Goal: Information Seeking & Learning: Learn about a topic

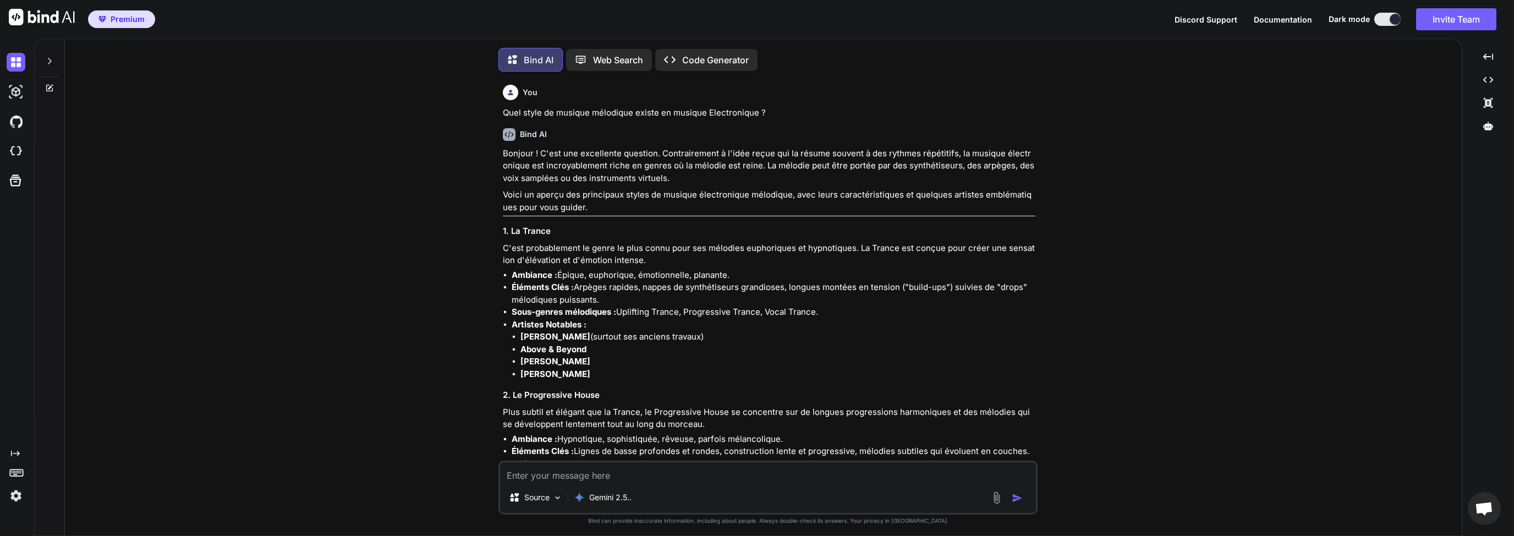
scroll to position [4296, 0]
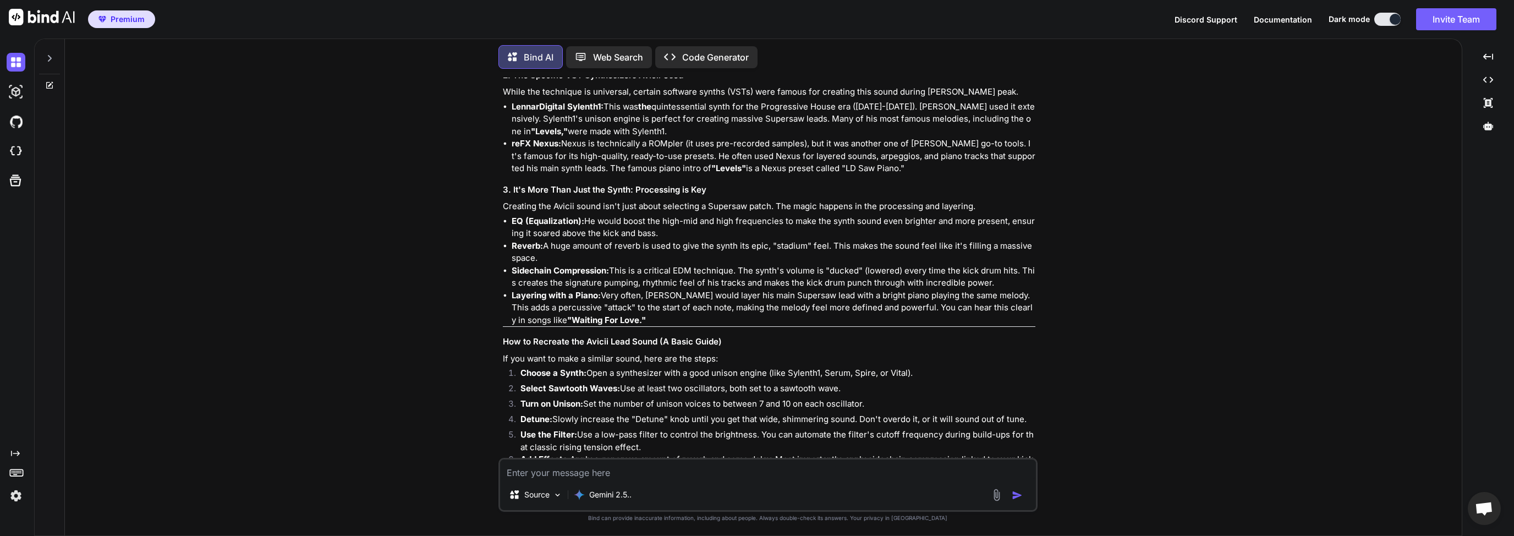
click at [624, 470] on textarea at bounding box center [768, 469] width 536 height 20
type textarea "D"
type textarea "P"
type textarea "Quelle structure musical est utilisé dans la tekhouse club ?"
click at [1019, 498] on img "button" at bounding box center [1017, 495] width 11 height 11
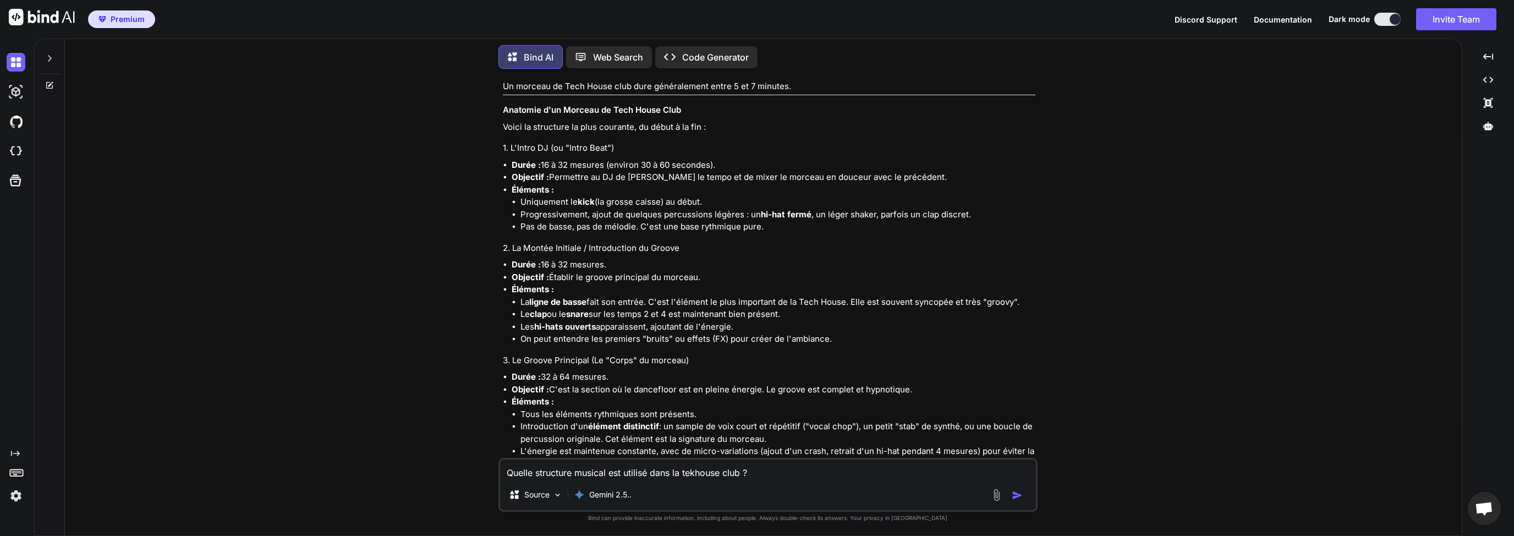
scroll to position [5172, 0]
drag, startPoint x: 647, startPoint y: 161, endPoint x: 732, endPoint y: 158, distance: 84.7
click at [726, 50] on li "Le Temps : Tout est en 4/4 . C'est la base de la musique de danse." at bounding box center [774, 42] width 524 height 15
click at [769, 50] on li "Le Temps : Tout est en 4/4 . C'est la base de la musique de danse." at bounding box center [774, 42] width 524 height 15
drag, startPoint x: 795, startPoint y: 158, endPoint x: 715, endPoint y: 160, distance: 79.8
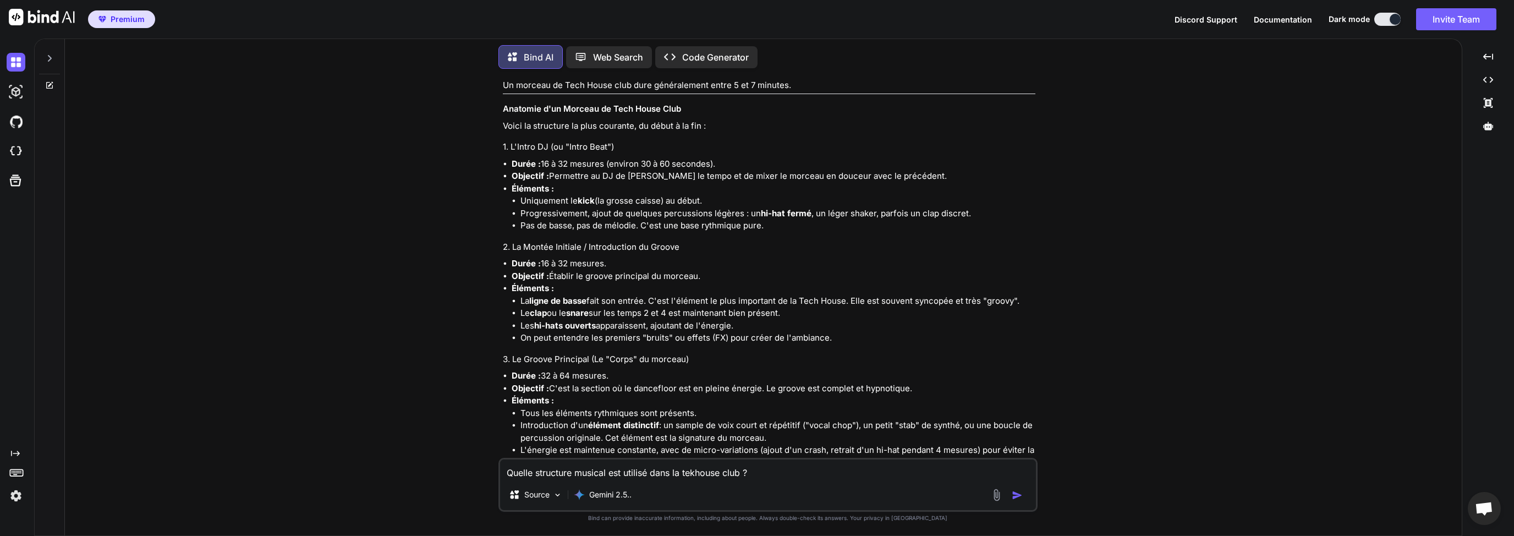
click at [715, 50] on li "Le Temps : Tout est en 4/4 . C'est la base de la musique de danse." at bounding box center [774, 42] width 524 height 15
drag, startPoint x: 645, startPoint y: 174, endPoint x: 680, endPoint y: 173, distance: 34.7
click at [660, 75] on li "La Règle des 8 (Phrasing) : La musique électronique est construite en blocs. Le…" at bounding box center [774, 62] width 524 height 25
drag, startPoint x: 684, startPoint y: 173, endPoint x: 696, endPoint y: 174, distance: 12.7
click at [685, 75] on li "La Règle des 8 (Phrasing) : La musique électronique est construite en blocs. Le…" at bounding box center [774, 62] width 524 height 25
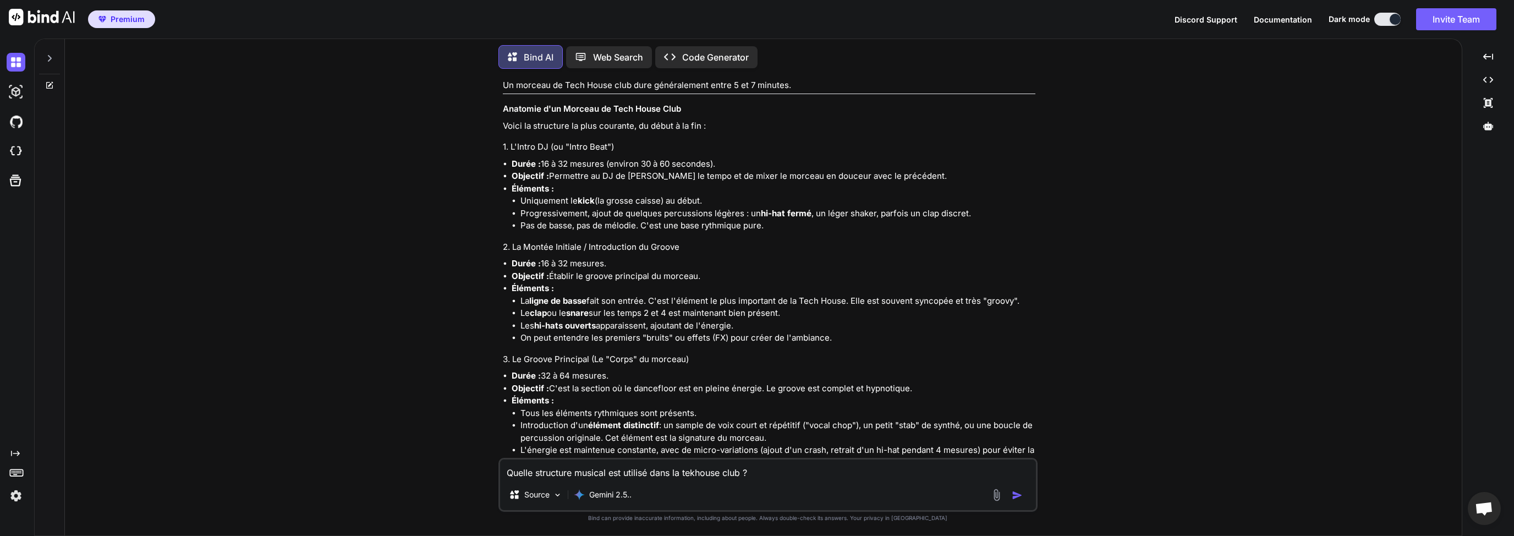
drag, startPoint x: 744, startPoint y: 174, endPoint x: 821, endPoint y: 171, distance: 76.5
click at [821, 75] on li "La Règle des 8 (Phrasing) : La musique électronique est construite en blocs. Le…" at bounding box center [774, 62] width 524 height 25
click at [877, 75] on li "La Règle des 8 (Phrasing) : La musique électronique est construite en blocs. Le…" at bounding box center [774, 62] width 524 height 25
drag, startPoint x: 821, startPoint y: 174, endPoint x: 673, endPoint y: 185, distance: 148.4
click at [673, 75] on li "La Règle des 8 (Phrasing) : La musique électronique est construite en blocs. Le…" at bounding box center [774, 62] width 524 height 25
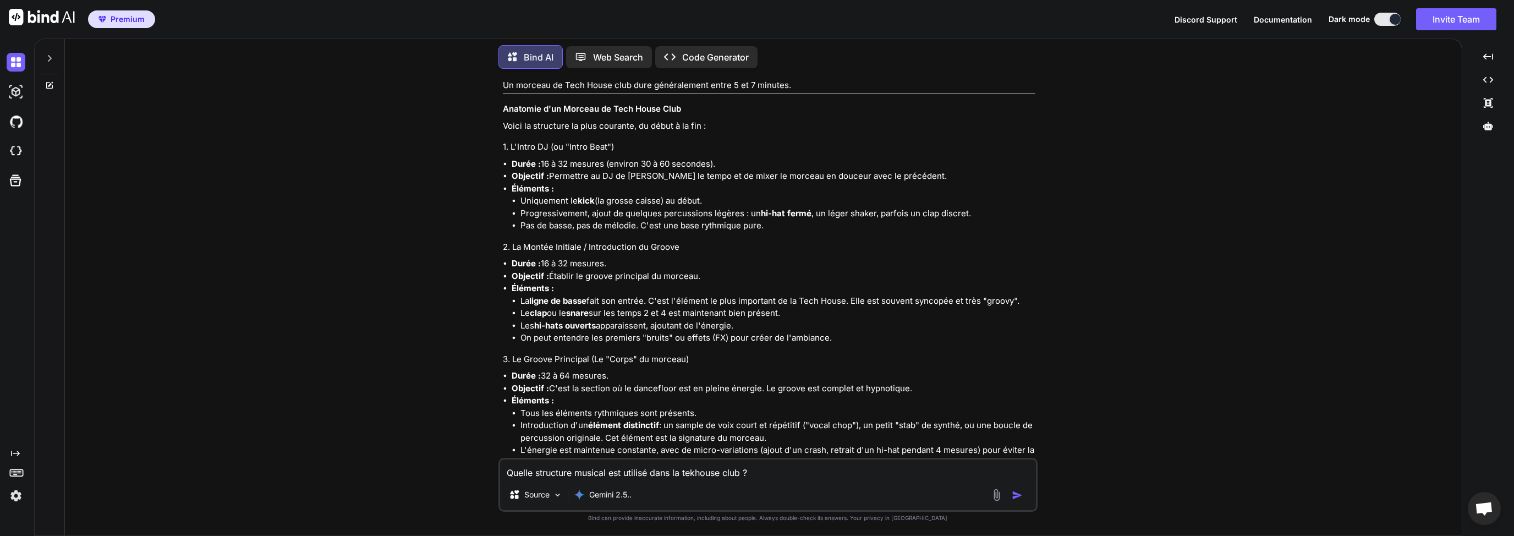
click at [909, 75] on li "La Règle des 8 (Phrasing) : La musique électronique est construite en blocs. Le…" at bounding box center [774, 62] width 524 height 25
drag, startPoint x: 663, startPoint y: 176, endPoint x: 711, endPoint y: 176, distance: 47.3
click at [698, 75] on li "La Règle des 8 (Phrasing) : La musique électronique est construite en blocs. Le…" at bounding box center [774, 62] width 524 height 25
click at [743, 75] on li "La Règle des 8 (Phrasing) : La musique électronique est construite en blocs. Le…" at bounding box center [774, 62] width 524 height 25
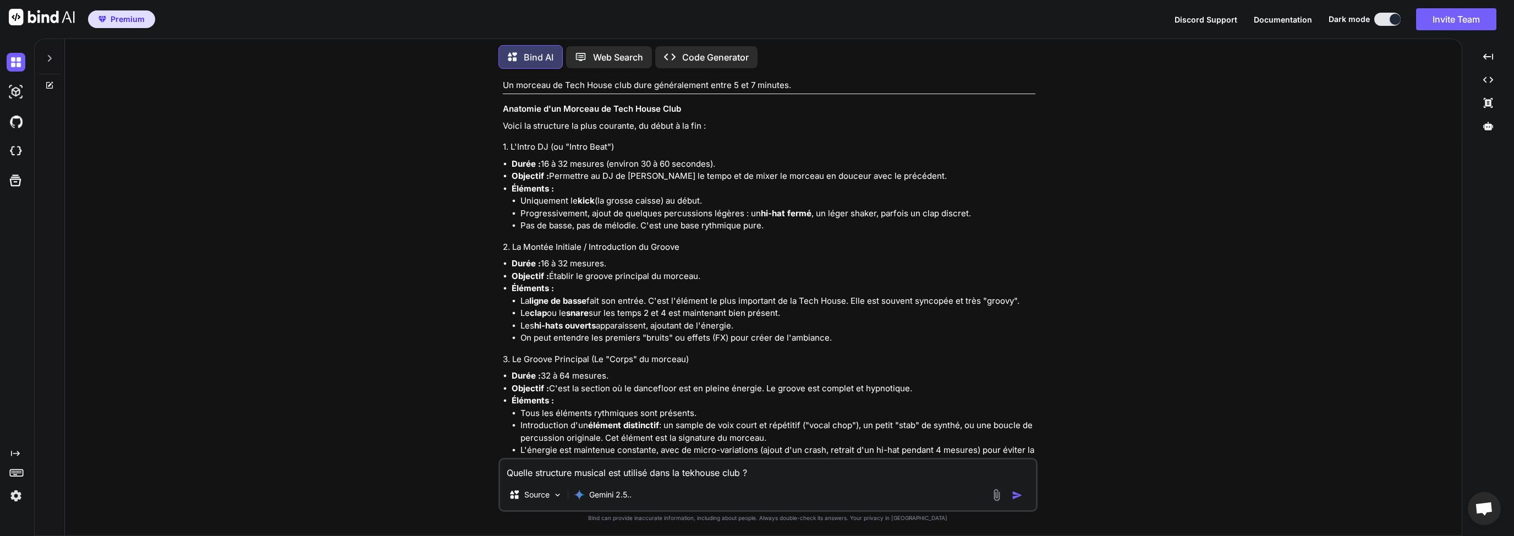
drag, startPoint x: 760, startPoint y: 185, endPoint x: 985, endPoint y: 185, distance: 224.4
click at [955, 75] on li "La Règle des 8 (Phrasing) : La musique électronique est construite en blocs. Le…" at bounding box center [774, 62] width 524 height 25
click at [996, 75] on li "La Règle des 8 (Phrasing) : La musique électronique est construite en blocs. Le…" at bounding box center [774, 62] width 524 height 25
drag, startPoint x: 1012, startPoint y: 185, endPoint x: 864, endPoint y: 183, distance: 148.0
click at [877, 75] on li "La Règle des 8 (Phrasing) : La musique électronique est construite en blocs. Le…" at bounding box center [774, 62] width 524 height 25
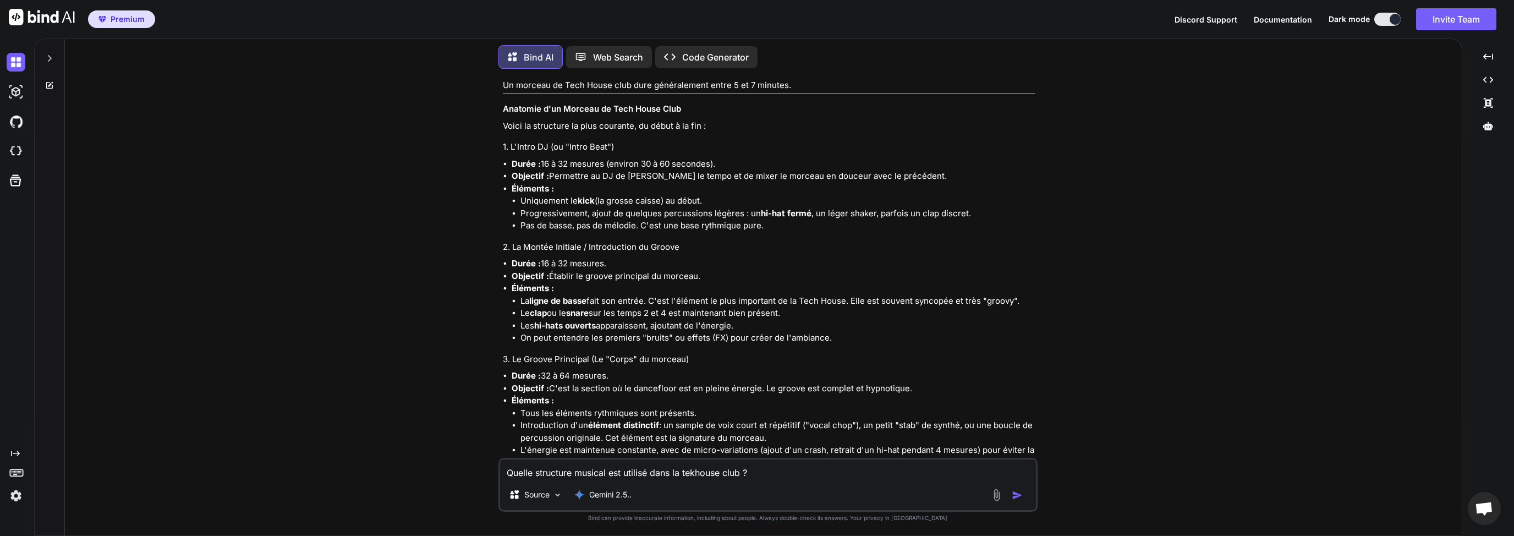
click at [863, 75] on li "La Règle des 8 (Phrasing) : La musique électronique est construite en blocs. Le…" at bounding box center [774, 62] width 524 height 25
drag, startPoint x: 525, startPoint y: 204, endPoint x: 724, endPoint y: 202, distance: 199.1
click at [724, 92] on p "Un morceau de Tech House club dure généralement entre 5 et 7 minutes." at bounding box center [769, 85] width 532 height 13
click at [742, 92] on p "Un morceau de Tech House club dure généralement entre 5 et 7 minutes." at bounding box center [769, 85] width 532 height 13
drag, startPoint x: 808, startPoint y: 204, endPoint x: 731, endPoint y: 204, distance: 77.6
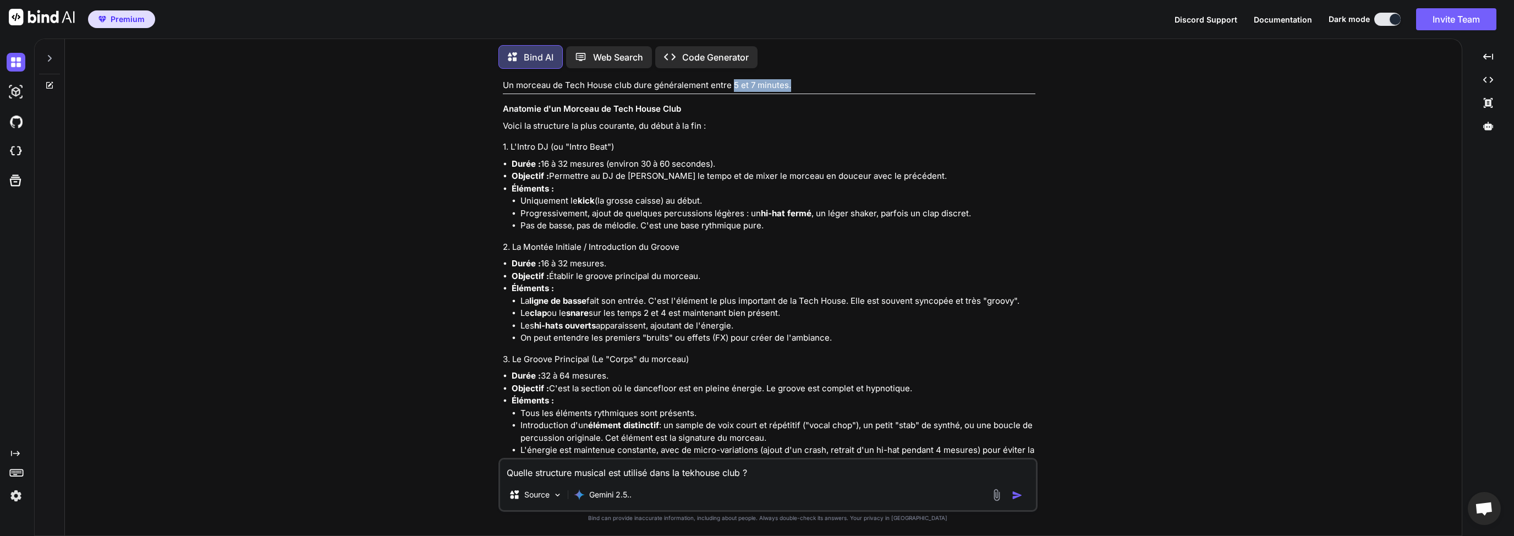
click at [732, 92] on p "Un morceau de Tech House club dure généralement entre 5 et 7 minutes." at bounding box center [769, 85] width 532 height 13
click at [711, 92] on p "Un morceau de Tech House club dure généralement entre 5 et 7 minutes." at bounding box center [769, 85] width 532 height 13
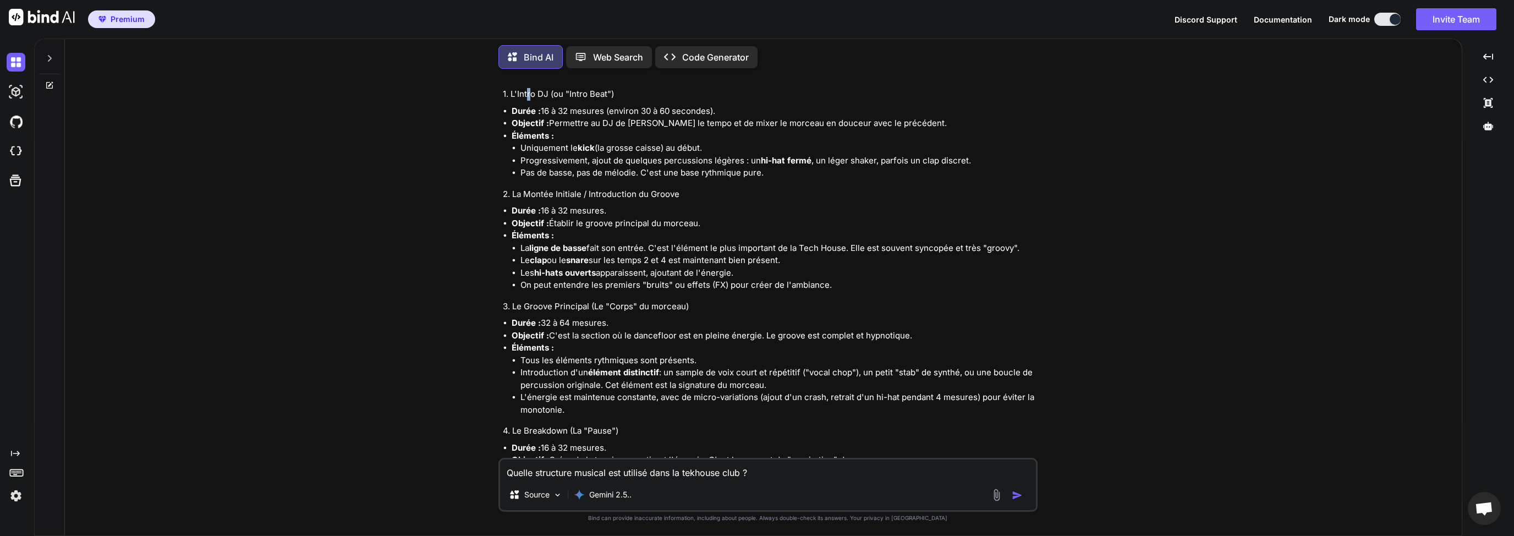
click at [538, 101] on h4 "1. L'Intro DJ (ou "Intro Beat")" at bounding box center [769, 94] width 532 height 13
click at [594, 101] on h4 "1. L'Intro DJ (ou "Intro Beat")" at bounding box center [769, 94] width 532 height 13
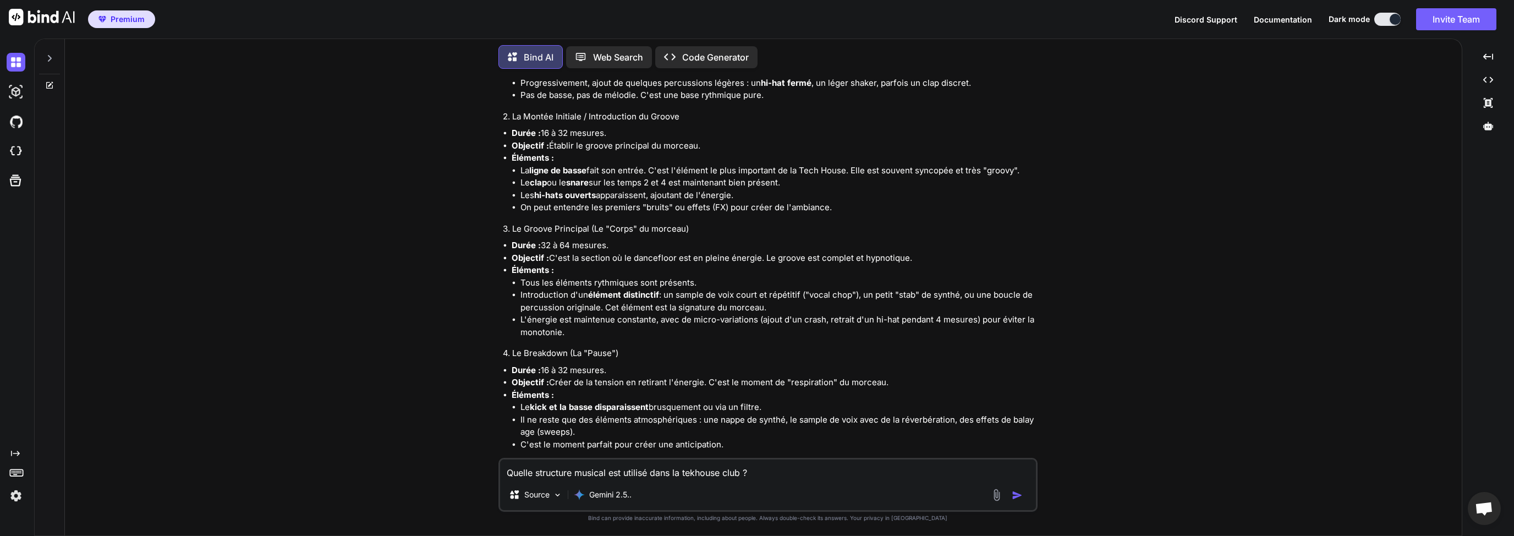
scroll to position [5278, 0]
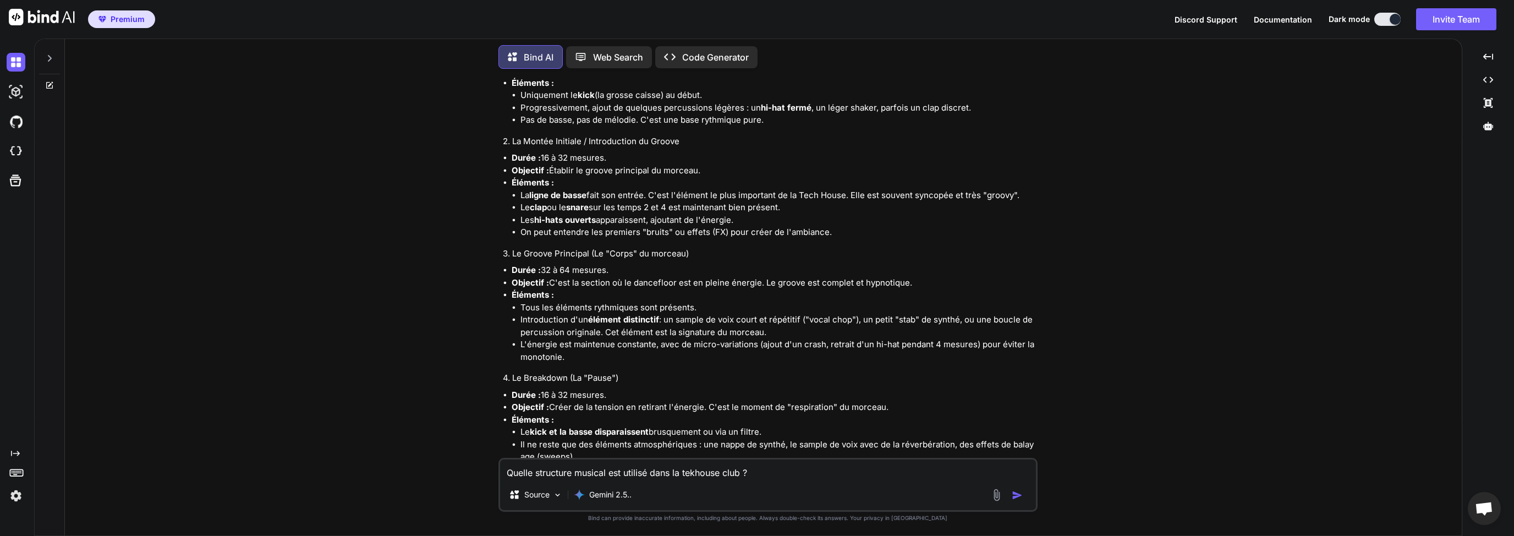
drag, startPoint x: 552, startPoint y: 189, endPoint x: 734, endPoint y: 190, distance: 181.5
click at [732, 77] on li "Objectif : Permettre au DJ de [PERSON_NAME] le tempo et de mixer le morceau en …" at bounding box center [774, 70] width 524 height 13
click at [739, 77] on li "Objectif : Permettre au DJ de [PERSON_NAME] le tempo et de mixer le morceau en …" at bounding box center [774, 70] width 524 height 13
drag, startPoint x: 539, startPoint y: 176, endPoint x: 680, endPoint y: 177, distance: 140.8
click at [675, 65] on li "Durée : 16 à 32 mesures (environ 30 à 60 secondes)." at bounding box center [774, 58] width 524 height 13
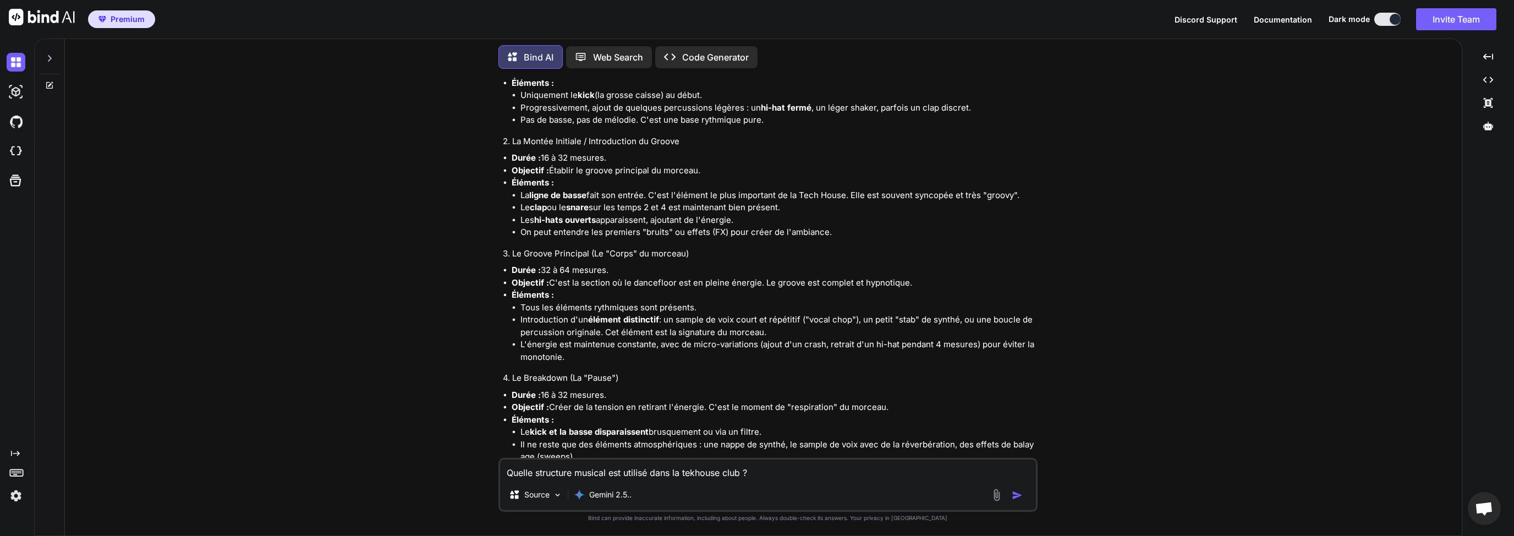
click at [680, 65] on li "Durée : 16 à 32 mesures (environ 30 à 60 secondes)." at bounding box center [774, 58] width 524 height 13
drag, startPoint x: 557, startPoint y: 174, endPoint x: 644, endPoint y: 175, distance: 87.5
click at [632, 65] on li "Durée : 16 à 32 mesures (environ 30 à 60 secondes)." at bounding box center [774, 58] width 524 height 13
click at [645, 65] on li "Durée : 16 à 32 mesures (environ 30 à 60 secondes)." at bounding box center [774, 58] width 524 height 13
drag, startPoint x: 743, startPoint y: 175, endPoint x: 573, endPoint y: 177, distance: 170.0
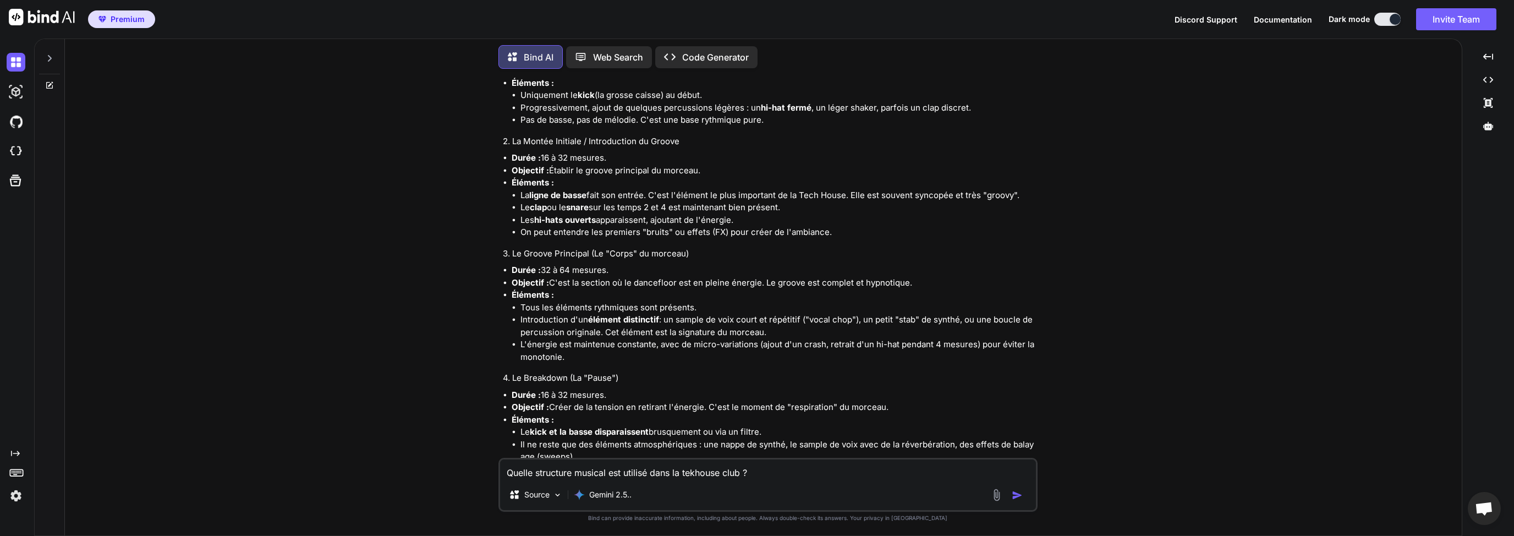
click at [580, 65] on li "Durée : 16 à 32 mesures (environ 30 à 60 secondes)." at bounding box center [774, 58] width 524 height 13
click at [570, 65] on li "Durée : 16 à 32 mesures (environ 30 à 60 secondes)." at bounding box center [774, 58] width 524 height 13
drag, startPoint x: 517, startPoint y: 158, endPoint x: 568, endPoint y: 163, distance: 51.4
click at [567, 48] on h4 "1. L'Intro DJ (ou "Intro Beat")" at bounding box center [769, 41] width 532 height 13
click at [569, 48] on h4 "1. L'Intro DJ (ou "Intro Beat")" at bounding box center [769, 41] width 532 height 13
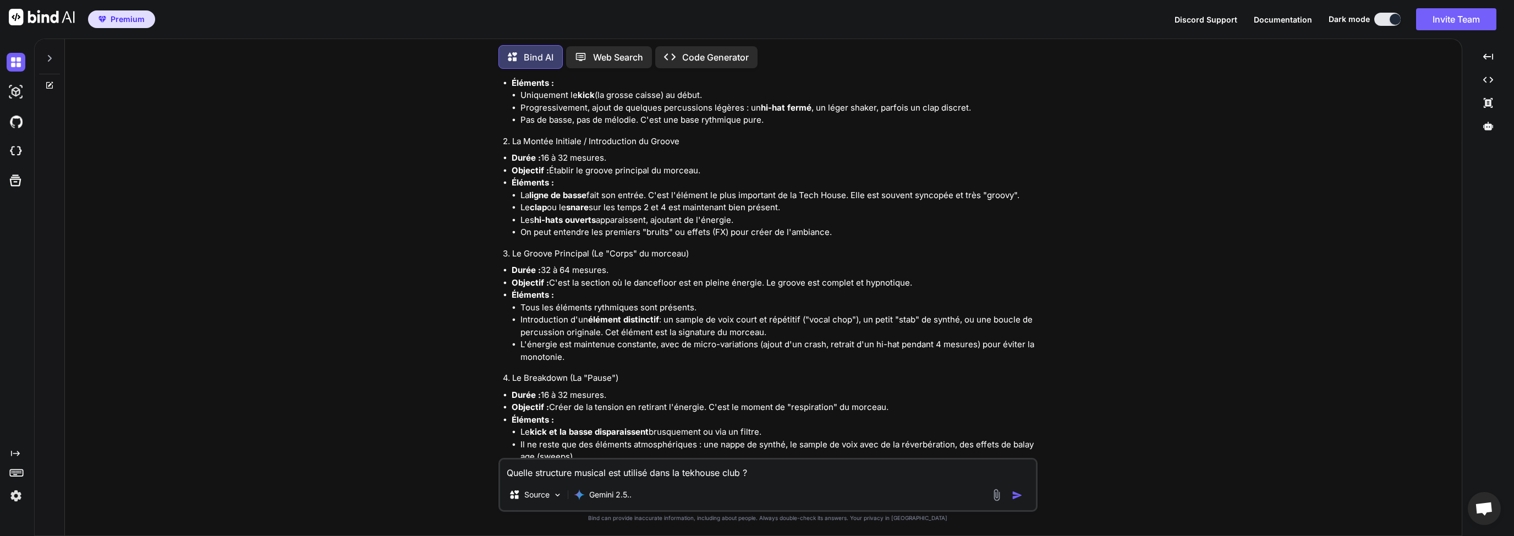
click at [597, 77] on li "Objectif : Permettre au DJ de [PERSON_NAME] le tempo et de mixer le morceau en …" at bounding box center [774, 70] width 524 height 13
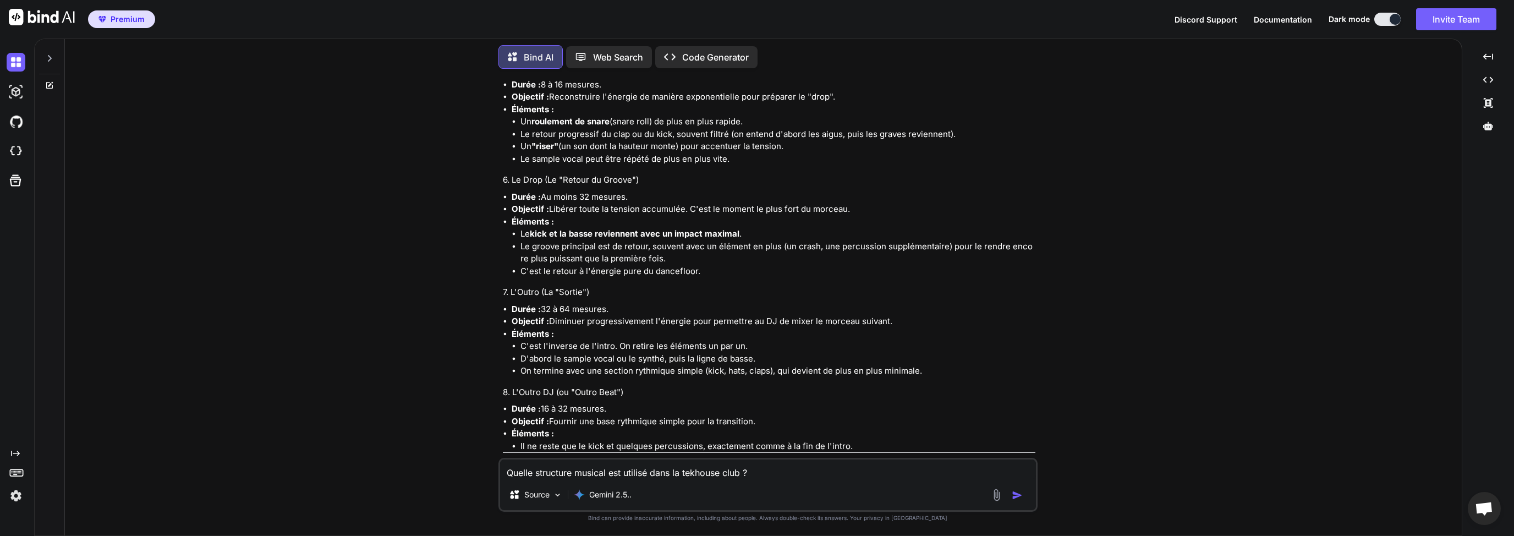
scroll to position [5858, 0]
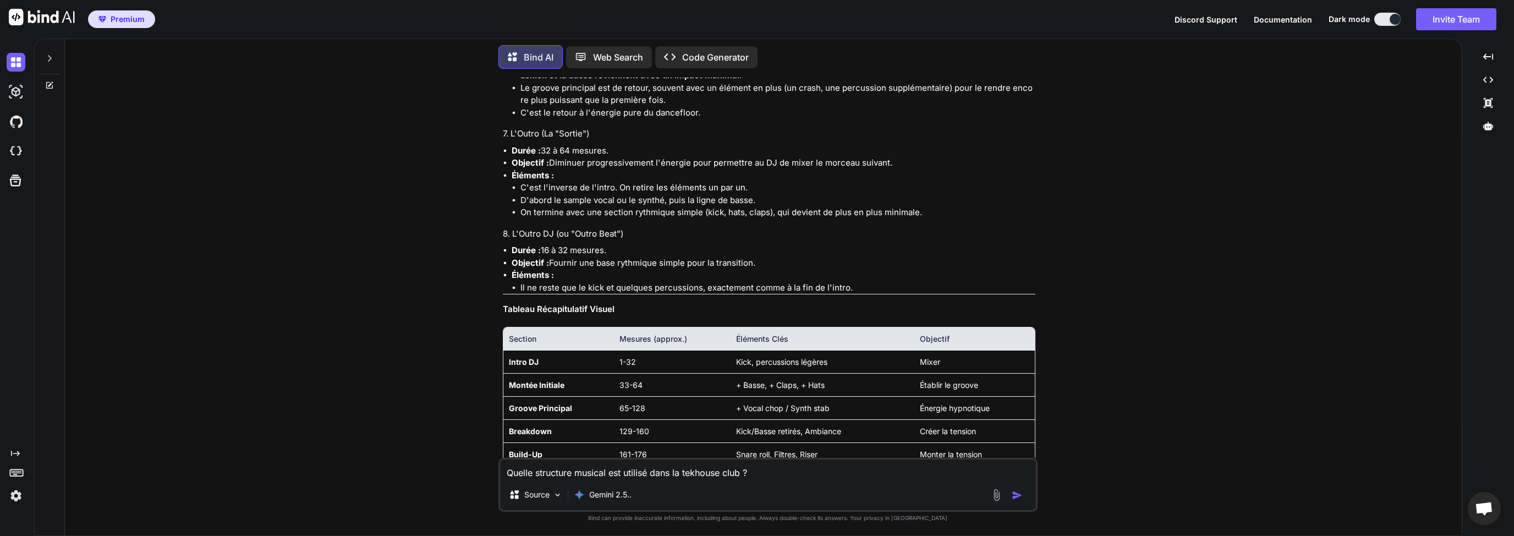
click at [574, 477] on textarea "Quelle structure musical est utilisé dans la tekhouse club ?" at bounding box center [768, 469] width 536 height 20
type textarea "D"
click at [760, 472] on textarea "J'ai besoin que tu me décrive les étapes de cette structure avec le mesures en …" at bounding box center [768, 469] width 536 height 20
click at [576, 473] on textarea "J'ai besoin que tu me décrive les étapes de cette structure avec le mesures en …" at bounding box center [768, 469] width 536 height 20
click at [638, 472] on textarea "J'ai besoin que tu me décrive les étapes de cette structure avec le mesures en …" at bounding box center [768, 469] width 536 height 20
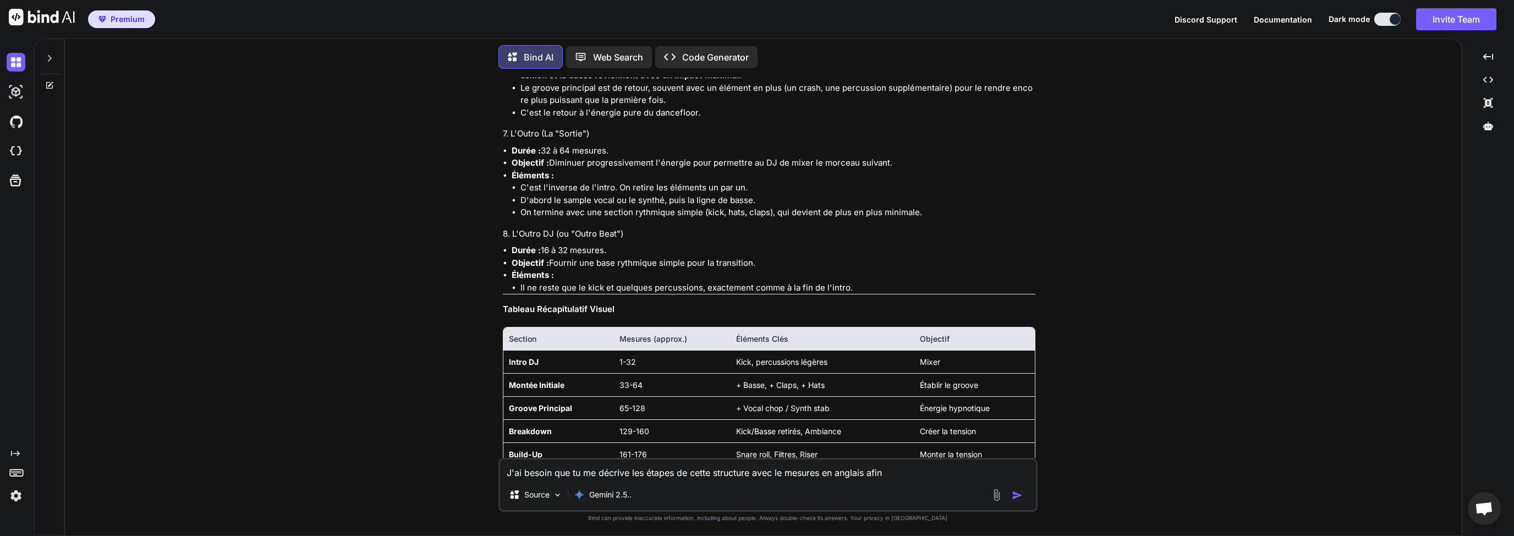
click at [673, 472] on textarea "J'ai besoin que tu me décrive les étapes de cette structure avec le mesures en …" at bounding box center [768, 469] width 536 height 20
click at [800, 472] on textarea "J'ai besoin que tu me liste les étapes de cette structure avec le mesures en an…" at bounding box center [768, 469] width 536 height 20
click at [771, 473] on textarea "J'ai besoin que tu me liste les étapes de cette structure avec le mesures en an…" at bounding box center [768, 469] width 536 height 20
click at [800, 473] on textarea "J'ai besoin que tu me liste les étapes de cette structure avec le mesures en an…" at bounding box center [768, 469] width 536 height 20
click at [842, 475] on textarea "J'ai besoin que tu me liste les étapes de cette structure avec le mesures en an…" at bounding box center [768, 469] width 536 height 20
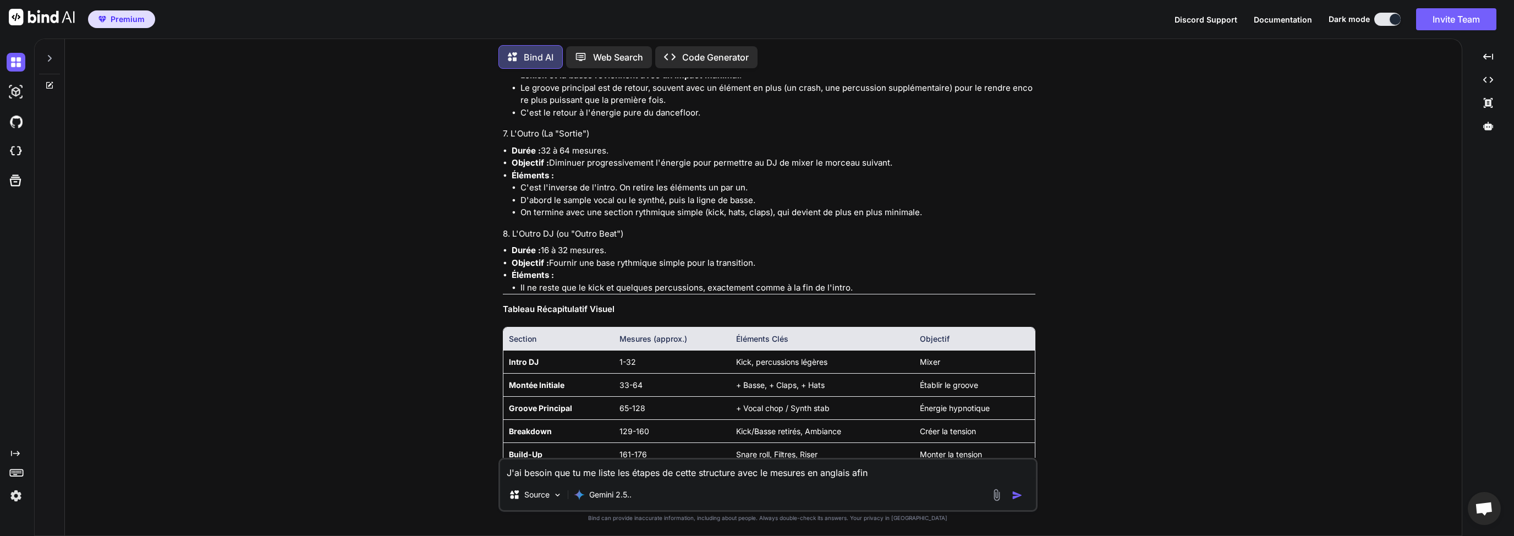
drag, startPoint x: 879, startPoint y: 475, endPoint x: 898, endPoint y: 474, distance: 18.7
click at [880, 474] on textarea "J'ai besoin que tu me liste les étapes de cette structure avec le mesures en an…" at bounding box center [768, 469] width 536 height 20
drag, startPoint x: 898, startPoint y: 474, endPoint x: 764, endPoint y: 477, distance: 133.7
click at [896, 475] on textarea "J'ai besoin que tu me liste les étapes de cette structure avec le mesures en an…" at bounding box center [768, 469] width 536 height 20
click at [750, 477] on textarea "J'ai besoin que tu me liste les étapes de cette structure avec le mesures en an…" at bounding box center [768, 469] width 536 height 20
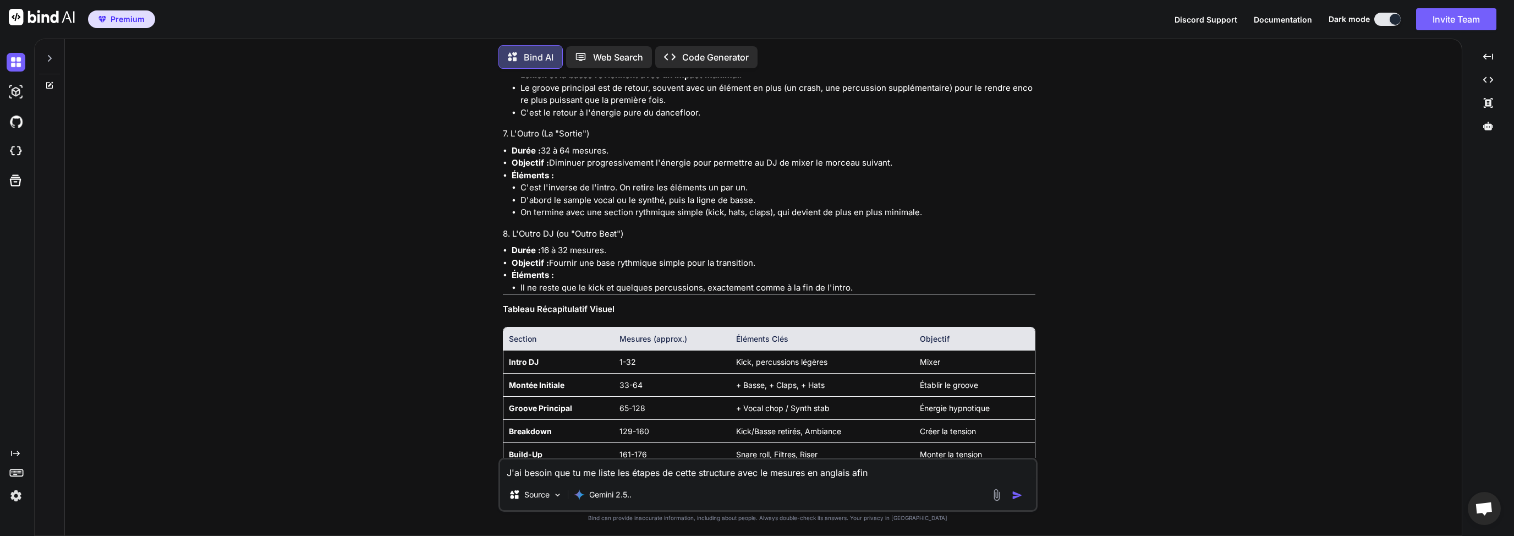
click at [803, 473] on textarea "J'ai besoin que tu me liste les étapes de cette structure avec le mesures en an…" at bounding box center [768, 469] width 536 height 20
click at [849, 466] on textarea "J'ai besoin que tu me liste les étapes de cette structure avec le mesures en an…" at bounding box center [768, 469] width 536 height 20
click at [875, 469] on textarea "J'ai besoin que tu me liste les étapes de cette structure avec le mesures en an…" at bounding box center [768, 469] width 536 height 20
click at [759, 471] on textarea "J'ai besoin que tu me liste les étapes de cette structure avec le mesures en an…" at bounding box center [768, 469] width 536 height 20
click at [816, 471] on textarea "J'ai besoin que tu me liste les étapes de cette structure avec le mesures en an…" at bounding box center [768, 469] width 536 height 20
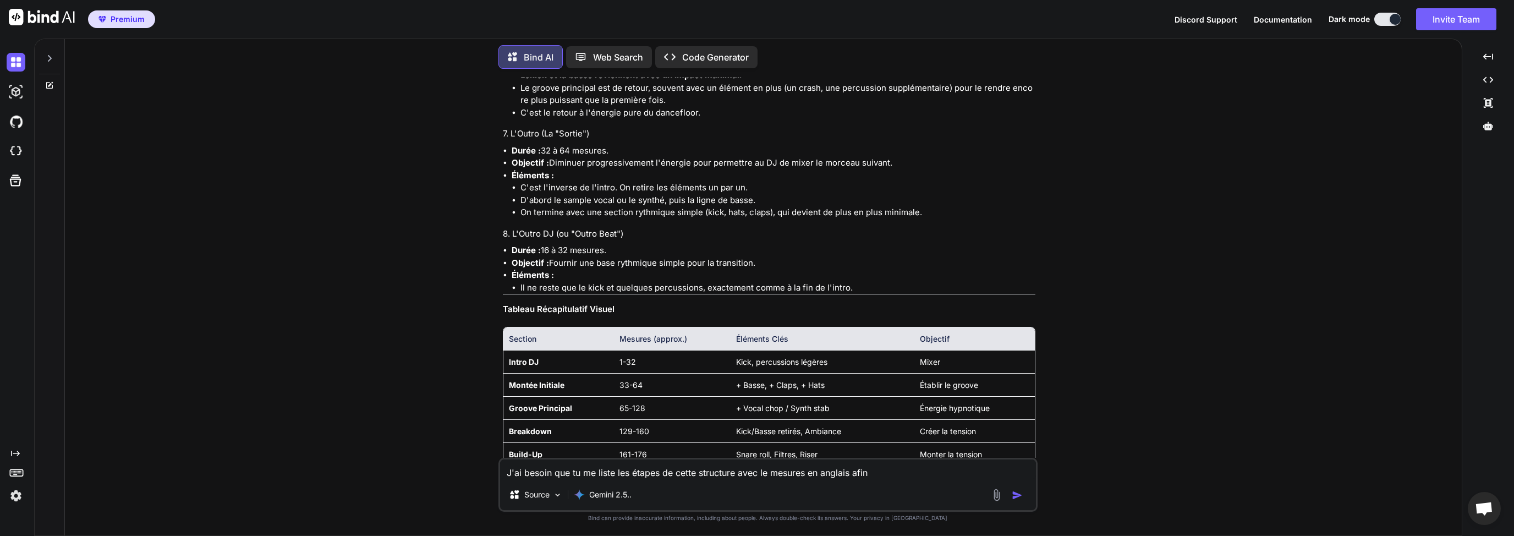
click at [907, 475] on textarea "J'ai besoin que tu me liste les étapes de cette structure avec le mesures en an…" at bounding box center [768, 469] width 536 height 20
drag, startPoint x: 528, startPoint y: 470, endPoint x: 552, endPoint y: 471, distance: 24.2
click at [552, 471] on textarea "J'ai besoin que tu me liste les étapes de cette structure avec le mesures en an…" at bounding box center [768, 469] width 536 height 20
click at [569, 473] on textarea "J'ai besoin que tu me liste les étapes de cette structure avec le mesures en an…" at bounding box center [768, 469] width 536 height 20
drag, startPoint x: 565, startPoint y: 469, endPoint x: 642, endPoint y: 470, distance: 76.5
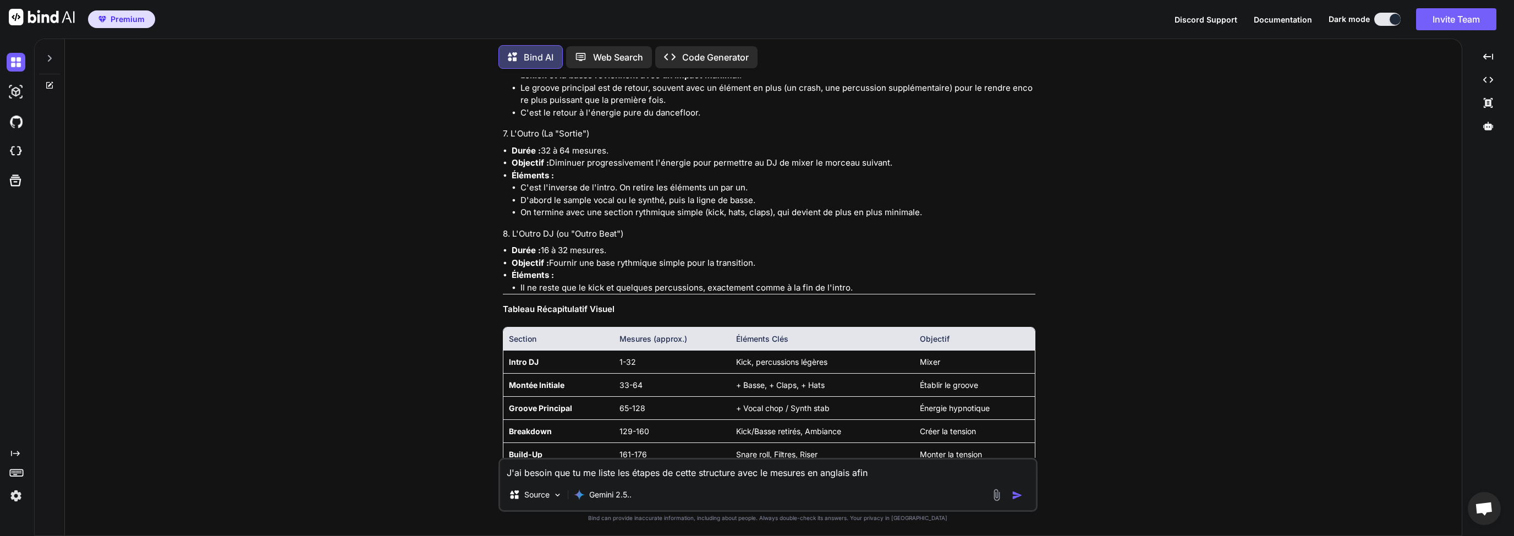
click at [642, 470] on textarea "J'ai besoin que tu me liste les étapes de cette structure avec le mesures en an…" at bounding box center [768, 469] width 536 height 20
click at [683, 471] on textarea "J'ai besoin que tu me liste les étapes de cette structure avec le mesures en an…" at bounding box center [768, 469] width 536 height 20
drag, startPoint x: 507, startPoint y: 472, endPoint x: 732, endPoint y: 474, distance: 224.4
click at [729, 474] on textarea "J'ai besoin que tu me liste les étapes de cette structure avec le mesures en an…" at bounding box center [768, 469] width 536 height 20
drag, startPoint x: 747, startPoint y: 475, endPoint x: 785, endPoint y: 475, distance: 38.0
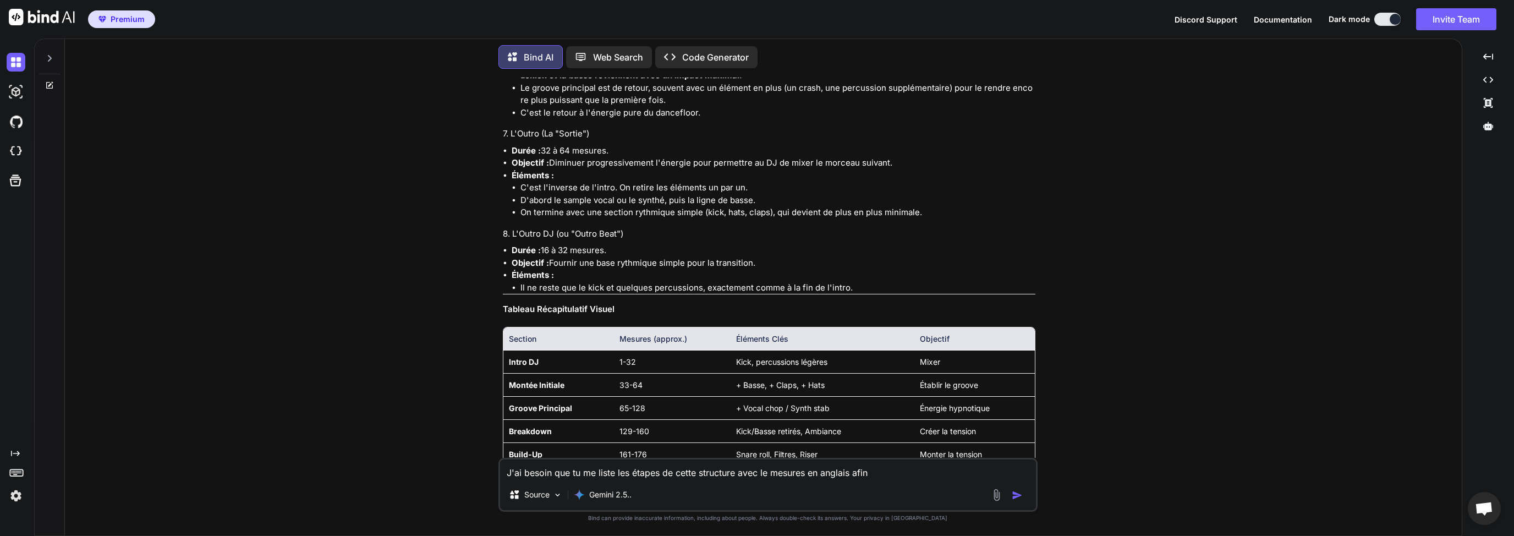
click at [747, 475] on textarea "J'ai besoin que tu me liste les étapes de cette structure avec le mesures en an…" at bounding box center [768, 469] width 536 height 20
click at [797, 475] on textarea "J'ai besoin que tu me liste les étapes de cette structure avec le mesures en an…" at bounding box center [768, 469] width 536 height 20
click at [817, 475] on textarea "J'ai besoin que tu me liste les étapes de cette structure avec le mesures en an…" at bounding box center [768, 469] width 536 height 20
click at [843, 475] on textarea "J'ai besoin que tu me liste les étapes de cette structure avec le mesures en an…" at bounding box center [768, 469] width 536 height 20
drag, startPoint x: 869, startPoint y: 473, endPoint x: 715, endPoint y: 476, distance: 153.5
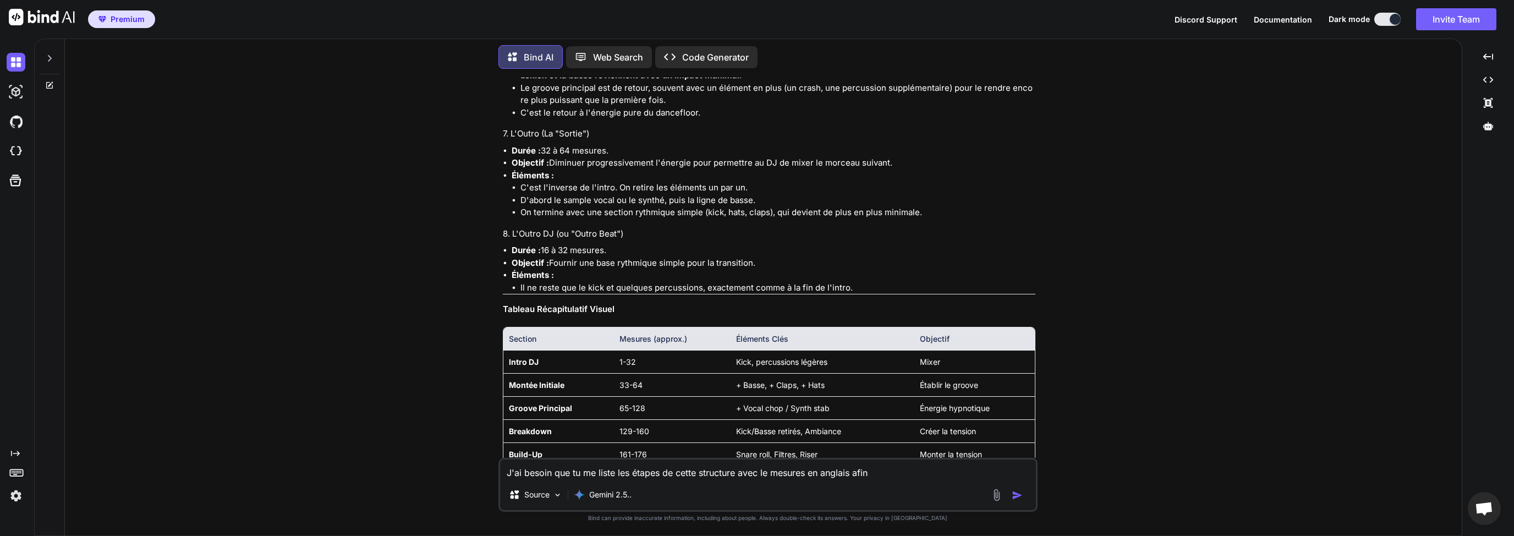
click at [715, 476] on textarea "J'ai besoin que tu me liste les étapes de cette structure avec le mesures en an…" at bounding box center [768, 469] width 536 height 20
click at [709, 475] on textarea "J'ai besoin que tu me liste les étapes de cette structure avec le mesures en an…" at bounding box center [768, 469] width 536 height 20
click at [775, 475] on textarea "J'ai besoin que tu me liste les étapes de cette structure avec le mesures en an…" at bounding box center [768, 469] width 536 height 20
click at [808, 475] on textarea "J'ai besoin que tu me liste les étapes de cette structure avec le mesures en an…" at bounding box center [768, 469] width 536 height 20
drag, startPoint x: 682, startPoint y: 475, endPoint x: 754, endPoint y: 476, distance: 71.5
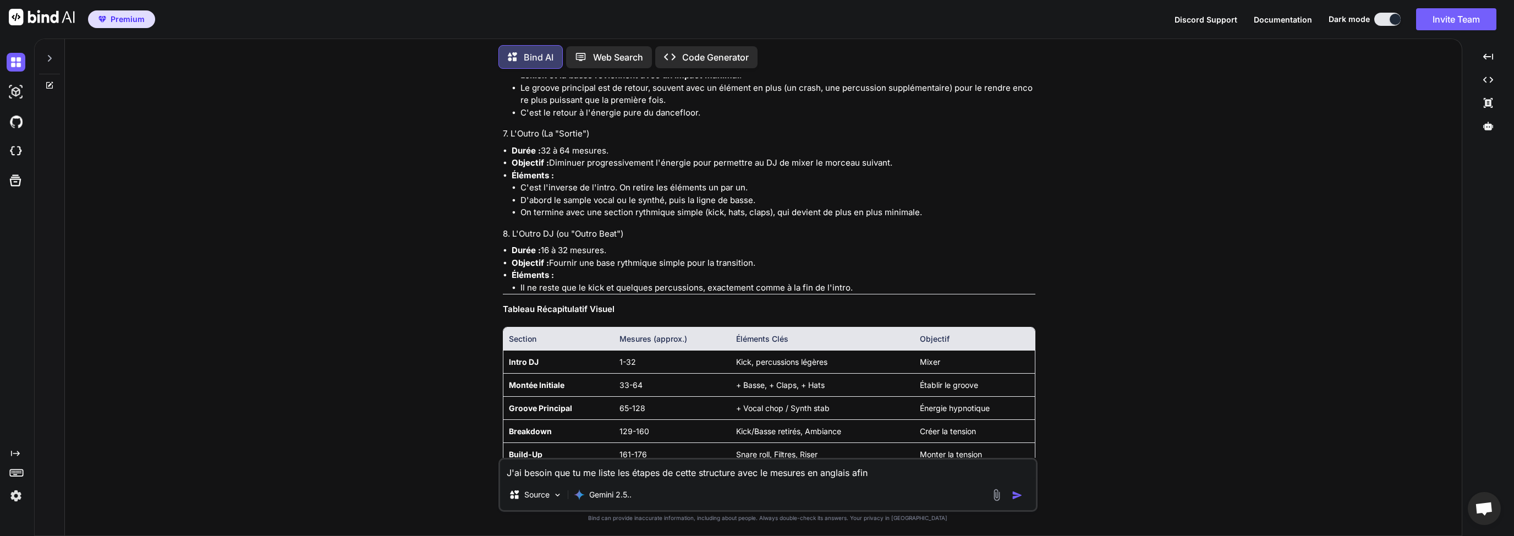
click at [722, 476] on textarea "J'ai besoin que tu me liste les étapes de cette structure avec le mesures en an…" at bounding box center [768, 469] width 536 height 20
click at [755, 476] on textarea "J'ai besoin que tu me liste les étapes de cette structure avec le mesures en an…" at bounding box center [768, 469] width 536 height 20
click at [863, 475] on textarea "J'ai besoin que tu me liste les étapes de cette structure avec le mesures en an…" at bounding box center [768, 469] width 536 height 20
drag, startPoint x: 901, startPoint y: 475, endPoint x: 849, endPoint y: 475, distance: 51.7
click at [849, 475] on textarea "J'ai besoin que tu me liste les étapes de cette structure avec le mesures en an…" at bounding box center [768, 469] width 536 height 20
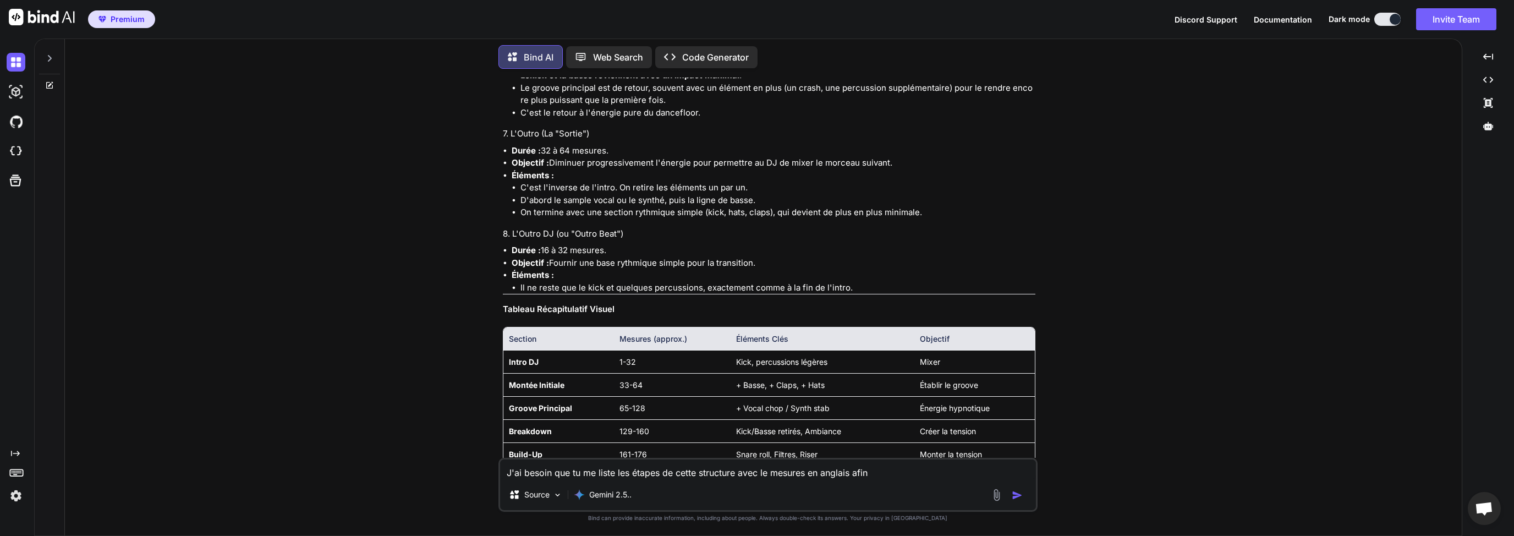
click at [772, 473] on textarea "J'ai besoin que tu me liste les étapes de cette structure avec le mesures en an…" at bounding box center [768, 469] width 536 height 20
click at [614, 473] on textarea "J'ai besoin que tu me liste les étapes de cette structure avec le nombre de mes…" at bounding box center [768, 469] width 536 height 20
drag, startPoint x: 920, startPoint y: 470, endPoint x: 931, endPoint y: 470, distance: 11.0
click at [920, 470] on textarea "J'ai besoin que tu me liste entre crochet / balise les étapes de cette structur…" at bounding box center [768, 469] width 536 height 20
click at [951, 470] on textarea "J'ai besoin que tu me liste entre crochet / balise les étapes de cette structur…" at bounding box center [768, 469] width 536 height 20
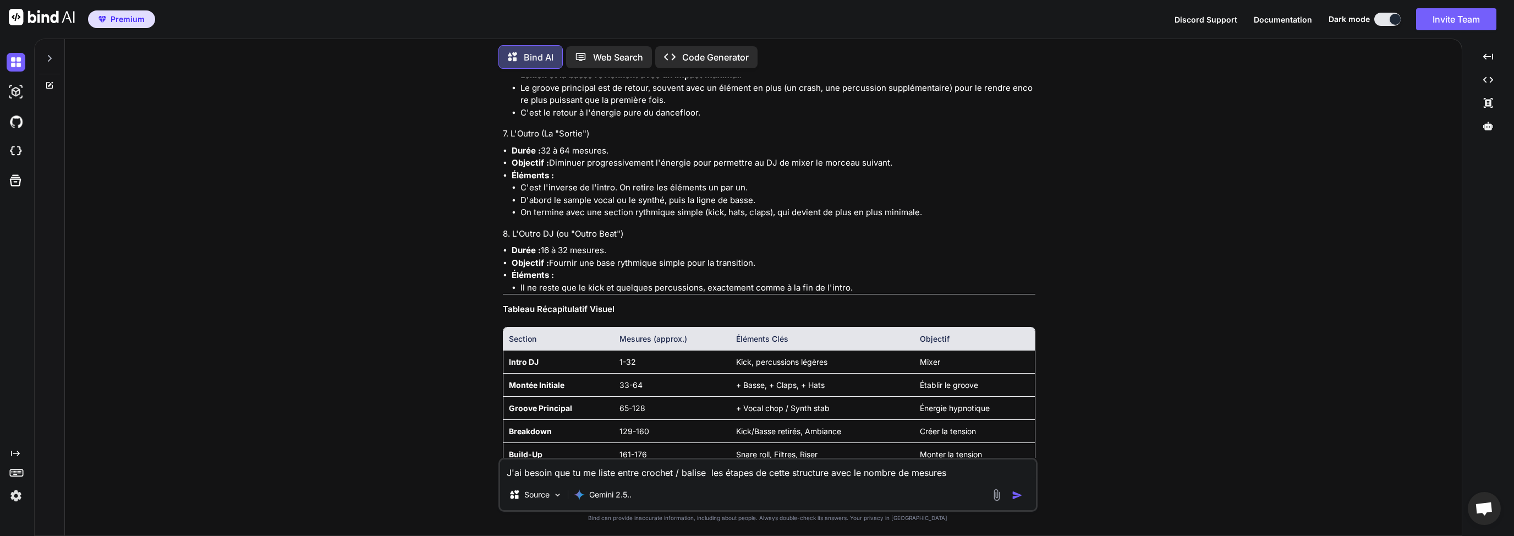
drag, startPoint x: 712, startPoint y: 473, endPoint x: 731, endPoint y: 473, distance: 19.3
click at [712, 473] on textarea "J'ai besoin que tu me liste entre crochet / balise les étapes de cette structur…" at bounding box center [768, 469] width 536 height 20
click at [618, 470] on textarea "J'ai besoin que tu me liste entre crochet / balise les étapes de cette structur…" at bounding box center [768, 469] width 536 height 20
click at [721, 471] on textarea "J'ai besoin que tu me liste en anglais, entre crochet / balise les étapes de ce…" at bounding box center [768, 469] width 536 height 20
drag, startPoint x: 781, startPoint y: 473, endPoint x: 773, endPoint y: 473, distance: 7.7
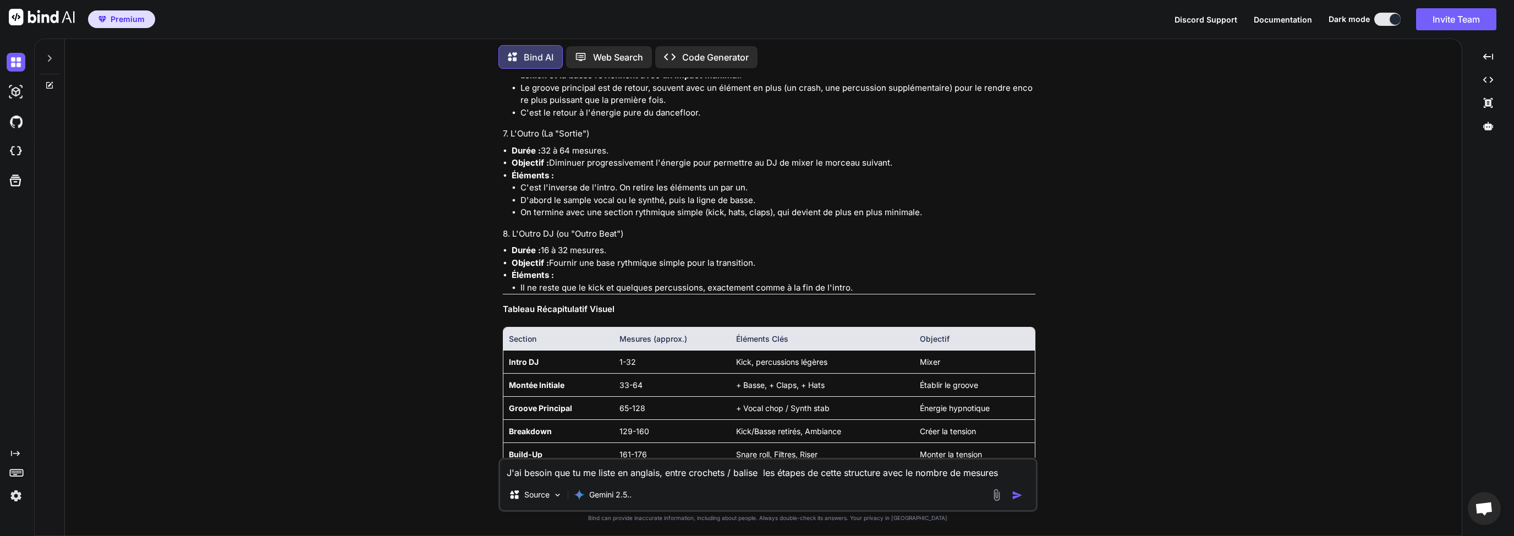
click at [781, 473] on textarea "J'ai besoin que tu me liste en anglais, entre crochets / balise les étapes de c…" at bounding box center [768, 469] width 536 height 20
click at [753, 473] on textarea "J'ai besoin que tu me liste en anglais, entre crochets / balise les étapes de c…" at bounding box center [768, 469] width 536 height 20
click at [755, 472] on textarea "J'ai besoin que tu me liste en anglais, entre crochets / balise les étapes de c…" at bounding box center [768, 469] width 536 height 20
click at [1008, 469] on textarea "J'ai besoin que tu me liste en anglais, entre crochets / balises les étapes de …" at bounding box center [768, 469] width 536 height 20
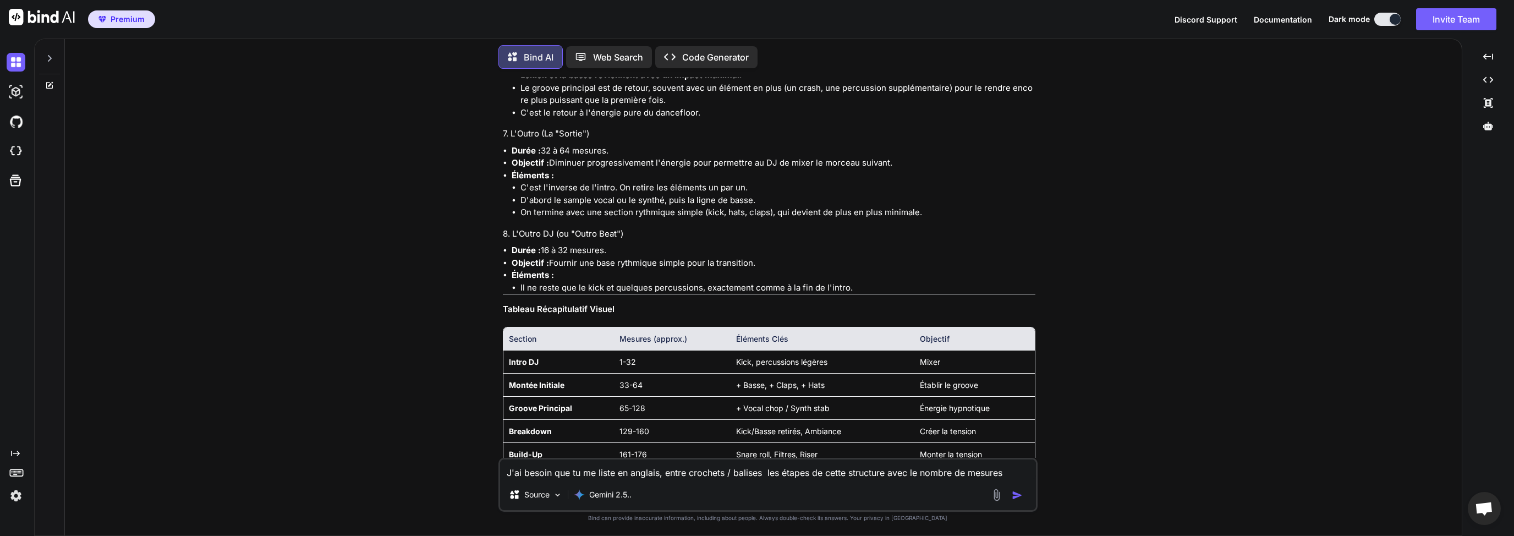
type textarea "J'ai besoin que tu me liste en anglais, entre crochets / balises les étapes de …"
click at [1020, 495] on img "button" at bounding box center [1017, 495] width 11 height 11
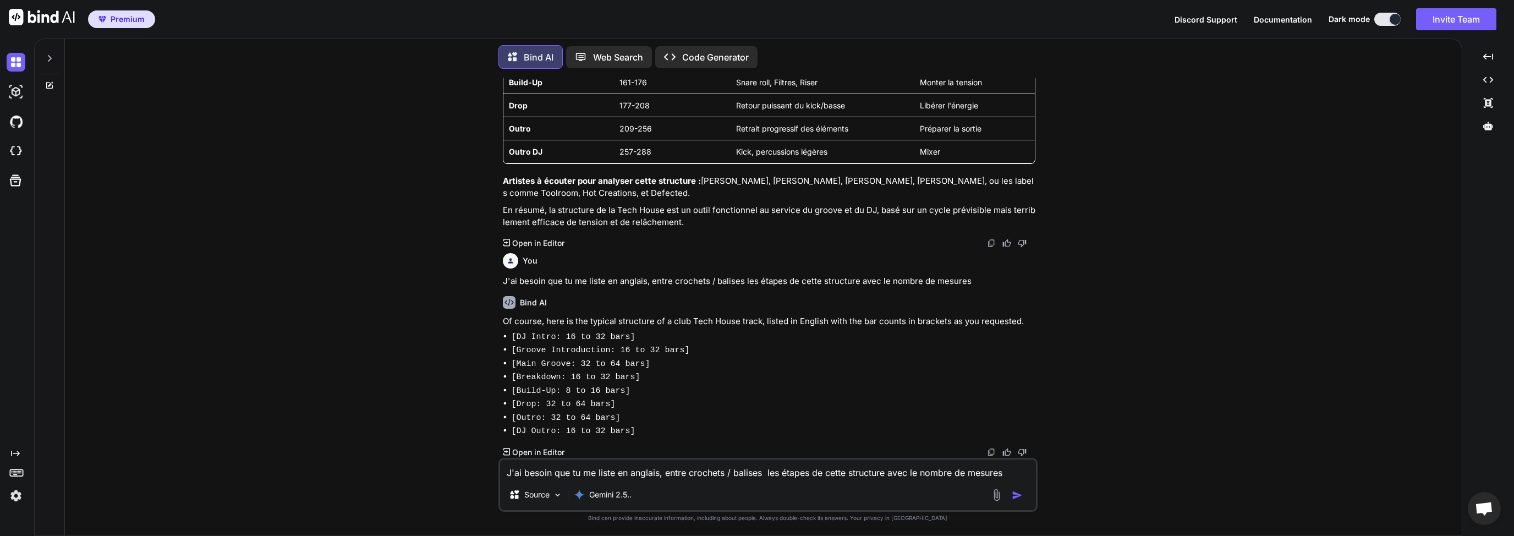
scroll to position [6341, 0]
drag, startPoint x: 538, startPoint y: 352, endPoint x: 618, endPoint y: 353, distance: 79.8
click at [595, 352] on code "[Groove Introduction: 16 to 32 bars]" at bounding box center [601, 349] width 178 height 9
click at [625, 354] on code "[Groove Introduction: 16 to 32 bars]" at bounding box center [601, 349] width 178 height 9
click at [570, 355] on code "[Groove Introduction: 16 to 32 bars]" at bounding box center [601, 349] width 178 height 9
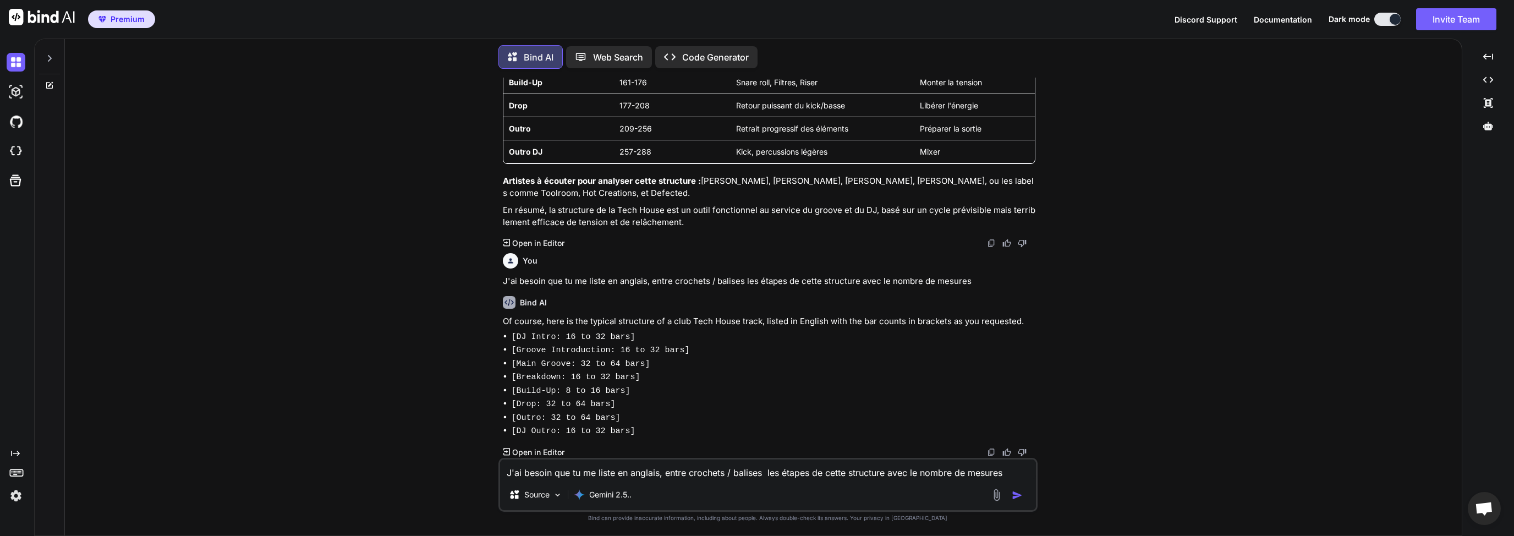
click at [573, 344] on li "[DJ Intro: 16 to 32 bars]" at bounding box center [774, 337] width 524 height 14
drag, startPoint x: 613, startPoint y: 355, endPoint x: 510, endPoint y: 353, distance: 102.9
click at [509, 354] on ul "[DJ Intro: 16 to 32 bars] [Groove Introduction: 16 to 32 bars] [Main Groove: 32…" at bounding box center [769, 384] width 532 height 108
drag, startPoint x: 513, startPoint y: 345, endPoint x: 509, endPoint y: 361, distance: 15.8
click at [513, 342] on code "[DJ Intro: 16 to 32 bars]" at bounding box center [574, 336] width 124 height 9
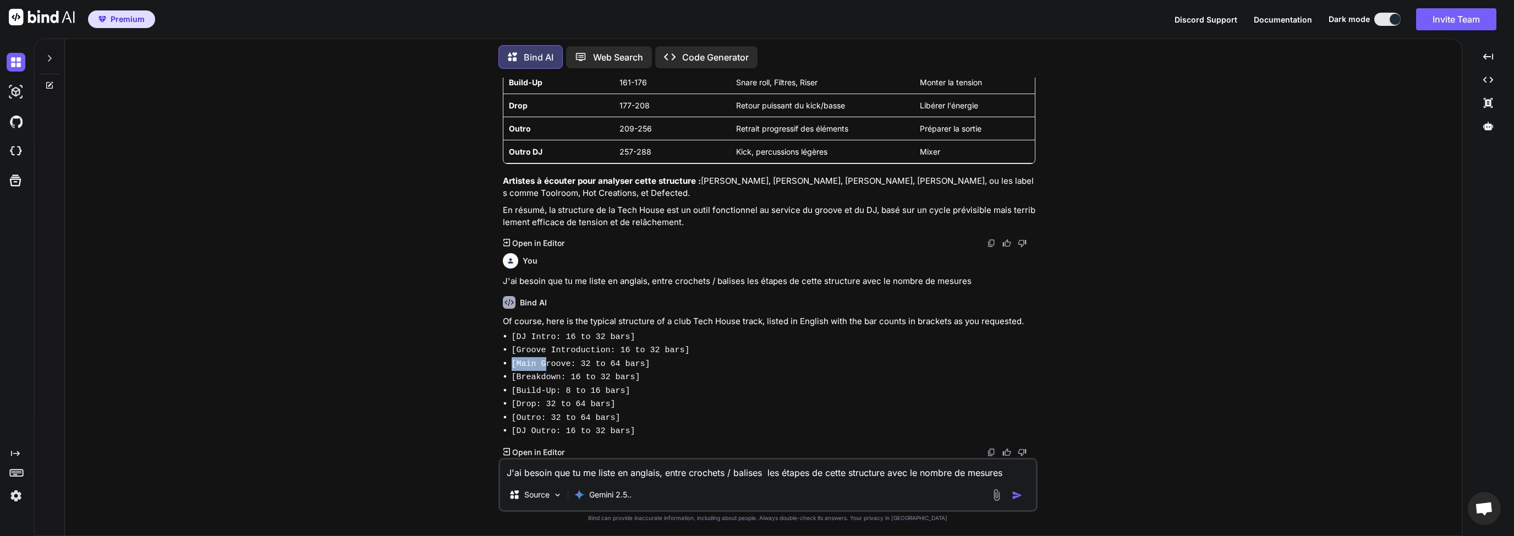
drag, startPoint x: 510, startPoint y: 367, endPoint x: 559, endPoint y: 367, distance: 48.4
click at [547, 367] on code "[Main Groove: 32 to 64 bars]" at bounding box center [581, 363] width 139 height 9
click at [559, 367] on code "[Main Groove: 32 to 64 bars]" at bounding box center [581, 363] width 139 height 9
click at [532, 431] on code "[DJ Outro: 16 to 32 bars]" at bounding box center [574, 430] width 124 height 9
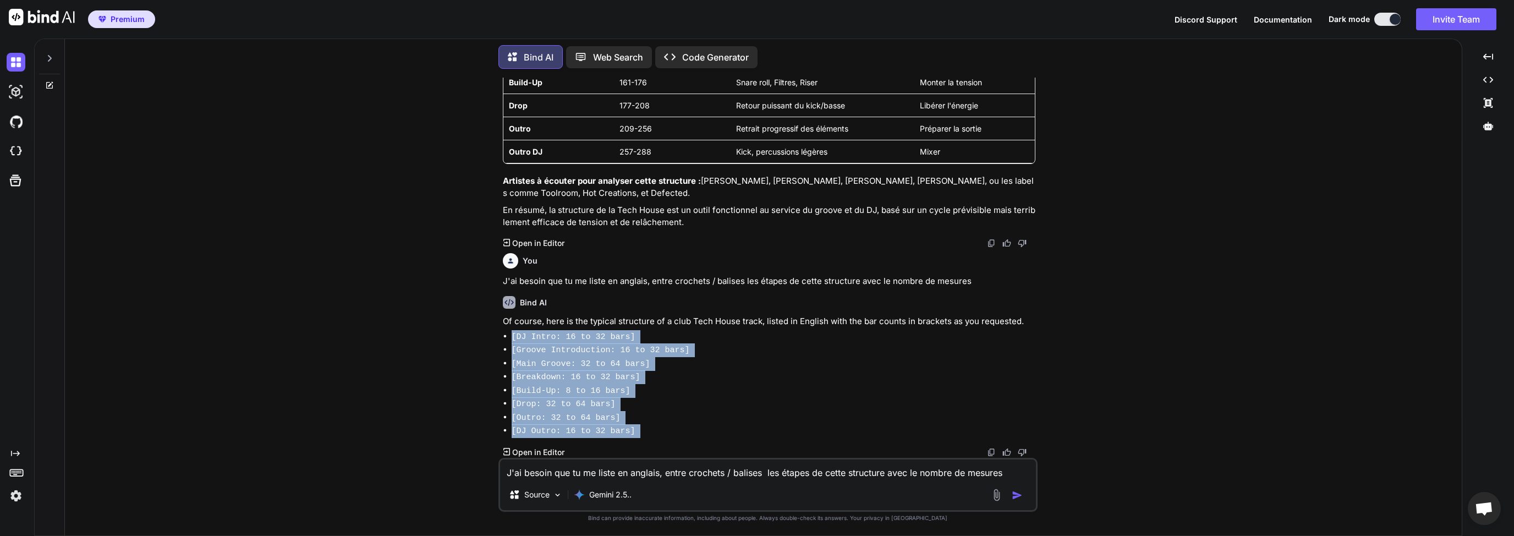
drag, startPoint x: 513, startPoint y: 340, endPoint x: 561, endPoint y: 440, distance: 110.7
click at [561, 440] on div "Bind AI Of course, here is the typical structure of a club Tech House track, li…" at bounding box center [769, 372] width 532 height 171
click at [570, 364] on code "[Main Groove: 32 to 64 bars]" at bounding box center [581, 363] width 139 height 9
drag, startPoint x: 512, startPoint y: 343, endPoint x: 657, endPoint y: 435, distance: 171.8
click at [657, 435] on ul "[DJ Intro: 16 to 32 bars] [Groove Introduction: 16 to 32 bars] [Main Groove: 32…" at bounding box center [769, 384] width 532 height 108
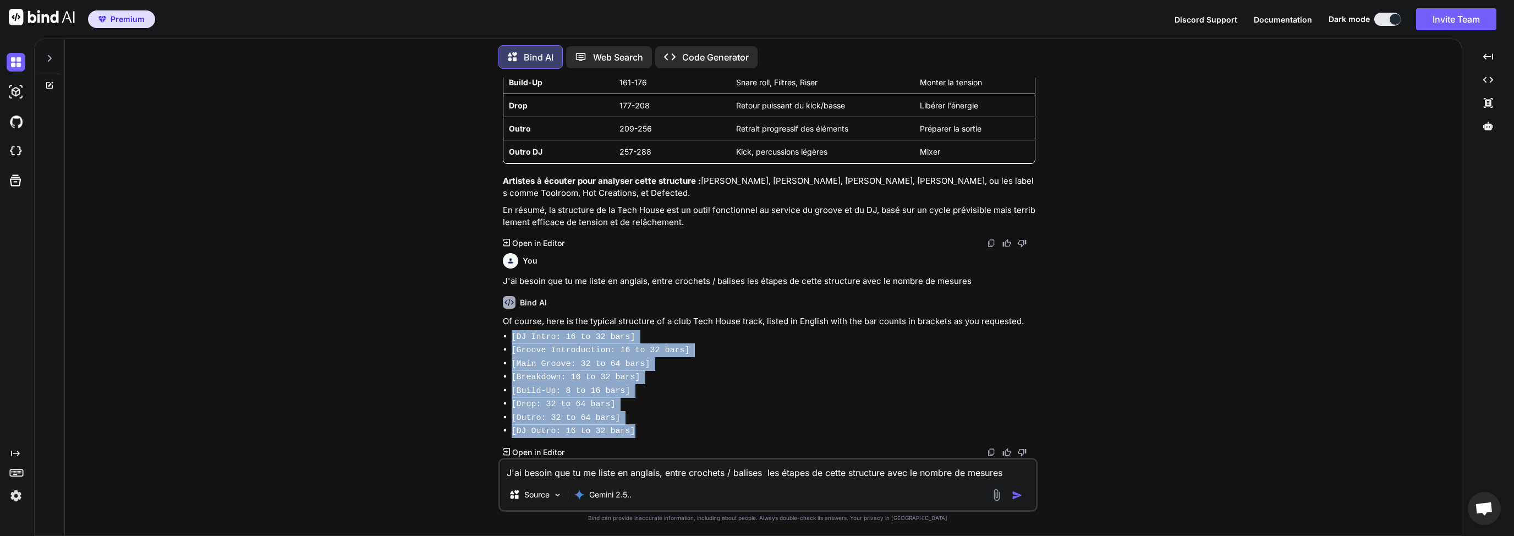
copy ul "[DJ Intro: 16 to 32 bars] [Groove Introduction: 16 to 32 bars] [Main Groove: 32…"
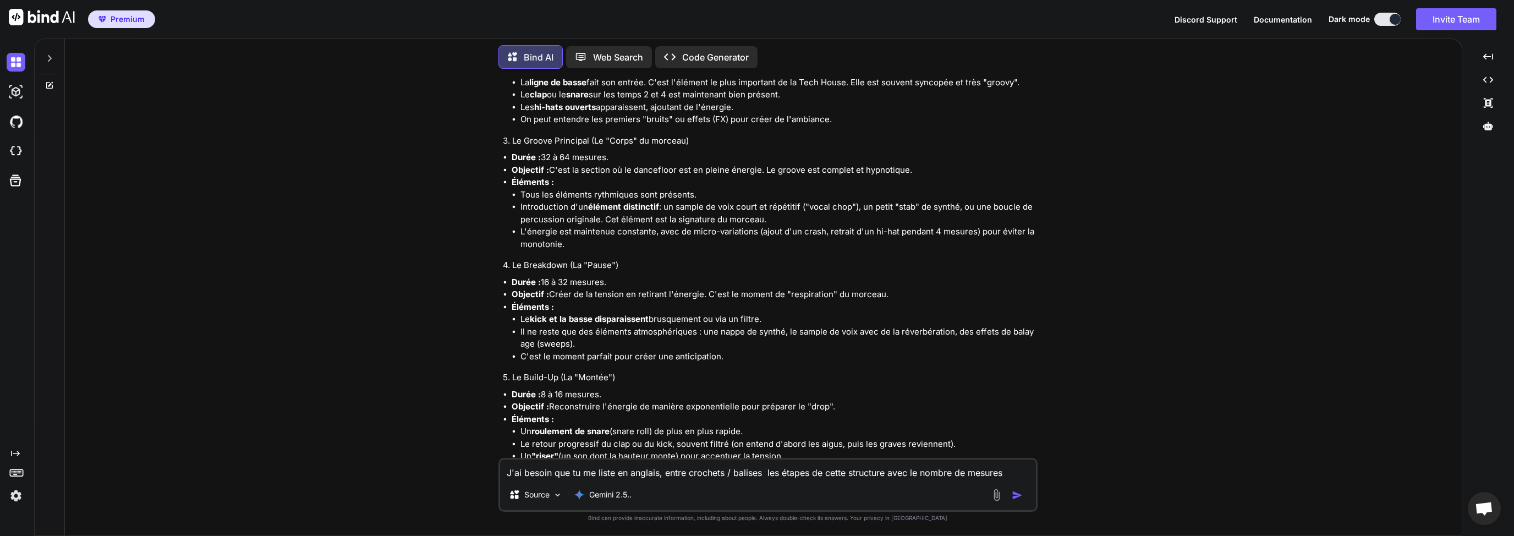
scroll to position [5179, 0]
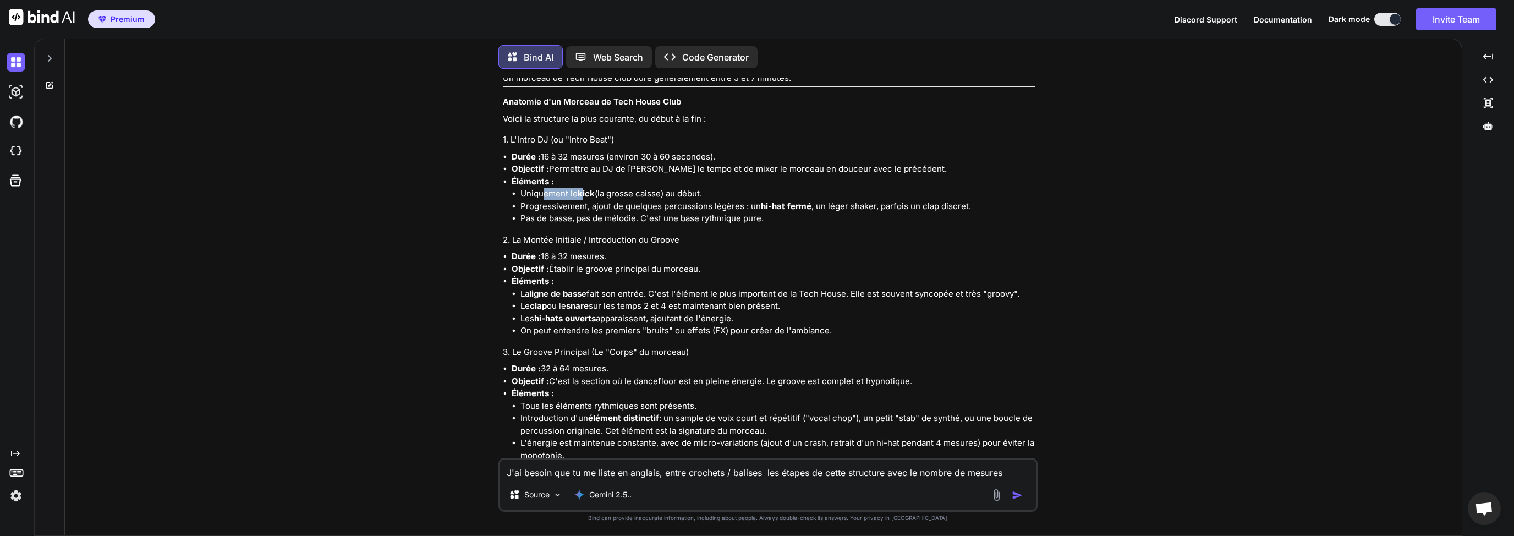
drag, startPoint x: 548, startPoint y: 315, endPoint x: 583, endPoint y: 315, distance: 34.7
click at [583, 200] on li "Uniquement le kick (la grosse caisse) au début." at bounding box center [777, 194] width 515 height 13
click at [645, 200] on li "Uniquement le kick (la grosse caisse) au début." at bounding box center [777, 194] width 515 height 13
drag, startPoint x: 527, startPoint y: 321, endPoint x: 652, endPoint y: 326, distance: 125.0
click at [648, 213] on li "Progressivement, ajout de quelques percussions légères : un hi-hat fermé , un l…" at bounding box center [777, 206] width 515 height 13
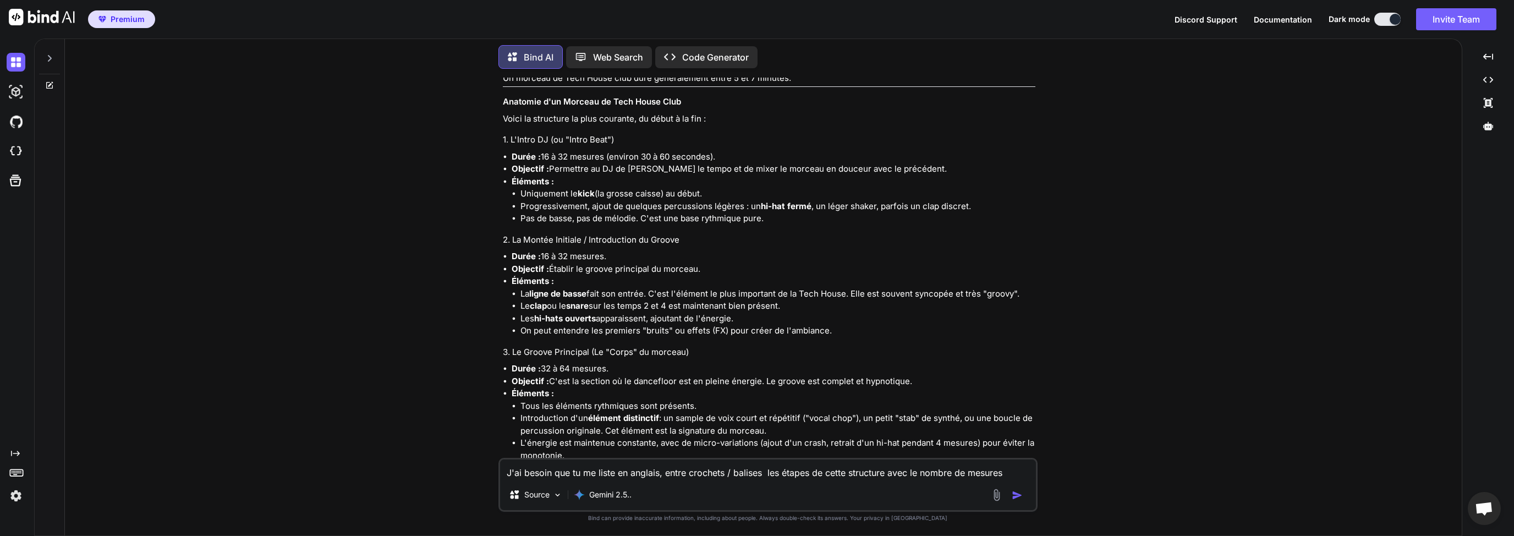
click at [684, 213] on li "Progressivement, ajout de quelques percussions légères : un hi-hat fermé , un l…" at bounding box center [777, 206] width 515 height 13
drag, startPoint x: 518, startPoint y: 240, endPoint x: 576, endPoint y: 244, distance: 59.0
click at [573, 125] on p "Voici la structure la plus courante, du début à la fin :" at bounding box center [769, 119] width 532 height 13
click at [548, 146] on h4 "1. L'Intro DJ (ou "Intro Beat")" at bounding box center [769, 140] width 532 height 13
drag, startPoint x: 526, startPoint y: 261, endPoint x: 576, endPoint y: 261, distance: 50.1
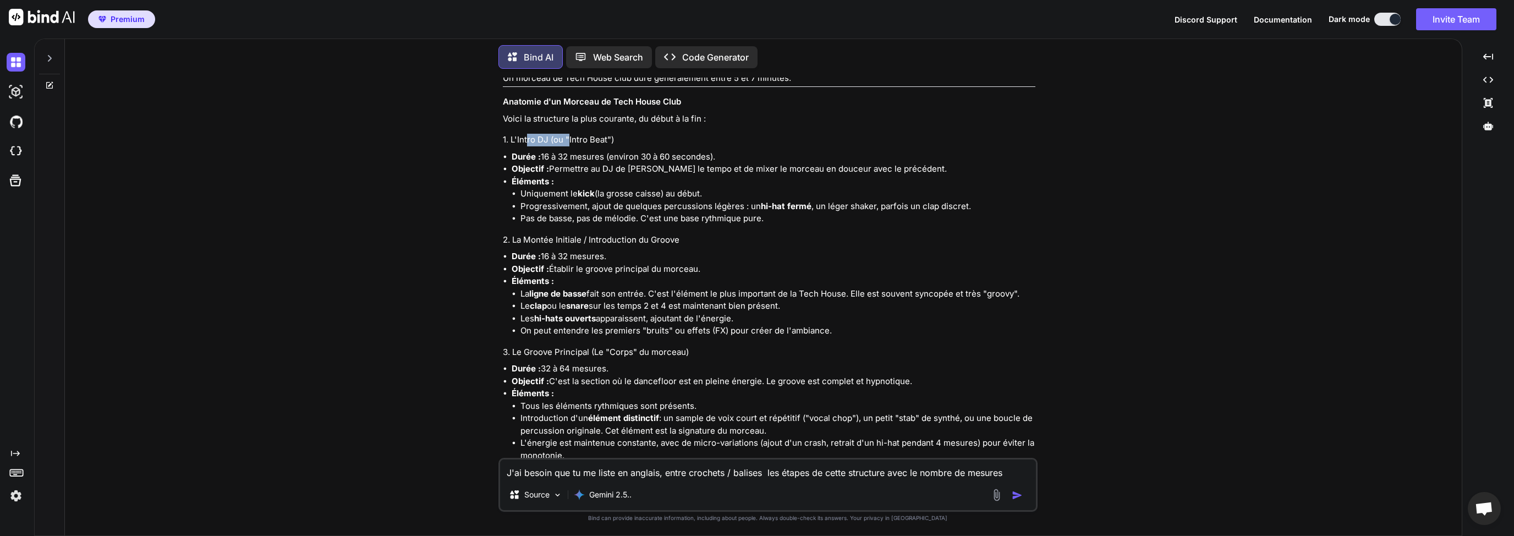
click at [575, 146] on h4 "1. L'Intro DJ (ou "Intro Beat")" at bounding box center [769, 140] width 532 height 13
click at [598, 146] on h4 "1. L'Intro DJ (ou "Intro Beat")" at bounding box center [769, 140] width 532 height 13
drag, startPoint x: 585, startPoint y: 286, endPoint x: 722, endPoint y: 287, distance: 136.4
click at [722, 175] on li "Objectif : Permettre au DJ de [PERSON_NAME] le tempo et de mixer le morceau en …" at bounding box center [774, 169] width 524 height 13
click at [718, 175] on li "Objectif : Permettre au DJ de [PERSON_NAME] le tempo et de mixer le morceau en …" at bounding box center [774, 169] width 524 height 13
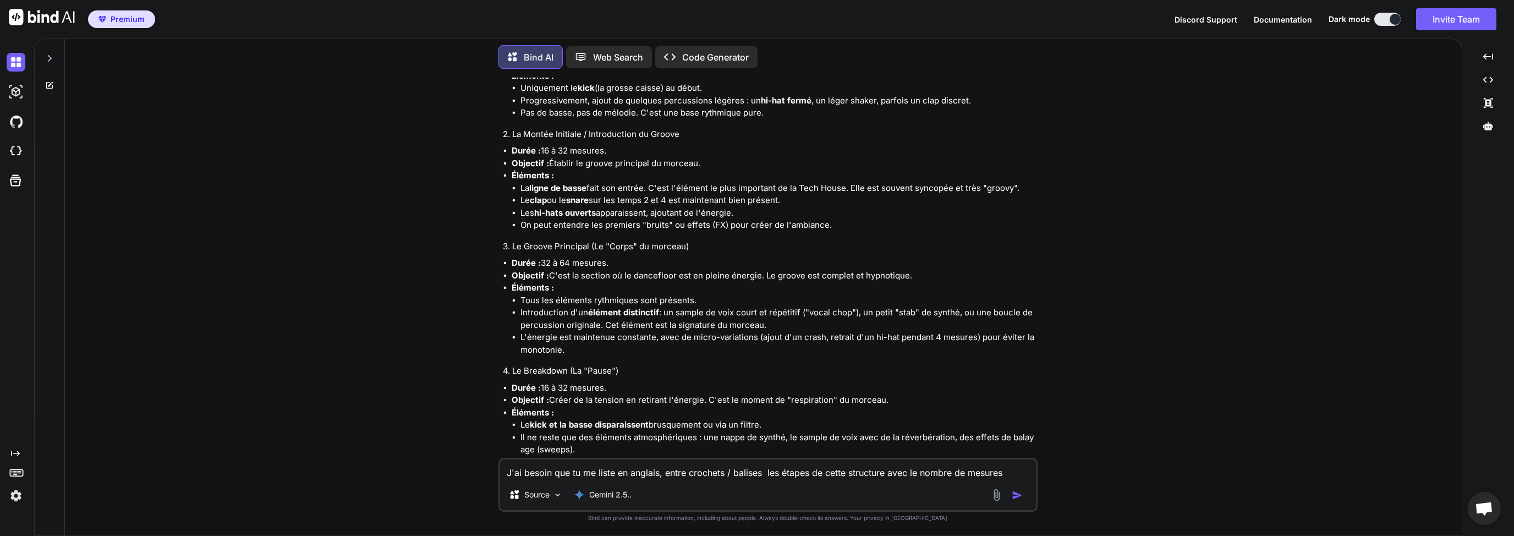
scroll to position [5021, 0]
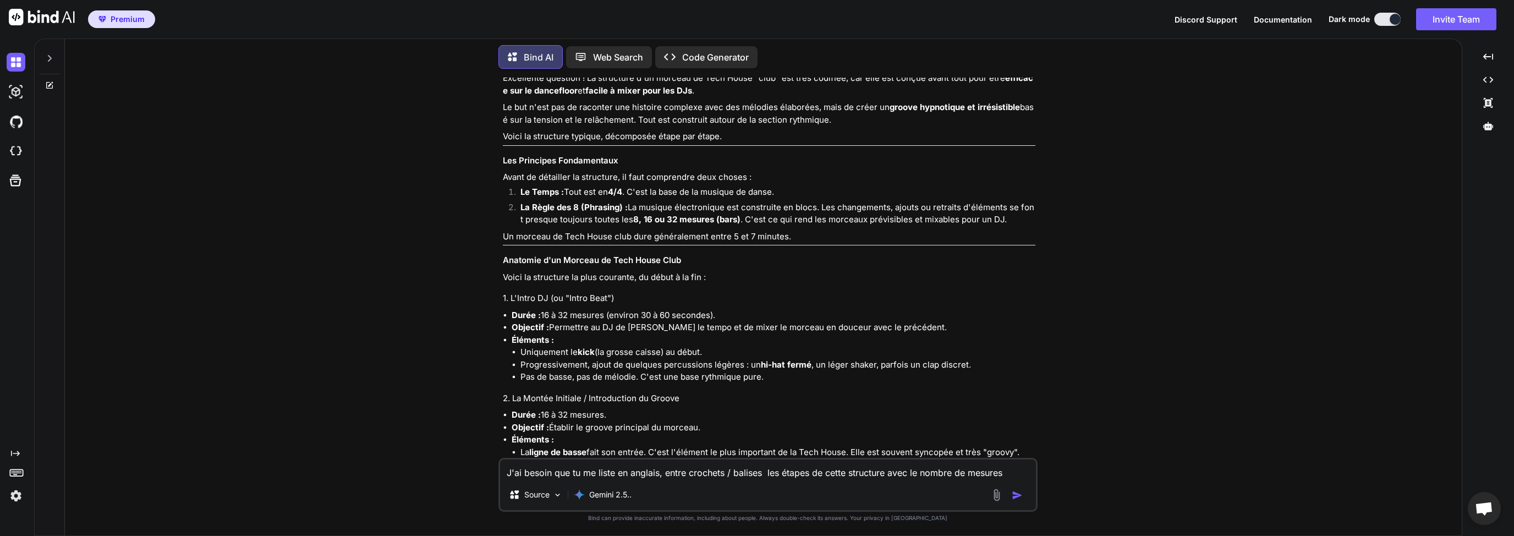
drag, startPoint x: 532, startPoint y: 155, endPoint x: 700, endPoint y: 162, distance: 167.4
click at [679, 45] on p "Quelle structure musical est utilisé dans la tekhouse club ?" at bounding box center [769, 38] width 532 height 13
click at [711, 45] on p "Quelle structure musical est utilisé dans la tekhouse club ?" at bounding box center [769, 38] width 532 height 13
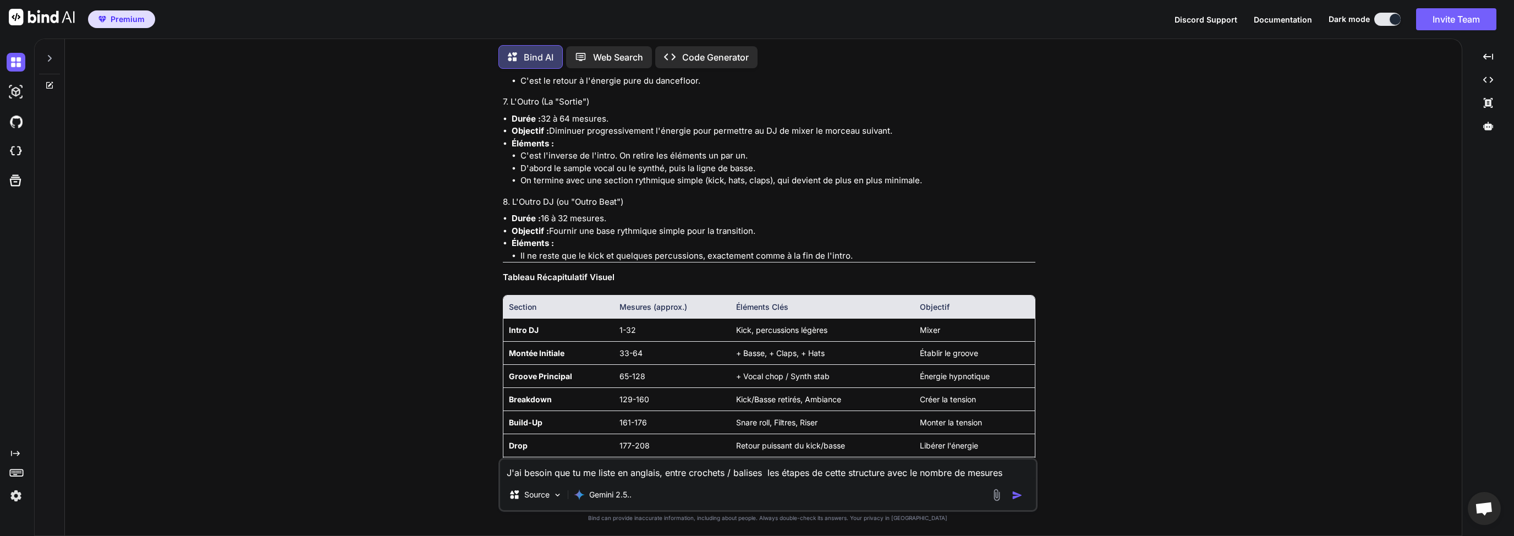
scroll to position [5971, 0]
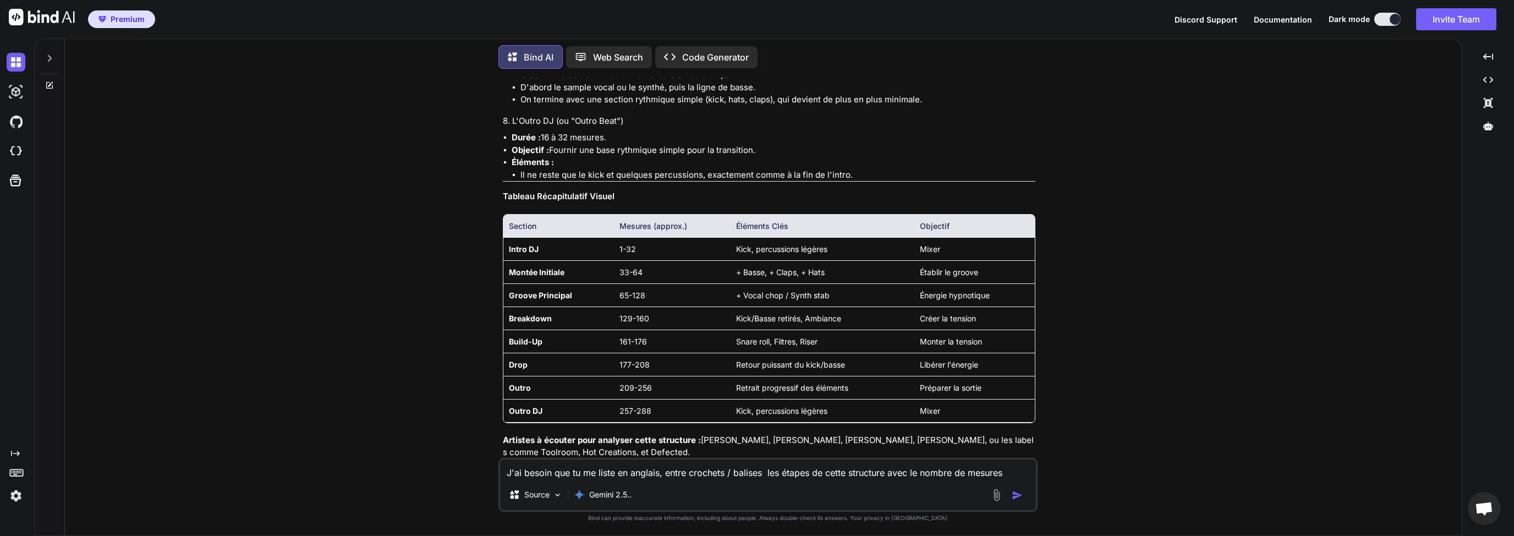
click at [558, 475] on textarea "J'ai besoin que tu me liste en anglais, entre crochets / balises les étapes de …" at bounding box center [768, 469] width 536 height 20
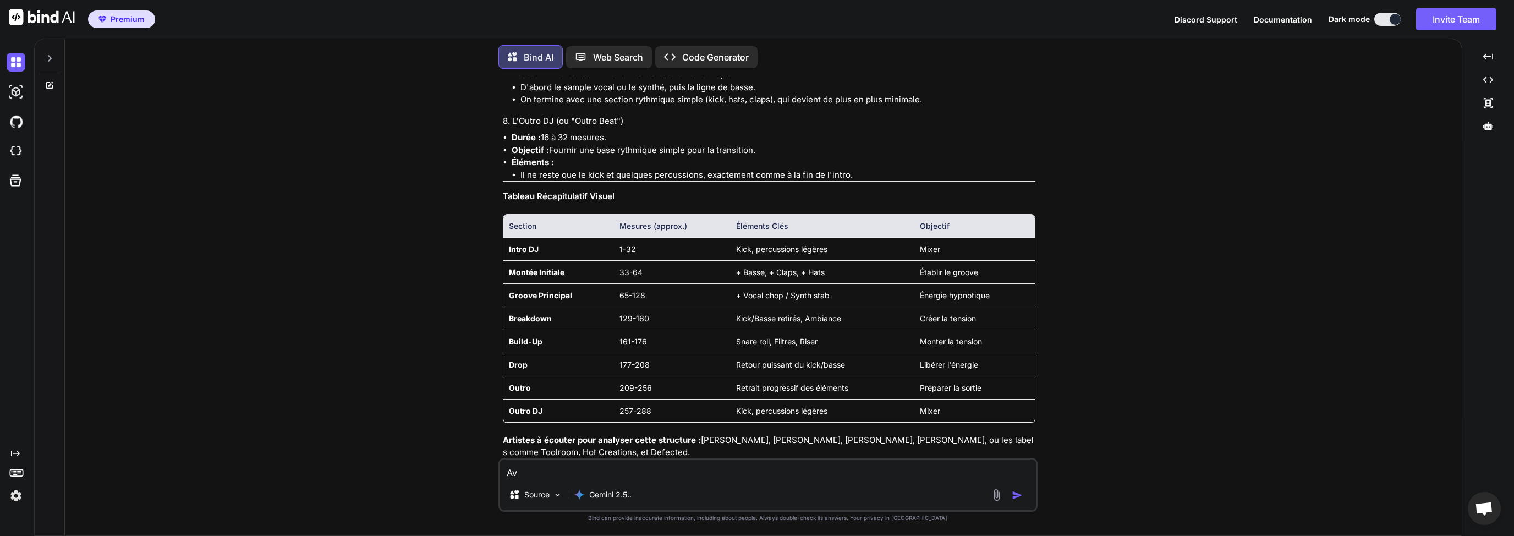
type textarea "A"
click at [775, 491] on div "Source Gemini 2.5.." at bounding box center [768, 497] width 536 height 26
click at [777, 484] on div "Source Gemini 2.5.." at bounding box center [768, 497] width 536 height 26
click at [776, 476] on textarea "Sur le site suno il est conseillé d'utiliser des balises" at bounding box center [768, 469] width 536 height 20
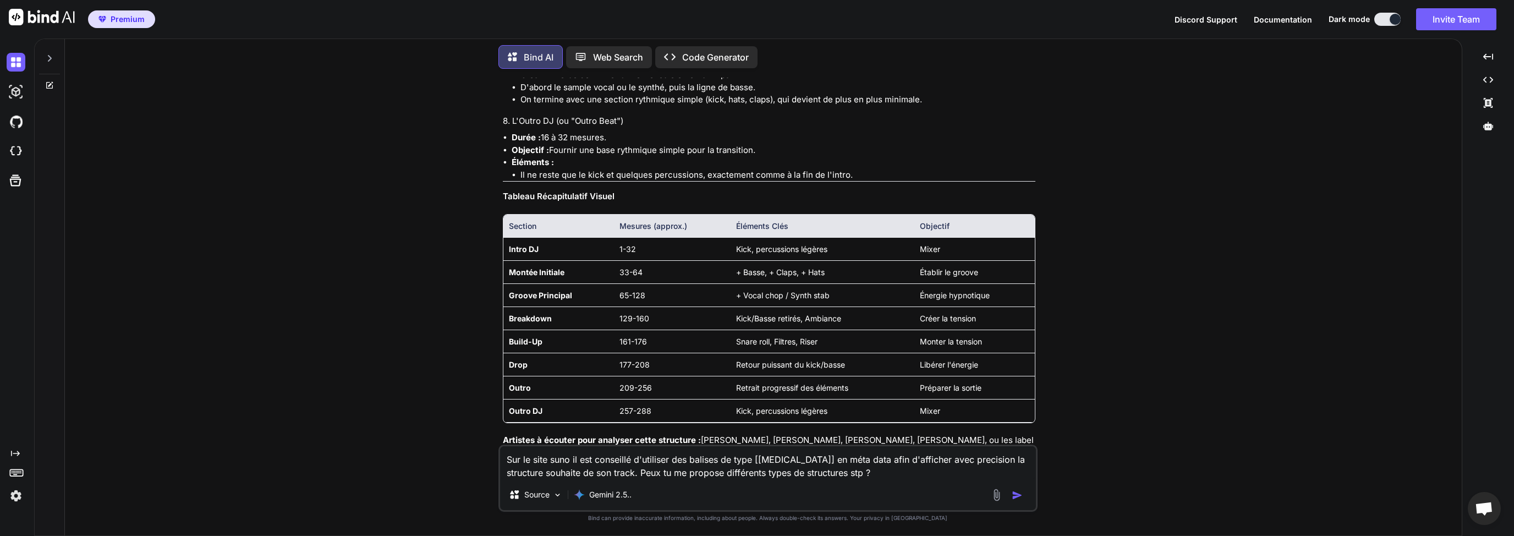
type textarea "Sur le site suno il est conseillé d'utiliser des balises de type [[MEDICAL_DATA…"
click at [1019, 496] on img "button" at bounding box center [1017, 495] width 11 height 11
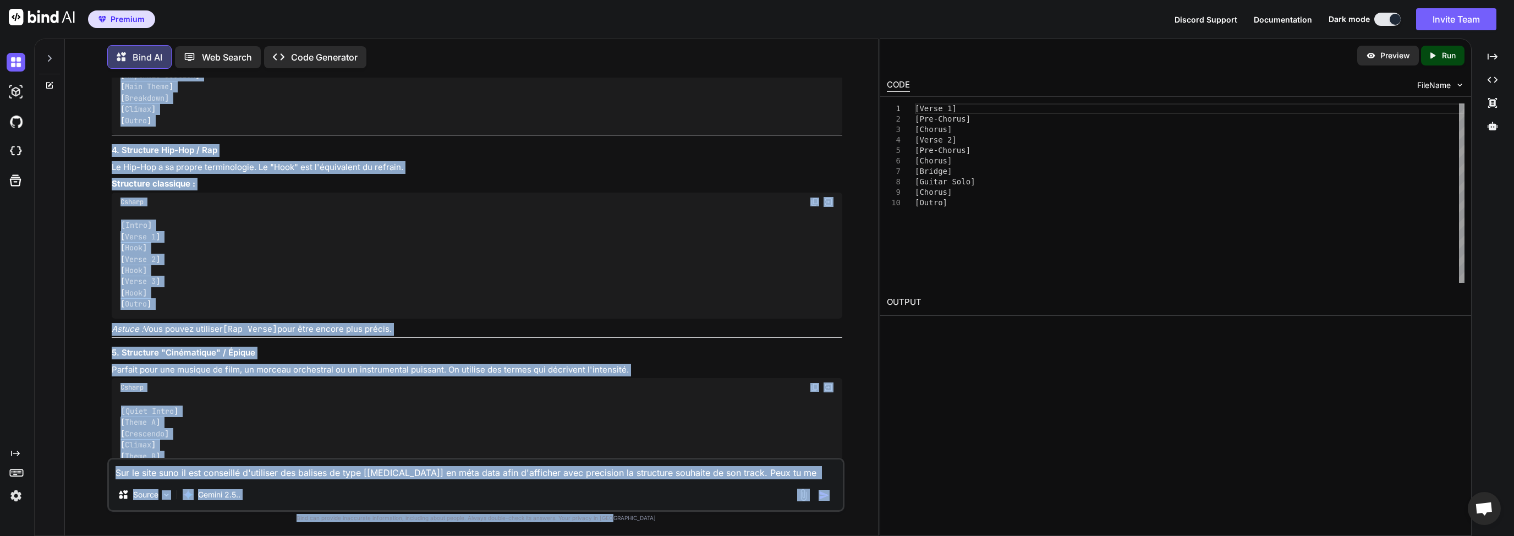
scroll to position [7620, 0]
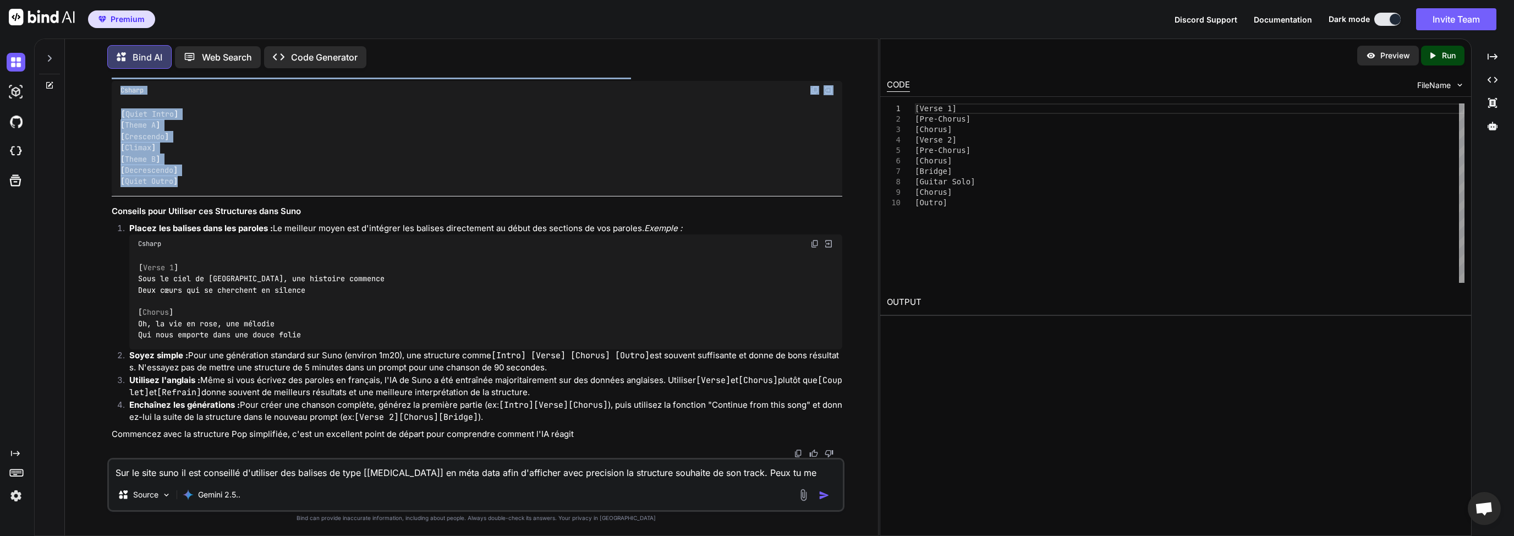
drag, startPoint x: 109, startPoint y: 231, endPoint x: 229, endPoint y: 182, distance: 130.0
click at [229, 182] on div "You Quel style de musique mélodique existe en musique Electronique ? Bind AI Bo…" at bounding box center [476, 268] width 735 height 380
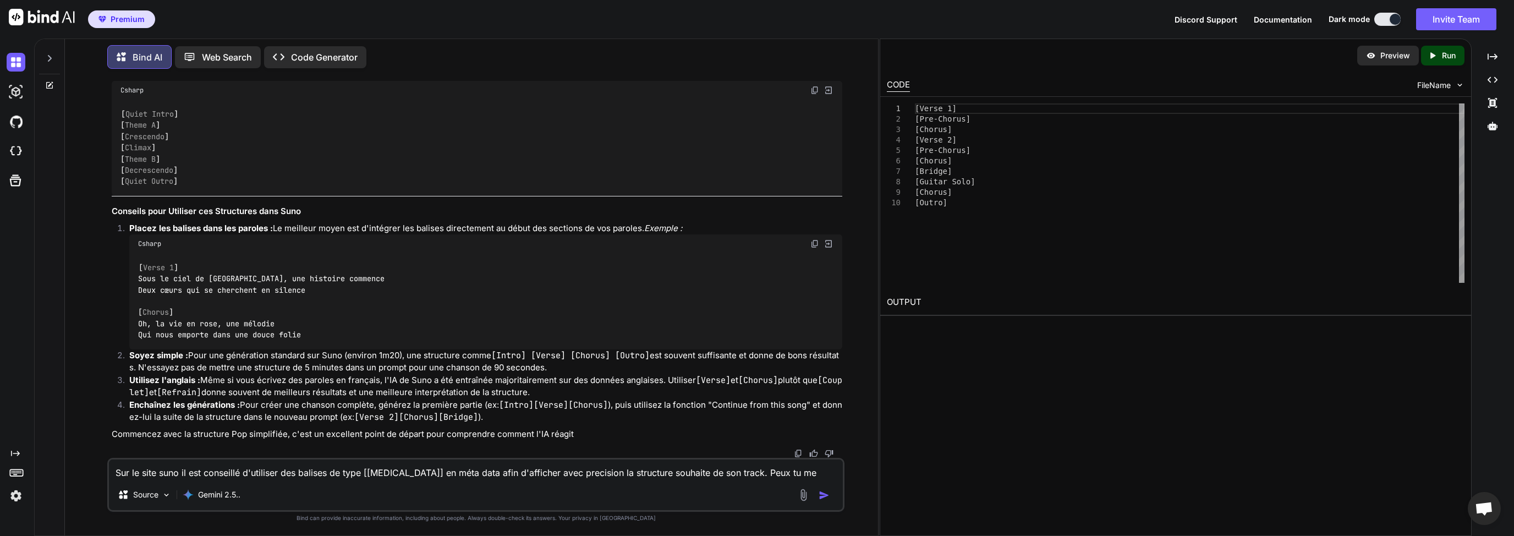
click at [414, 371] on p "Soyez simple : Pour une génération standard sur Suno (environ 1m20), une struct…" at bounding box center [485, 361] width 713 height 25
drag, startPoint x: 224, startPoint y: 382, endPoint x: 201, endPoint y: 380, distance: 22.7
click at [201, 380] on p "Utilisez l'anglais : Même si vous écrivez des paroles en français, l'IA de Suno…" at bounding box center [485, 386] width 713 height 25
click at [216, 395] on p "Utilisez l'anglais : Même si vous écrivez des paroles en français, l'IA de Suno…" at bounding box center [485, 386] width 713 height 25
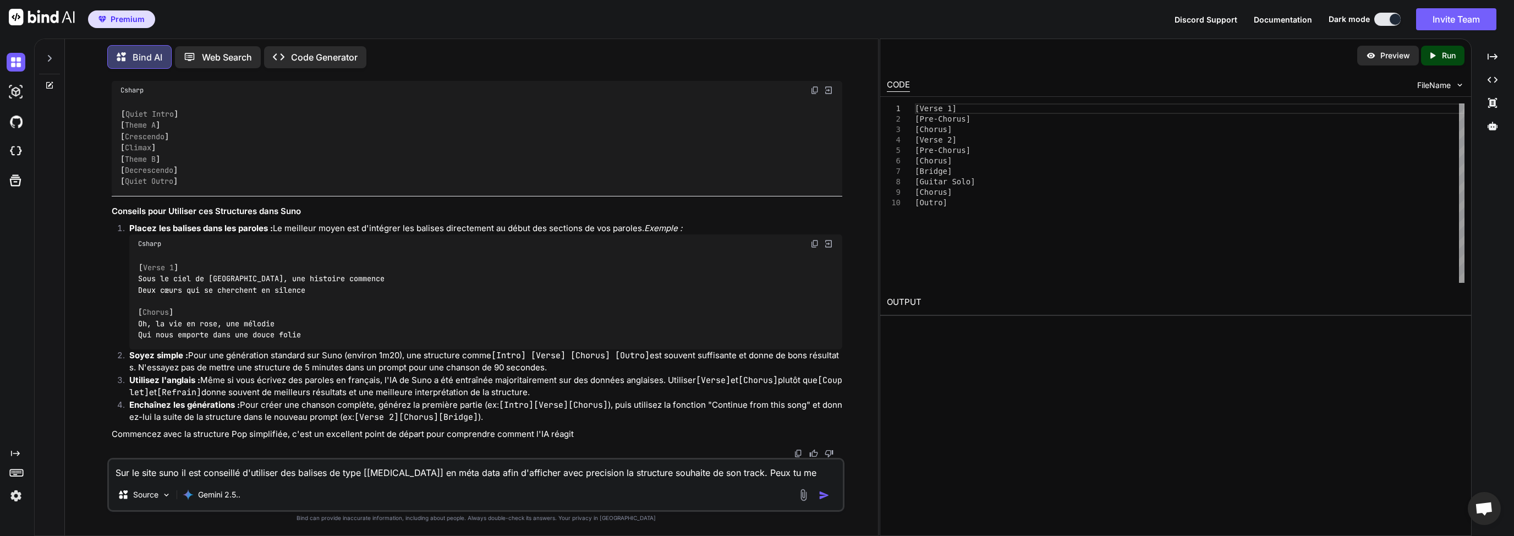
click at [201, 392] on code "[Refrain]" at bounding box center [179, 392] width 45 height 11
drag, startPoint x: 217, startPoint y: 396, endPoint x: 322, endPoint y: 397, distance: 105.1
click at [322, 397] on p "Utilisez l'anglais : Même si vous écrivez des paroles en français, l'IA de Suno…" at bounding box center [485, 386] width 713 height 25
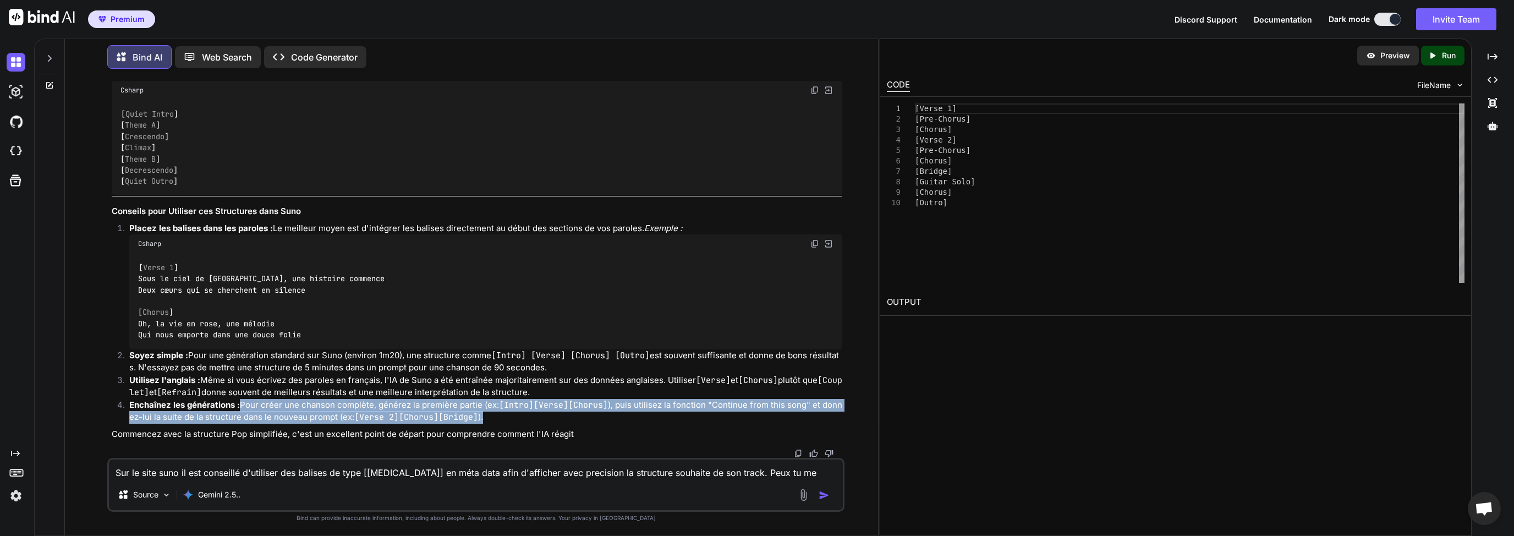
drag, startPoint x: 241, startPoint y: 407, endPoint x: 489, endPoint y: 418, distance: 248.3
click at [486, 418] on p "Enchaînez les générations : Pour créer une chanson complète, générez la premièr…" at bounding box center [485, 411] width 713 height 25
click at [505, 418] on p "Enchaînez les générations : Pour créer une chanson complète, générez la premièr…" at bounding box center [485, 411] width 713 height 25
click at [349, 410] on p "Enchaînez les générations : Pour créer une chanson complète, générez la premièr…" at bounding box center [485, 411] width 713 height 25
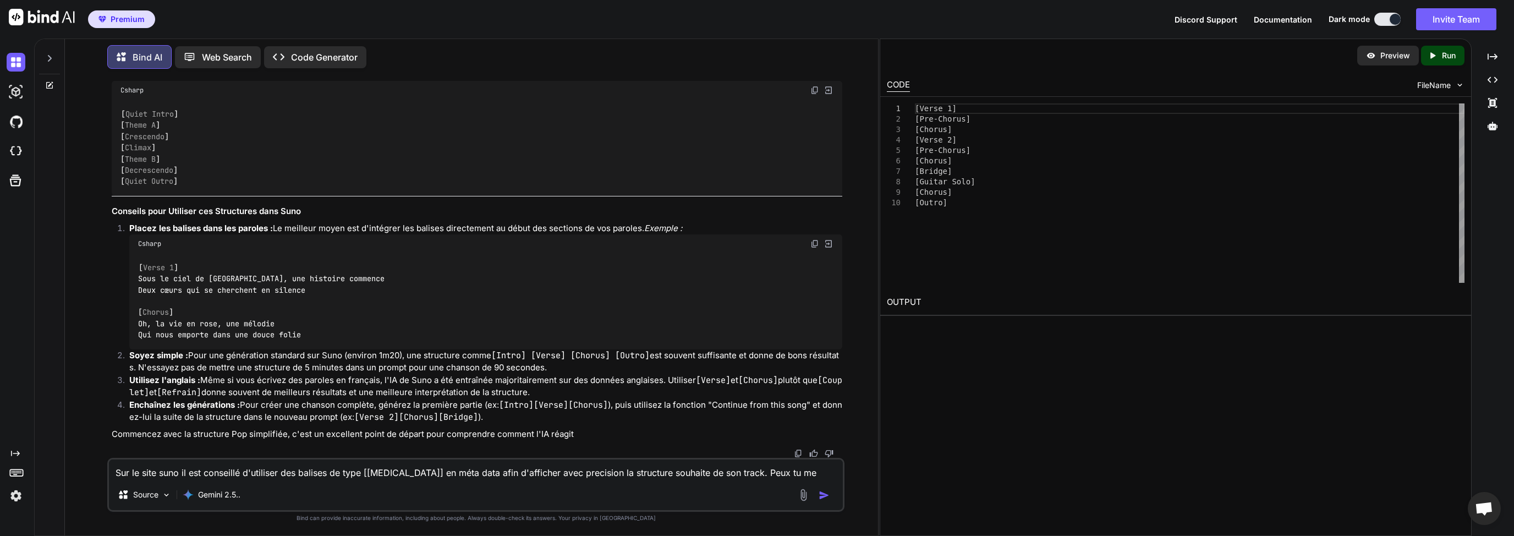
click at [146, 411] on p "Enchaînez les générations : Pour créer une chanson complète, générez la premièr…" at bounding box center [485, 411] width 713 height 25
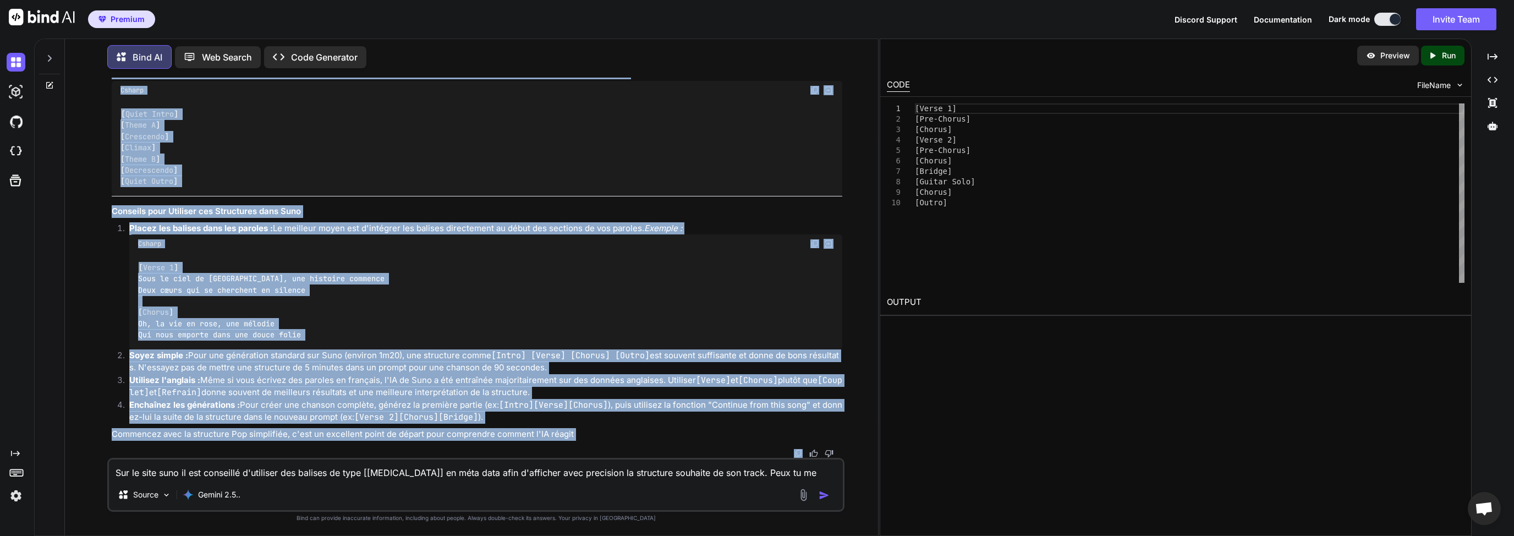
scroll to position [7620, 0]
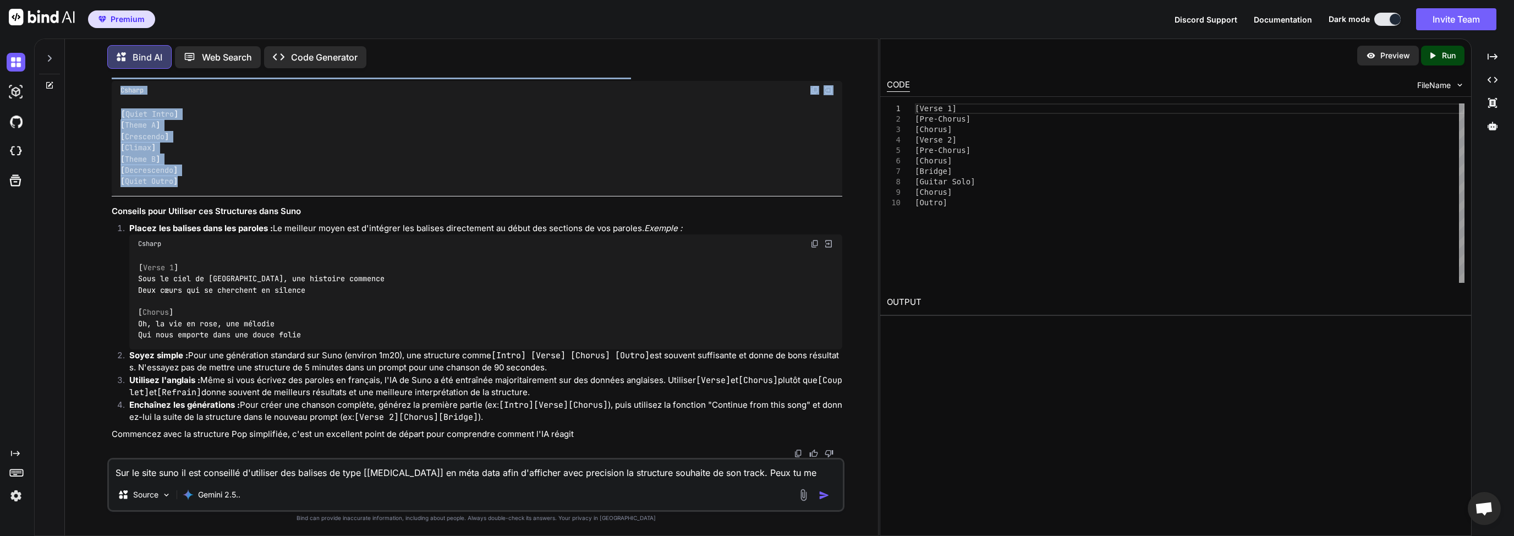
drag, startPoint x: 113, startPoint y: 179, endPoint x: 201, endPoint y: 175, distance: 88.6
copy div "9. Loremipsu Dol / Sita Consectet (Ad elit seddoeiu) T'inc ut laboreetd ma aliq…"
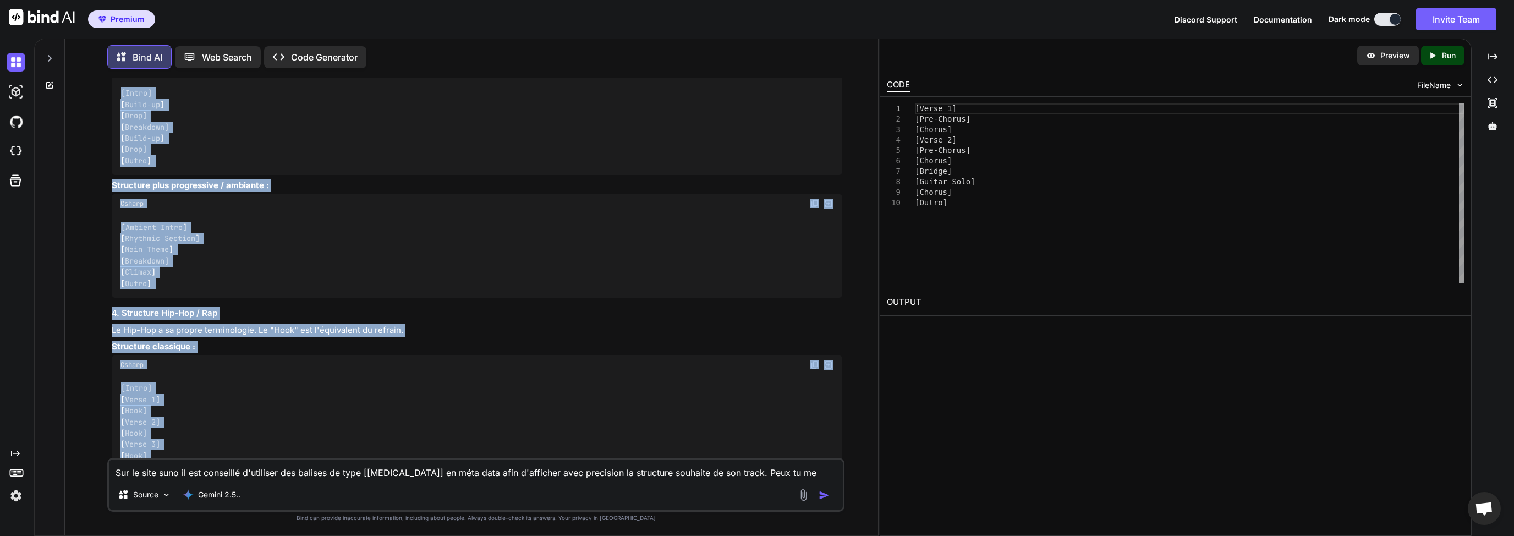
scroll to position [7092, 0]
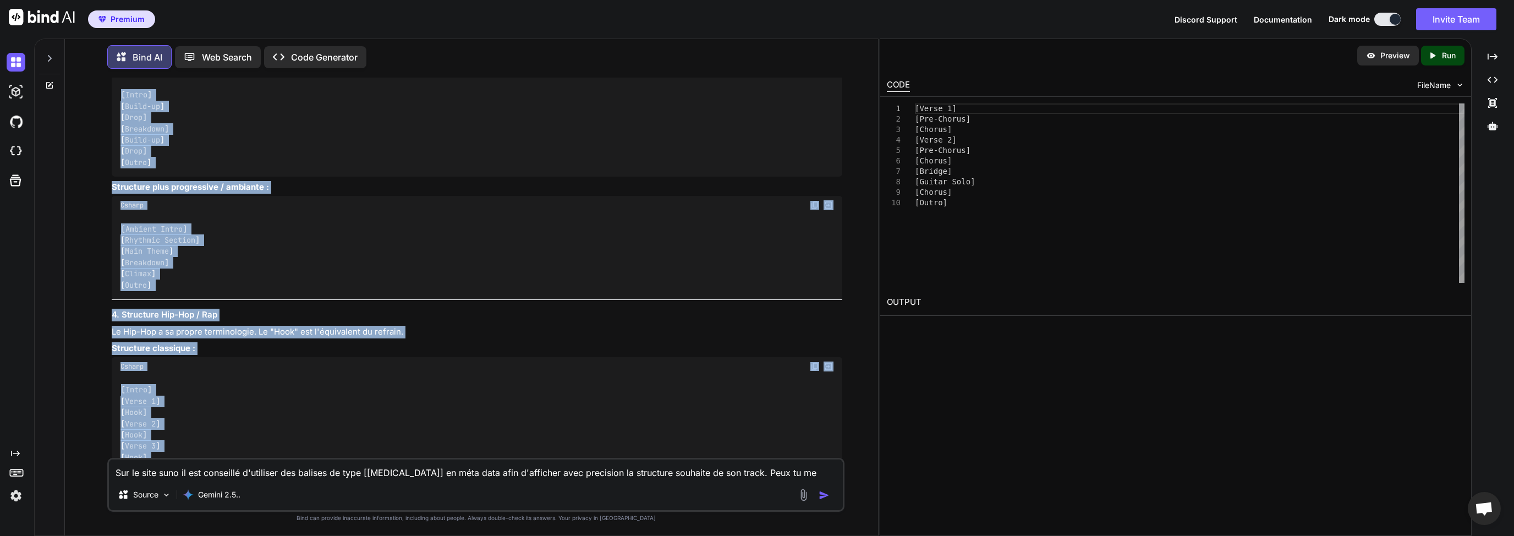
click at [267, 274] on div "[ Ambient Intro ] [ Rhythmic Section ] [ Main Theme ] [ Breakdown ] [ Climax ] …" at bounding box center [477, 257] width 731 height 85
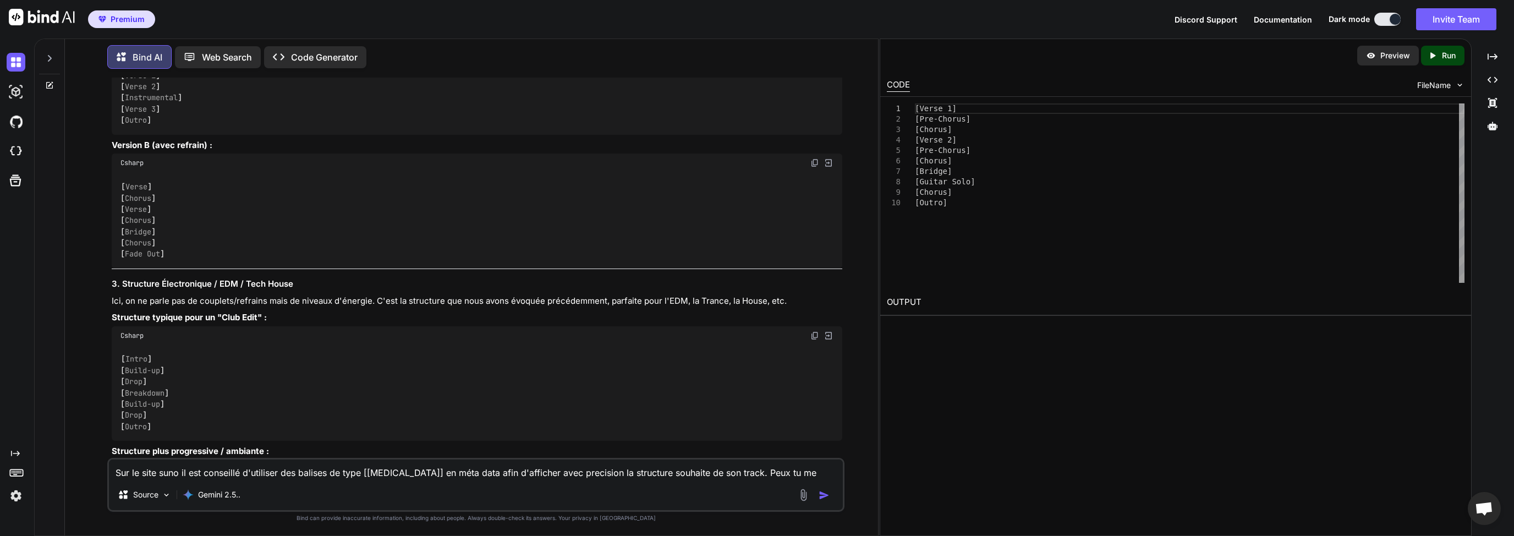
scroll to position [7040, 0]
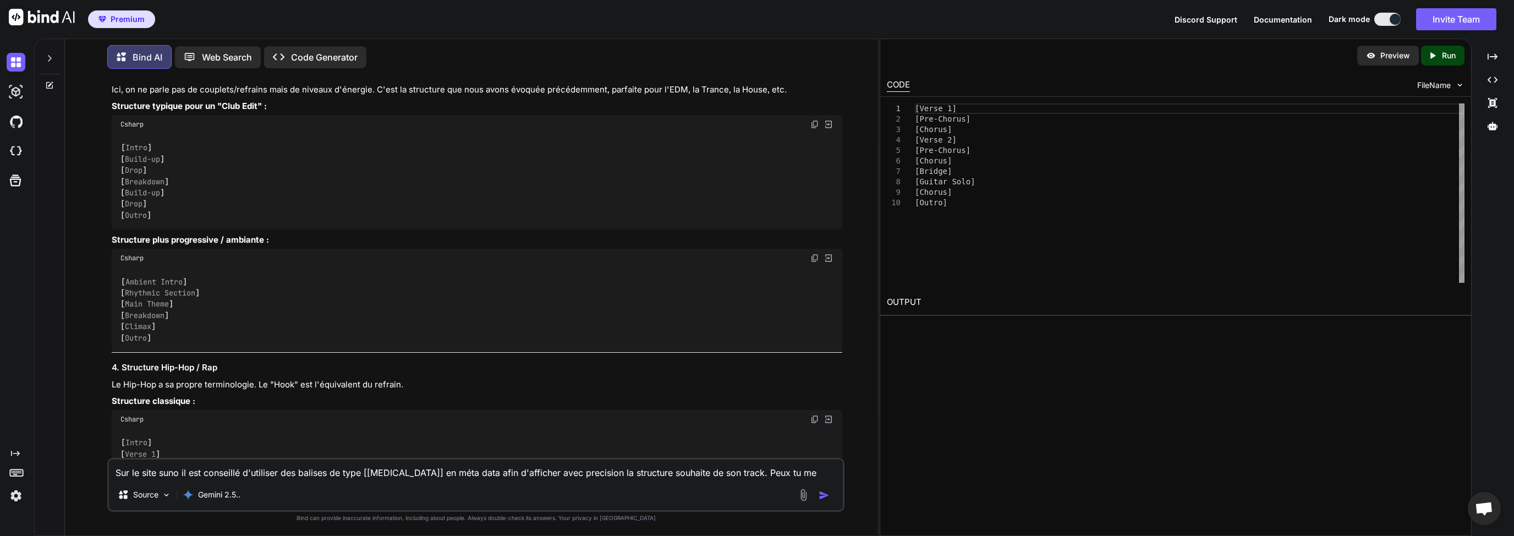
click at [142, 129] on span "Csharp" at bounding box center [131, 124] width 23 height 9
click at [143, 129] on span "Csharp" at bounding box center [131, 124] width 23 height 9
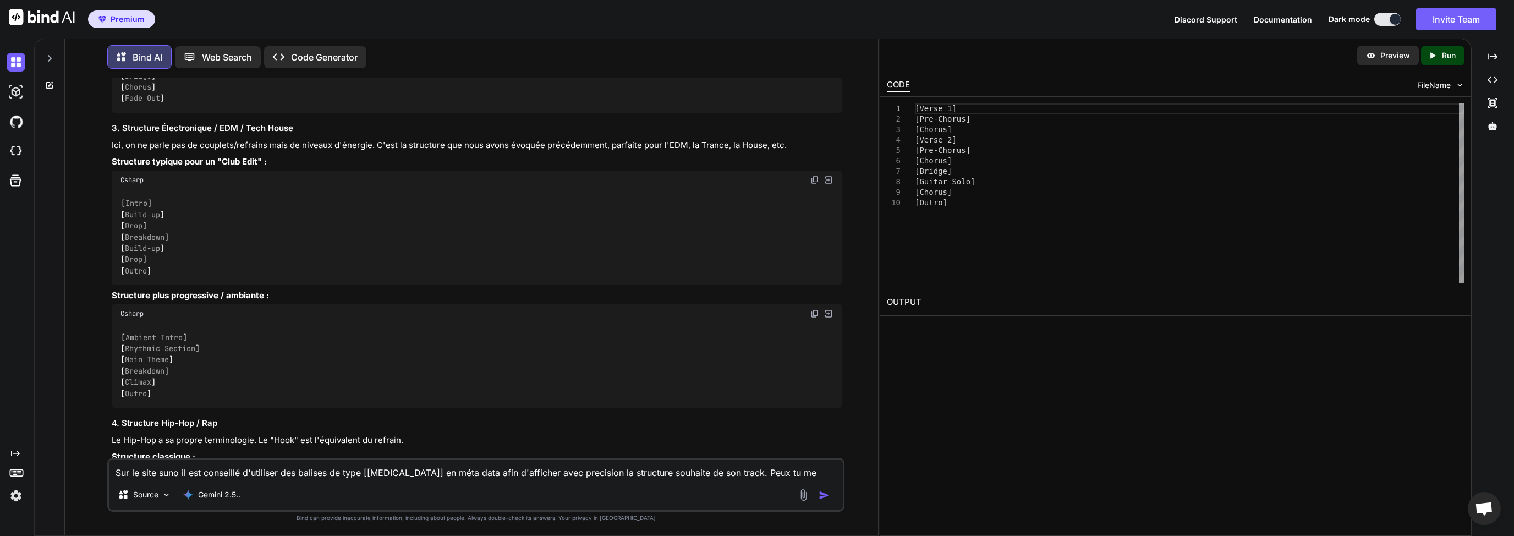
scroll to position [6987, 0]
drag, startPoint x: 122, startPoint y: 180, endPoint x: 208, endPoint y: 179, distance: 86.9
click at [208, 132] on h3 "3. Structure Électronique / EDM / Tech House" at bounding box center [477, 125] width 731 height 13
copy h3 "Structure Électronique"
click at [227, 468] on textarea "Sur le site suno il est conseillé d'utiliser des balises de type [[MEDICAL_DATA…" at bounding box center [476, 469] width 734 height 20
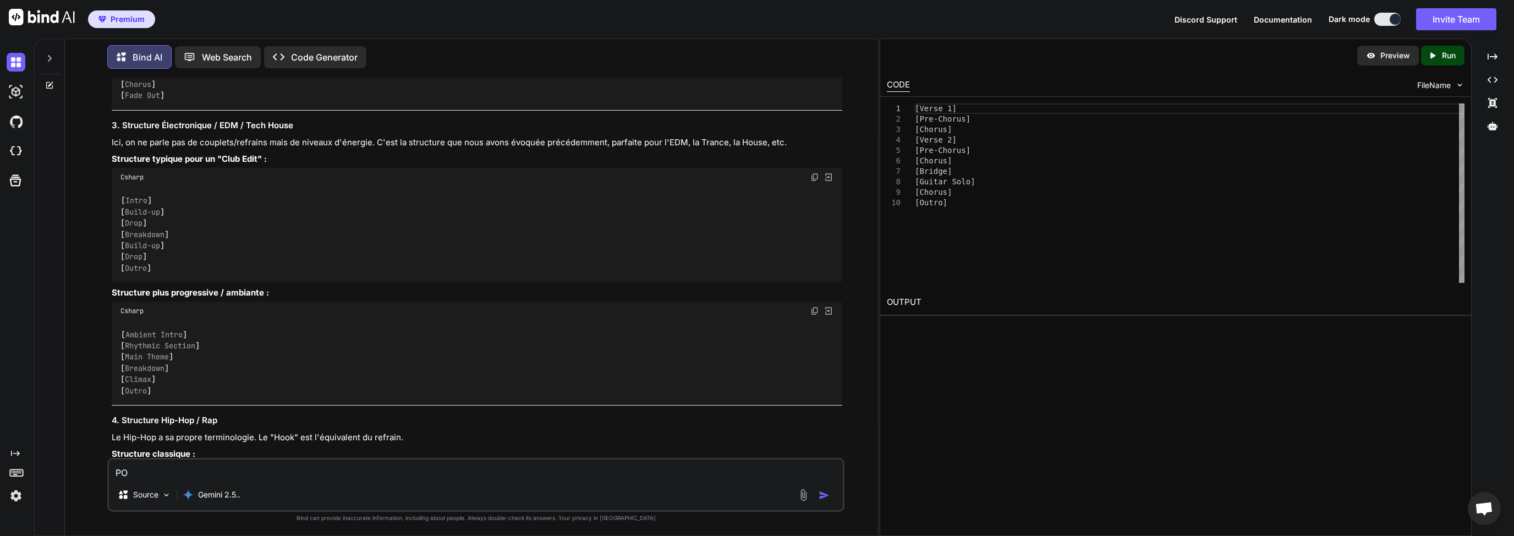
type textarea "P"
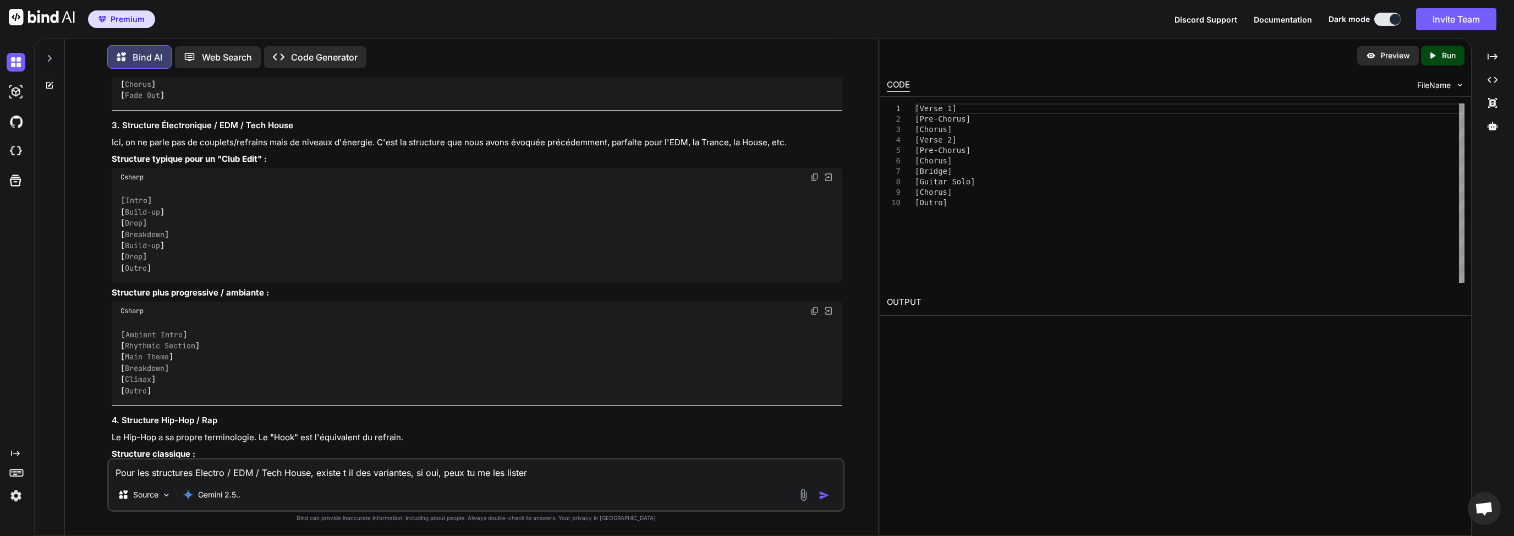
type textarea "Pour les structures Electro / EDM / Tech House, existe t il des variantes, si o…"
click at [830, 498] on button "button" at bounding box center [826, 495] width 15 height 11
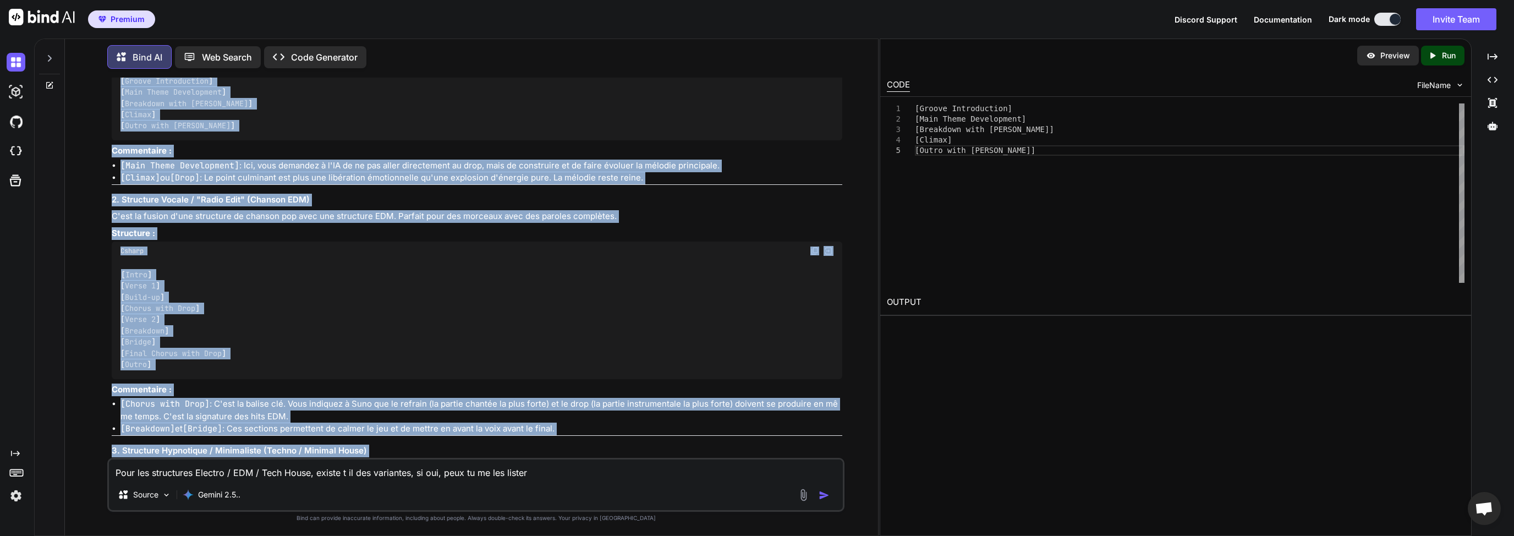
scroll to position [8491, 0]
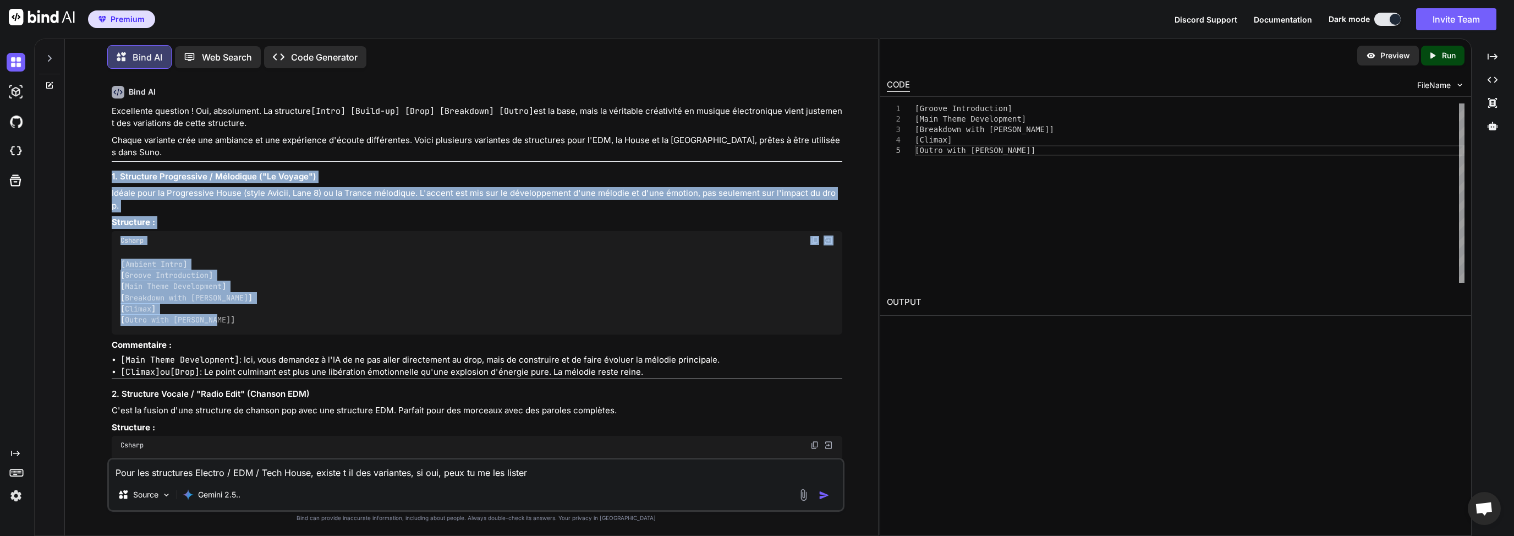
drag, startPoint x: 112, startPoint y: 270, endPoint x: 217, endPoint y: 374, distance: 148.2
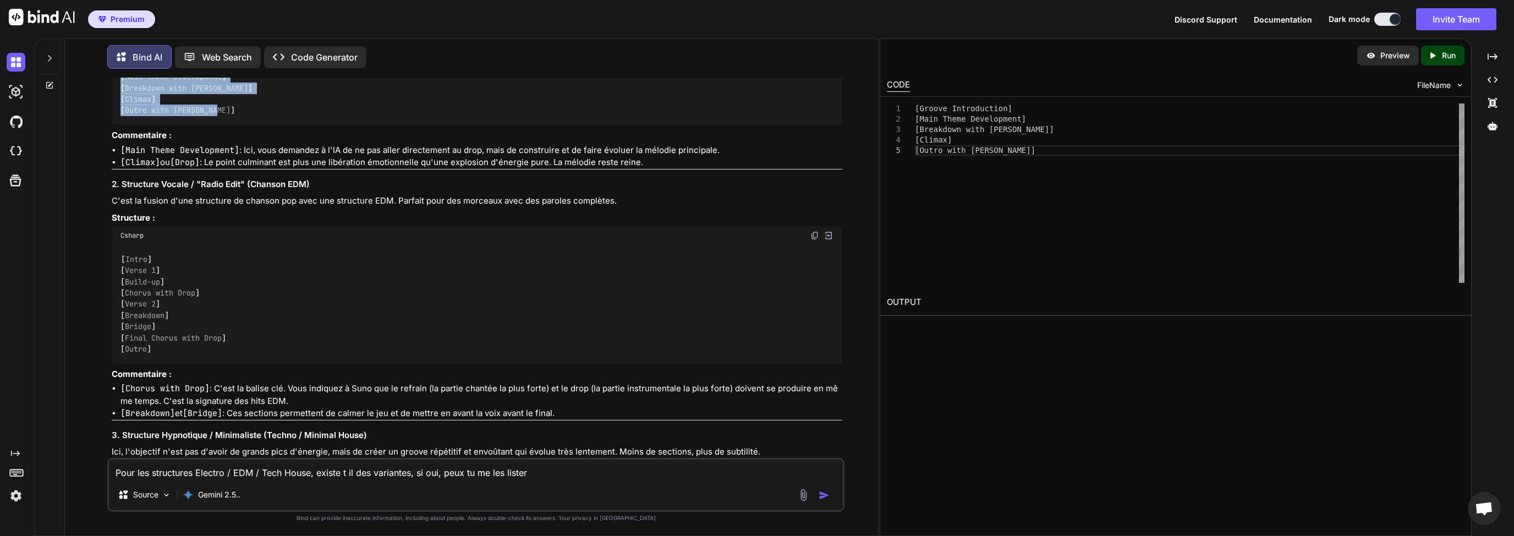
scroll to position [8185, 0]
click at [200, 330] on div "[ Intro ] [ Verse 1 ] [ Build-up ] [ Chorus with Drop ] [ Verse 2 ] [ Breakdown…" at bounding box center [477, 302] width 731 height 119
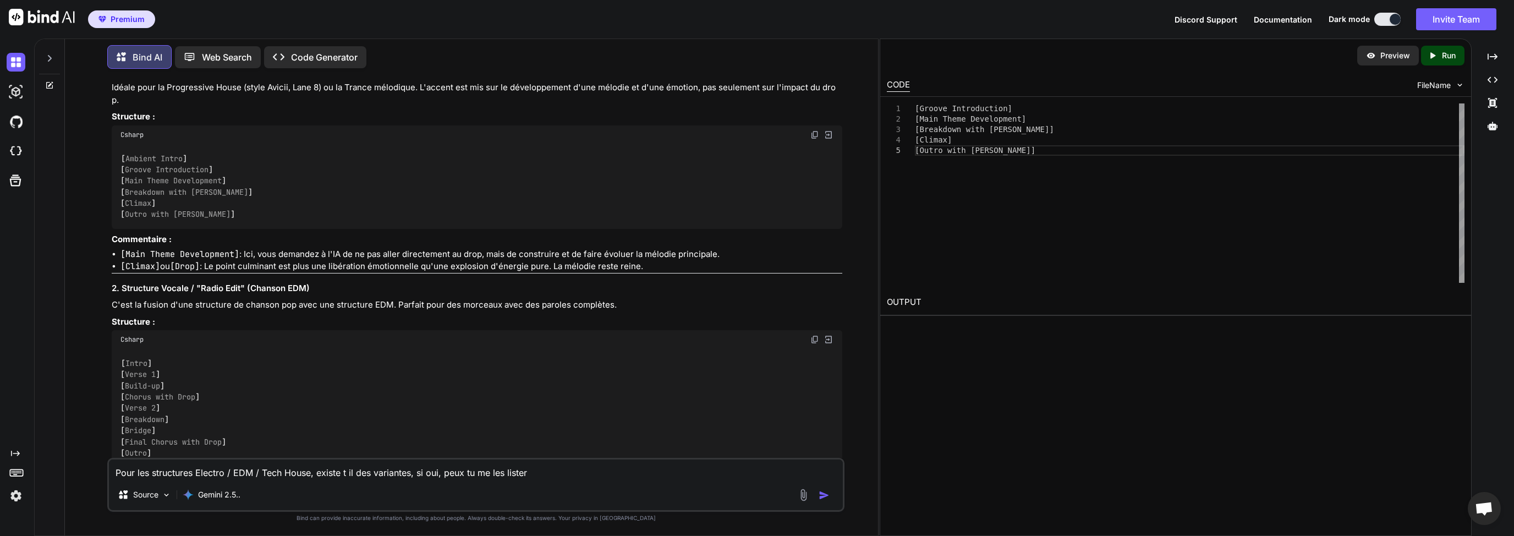
scroll to position [7974, 0]
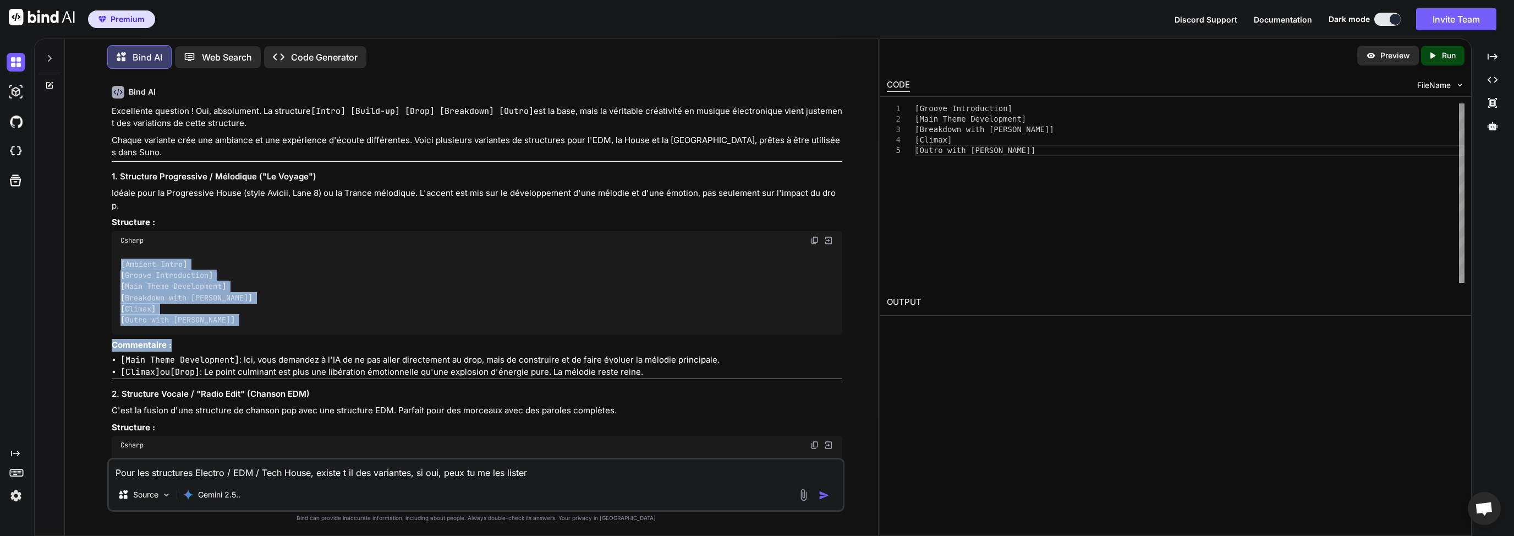
drag, startPoint x: 119, startPoint y: 313, endPoint x: 224, endPoint y: 407, distance: 141.0
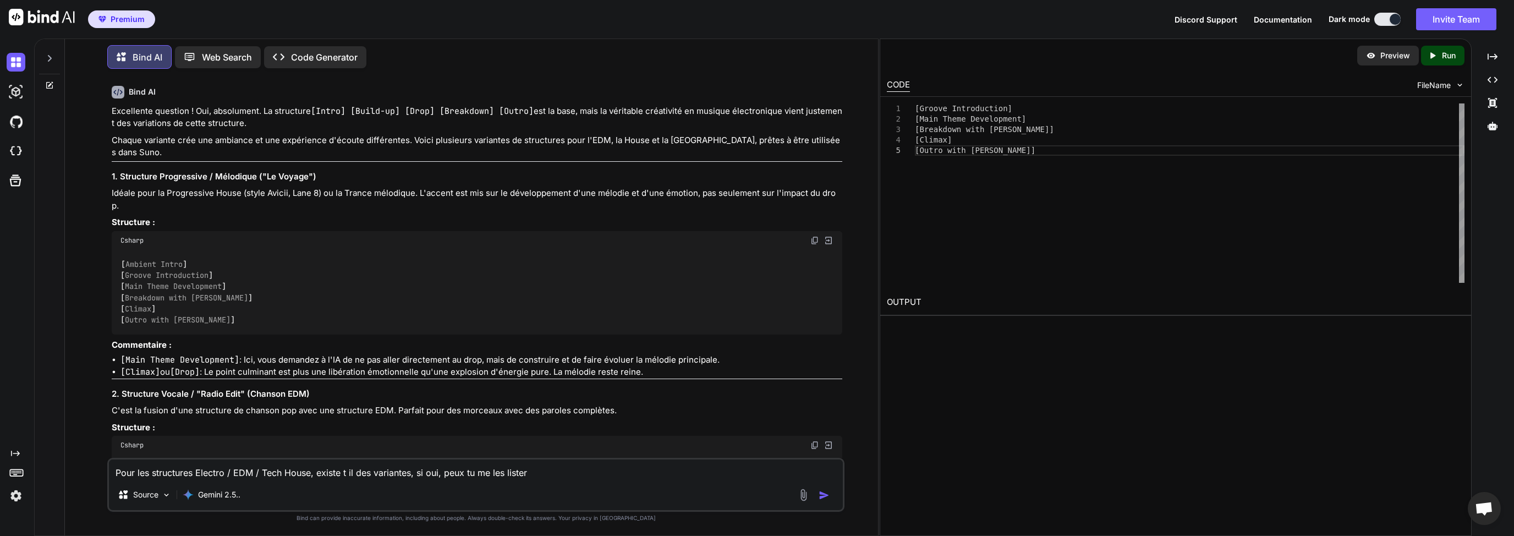
click at [198, 229] on p "Structure :" at bounding box center [477, 222] width 731 height 13
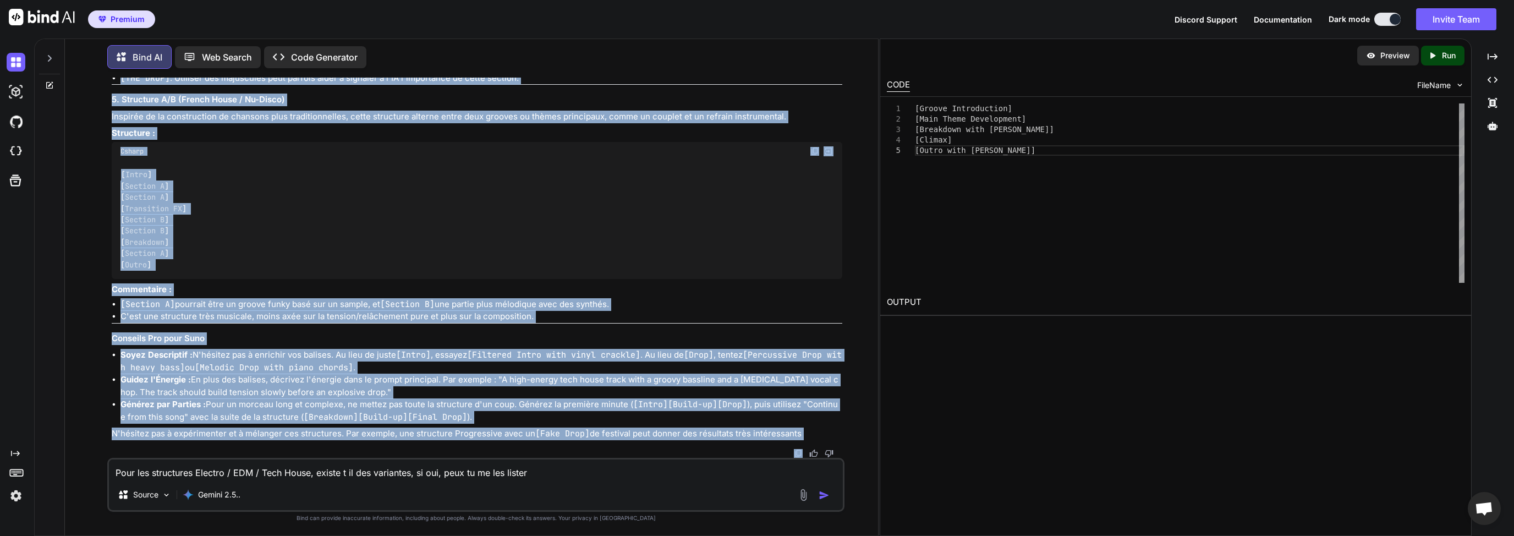
scroll to position [9005, 0]
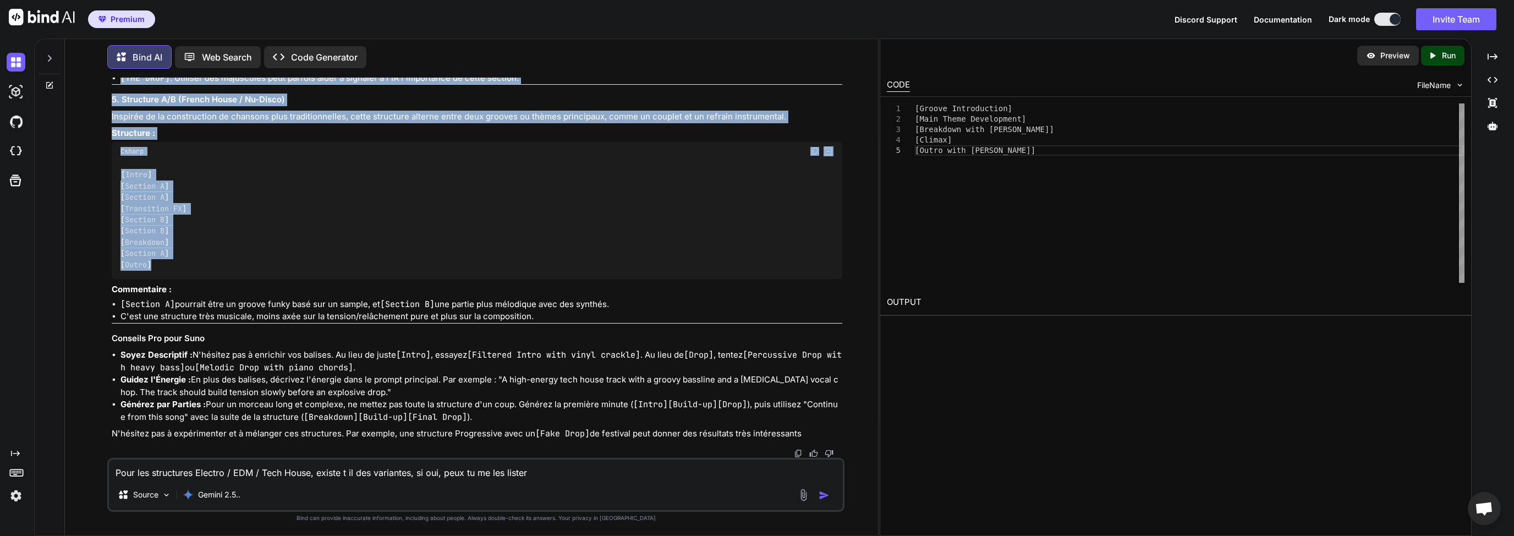
drag, startPoint x: 111, startPoint y: 240, endPoint x: 163, endPoint y: 273, distance: 61.8
click at [163, 273] on div "You Quel style de musique mélodique existe en musique Electronique ? Bind AI Bo…" at bounding box center [476, 268] width 735 height 380
copy div "2. Loremipsu Dolorsitame / Consectet ("Ad Elitse") Doeius temp in Utlaboreetd M…"
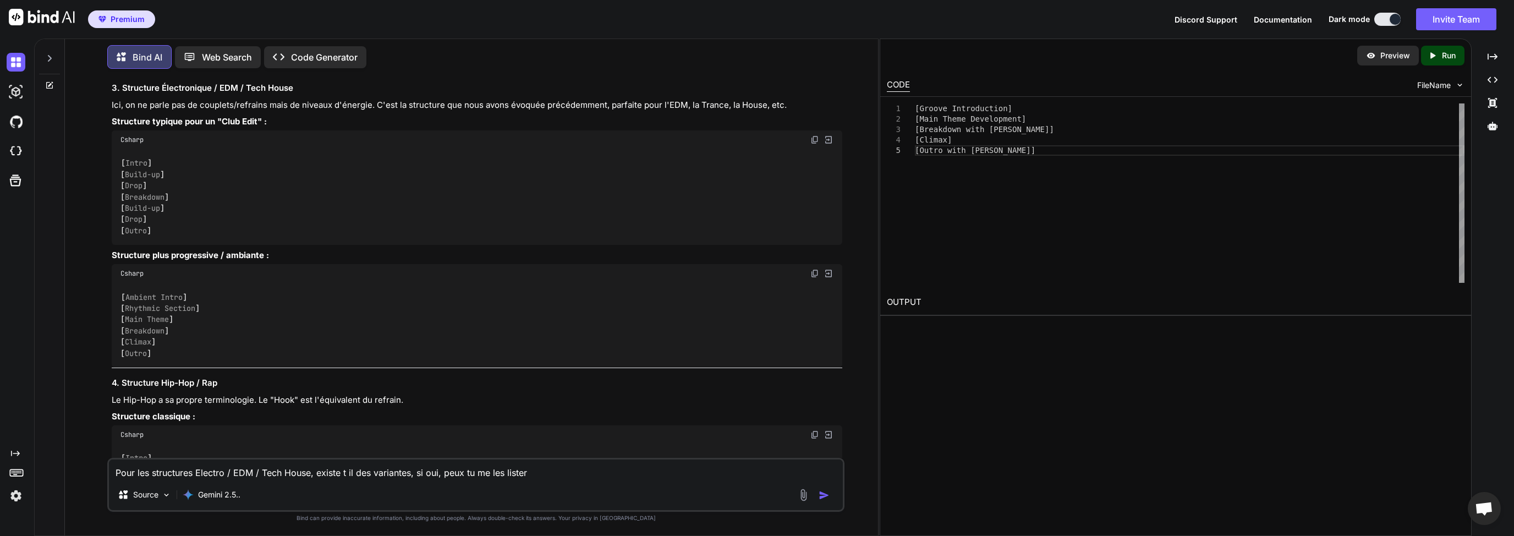
scroll to position [6998, 0]
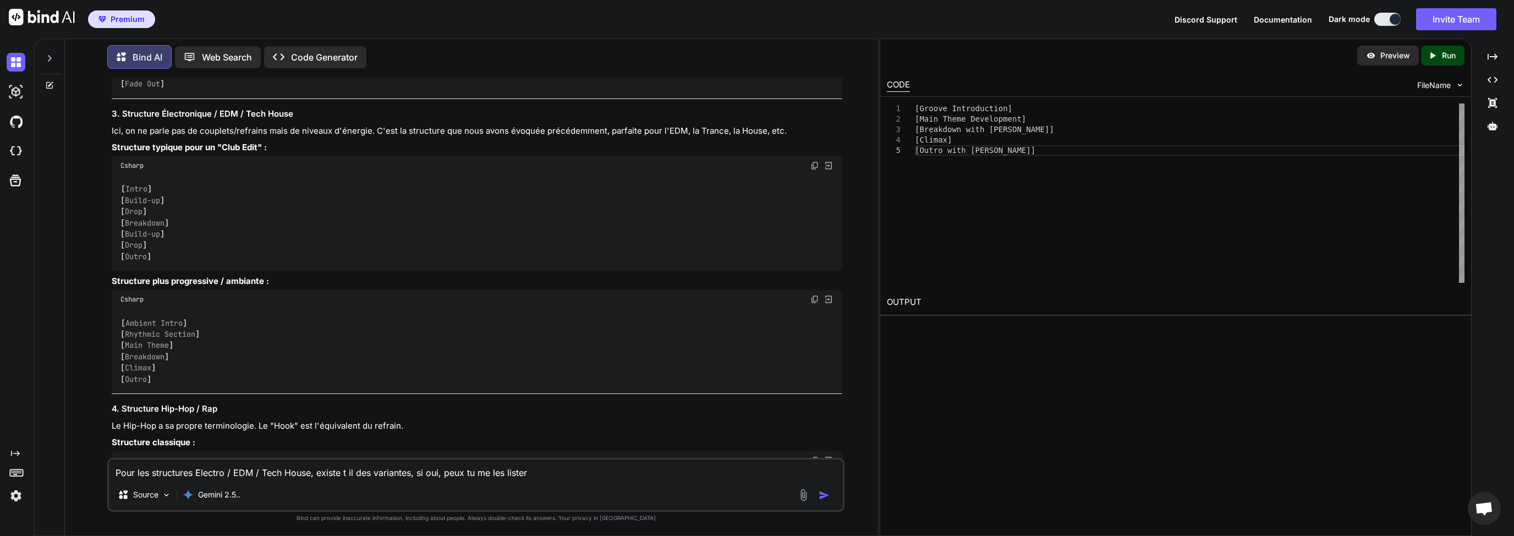
click at [121, 239] on code "[ Intro ] [ Build-up ] [ Drop ] [ Breakdown ] [ Build-up ] [ Drop ] [ Outro ]" at bounding box center [144, 222] width 48 height 79
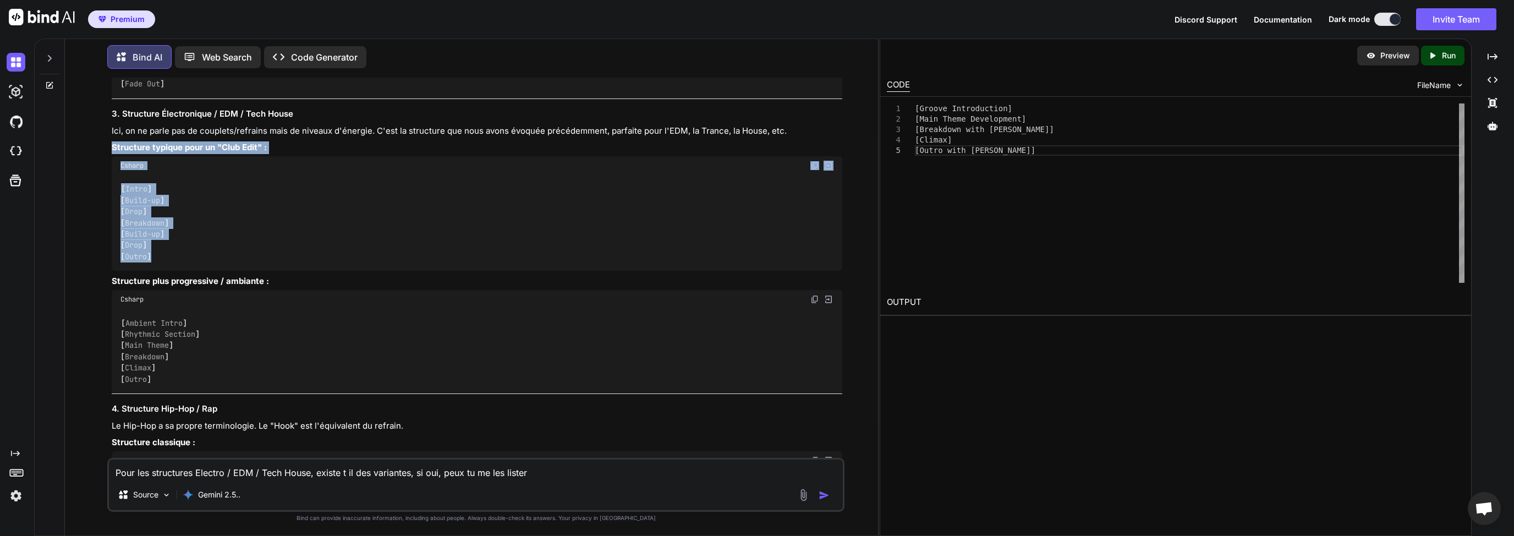
drag, startPoint x: 112, startPoint y: 200, endPoint x: 214, endPoint y: 311, distance: 150.6
click at [214, 311] on div "Absolument ! C'est une excellente façon d'utiliser Suno. En utilisant ces balis…" at bounding box center [477, 104] width 731 height 1784
copy div "Structure typique pour un "Club Edit" : Csharp [ Intro ] [ Build-up ] [ Drop ] …"
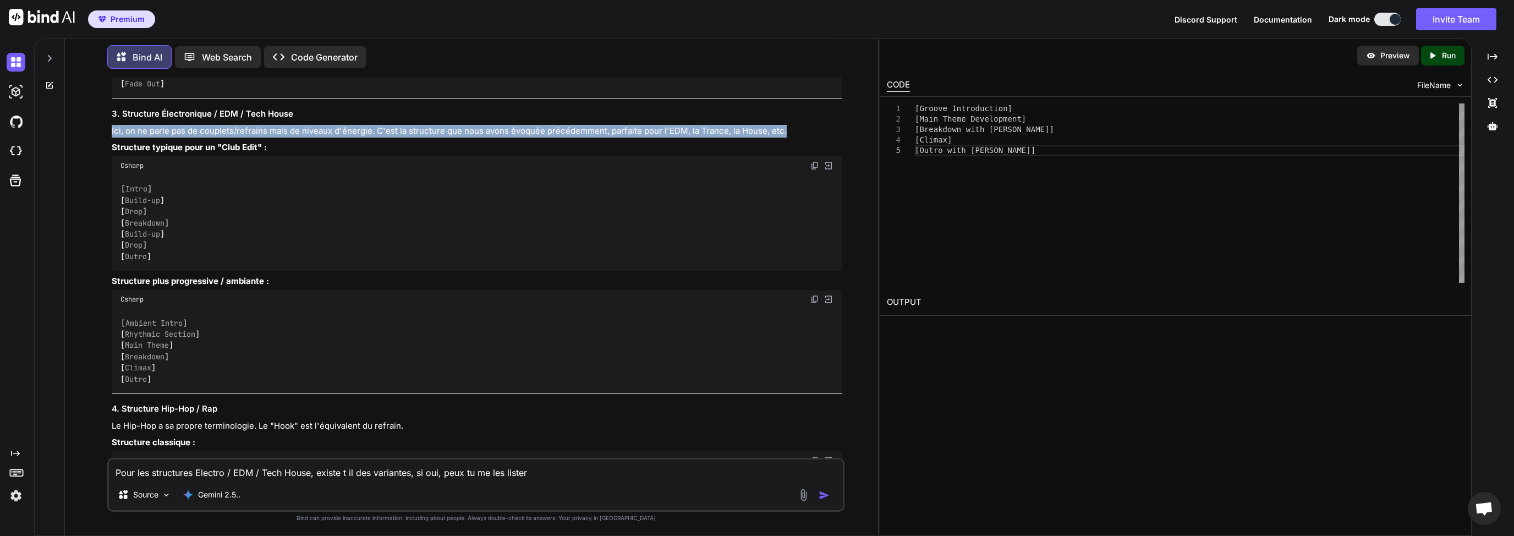
drag, startPoint x: 111, startPoint y: 184, endPoint x: 789, endPoint y: 185, distance: 677.7
click at [789, 138] on p "Ici, on ne parle pas de couplets/refrains mais de niveaux d'énergie. C'est la s…" at bounding box center [477, 131] width 731 height 13
copy p "Ici, on ne parle pas de couplets/refrains mais de niveaux d'énergie. C'est la s…"
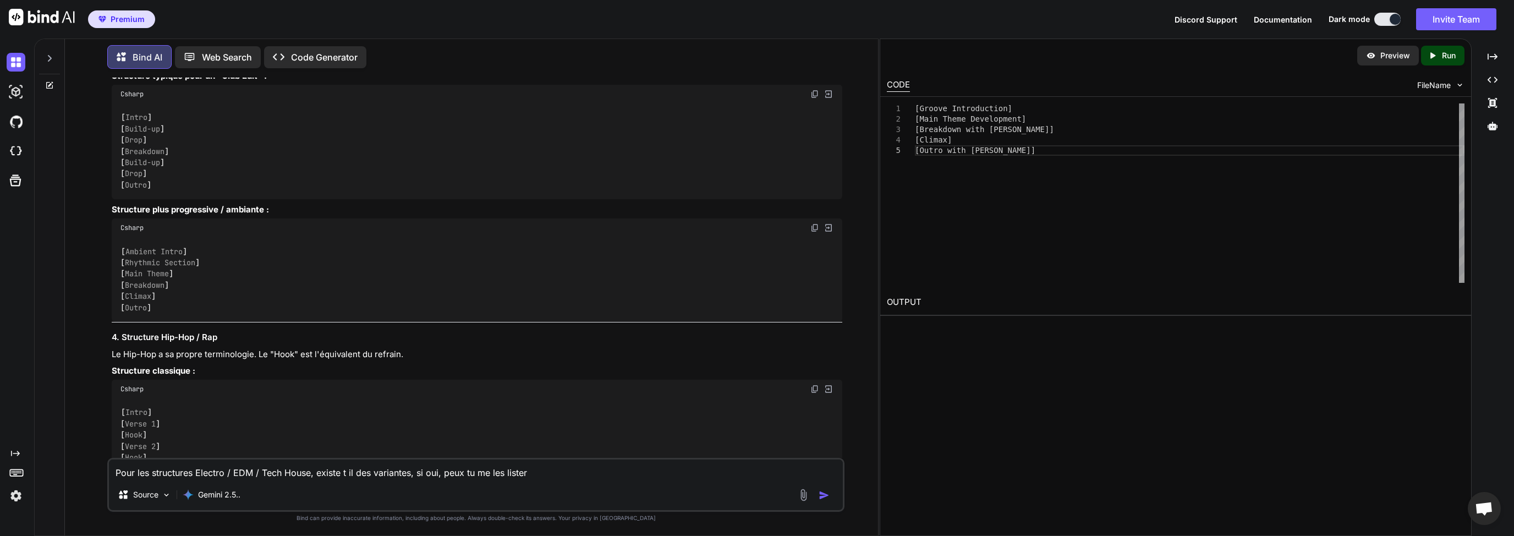
scroll to position [7051, 0]
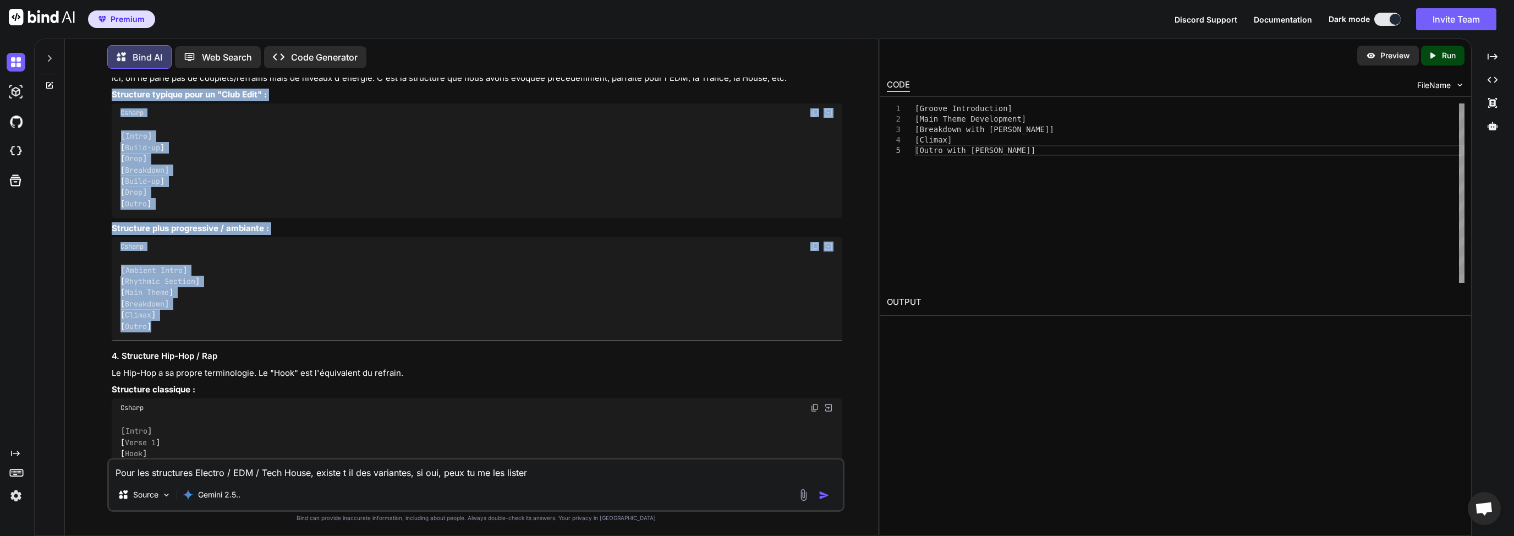
drag, startPoint x: 110, startPoint y: 148, endPoint x: 271, endPoint y: 384, distance: 285.8
click at [271, 384] on div "You Quel style de musique mélodique existe en musique Electronique ? Bind AI Bo…" at bounding box center [476, 268] width 735 height 380
click at [242, 218] on div "[ Intro ] [ Build-up ] [ Drop ] [ Breakdown ] [ Build-up ] [ Drop ] [ Outro ]" at bounding box center [477, 170] width 731 height 96
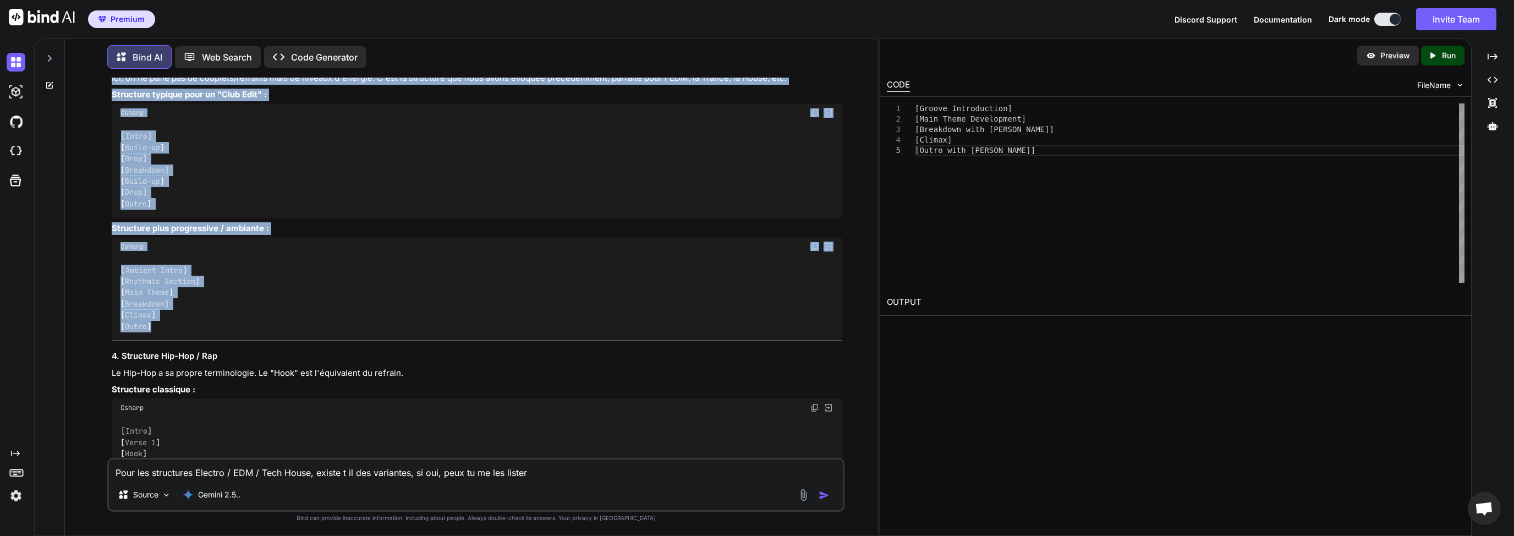
drag, startPoint x: 112, startPoint y: 118, endPoint x: 256, endPoint y: 378, distance: 297.7
click at [256, 378] on div "Absolument ! C'est une excellente façon d'utiliser Suno. En utilisant ces balis…" at bounding box center [477, 51] width 731 height 1784
copy div "3. Structure Électronique / EDM / Tech House Ici, on ne parle pas de couplets/r…"
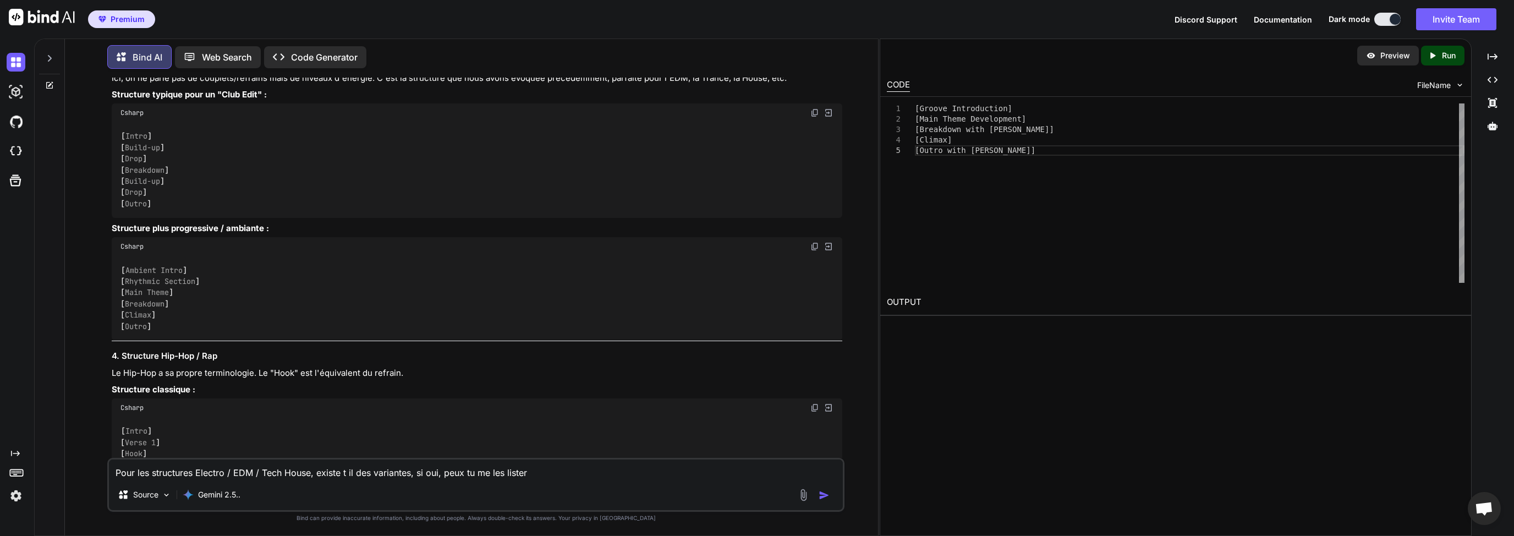
click at [232, 470] on textarea "Pour les structures Electro / EDM / Tech House, existe t il des variantes, si o…" at bounding box center [476, 469] width 734 height 20
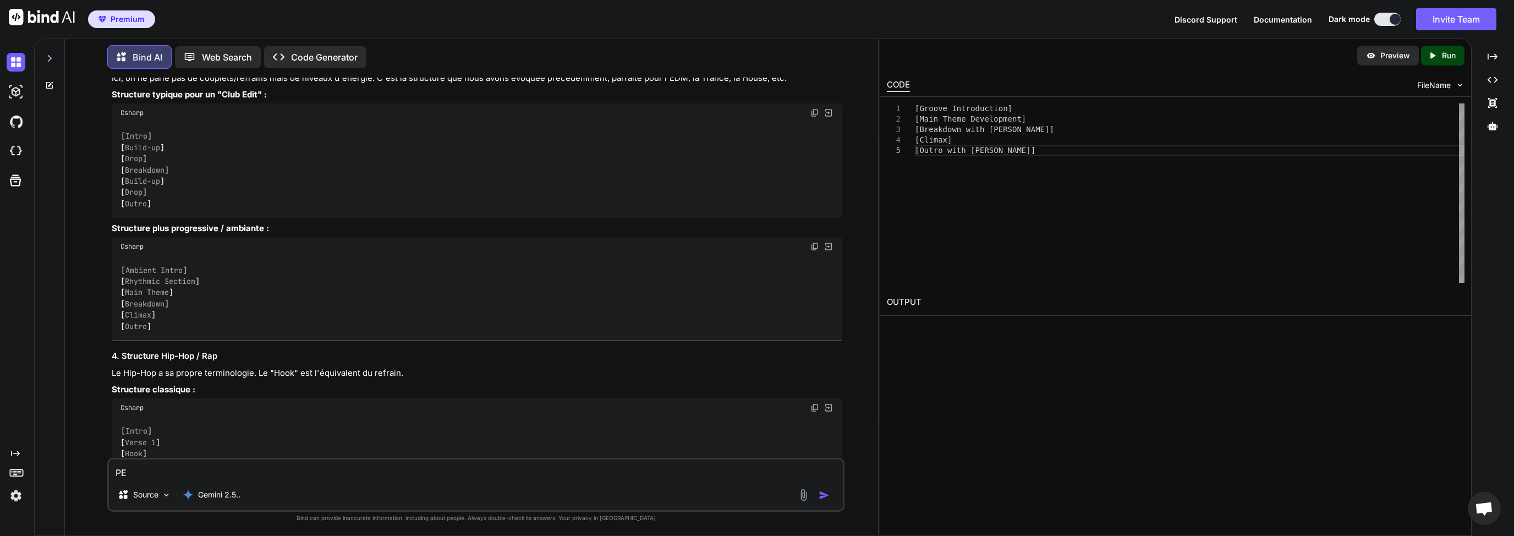
type textarea "P"
paste textarea "Just a beat quiet remains My breath is over"
type textarea "Peux tu me trouver la suite de ce verset ? Just a beat quiet remains My breath …"
click at [817, 482] on div at bounding box center [815, 486] width 37 height 13
click at [828, 490] on img "button" at bounding box center [824, 486] width 11 height 11
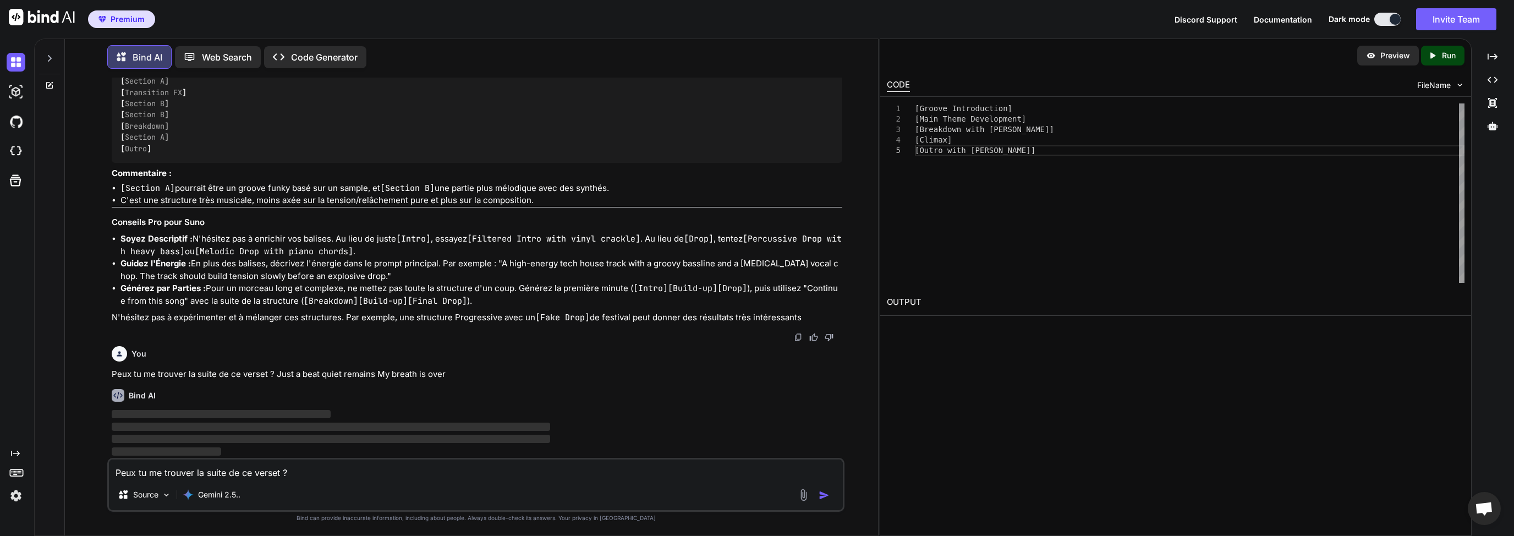
scroll to position [9121, 0]
drag, startPoint x: 481, startPoint y: 237, endPoint x: 606, endPoint y: 238, distance: 125.4
click at [599, 237] on code "[Filtered Intro with vinyl crackle]" at bounding box center [553, 238] width 173 height 11
click at [630, 240] on code "[Filtered Intro with vinyl crackle]" at bounding box center [553, 238] width 173 height 11
drag, startPoint x: 638, startPoint y: 240, endPoint x: 473, endPoint y: 238, distance: 164.5
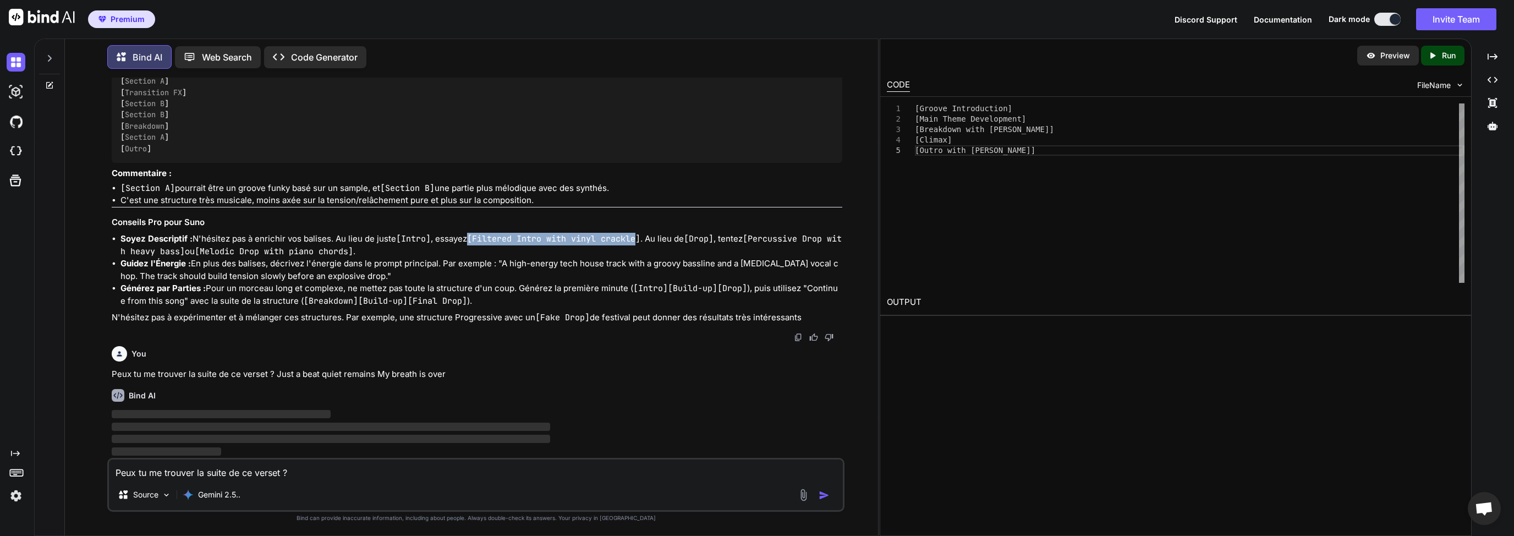
click at [473, 238] on code "[Filtered Intro with vinyl crackle]" at bounding box center [553, 238] width 173 height 11
copy code "[Filtered Intro with vinyl crackle"
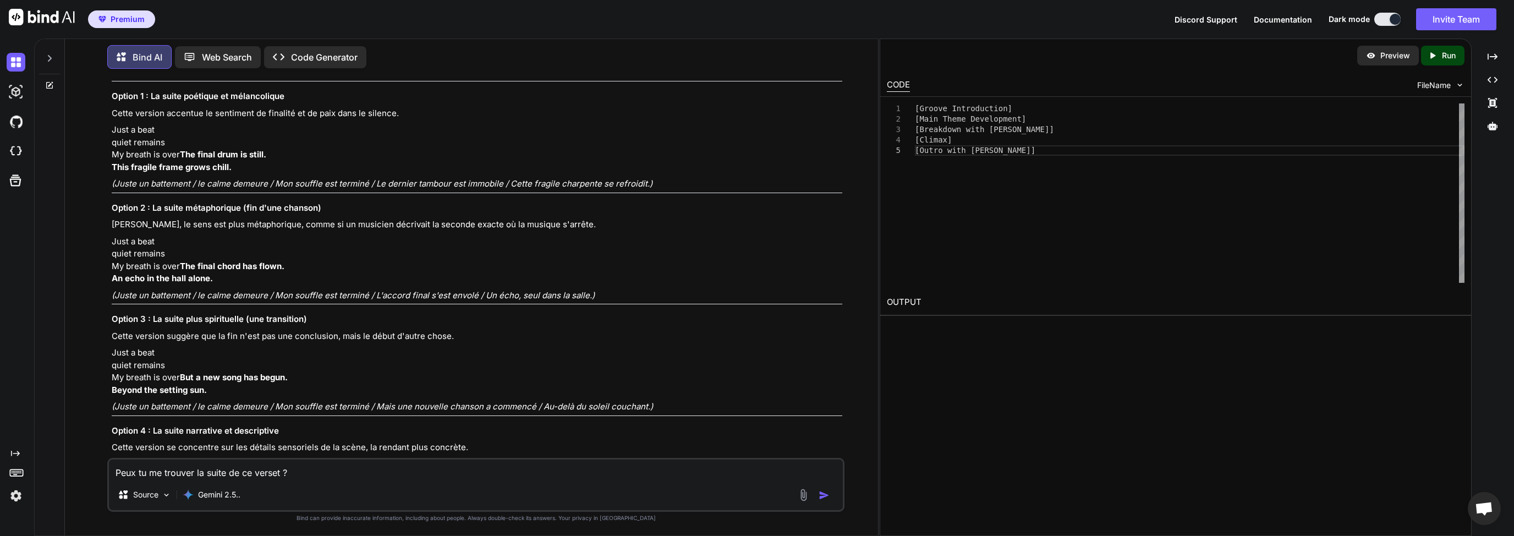
scroll to position [9491, 0]
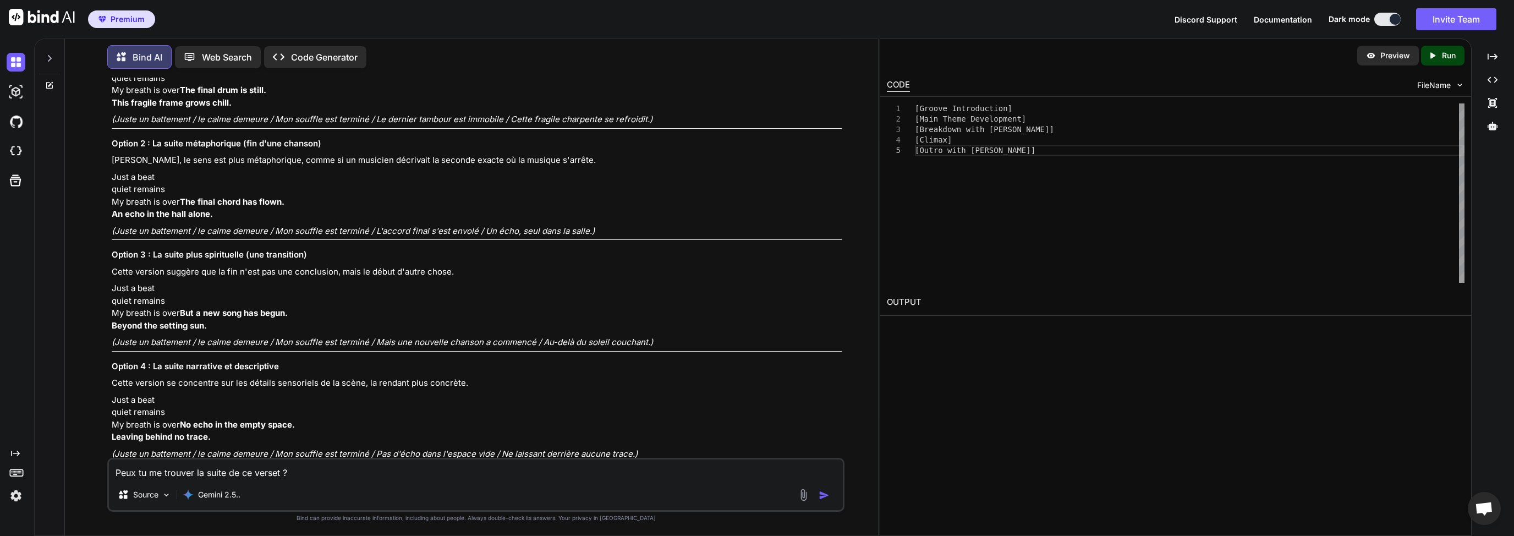
click at [180, 207] on strong "The final chord has flown." at bounding box center [232, 201] width 105 height 10
drag, startPoint x: 223, startPoint y: 278, endPoint x: 142, endPoint y: 250, distance: 85.4
click at [142, 221] on p "Just a beat quiet remains My breath is over The final chord has flown. An echo …" at bounding box center [477, 196] width 731 height 50
click at [158, 221] on p "Just a beat quiet remains My breath is over The final chord has flown. An echo …" at bounding box center [477, 196] width 731 height 50
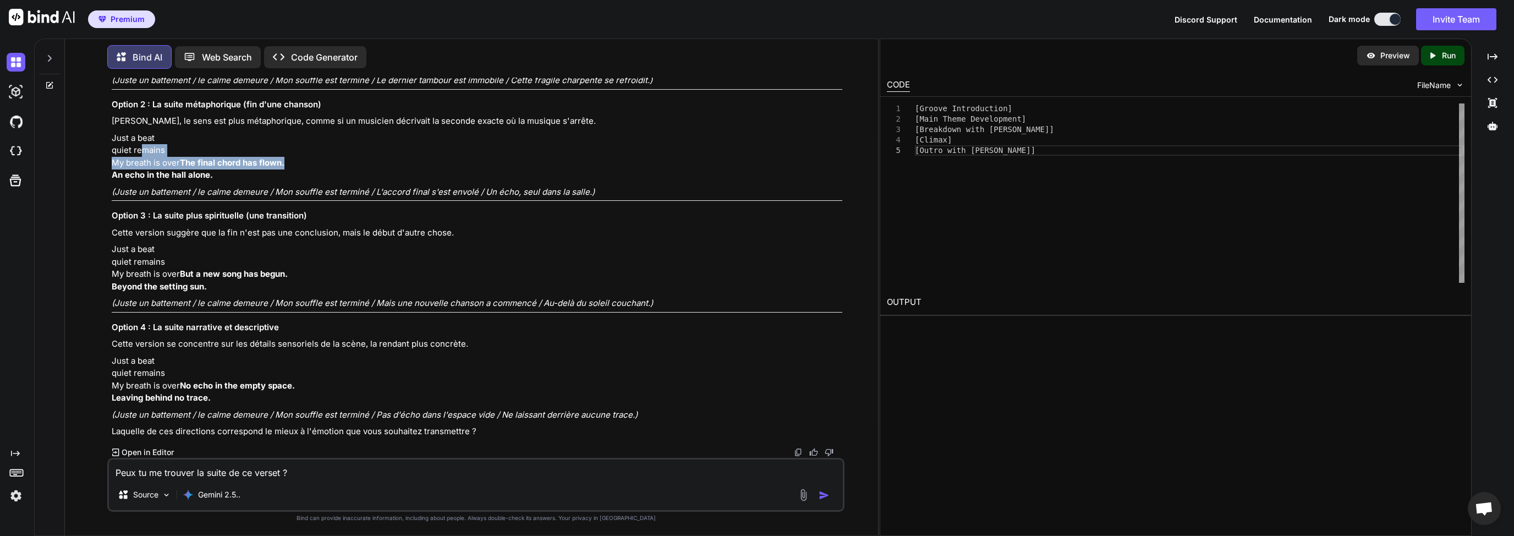
scroll to position [9632, 0]
click at [152, 468] on textarea "Peux tu me trouver la suite de ce verset ? Just a beat quiet remains My breath …" at bounding box center [476, 469] width 734 height 20
type textarea "Il me faut quelque chose de plus simple et surtout en rythme"
click at [827, 500] on div at bounding box center [815, 494] width 37 height 13
click at [821, 491] on img "button" at bounding box center [824, 495] width 11 height 11
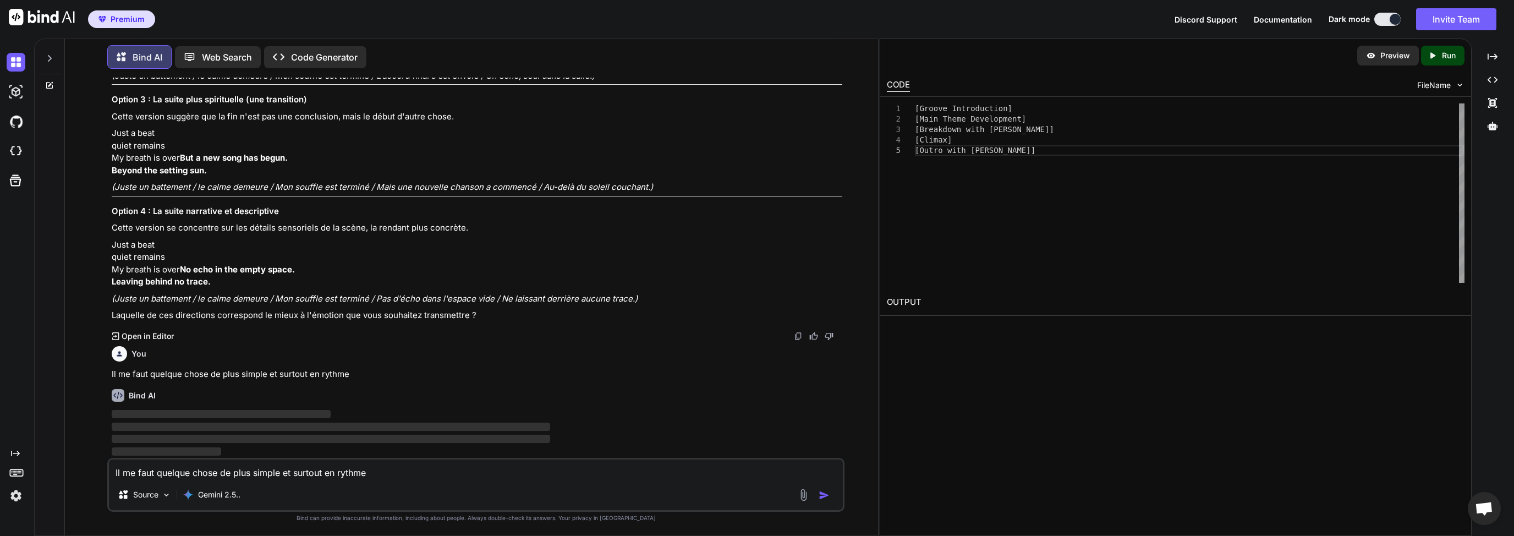
scroll to position [9749, 0]
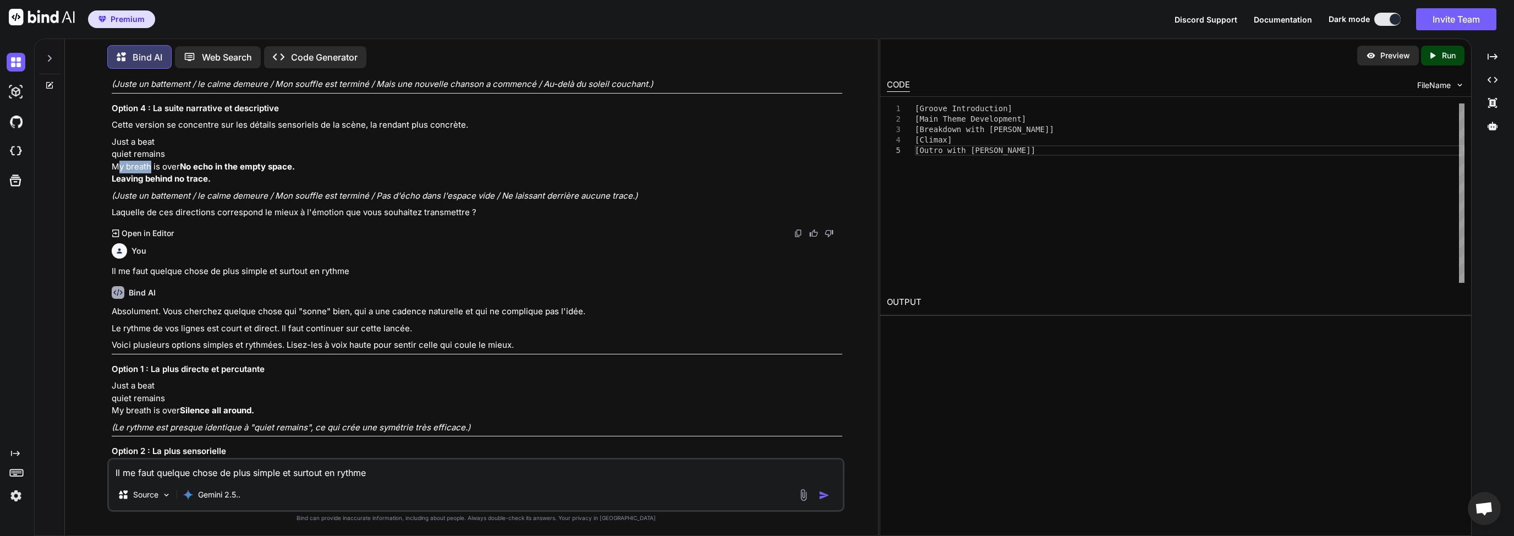
drag, startPoint x: 122, startPoint y: 259, endPoint x: 208, endPoint y: 259, distance: 86.4
click at [159, 185] on p "Just a beat quiet remains My breath is over No echo in the empty space. Leaving…" at bounding box center [477, 161] width 731 height 50
click at [208, 185] on p "Just a beat quiet remains My breath is over No echo in the empty space. Leaving…" at bounding box center [477, 161] width 731 height 50
click at [171, 185] on p "Just a beat quiet remains My breath is over No echo in the empty space. Leaving…" at bounding box center [477, 161] width 731 height 50
click at [141, 185] on p "Just a beat quiet remains My breath is over No echo in the empty space. Leaving…" at bounding box center [477, 161] width 731 height 50
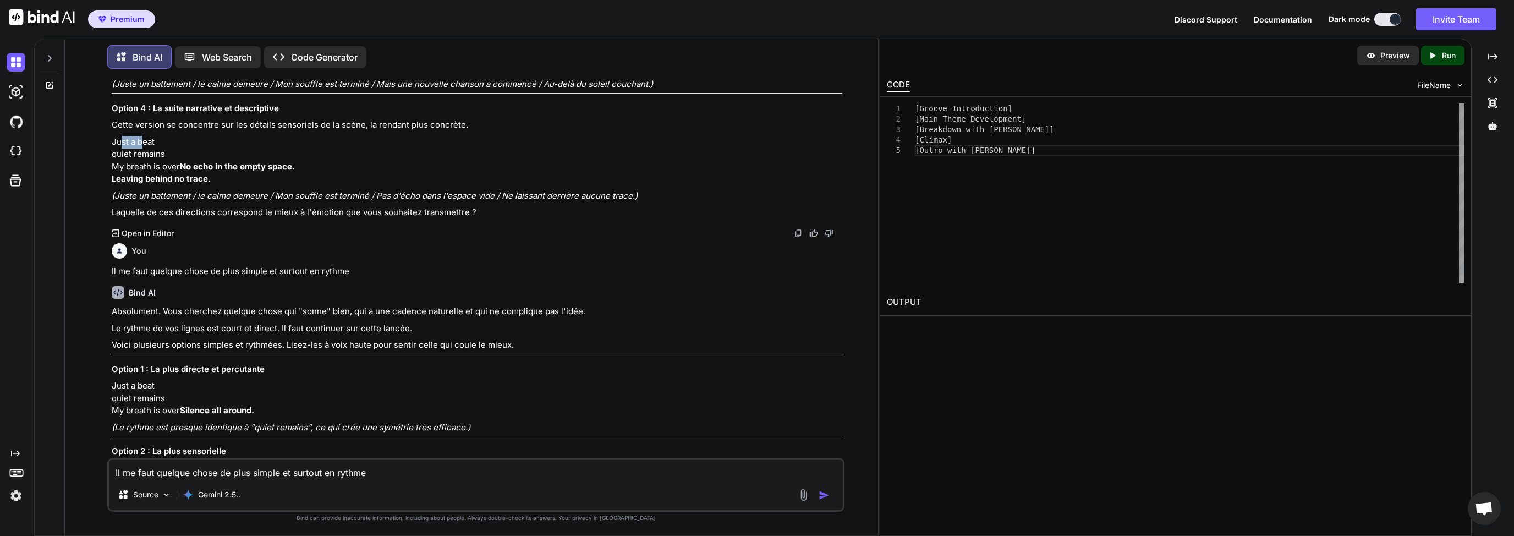
drag, startPoint x: 119, startPoint y: 233, endPoint x: 157, endPoint y: 239, distance: 38.4
click at [156, 185] on p "Just a beat quiet remains My breath is over No echo in the empty space. Leaving…" at bounding box center [477, 161] width 731 height 50
click at [175, 185] on p "Just a beat quiet remains My breath is over No echo in the empty space. Leaving…" at bounding box center [477, 161] width 731 height 50
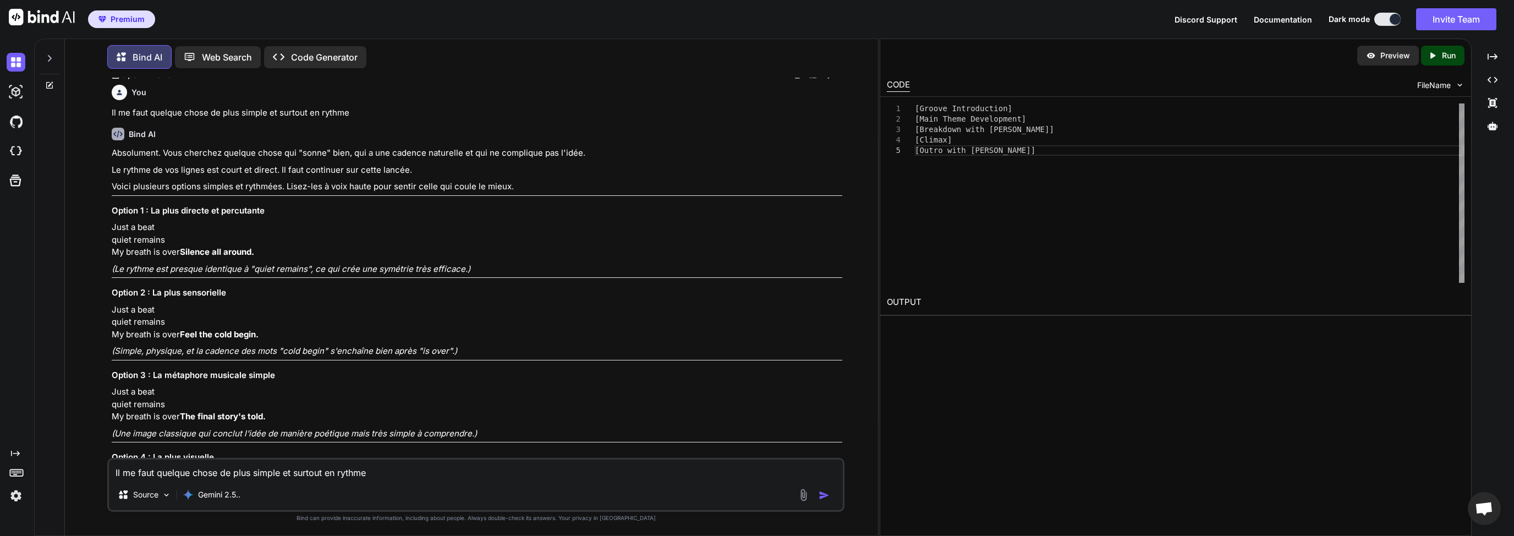
scroll to position [10013, 0]
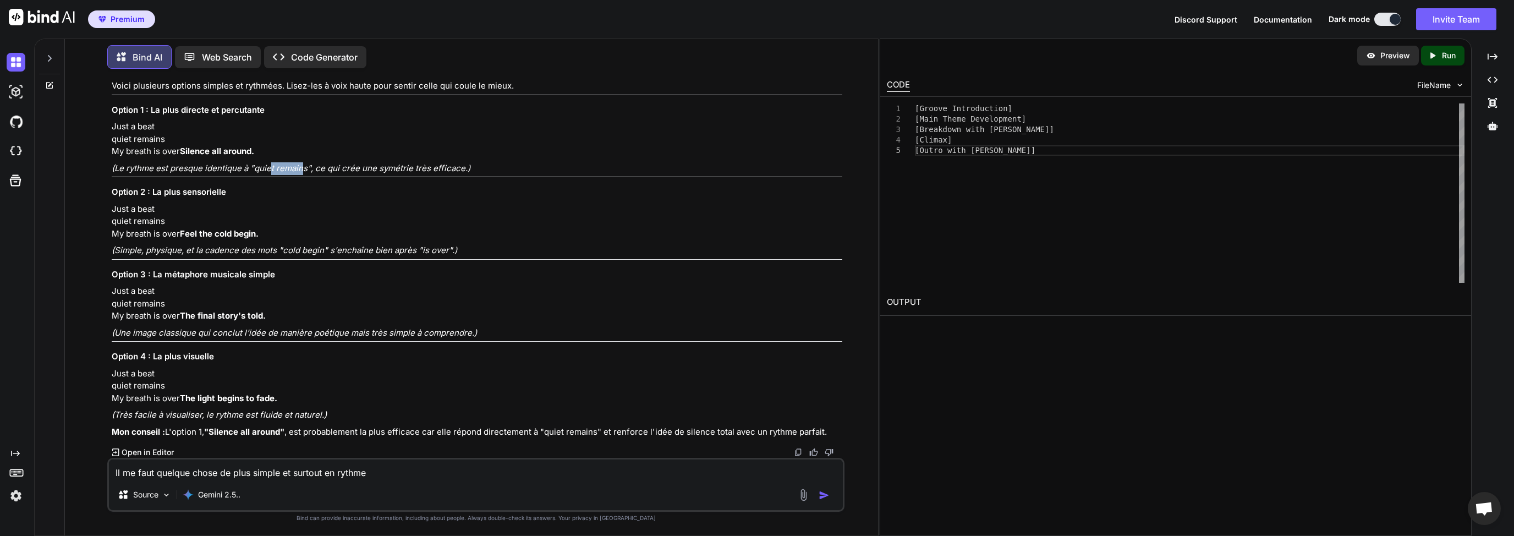
drag, startPoint x: 270, startPoint y: 278, endPoint x: 308, endPoint y: 279, distance: 38.0
click at [300, 173] on em "(Le rythme est presque identique à "quiet remains", ce qui crée une symétrie tr…" at bounding box center [291, 168] width 359 height 10
click at [344, 173] on em "(Le rythme est presque identique à "quiet remains", ce qui crée une symétrie tr…" at bounding box center [291, 168] width 359 height 10
drag, startPoint x: 353, startPoint y: 277, endPoint x: 479, endPoint y: 277, distance: 126.0
click at [437, 173] on em "(Le rythme est presque identique à "quiet remains", ce qui crée une symétrie tr…" at bounding box center [291, 168] width 359 height 10
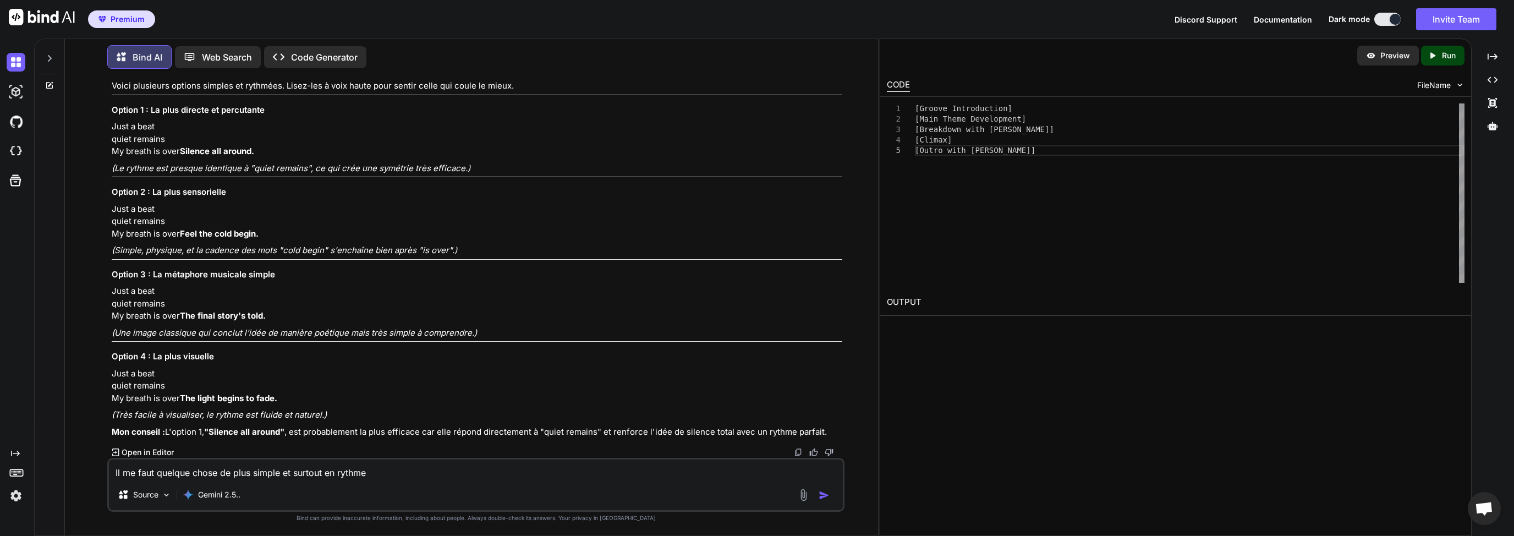
click at [480, 175] on p "(Le rythme est presque identique à "quiet remains", ce qui crée une symétrie tr…" at bounding box center [477, 168] width 731 height 13
drag, startPoint x: 139, startPoint y: 322, endPoint x: 292, endPoint y: 320, distance: 153.5
click at [292, 255] on em "(Simple, physique, et la cadence des mots "cold begin" s'enchaîne bien après "i…" at bounding box center [284, 250] width 345 height 10
click at [352, 255] on em "(Simple, physique, et la cadence des mots "cold begin" s'enchaîne bien après "i…" at bounding box center [284, 250] width 345 height 10
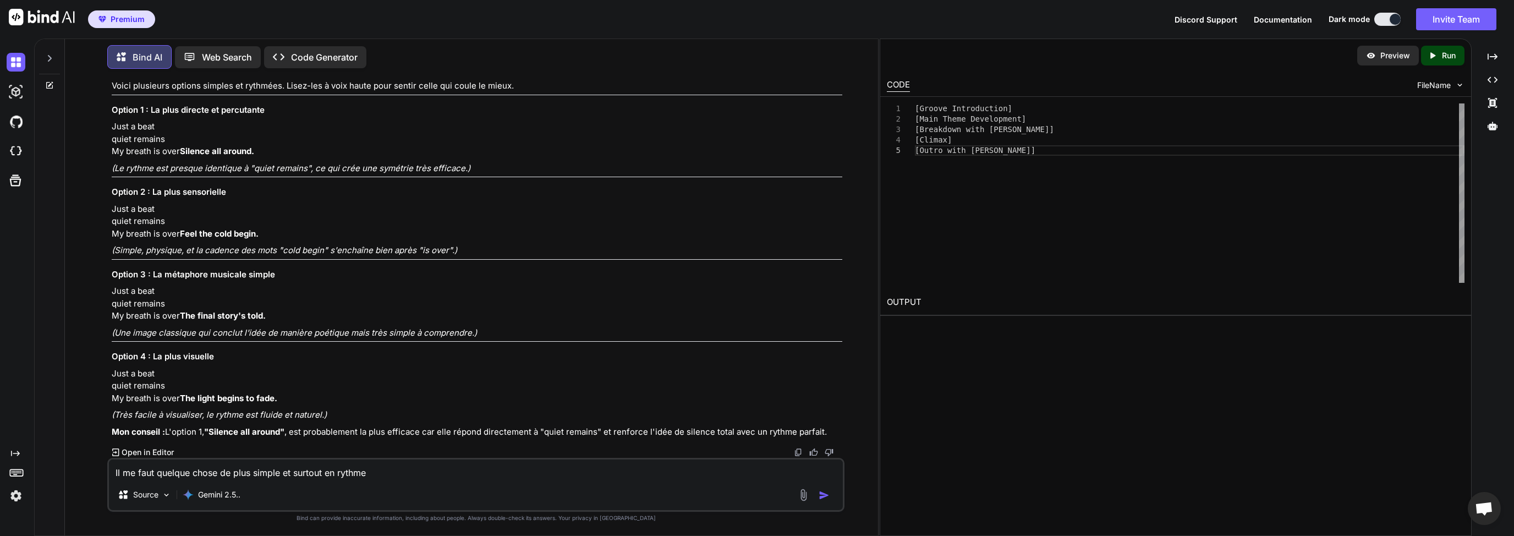
scroll to position [10053, 0]
drag, startPoint x: 112, startPoint y: 183, endPoint x: 206, endPoint y: 222, distance: 102.1
click at [207, 158] on p "Just a beat quiet remains My breath is over Silence all around." at bounding box center [477, 138] width 731 height 37
copy p "Just a beat quiet remains My breath is over Silence all around."
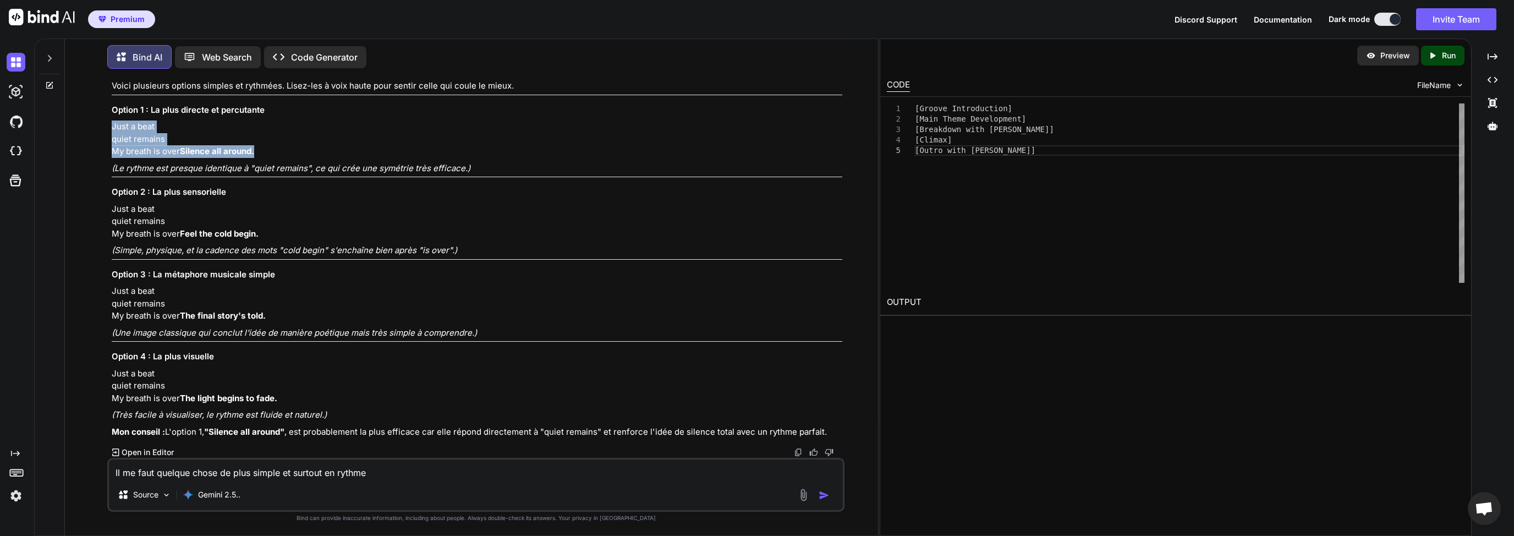
click at [191, 158] on p "Just a beat quiet remains My breath is over Silence all around." at bounding box center [477, 138] width 731 height 37
drag, startPoint x: 193, startPoint y: 167, endPoint x: 112, endPoint y: 129, distance: 89.1
click at [112, 129] on p "Just a beat quiet remains My breath is over Silence all around." at bounding box center [477, 138] width 731 height 37
click at [168, 471] on textarea "Il me faut quelque chose de plus simple et surtout en rythme" at bounding box center [476, 469] width 734 height 20
paste textarea "Just a beat quiet remains My breath is over Silence all around."
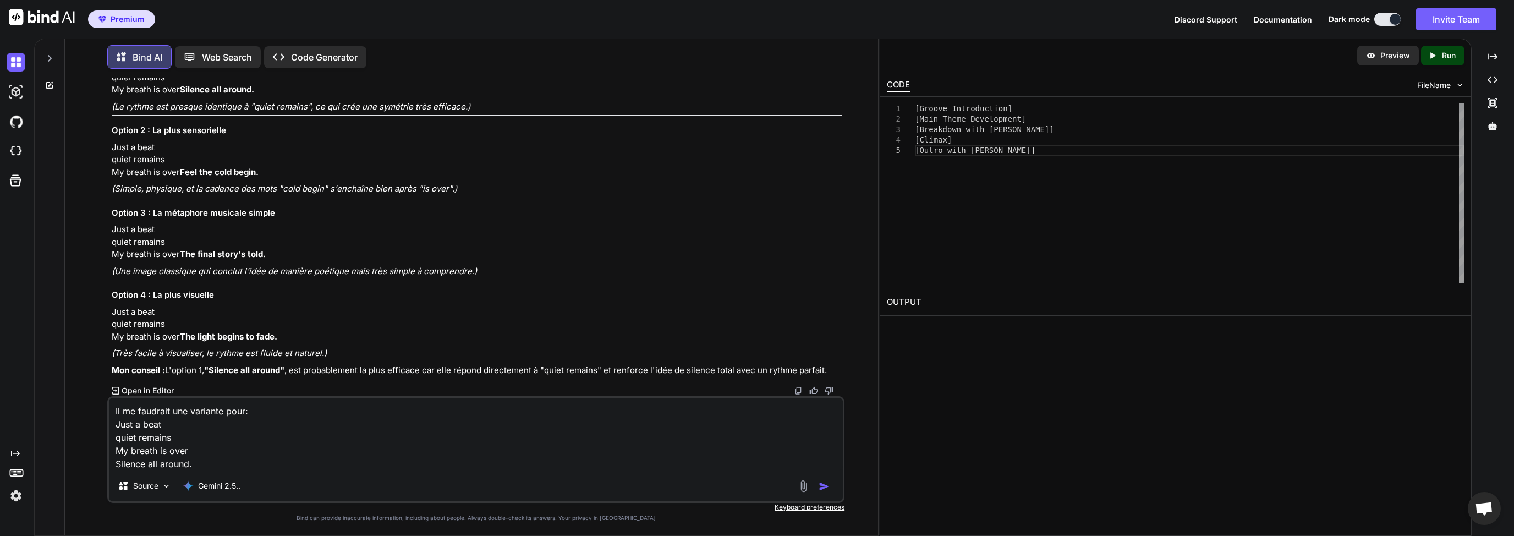
type textarea "Il me faudrait une variante pour: Just a beat quiet remains My breath is over S…"
click at [825, 490] on img "button" at bounding box center [824, 486] width 11 height 11
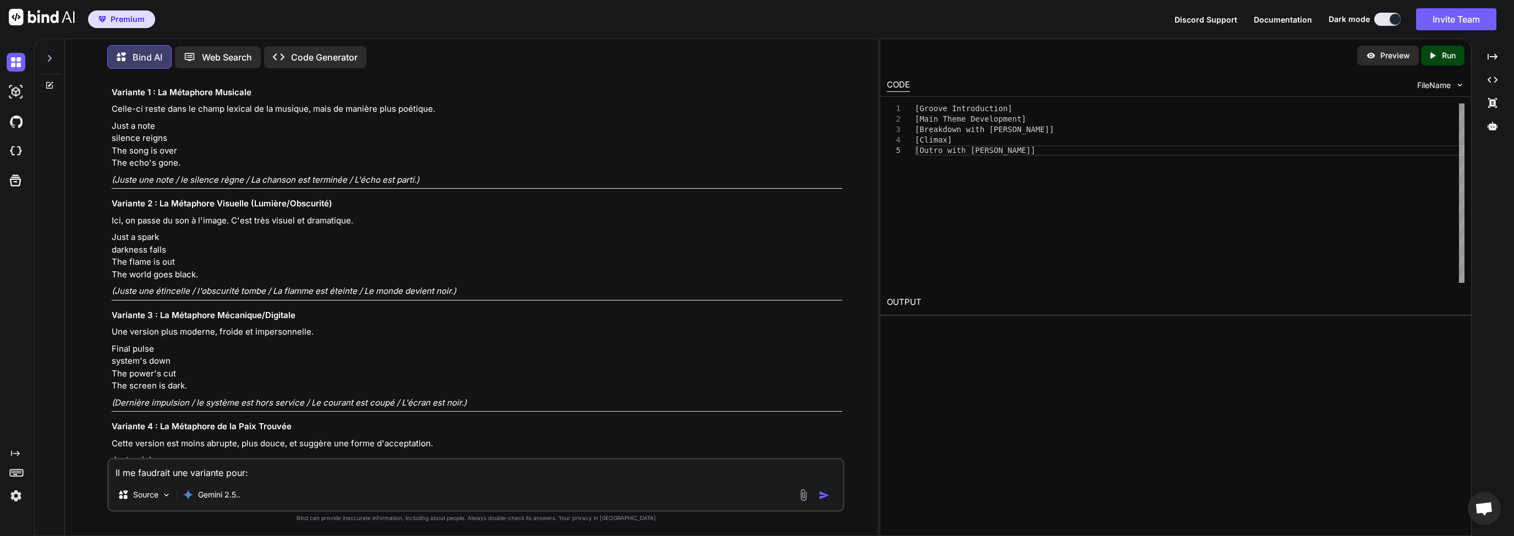
scroll to position [10487, 0]
drag, startPoint x: 113, startPoint y: 276, endPoint x: 161, endPoint y: 284, distance: 48.5
click at [158, 169] on p "Just a note silence reigns The song is over The echo's gone." at bounding box center [477, 145] width 731 height 50
drag, startPoint x: 186, startPoint y: 294, endPoint x: 189, endPoint y: 306, distance: 11.9
click at [187, 169] on p "Just a note silence reigns The song is over The echo's gone." at bounding box center [477, 145] width 731 height 50
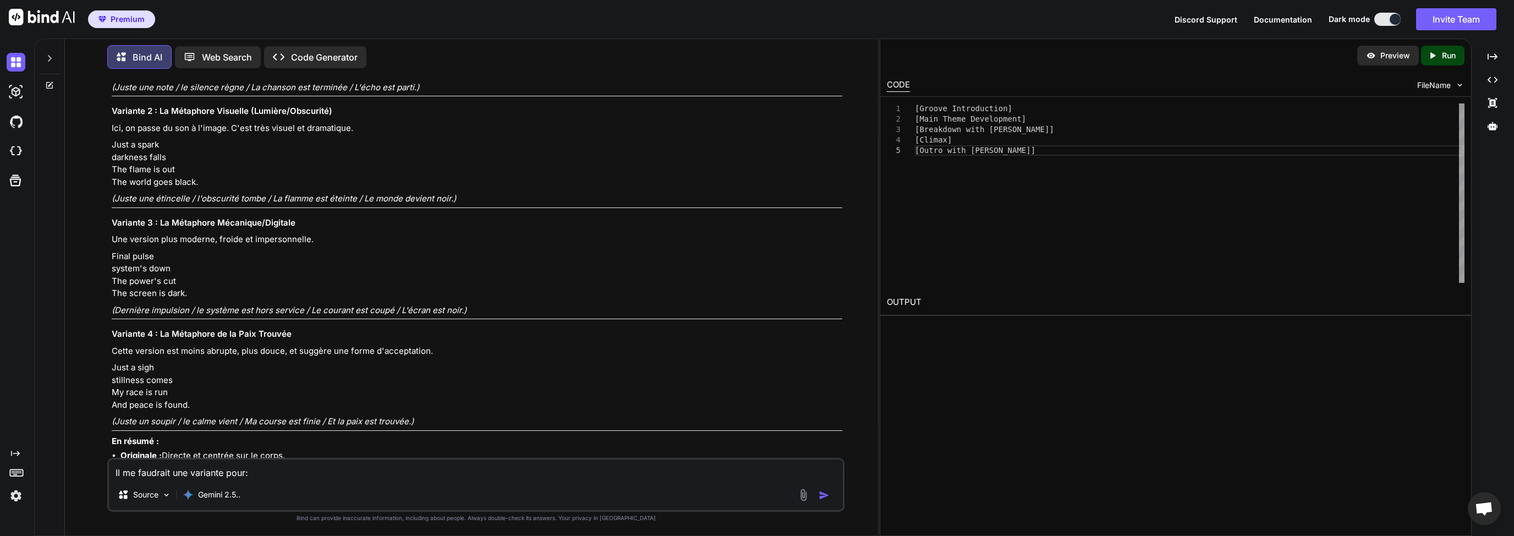
scroll to position [10593, 0]
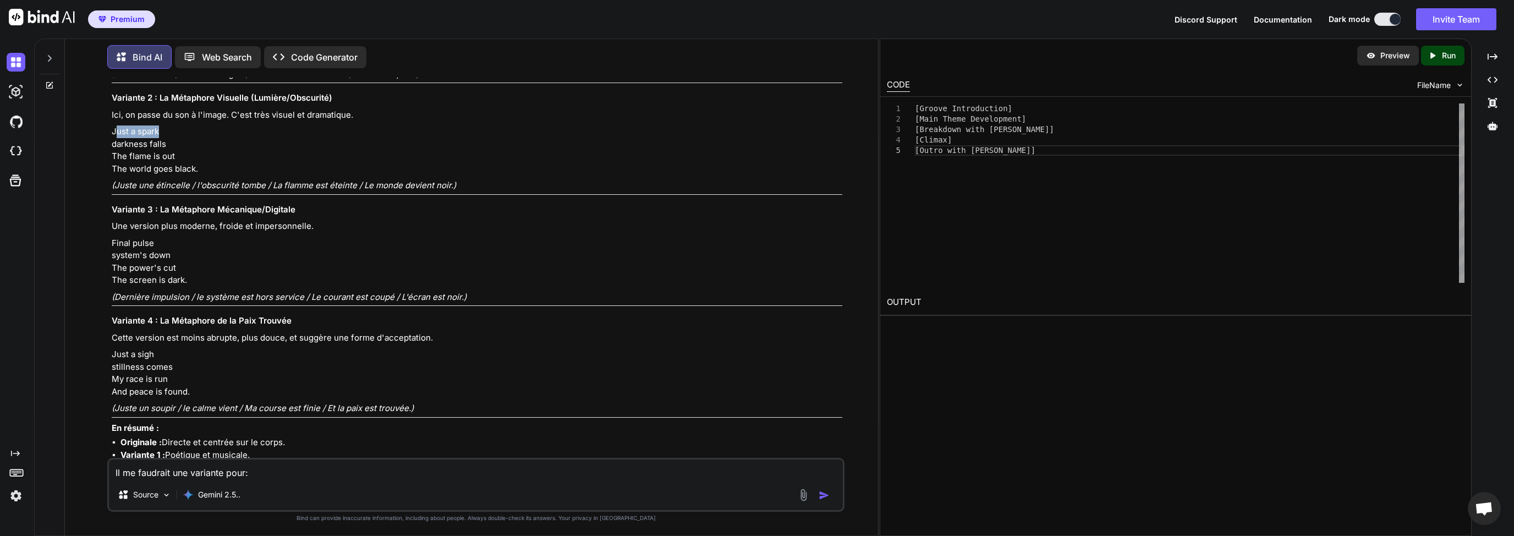
drag, startPoint x: 117, startPoint y: 284, endPoint x: 200, endPoint y: 290, distance: 83.3
click at [200, 175] on p "Just a spark darkness falls The flame is out The world goes black." at bounding box center [477, 150] width 731 height 50
drag, startPoint x: 114, startPoint y: 283, endPoint x: 242, endPoint y: 323, distance: 134.0
click at [236, 175] on p "Just a spark darkness falls The flame is out The world goes black." at bounding box center [477, 150] width 731 height 50
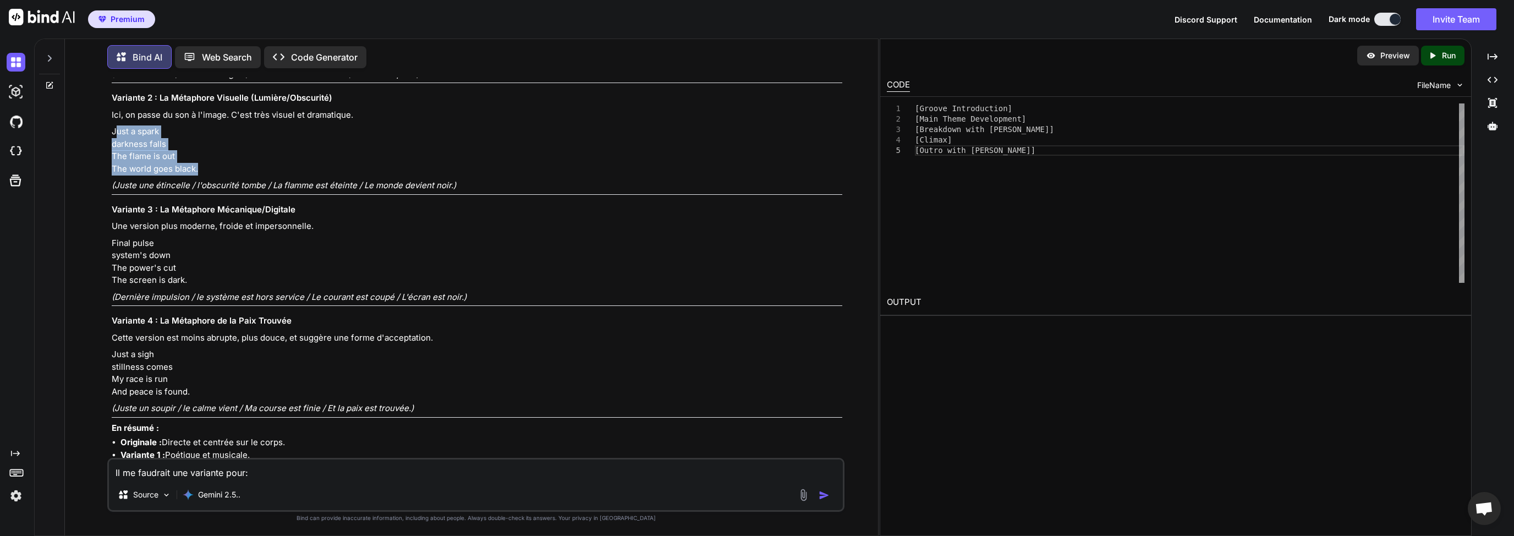
click at [275, 175] on p "Just a spark darkness falls The flame is out The world goes black." at bounding box center [477, 150] width 731 height 50
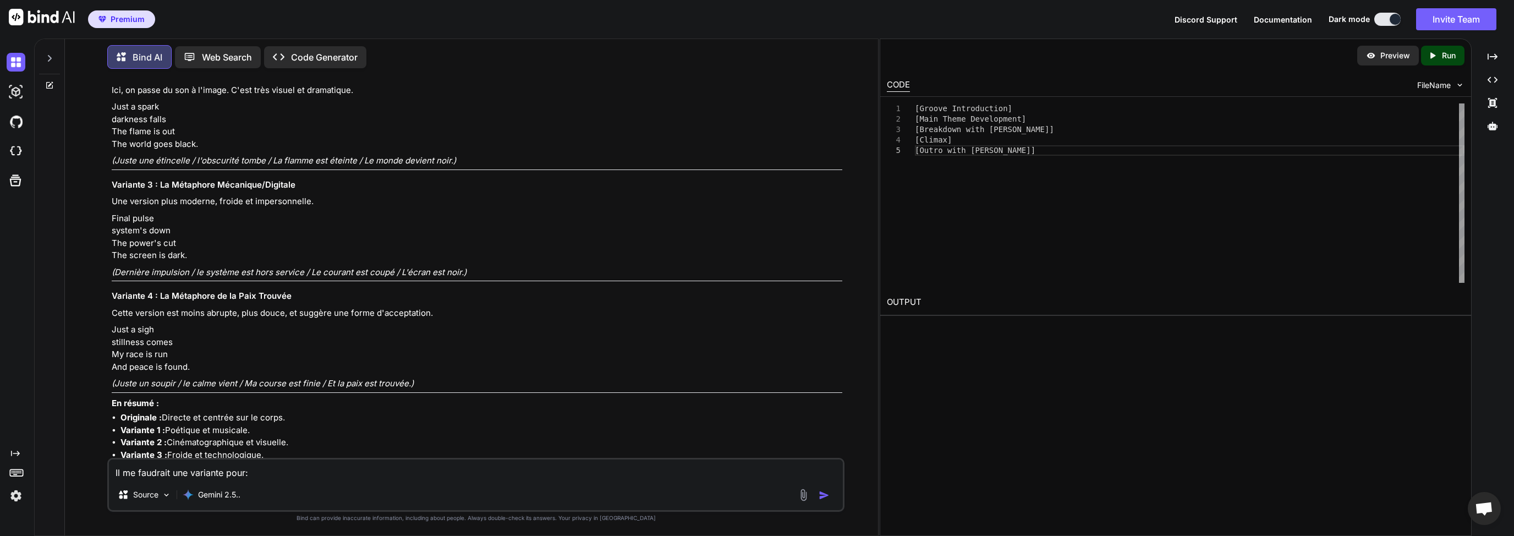
scroll to position [10610, 0]
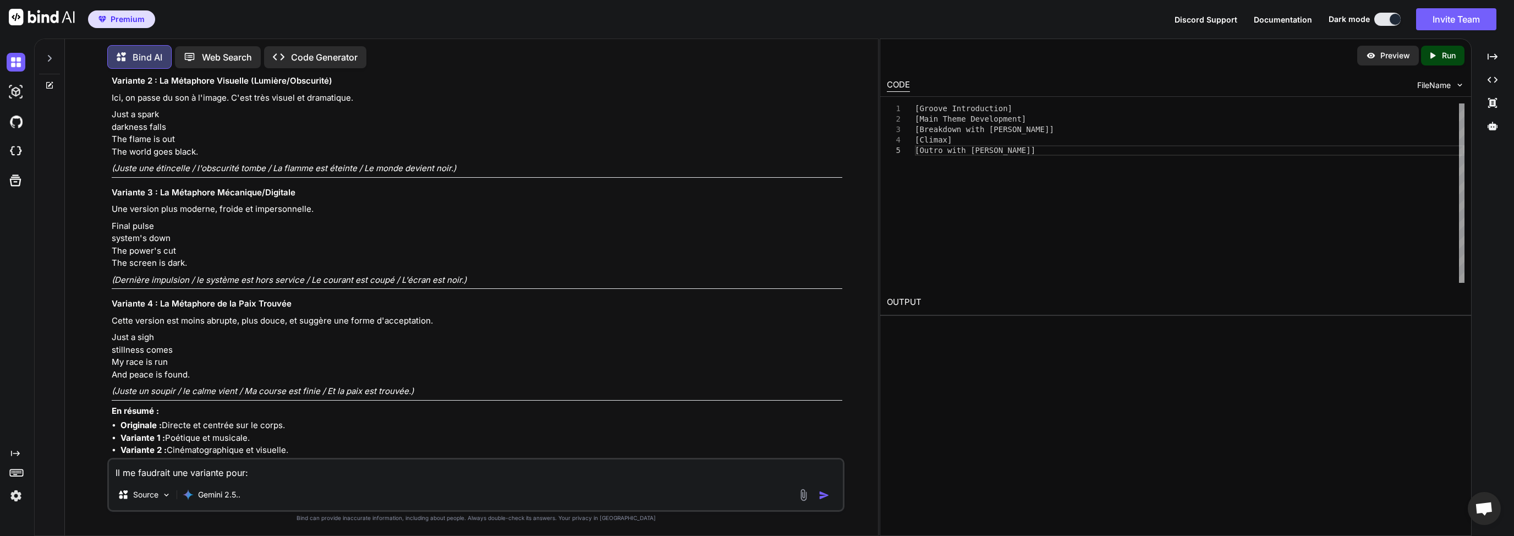
click at [211, 475] on textarea "Il me faudrait une variante pour: Just a beat quiet remains My breath is over S…" at bounding box center [476, 469] width 734 height 20
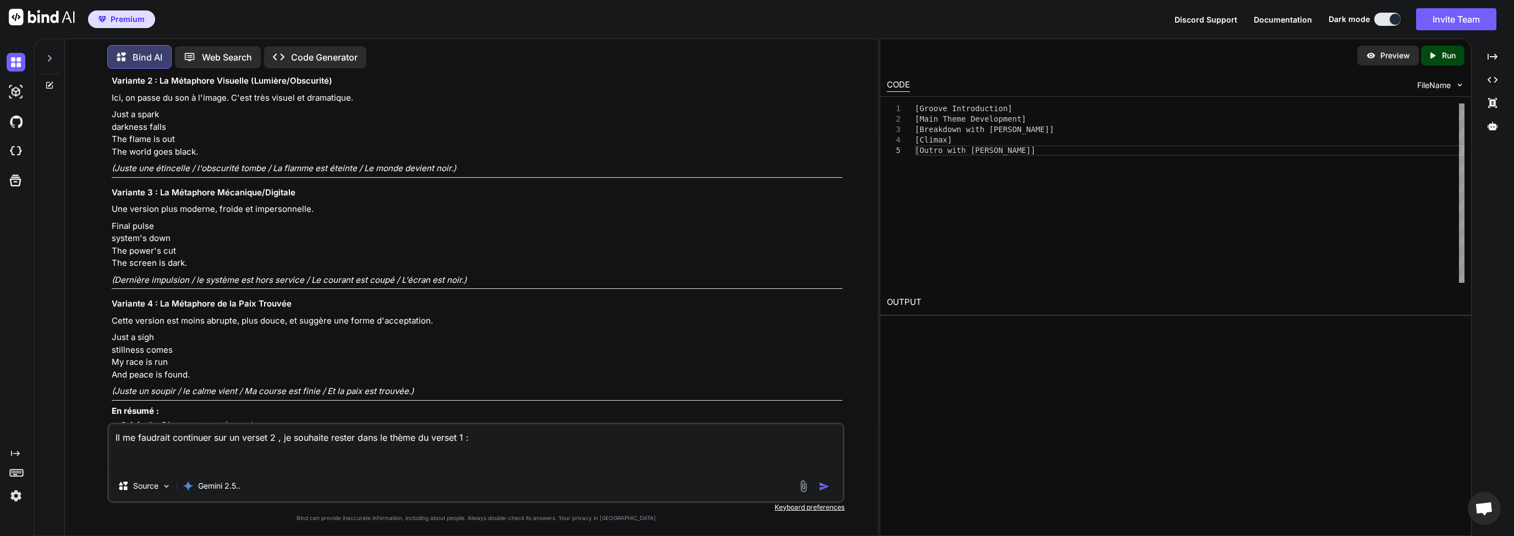
paste textarea "Just a beat quiet remains My breath is over Silence all around."
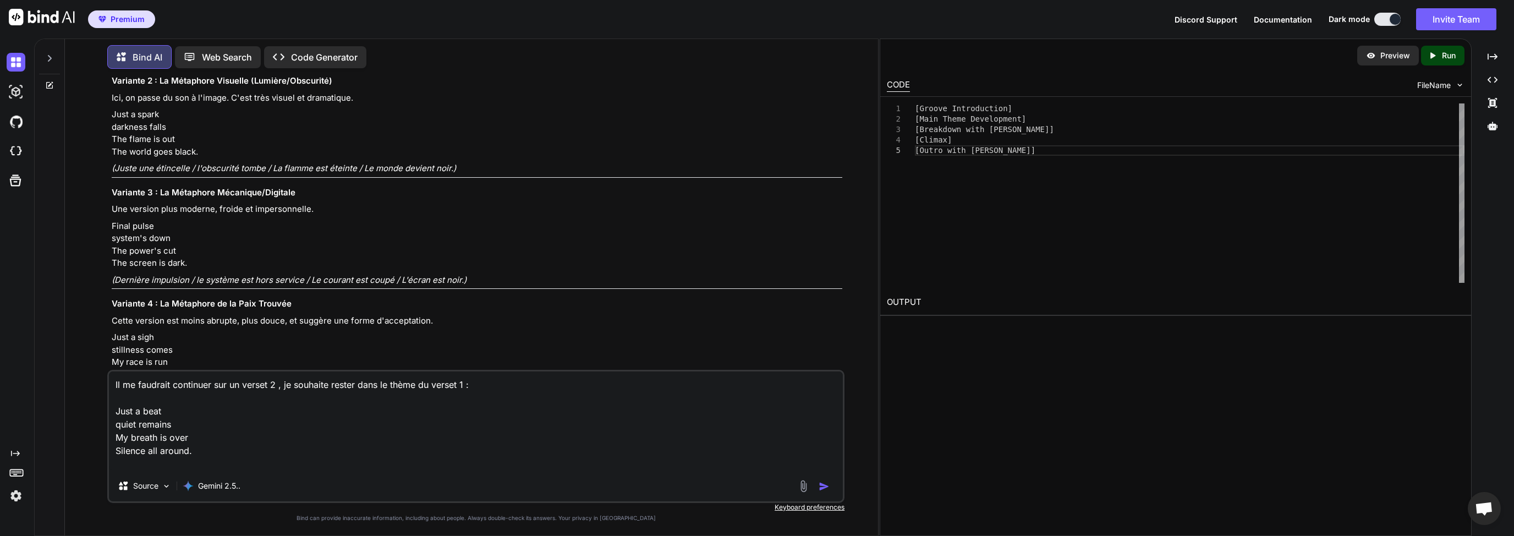
type textarea "Il me faudrait continuer sur un verset 2 , je souhaite rester dans le thème du …"
click at [824, 486] on img "button" at bounding box center [824, 486] width 11 height 11
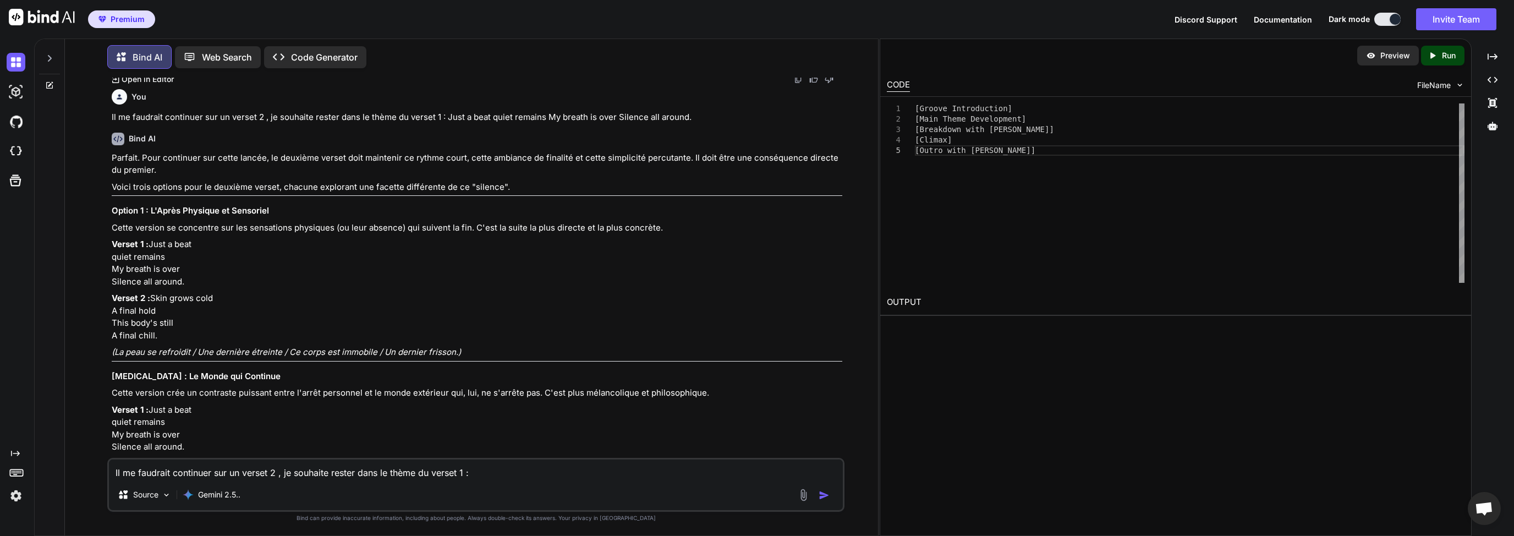
scroll to position [11254, 0]
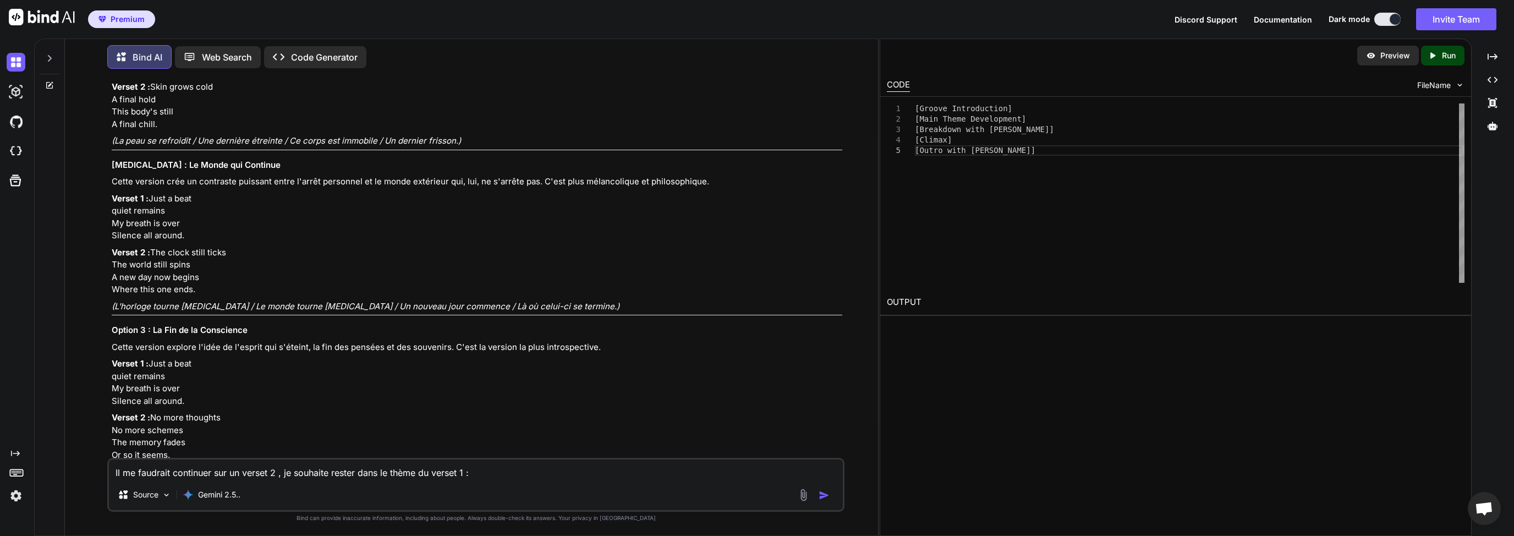
drag, startPoint x: 114, startPoint y: 262, endPoint x: 172, endPoint y: 301, distance: 69.6
click at [172, 130] on p "Verset 2 : Skin grows cold A final hold This body's still A final chill." at bounding box center [477, 106] width 731 height 50
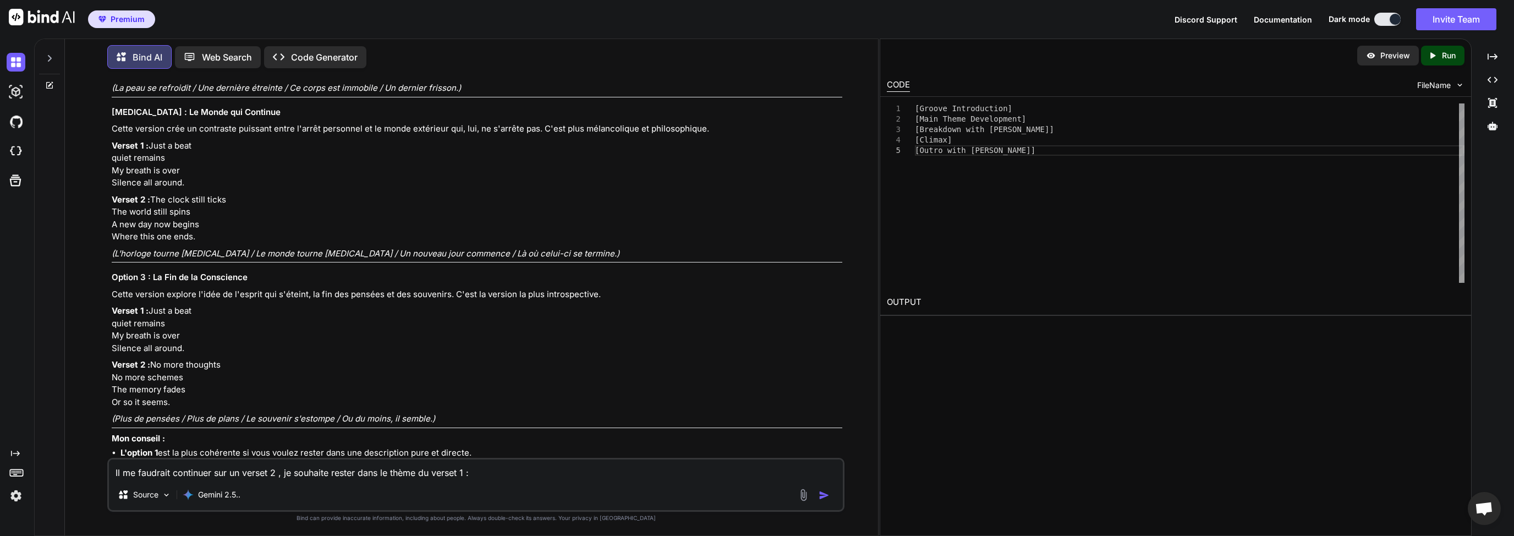
scroll to position [11412, 0]
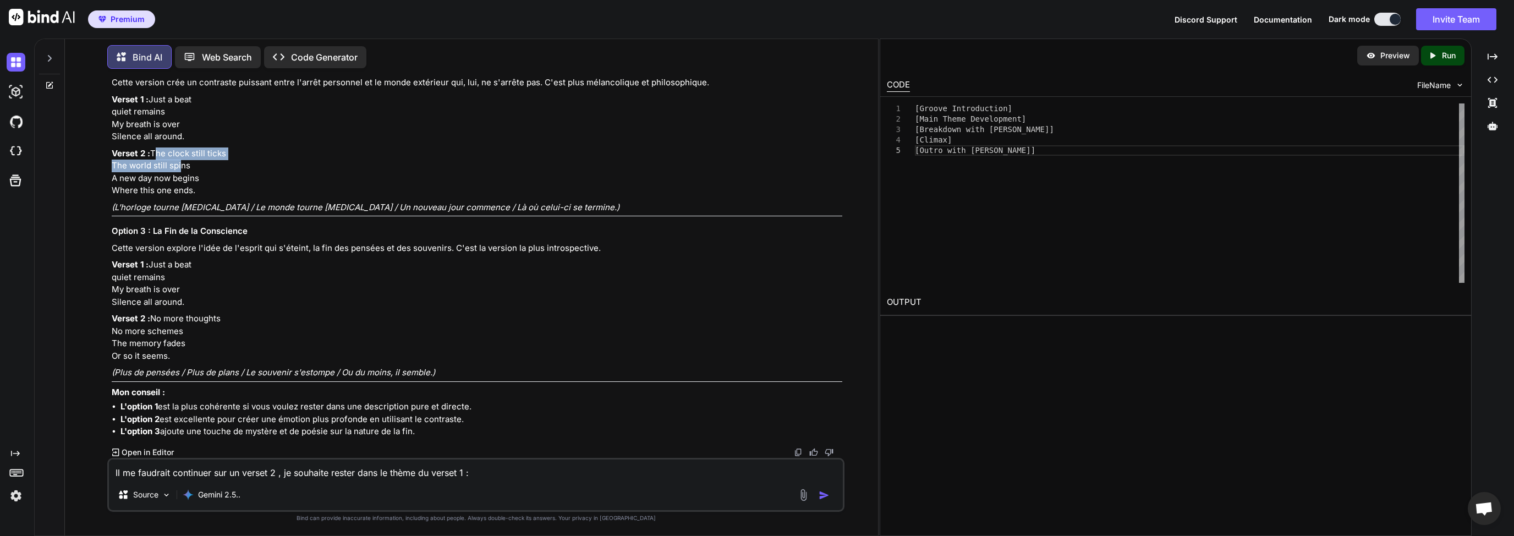
drag, startPoint x: 114, startPoint y: 293, endPoint x: 189, endPoint y: 310, distance: 76.9
click at [179, 197] on p "Verset 2 : The clock still ticks The world still spins A new day now begins Whe…" at bounding box center [477, 172] width 731 height 50
drag, startPoint x: 207, startPoint y: 329, endPoint x: 103, endPoint y: 295, distance: 109.2
click at [103, 295] on div "You Quel style de musique mélodique existe en musique Electronique ? Bind AI Bo…" at bounding box center [476, 307] width 804 height 458
click at [180, 143] on p "Verset 1 : Just a beat quiet remains My breath is over Silence all around." at bounding box center [477, 119] width 731 height 50
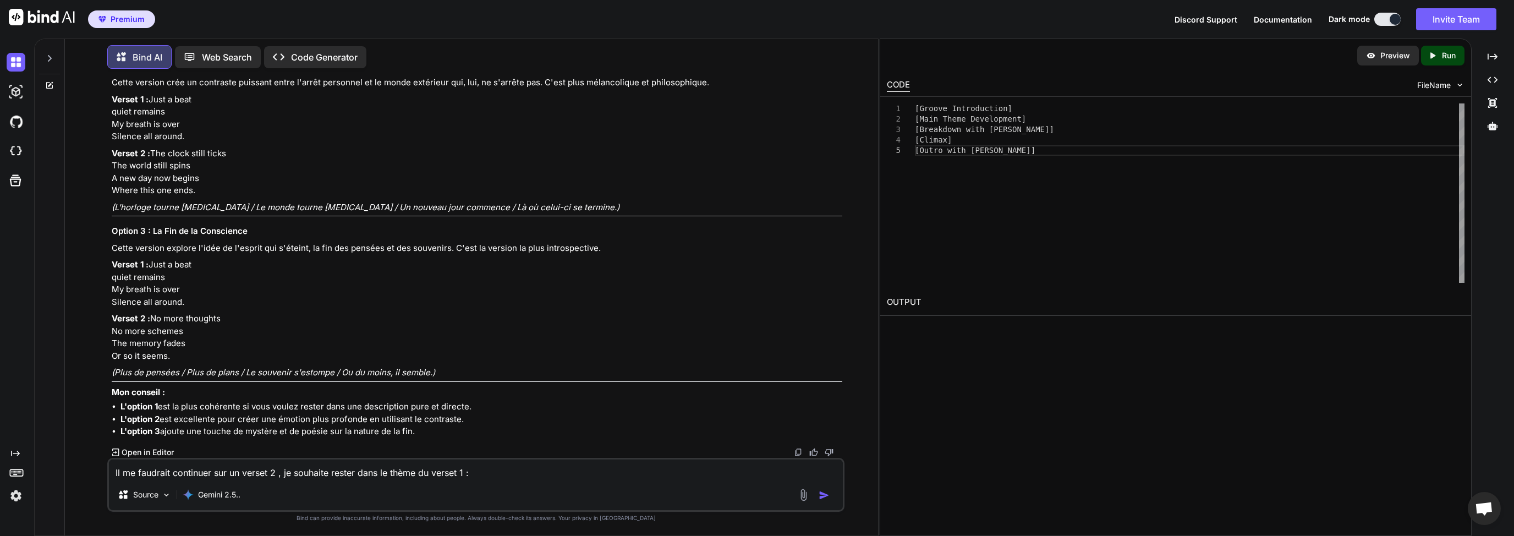
scroll to position [11571, 0]
drag, startPoint x: 116, startPoint y: 326, endPoint x: 172, endPoint y: 338, distance: 57.0
click at [141, 337] on p "Verset 2 : No more thoughts No more schemes The memory fades Or so it seems." at bounding box center [477, 337] width 731 height 50
click at [178, 339] on p "Verset 2 : No more thoughts No more schemes The memory fades Or so it seems." at bounding box center [477, 337] width 731 height 50
drag, startPoint x: 114, startPoint y: 327, endPoint x: 185, endPoint y: 362, distance: 79.0
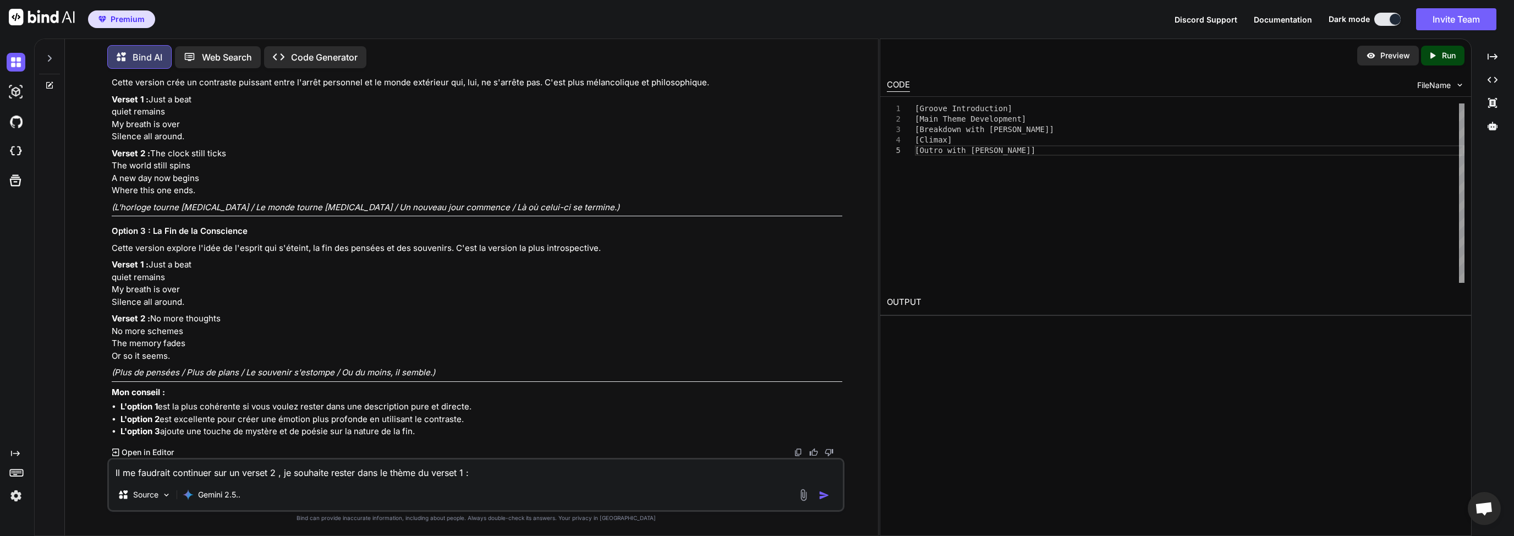
click at [185, 362] on p "Verset 2 : No more thoughts No more schemes The memory fades Or so it seems." at bounding box center [477, 337] width 731 height 50
click at [215, 312] on p "Verset 2 : No more thoughts No more schemes The memory fades Or so it seems." at bounding box center [477, 337] width 731 height 50
drag, startPoint x: 163, startPoint y: 187, endPoint x: 111, endPoint y: 153, distance: 62.4
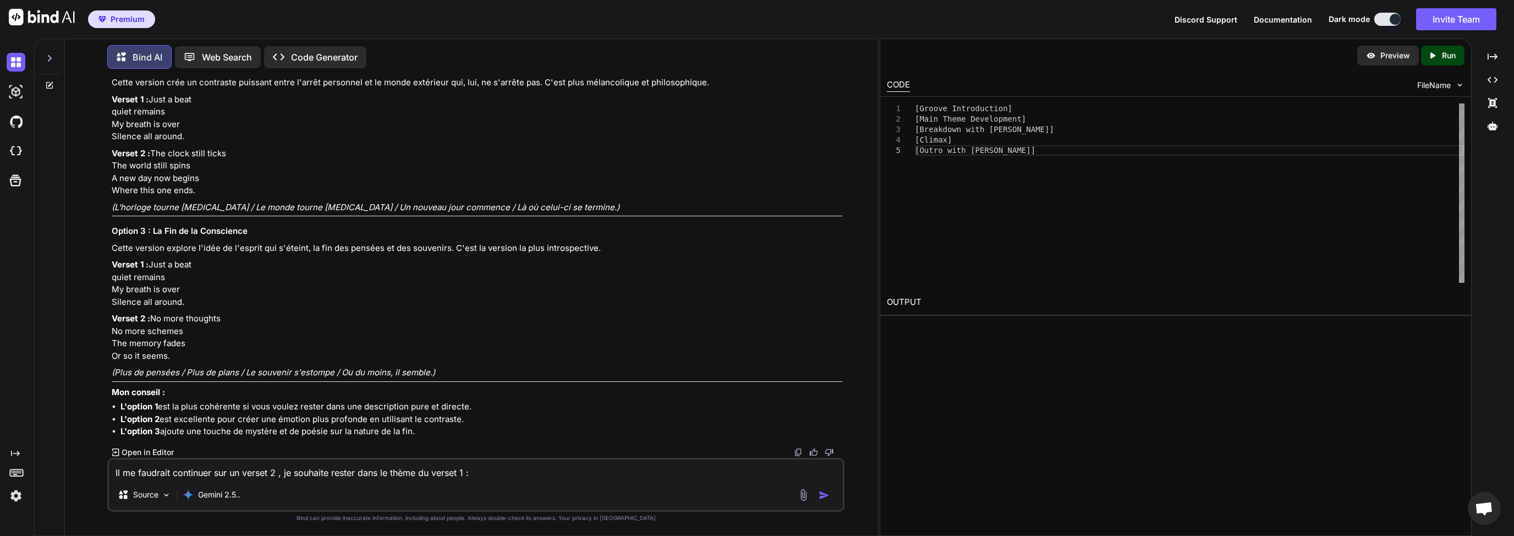
click at [111, 153] on div "You Quel style de musique mélodique existe en musique Electronique ? Bind AI Bo…" at bounding box center [476, 268] width 735 height 380
click at [236, 466] on textarea "Il me faudrait continuer sur un verset 2 , je souhaite rester dans le thème du …" at bounding box center [476, 469] width 734 height 20
click at [161, 475] on textarea at bounding box center [476, 469] width 734 height 20
type textarea "D"
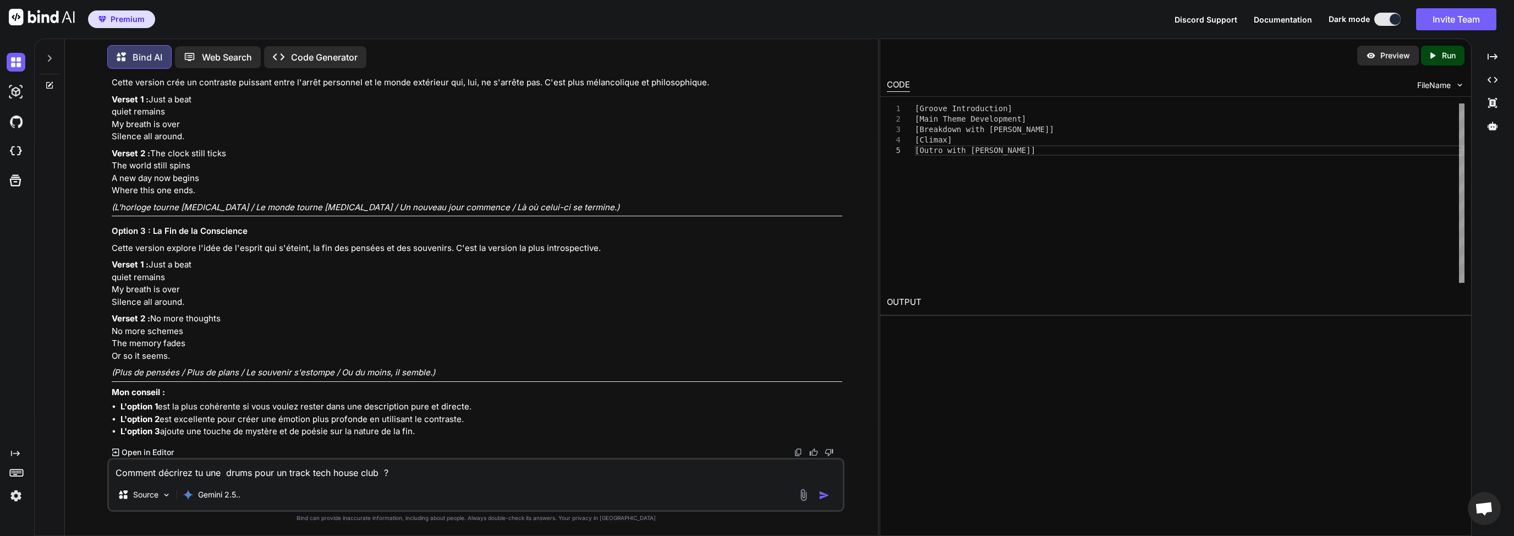
type textarea "Comment décrirez tu une drums pour un track tech house club ?"
click at [826, 491] on img "button" at bounding box center [824, 495] width 11 height 11
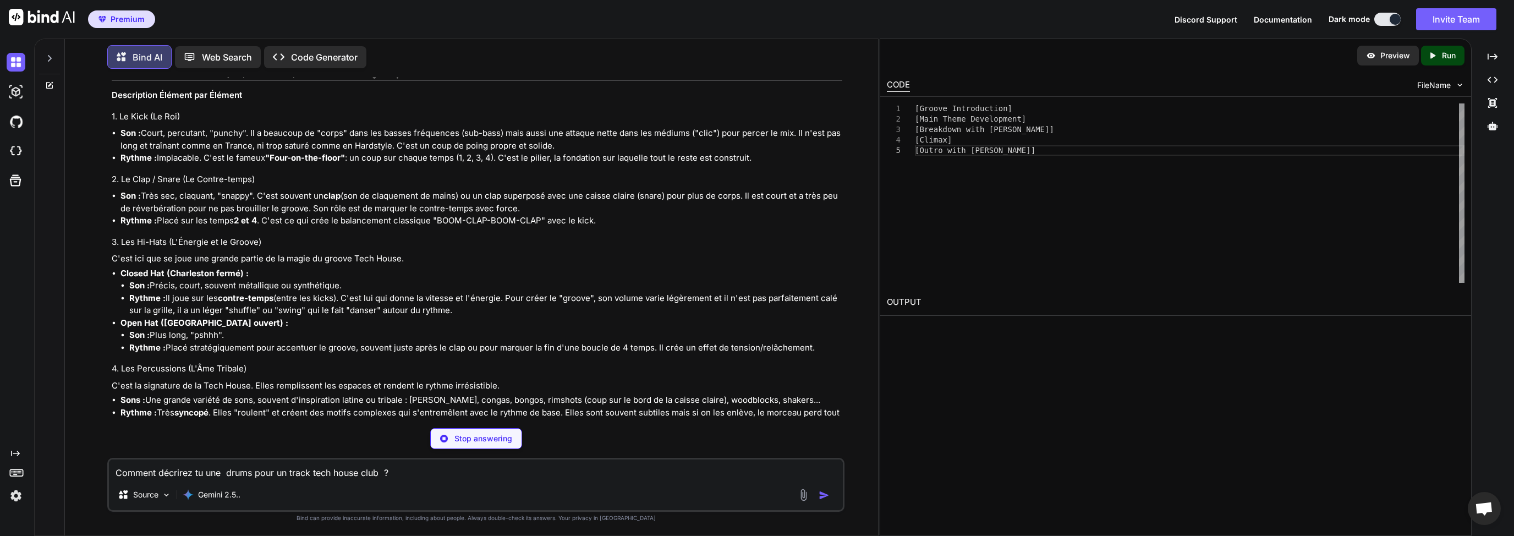
scroll to position [11958, 0]
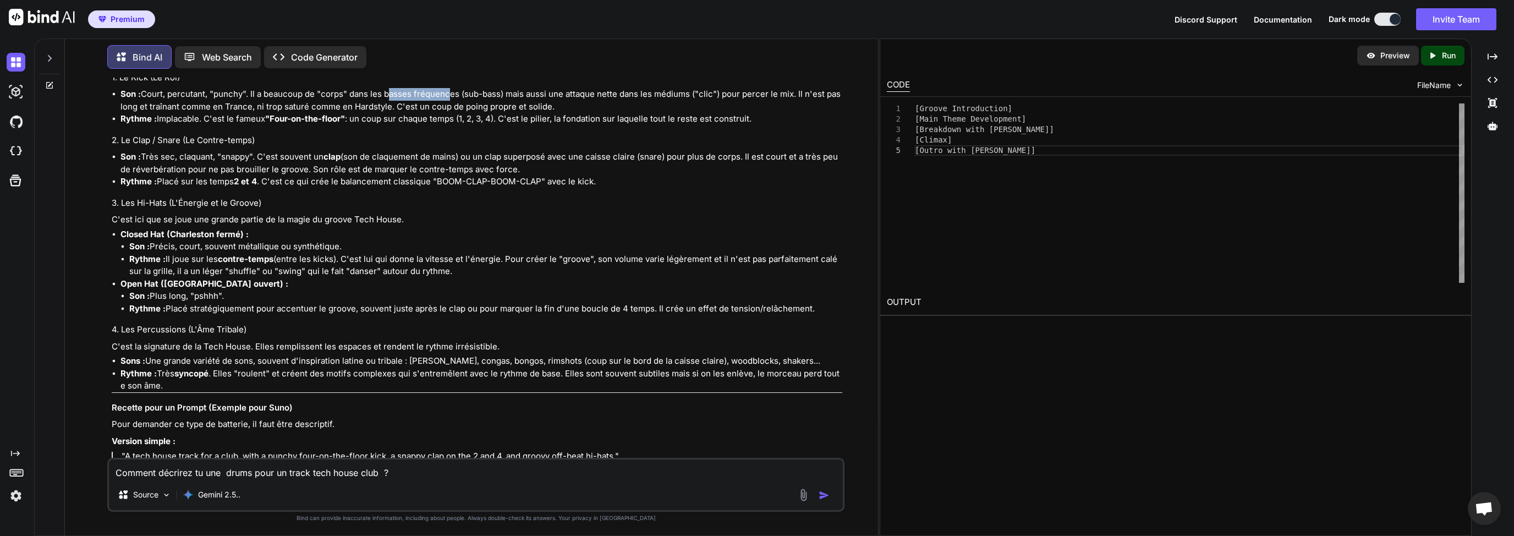
drag, startPoint x: 386, startPoint y: 323, endPoint x: 513, endPoint y: 325, distance: 127.1
click at [462, 113] on li "Son : Court, percutant, "punchy". Il a beaucoup de "corps" dans les basses fréq…" at bounding box center [481, 100] width 722 height 25
click at [514, 113] on li "Son : Court, percutant, "punchy". Il a beaucoup de "corps" dans les basses fréq…" at bounding box center [481, 100] width 722 height 25
drag, startPoint x: 526, startPoint y: 321, endPoint x: 620, endPoint y: 320, distance: 93.5
click at [618, 113] on li "Son : Court, percutant, "punchy". Il a beaucoup de "corps" dans les basses fréq…" at bounding box center [481, 100] width 722 height 25
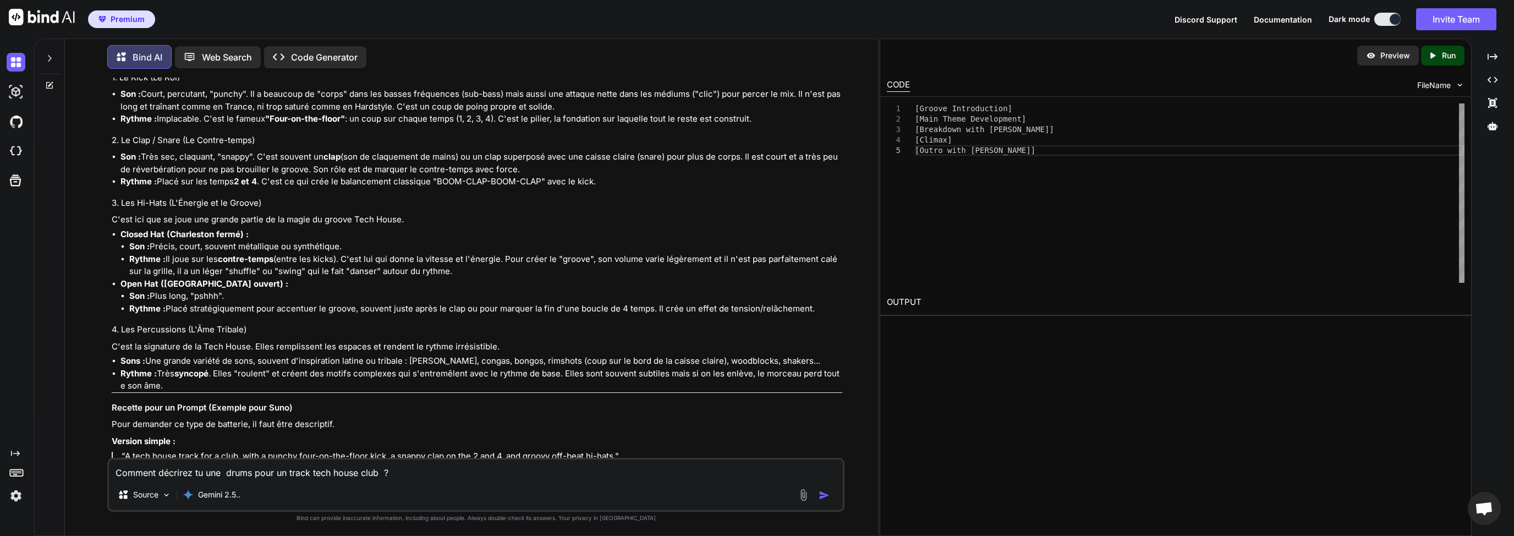
click at [640, 113] on li "Son : Court, percutant, "punchy". Il a beaucoup de "corps" dans les basses fréq…" at bounding box center [481, 100] width 722 height 25
drag, startPoint x: 561, startPoint y: 319, endPoint x: 639, endPoint y: 320, distance: 78.7
click at [639, 113] on li "Son : Court, percutant, "punchy". Il a beaucoup de "corps" dans les basses fréq…" at bounding box center [481, 100] width 722 height 25
click at [665, 113] on li "Son : Court, percutant, "punchy". Il a beaucoup de "corps" dans les basses fréq…" at bounding box center [481, 100] width 722 height 25
drag, startPoint x: 557, startPoint y: 321, endPoint x: 574, endPoint y: 321, distance: 17.6
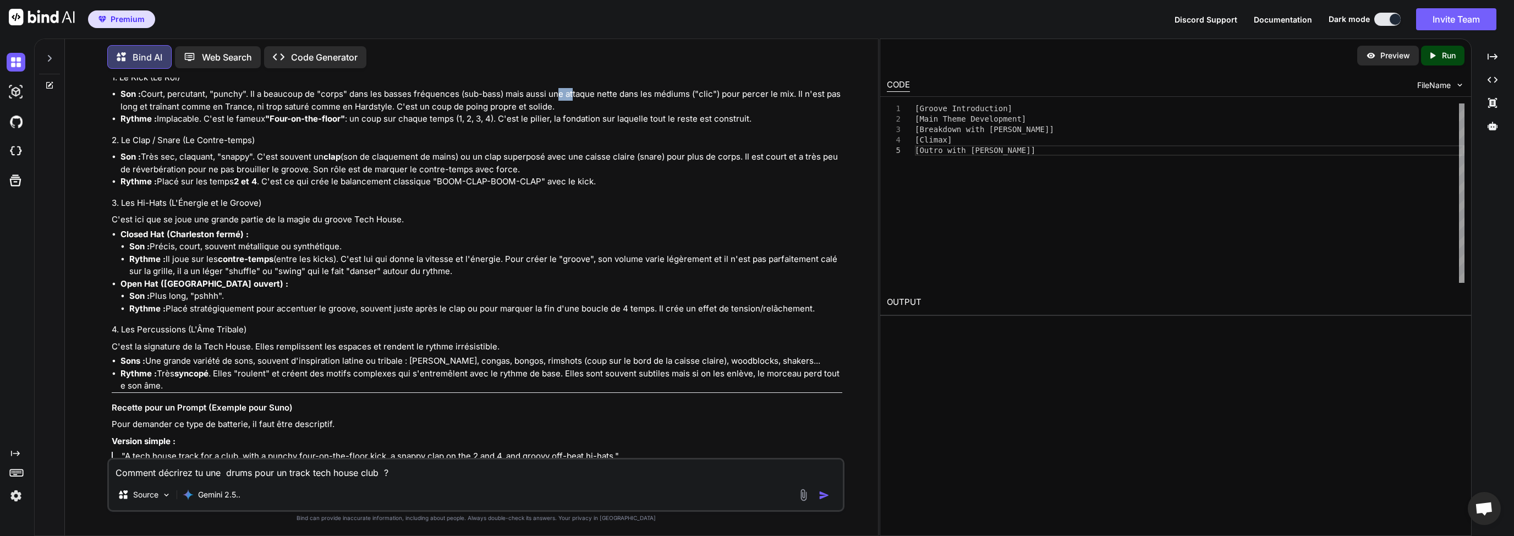
click at [574, 113] on li "Son : Court, percutant, "punchy". Il a beaucoup de "corps" dans les basses fréq…" at bounding box center [481, 100] width 722 height 25
click at [606, 113] on li "Son : Court, percutant, "punchy". Il a beaucoup de "corps" dans les basses fréq…" at bounding box center [481, 100] width 722 height 25
drag, startPoint x: 621, startPoint y: 323, endPoint x: 558, endPoint y: 323, distance: 62.2
click at [558, 113] on li "Son : Court, percutant, "punchy". Il a beaucoup de "corps" dans les basses fréq…" at bounding box center [481, 100] width 722 height 25
click at [553, 113] on li "Son : Court, percutant, "punchy". Il a beaucoup de "corps" dans les basses fréq…" at bounding box center [481, 100] width 722 height 25
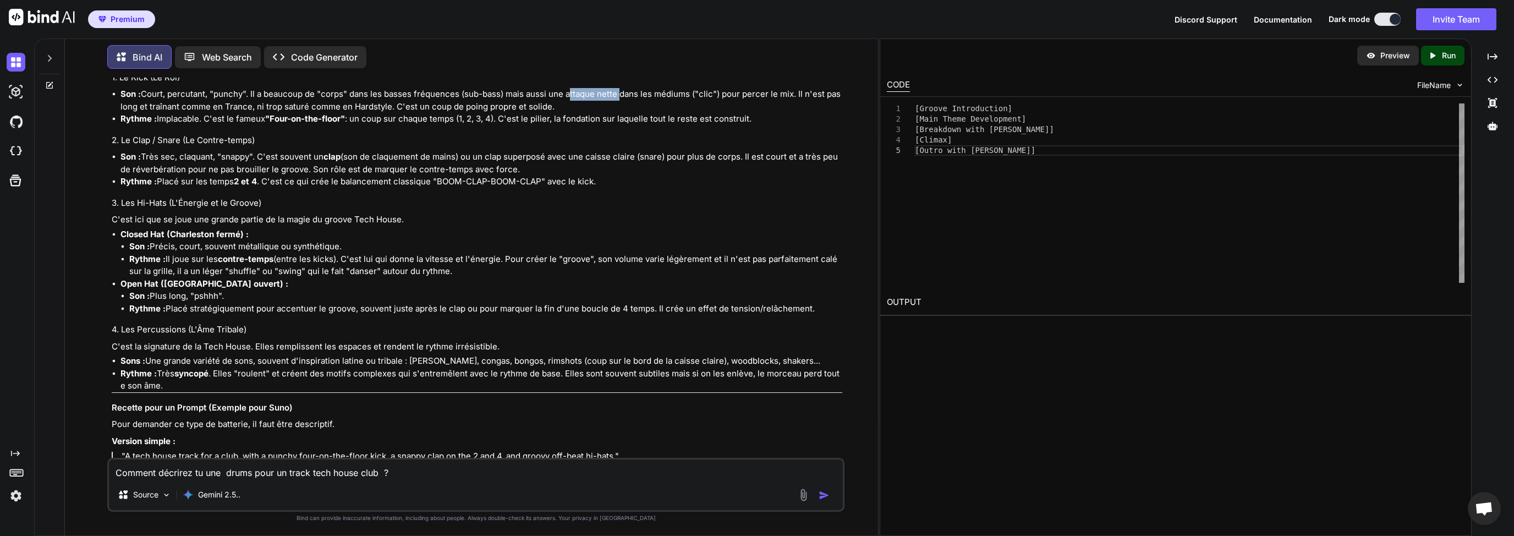
drag, startPoint x: 618, startPoint y: 320, endPoint x: 567, endPoint y: 320, distance: 50.6
click at [567, 113] on li "Son : Court, percutant, "punchy". Il a beaucoup de "corps" dans les basses fréq…" at bounding box center [481, 100] width 722 height 25
click at [348, 473] on textarea "Comment décrirez tu une drums pour un track tech house club ?" at bounding box center [476, 469] width 734 height 20
type textarea "P"
type textarea "Peux tu me décrire cela en anglais si il te plait ?"
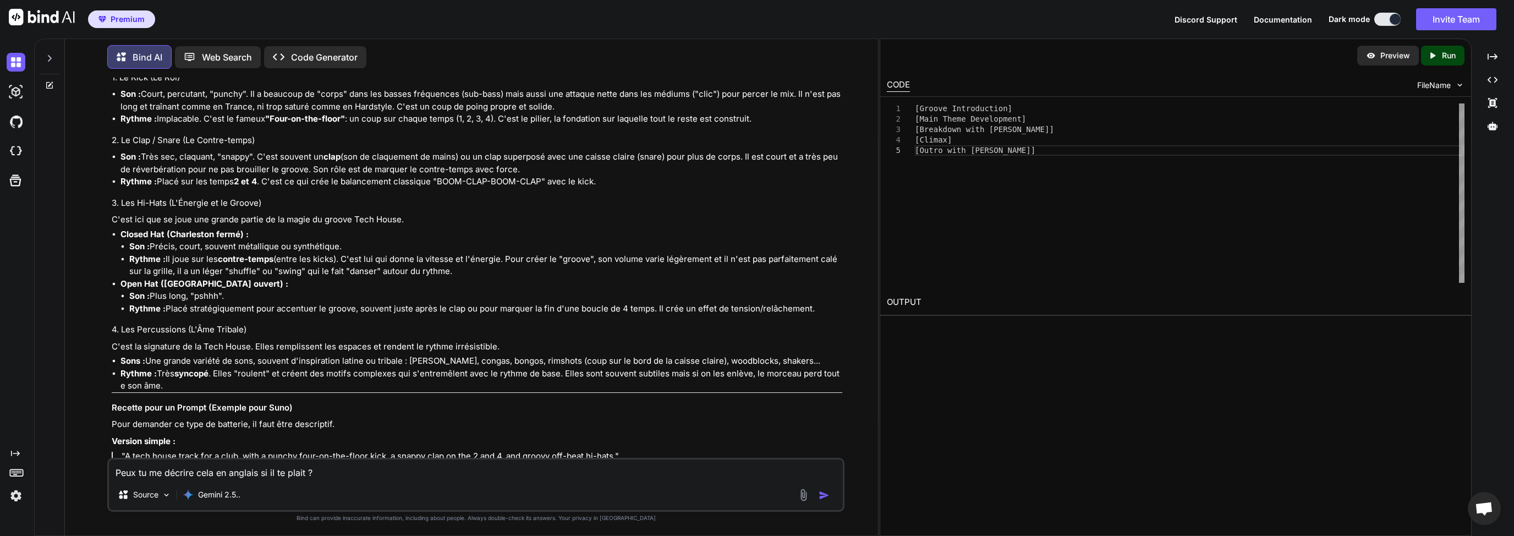
click at [833, 497] on button "button" at bounding box center [826, 495] width 15 height 11
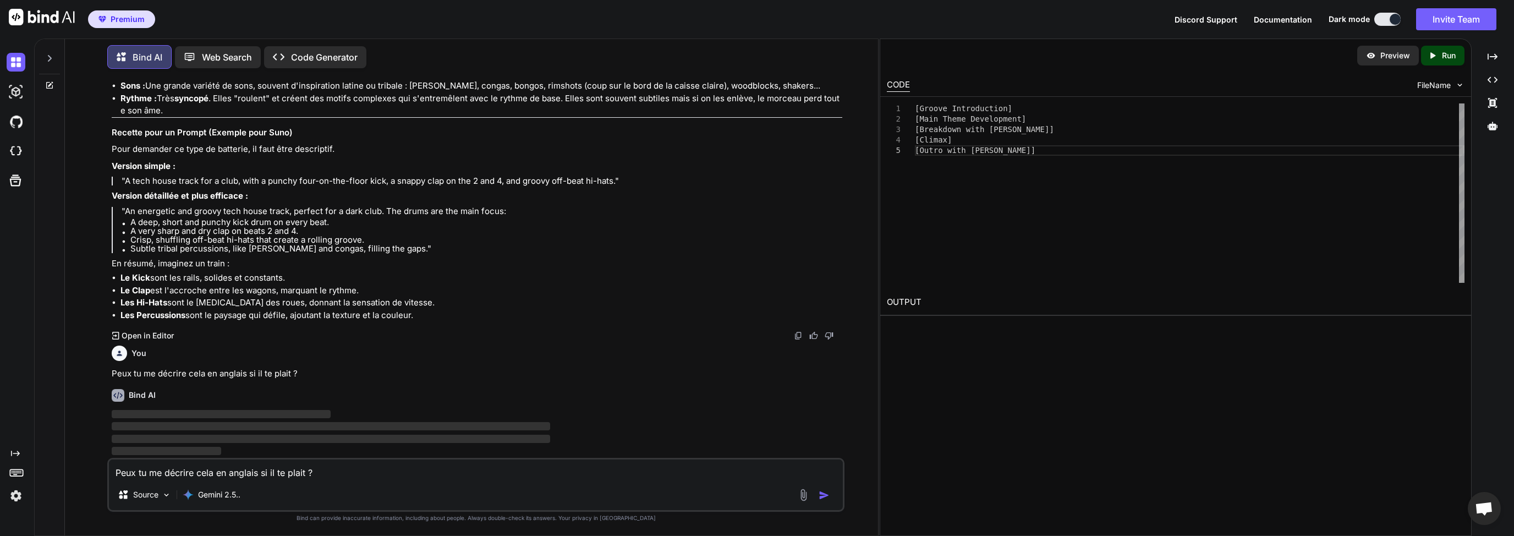
scroll to position [12457, 0]
drag, startPoint x: 140, startPoint y: 210, endPoint x: 228, endPoint y: 216, distance: 87.6
click at [238, 216] on p ""An energetic and groovy tech house track, perfect for a dark club. The drums a…" at bounding box center [482, 211] width 721 height 9
click at [222, 215] on p ""An energetic and groovy tech house track, perfect for a dark club. The drums a…" at bounding box center [482, 211] width 721 height 9
drag, startPoint x: 301, startPoint y: 217, endPoint x: 332, endPoint y: 217, distance: 30.3
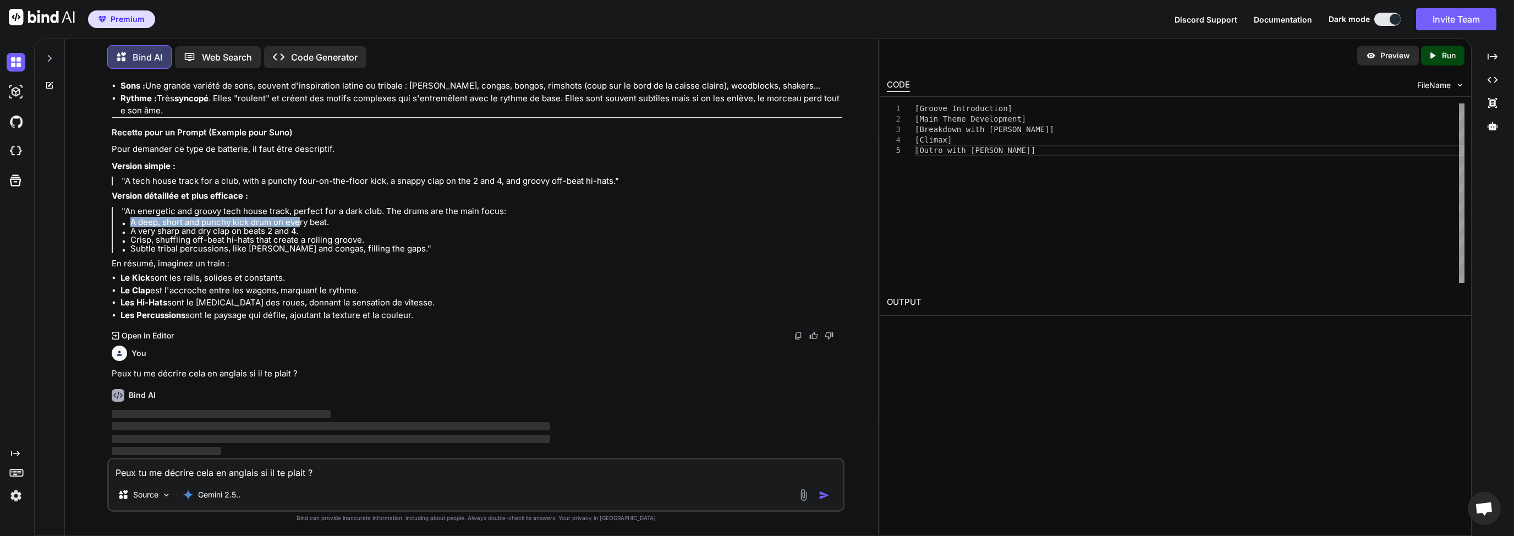
click at [332, 217] on blockquote ""An energetic and groovy tech house track, perfect for a dark club. The drums a…" at bounding box center [477, 230] width 731 height 46
click at [365, 217] on blockquote ""An energetic and groovy tech house track, perfect for a dark club. The drums a…" at bounding box center [477, 230] width 731 height 46
drag, startPoint x: 316, startPoint y: 210, endPoint x: 387, endPoint y: 213, distance: 71.0
click at [383, 212] on p ""An energetic and groovy tech house track, perfect for a dark club. The drums a…" at bounding box center [482, 211] width 721 height 9
click at [415, 213] on p ""An energetic and groovy tech house track, perfect for a dark club. The drums a…" at bounding box center [482, 211] width 721 height 9
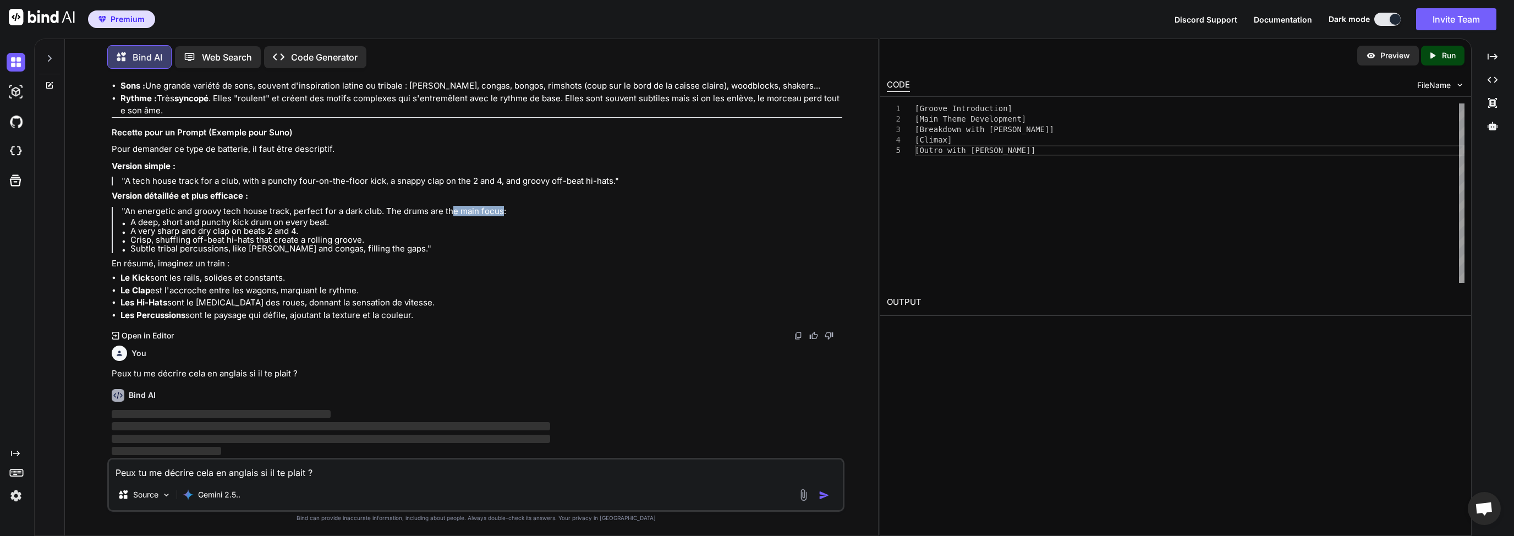
drag, startPoint x: 498, startPoint y: 210, endPoint x: 446, endPoint y: 208, distance: 52.8
click at [447, 208] on p ""An energetic and groovy tech house track, perfect for a dark club. The drums a…" at bounding box center [482, 211] width 721 height 9
drag, startPoint x: 442, startPoint y: 209, endPoint x: 408, endPoint y: 212, distance: 34.2
click at [440, 209] on p ""An energetic and groovy tech house track, perfect for a dark club. The drums a…" at bounding box center [482, 211] width 721 height 9
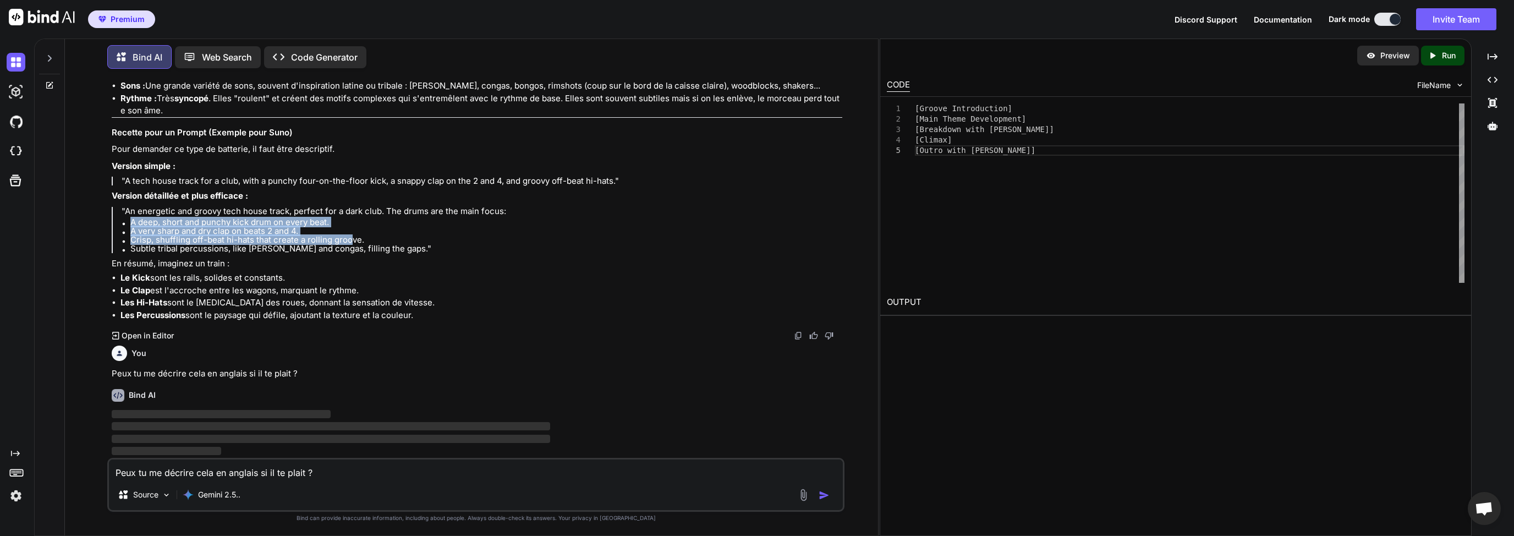
drag, startPoint x: 130, startPoint y: 221, endPoint x: 350, endPoint y: 243, distance: 221.2
click at [350, 243] on ul "A deep, short and punchy kick drum on every beat. A very sharp and dry clap on …" at bounding box center [482, 235] width 721 height 35
click at [283, 244] on li "Subtle tribal percussions, like [PERSON_NAME] and congas, filling the gaps."" at bounding box center [486, 248] width 712 height 9
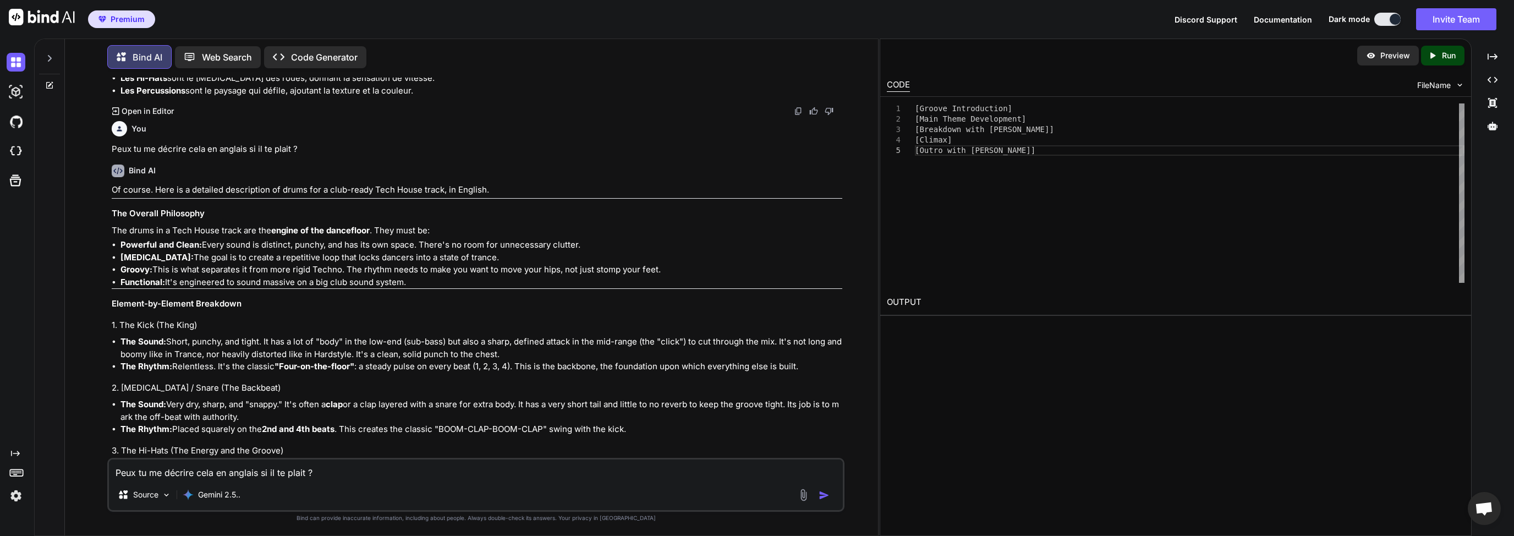
drag, startPoint x: 348, startPoint y: 224, endPoint x: 129, endPoint y: 222, distance: 218.9
click at [129, 29] on ul "A deep, short and punchy kick drum on every beat. A very sharp and dry clap on …" at bounding box center [482, 10] width 721 height 35
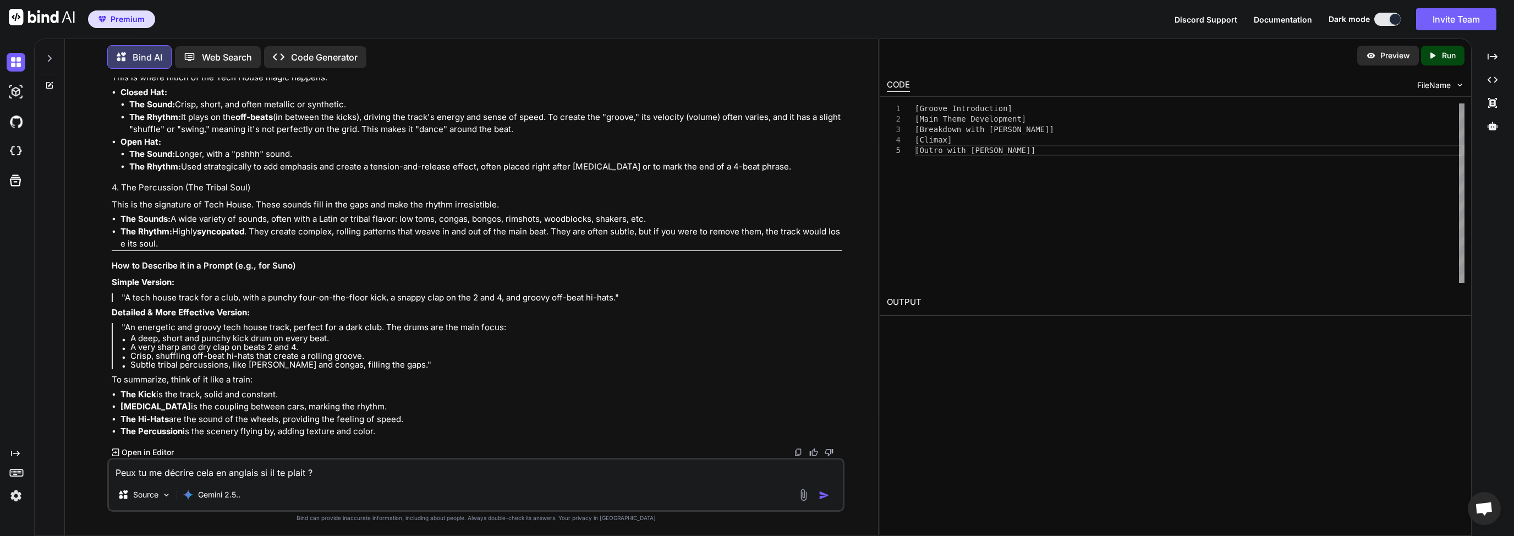
scroll to position [13071, 0]
drag, startPoint x: 131, startPoint y: 338, endPoint x: 334, endPoint y: 339, distance: 203.0
click at [334, 339] on li "A deep, short and punchy kick drum on every beat." at bounding box center [486, 338] width 712 height 9
drag, startPoint x: 316, startPoint y: 340, endPoint x: 246, endPoint y: 339, distance: 69.9
click at [246, 339] on li "A deep, short and punchy kick drum on every beat." at bounding box center [486, 338] width 712 height 9
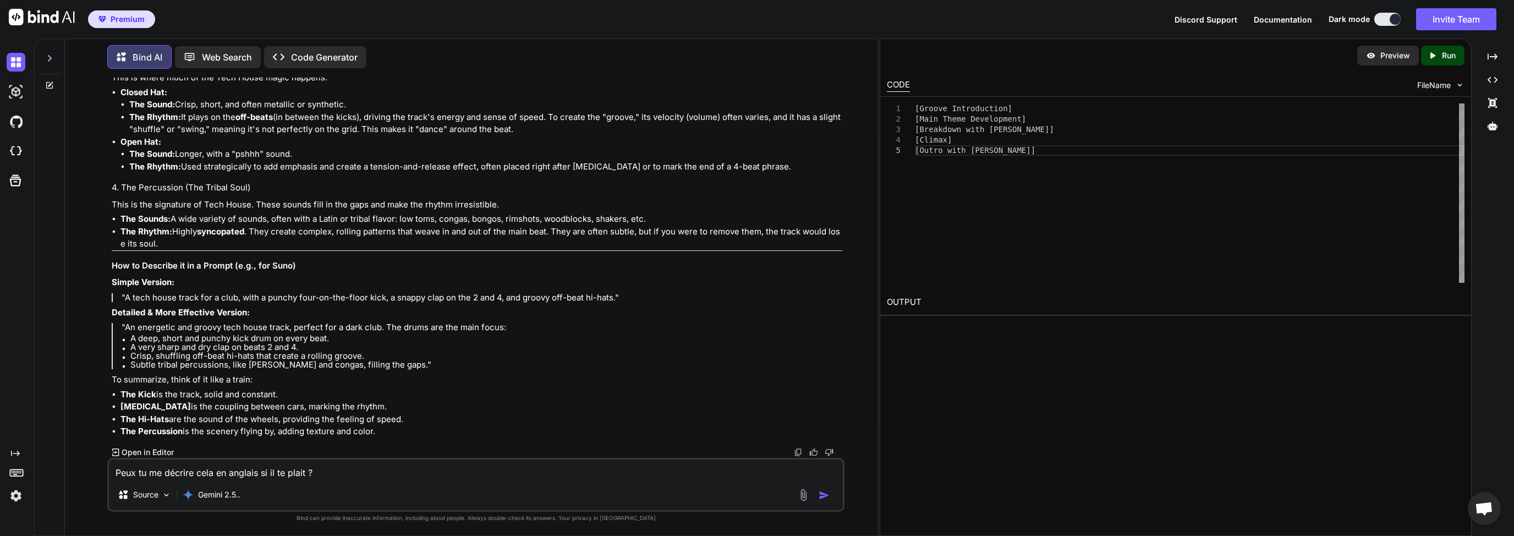
click at [189, 347] on li "A very sharp and dry clap on beats 2 and 4." at bounding box center [486, 347] width 712 height 9
click at [211, 347] on li "A very sharp and dry clap on beats 2 and 4." at bounding box center [486, 347] width 712 height 9
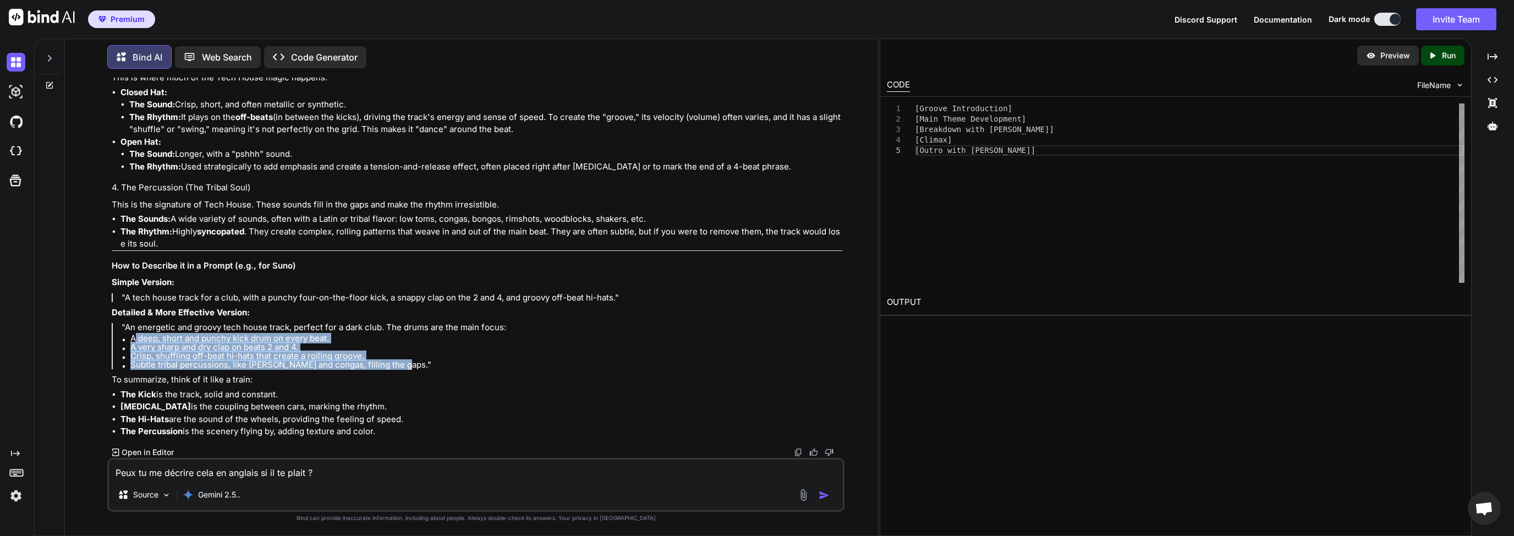
drag, startPoint x: 133, startPoint y: 337, endPoint x: 408, endPoint y: 365, distance: 276.5
click at [408, 365] on ul "A deep, short and punchy kick drum on every beat. A very sharp and dry clap on …" at bounding box center [482, 351] width 721 height 35
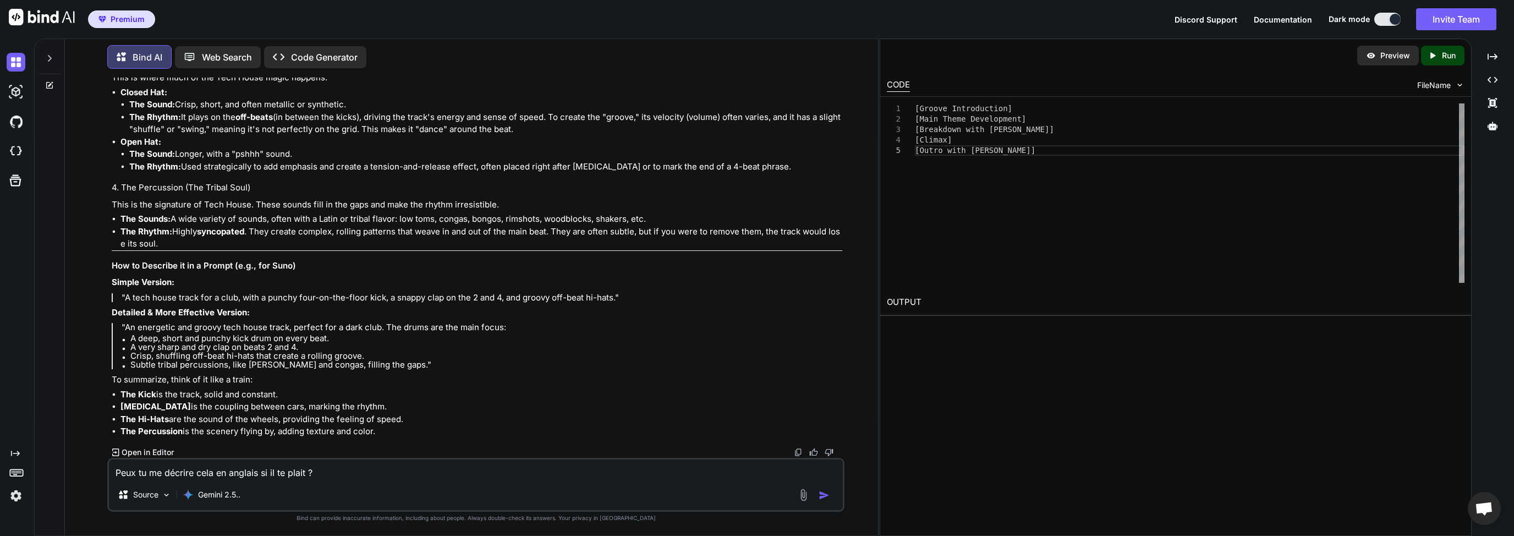
click at [251, 471] on textarea "Peux tu me décrire cela en anglais si il te plait ?" at bounding box center [476, 469] width 734 height 20
type textarea "j"
type textarea "D"
click at [196, 473] on textarea "A quel moment puisintégré un glitch" at bounding box center [476, 469] width 734 height 20
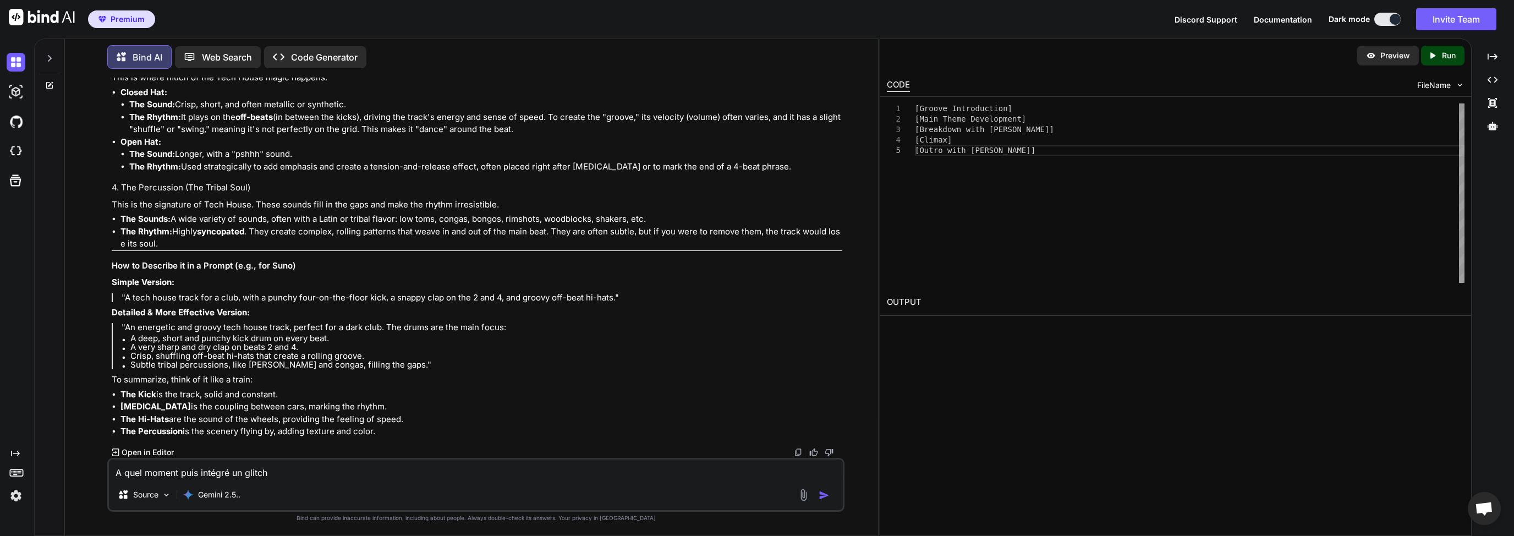
click at [277, 473] on textarea "A quel moment puis intégré un glitch" at bounding box center [476, 469] width 734 height 20
type textarea "A quel moment puis intégré un glitch dans un track techhouse ?"
click at [820, 498] on img "button" at bounding box center [824, 495] width 11 height 11
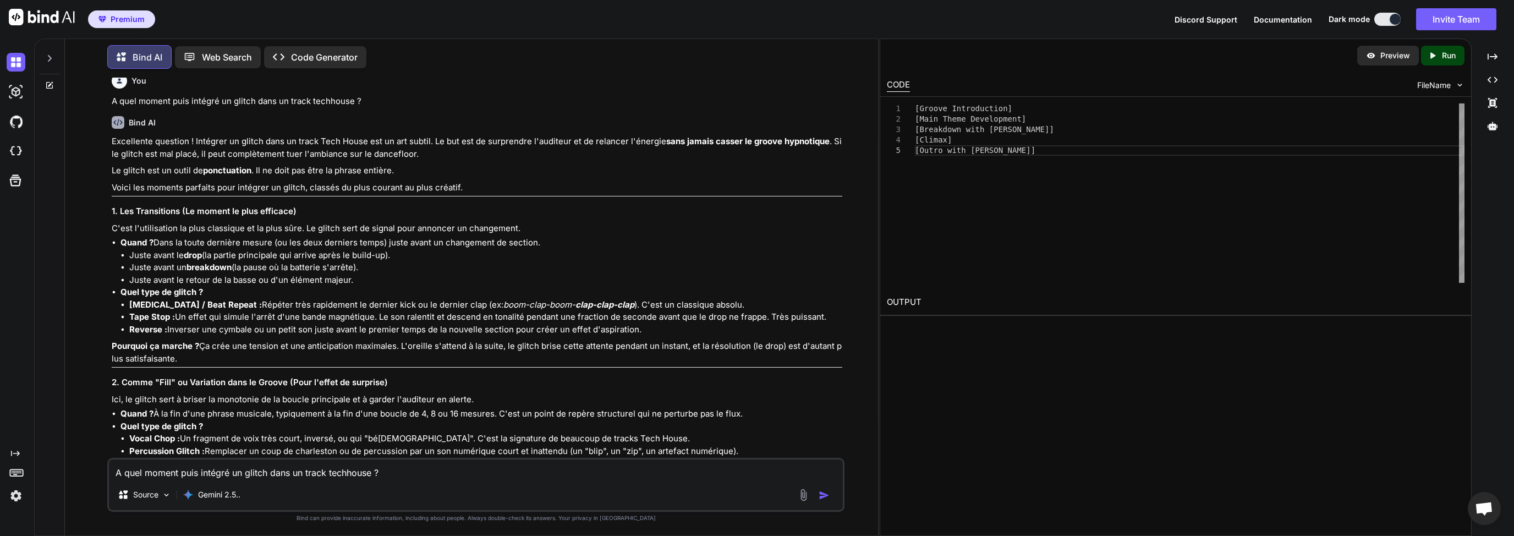
scroll to position [13293, 0]
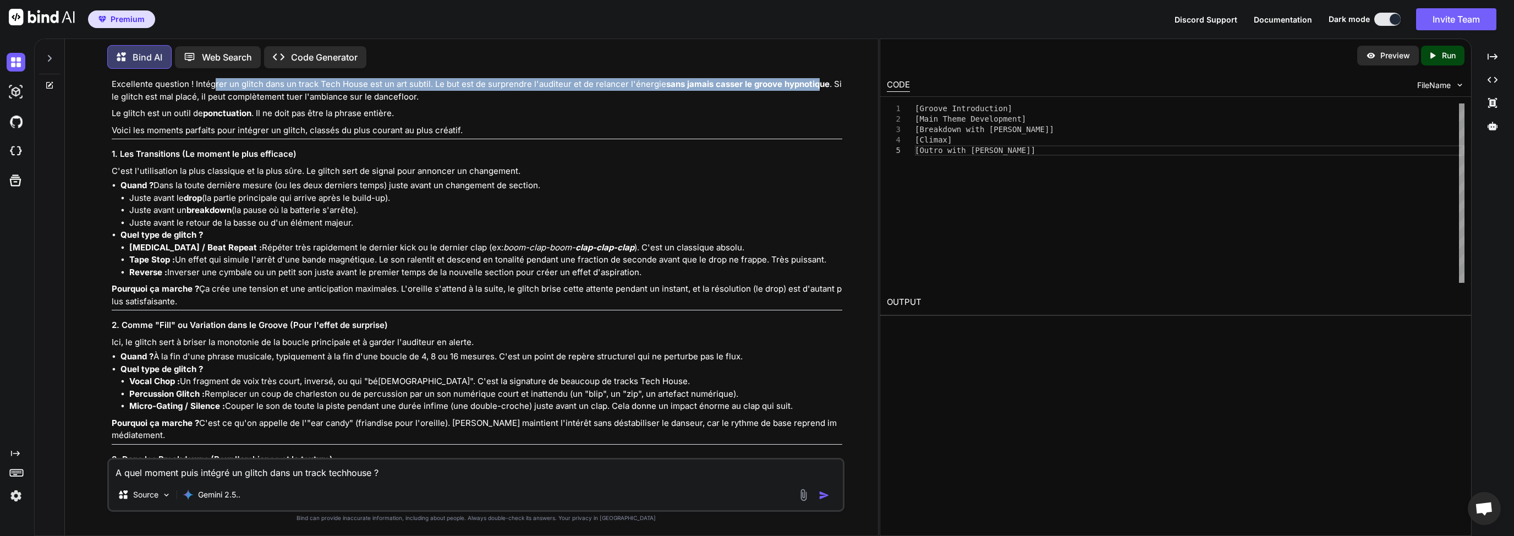
drag, startPoint x: 213, startPoint y: 310, endPoint x: 814, endPoint y: 310, distance: 601.3
click at [814, 103] on p "Excellente question ! Intégrer un glitch dans un track Tech House est un art su…" at bounding box center [477, 90] width 731 height 25
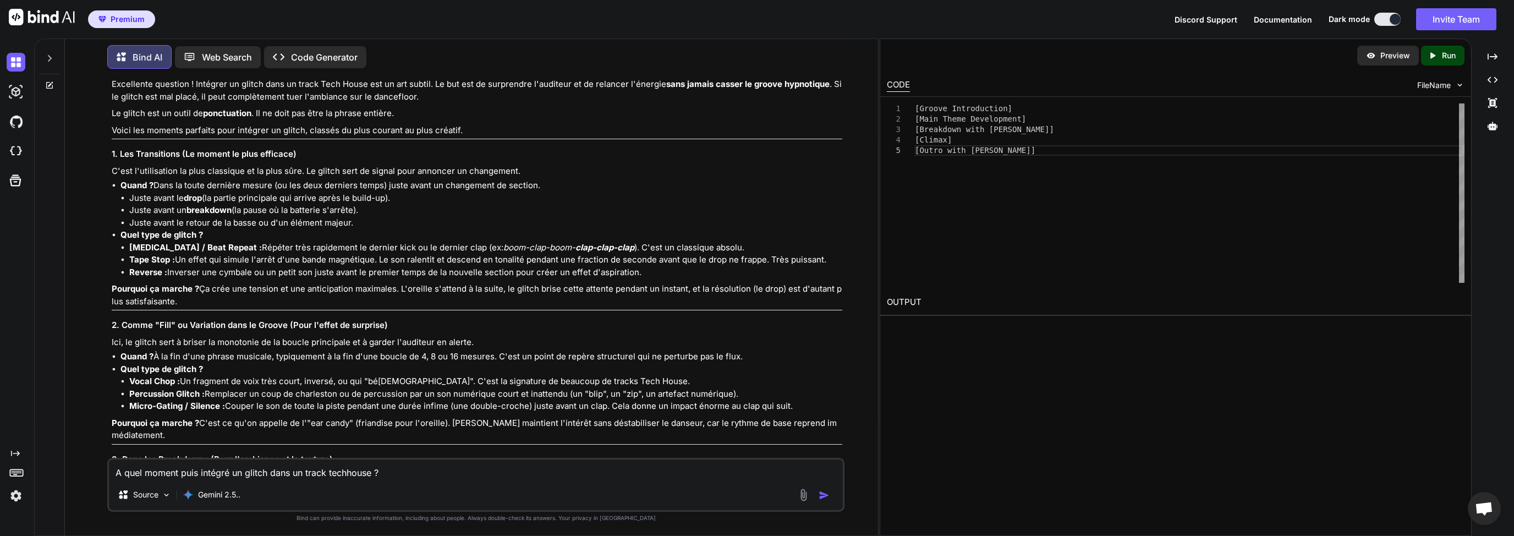
click at [159, 332] on div "Excellente question ! Intégrer un glitch dans un track Tech House est un art su…" at bounding box center [477, 366] width 731 height 576
drag, startPoint x: 141, startPoint y: 323, endPoint x: 420, endPoint y: 325, distance: 278.9
click at [407, 103] on p "Excellente question ! Intégrer un glitch dans un track Tech House est un art su…" at bounding box center [477, 90] width 731 height 25
click at [424, 103] on p "Excellente question ! Intégrer un glitch dans un track Tech House est un art su…" at bounding box center [477, 90] width 731 height 25
drag, startPoint x: 151, startPoint y: 340, endPoint x: 294, endPoint y: 342, distance: 142.5
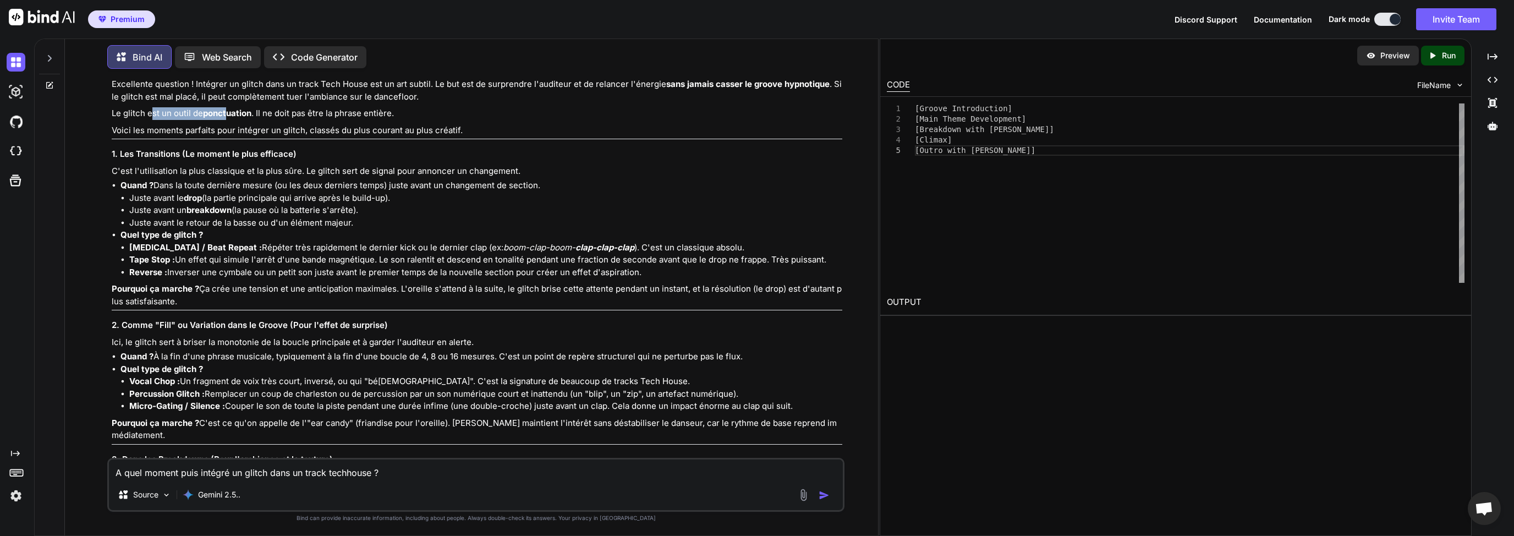
click at [237, 120] on p "Le glitch est un outil de ponctuation . Il ne doit pas être la phrase entière." at bounding box center [477, 113] width 731 height 13
click at [310, 120] on p "Le glitch est un outil de ponctuation . Il ne doit pas être la phrase entière." at bounding box center [477, 113] width 731 height 13
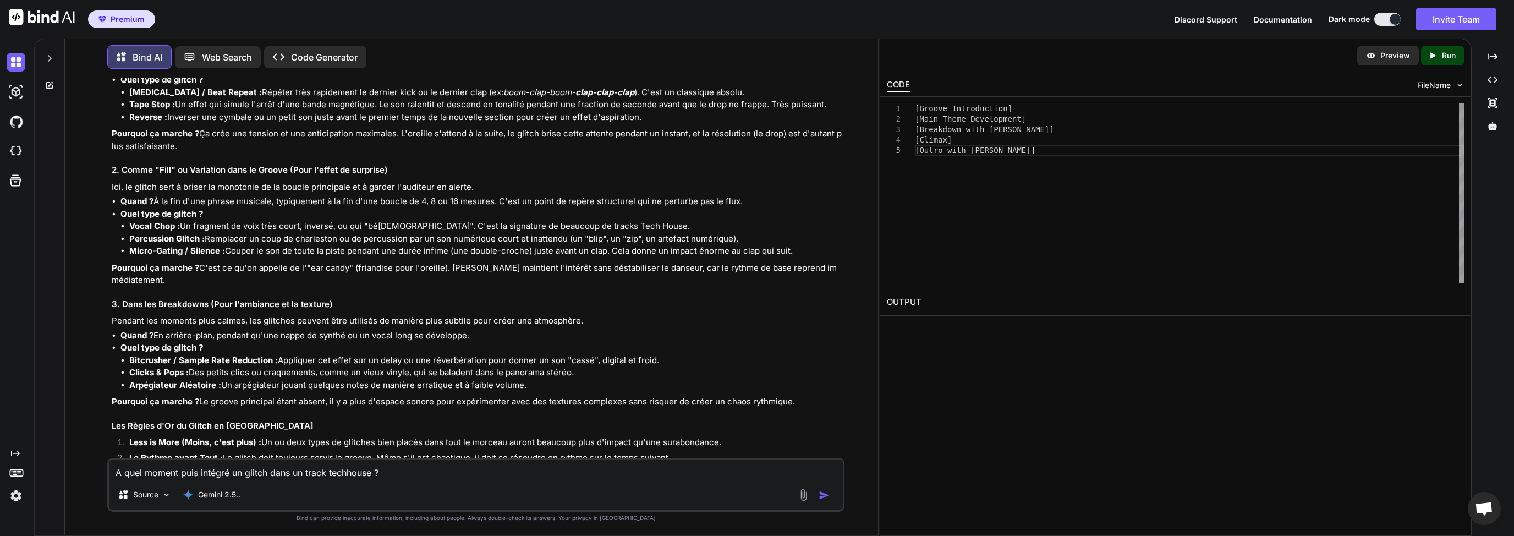
scroll to position [13451, 0]
drag, startPoint x: 145, startPoint y: 217, endPoint x: 211, endPoint y: 222, distance: 66.2
click at [289, 46] on li "Juste avant le drop (la partie principale qui arrive après le build-up)." at bounding box center [485, 40] width 713 height 13
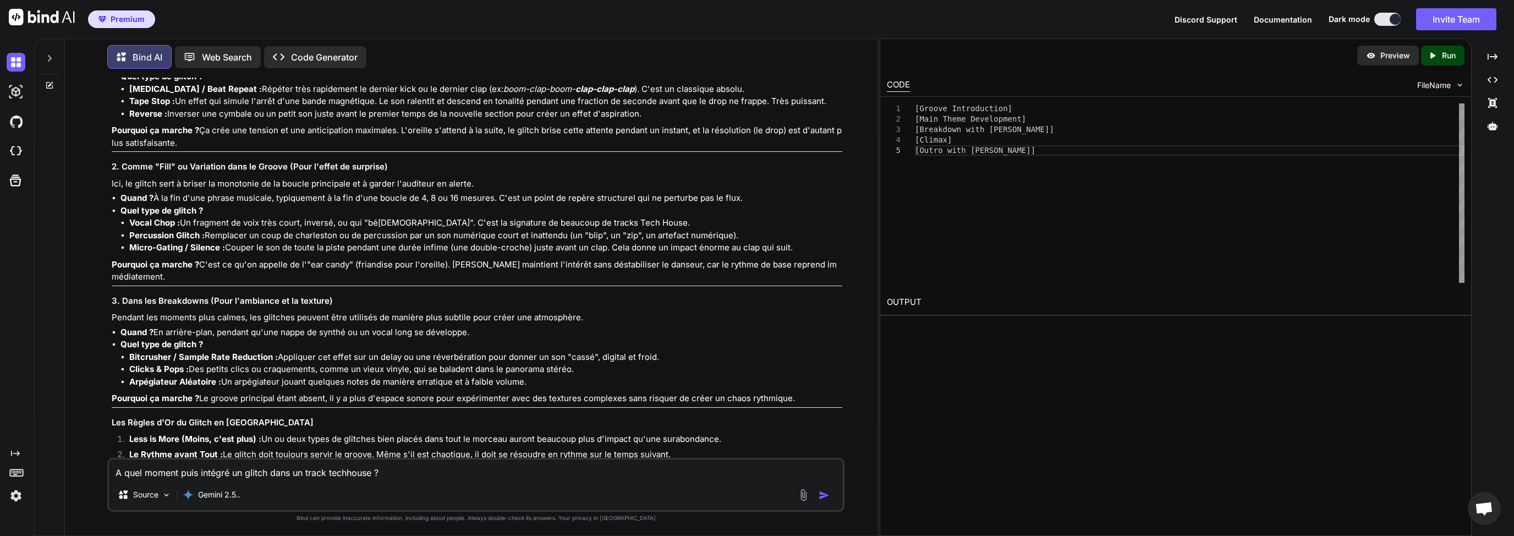
scroll to position [13504, 0]
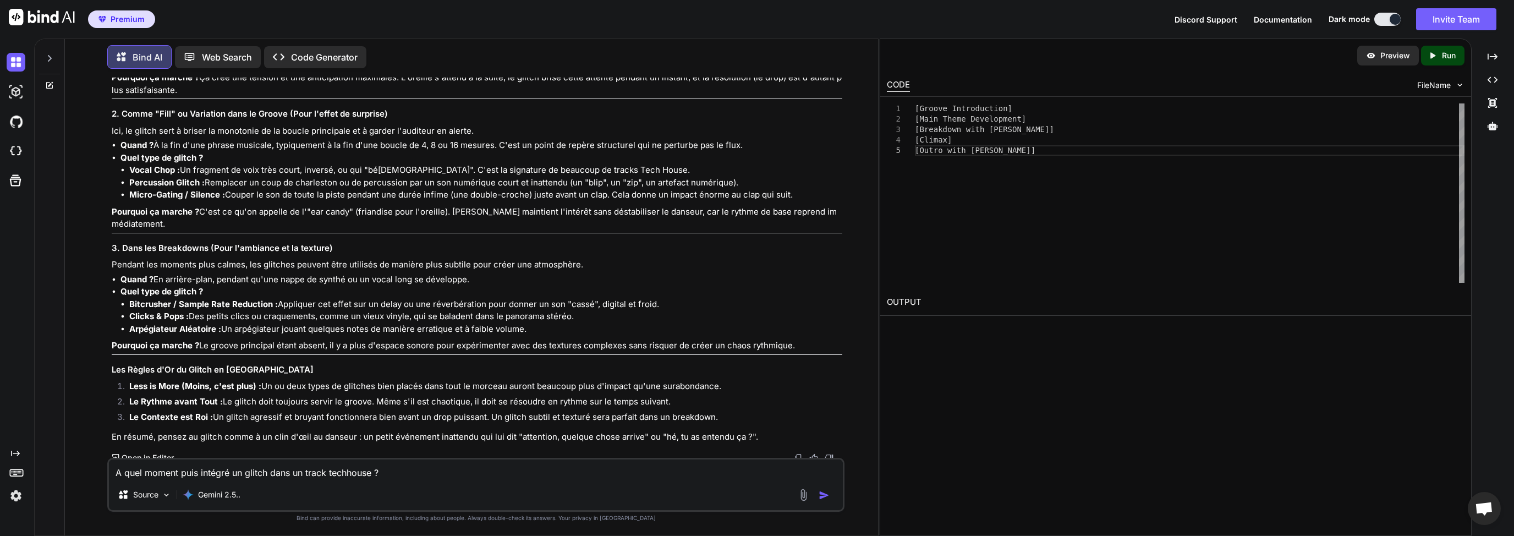
drag, startPoint x: 230, startPoint y: 259, endPoint x: 691, endPoint y: 260, distance: 461.0
click at [674, 43] on li "[MEDICAL_DATA] / Beat Repeat : Répéter très rapidement le dernier kick ou le de…" at bounding box center [485, 36] width 713 height 13
click at [702, 43] on li "[MEDICAL_DATA] / Beat Repeat : Répéter très rapidement le dernier kick ou le de…" at bounding box center [485, 36] width 713 height 13
drag, startPoint x: 138, startPoint y: 277, endPoint x: 222, endPoint y: 278, distance: 84.2
click at [194, 55] on li "Tape Stop : Un effet qui simule l'arrêt d'une bande magnétique. Le son ralentit…" at bounding box center [485, 48] width 713 height 13
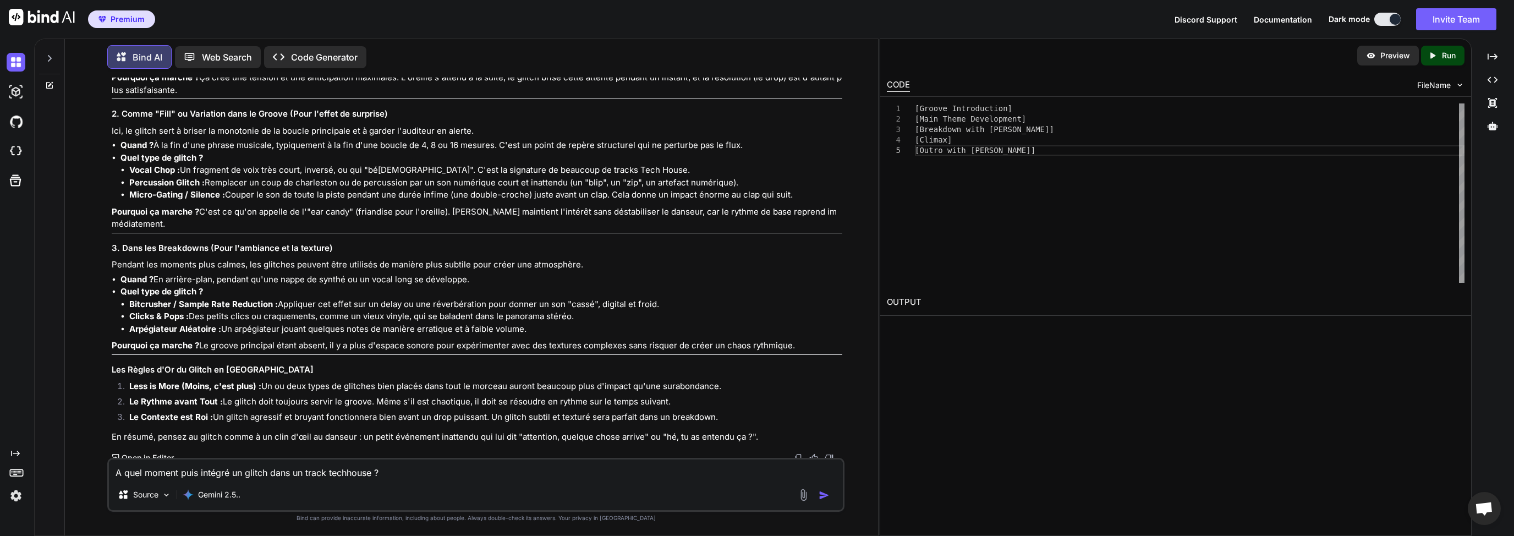
click at [224, 55] on li "Tape Stop : Un effet qui simule l'arrêt d'une bande magnétique. Le son ralentit…" at bounding box center [485, 48] width 713 height 13
drag, startPoint x: 183, startPoint y: 273, endPoint x: 387, endPoint y: 273, distance: 204.6
click at [453, 55] on li "Tape Stop : Un effet qui simule l'arrêt d'une bande magnétique. Le son ralentit…" at bounding box center [485, 48] width 713 height 13
click at [347, 55] on li "Tape Stop : Un effet qui simule l'arrêt d'une bande magnétique. Le son ralentit…" at bounding box center [485, 48] width 713 height 13
drag, startPoint x: 131, startPoint y: 271, endPoint x: 167, endPoint y: 271, distance: 36.3
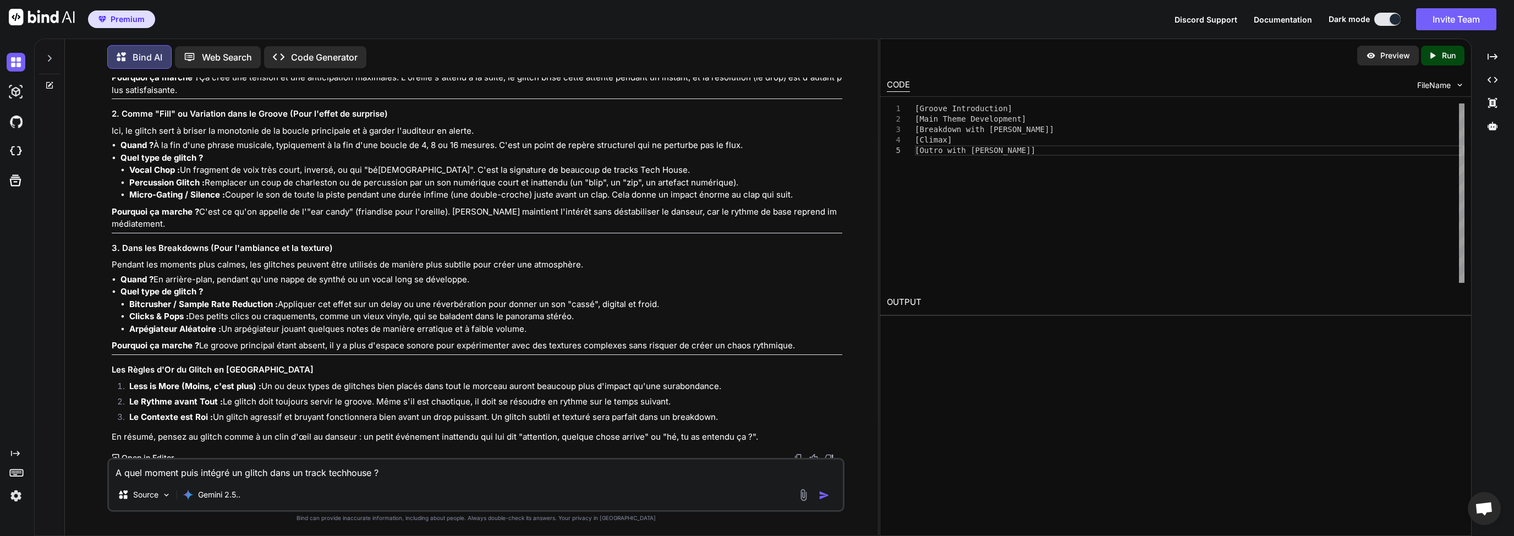
click at [167, 53] on strong "Tape Stop :" at bounding box center [152, 48] width 46 height 10
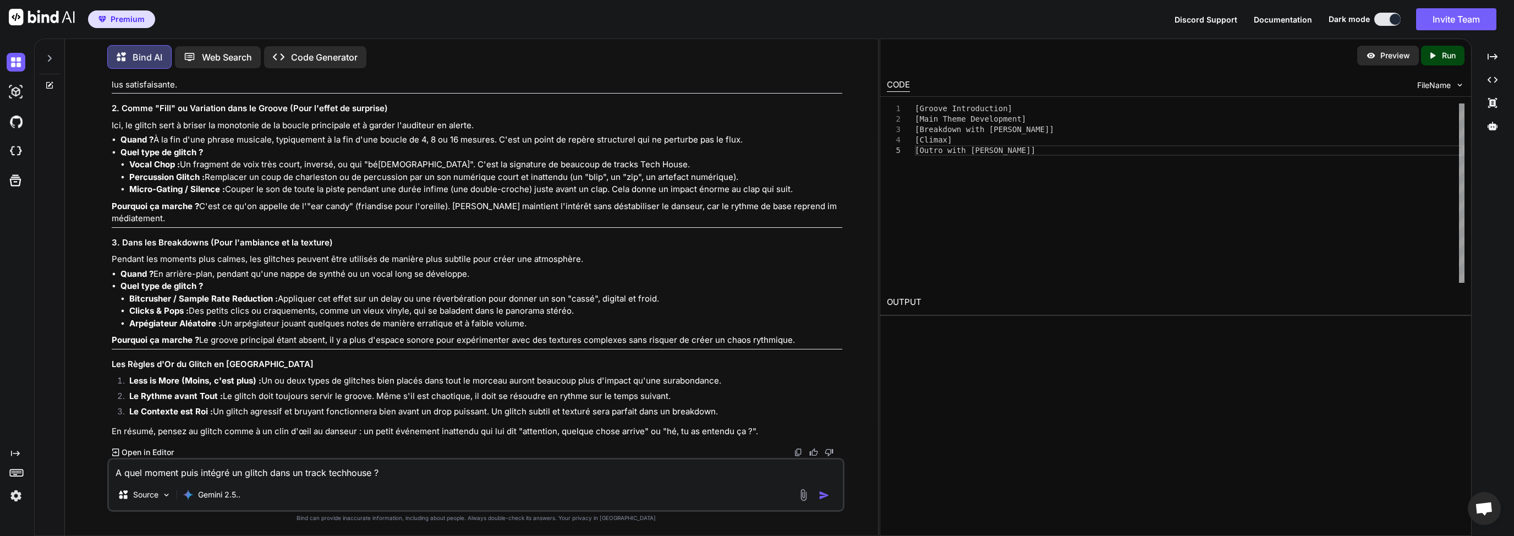
scroll to position [13721, 0]
drag, startPoint x: 140, startPoint y: 383, endPoint x: 189, endPoint y: 383, distance: 49.5
click at [187, 383] on strong "Less is More (Moins, c'est plus) :" at bounding box center [195, 380] width 132 height 10
click at [224, 385] on strong "Less is More (Moins, c'est plus) :" at bounding box center [195, 380] width 132 height 10
drag, startPoint x: 277, startPoint y: 382, endPoint x: 383, endPoint y: 385, distance: 106.2
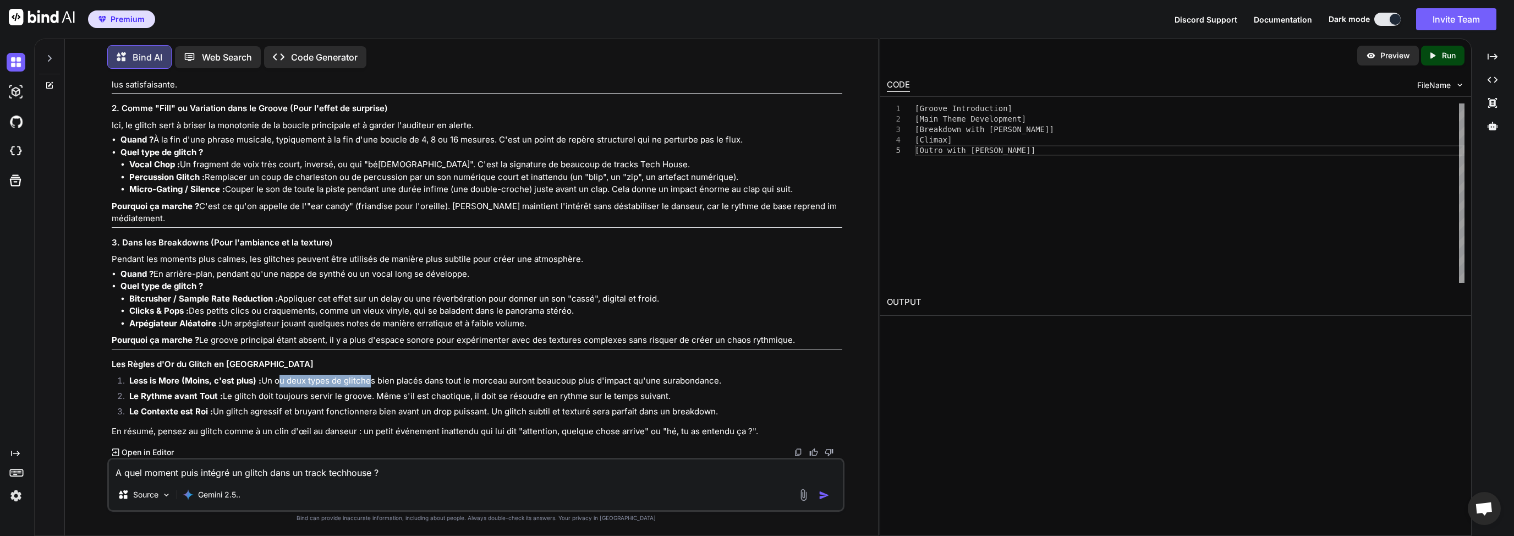
click at [376, 384] on li "Less is More (Moins, c'est plus) : Un ou deux types de glitches bien placés dan…" at bounding box center [481, 382] width 722 height 15
click at [421, 392] on li "Le Rythme avant Tout : Le glitch doit toujours servir le groove. Même s'il est …" at bounding box center [481, 397] width 722 height 15
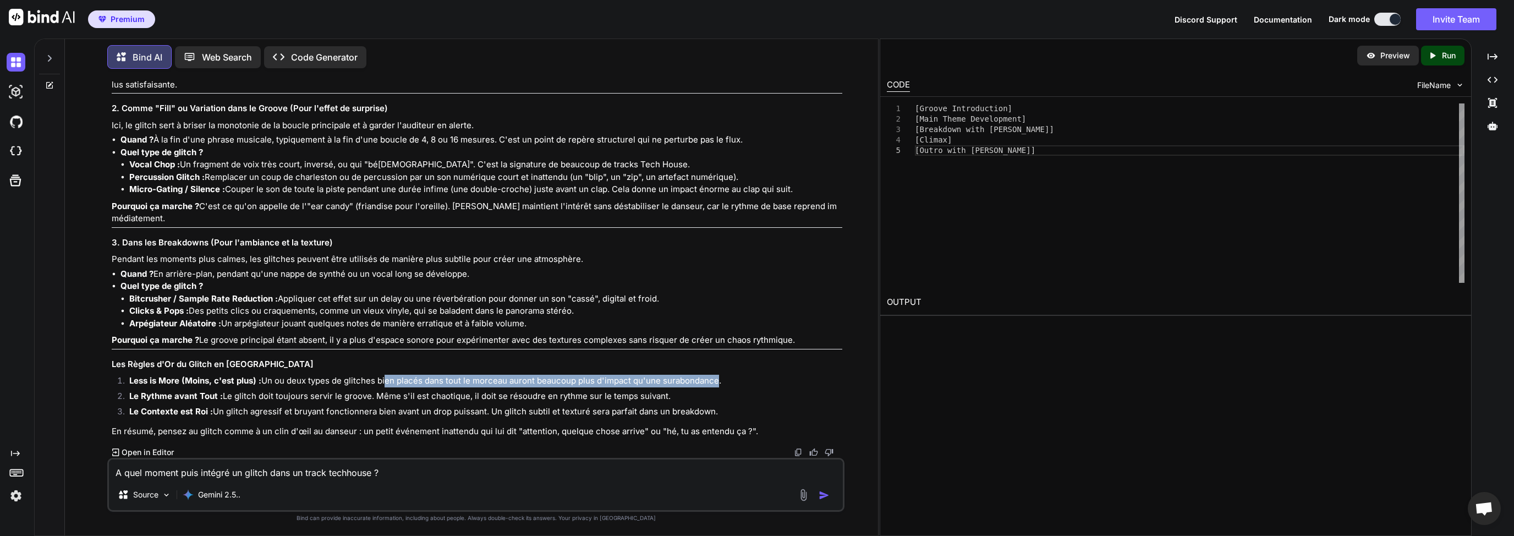
drag, startPoint x: 382, startPoint y: 383, endPoint x: 716, endPoint y: 382, distance: 333.9
click at [716, 382] on li "Less is More (Moins, c'est plus) : Un ou deux types de glitches bien placés dan…" at bounding box center [481, 382] width 722 height 15
click at [649, 383] on li "Less is More (Moins, c'est plus) : Un ou deux types de glitches bien placés dan…" at bounding box center [481, 382] width 722 height 15
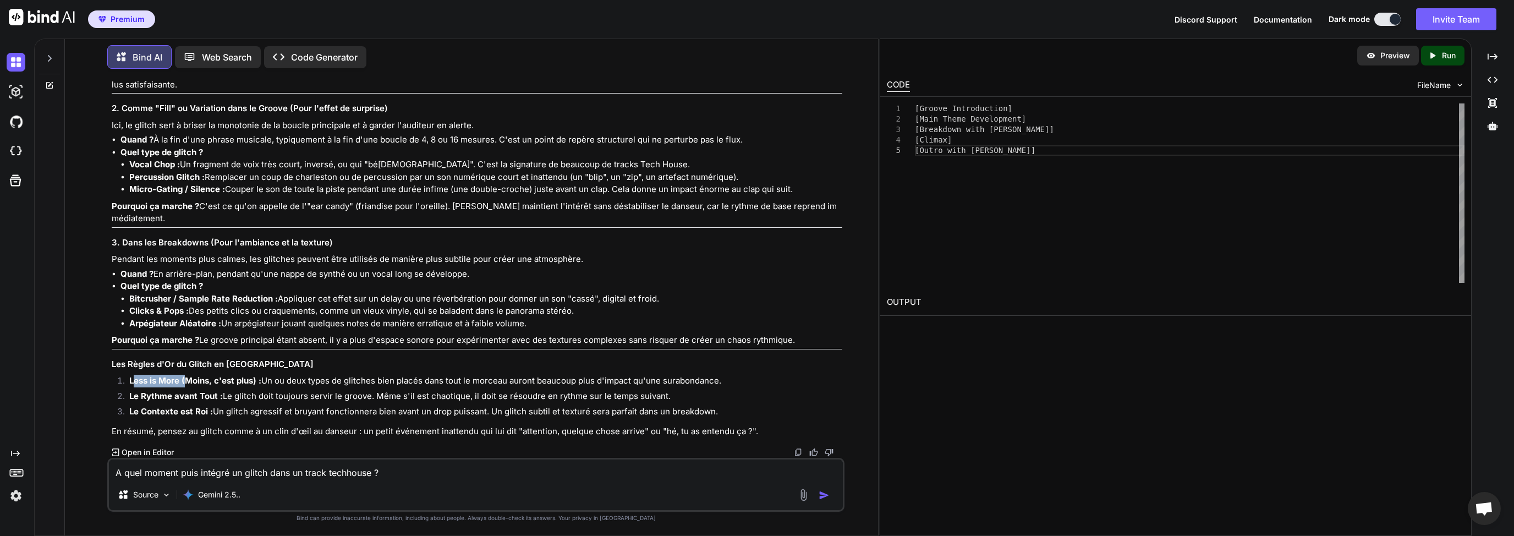
drag, startPoint x: 134, startPoint y: 383, endPoint x: 234, endPoint y: 386, distance: 99.6
click at [189, 383] on strong "Less is More (Moins, c'est plus) :" at bounding box center [195, 380] width 132 height 10
click at [292, 387] on li "Less is More (Moins, c'est plus) : Un ou deux types de glitches bien placés dan…" at bounding box center [481, 382] width 722 height 15
click at [181, 469] on textarea "A quel moment puis intégré un glitch dans un track techhouse ?" at bounding box center [476, 469] width 734 height 20
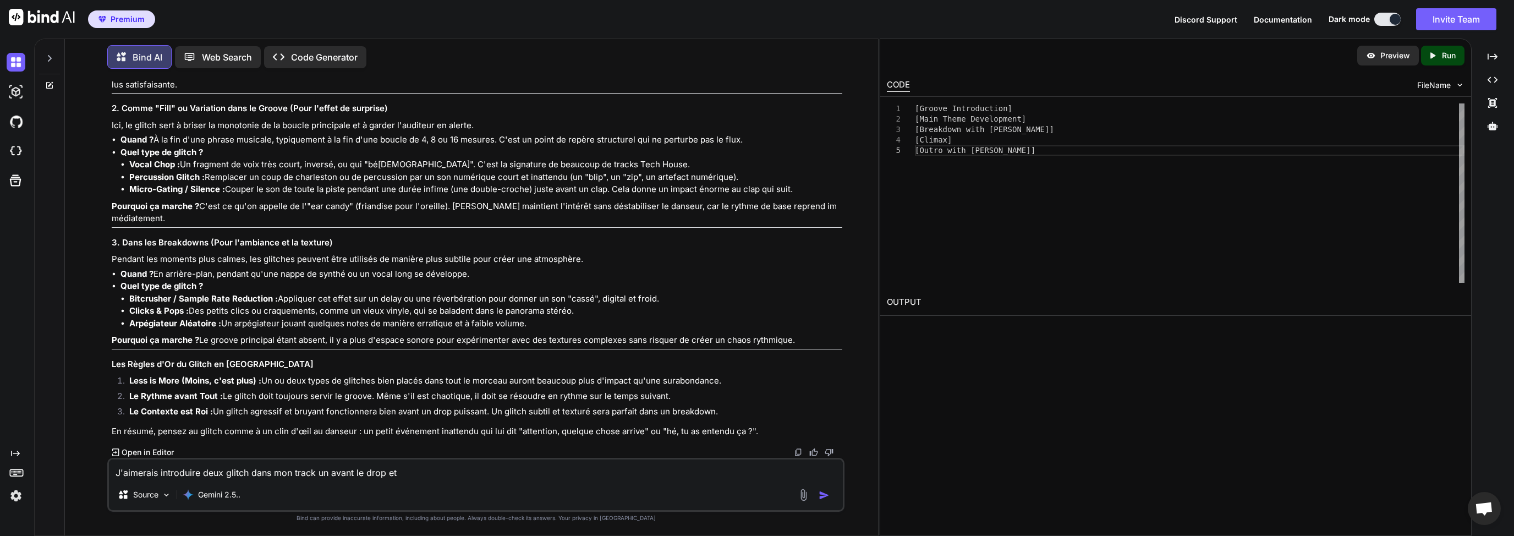
drag, startPoint x: 128, startPoint y: 213, endPoint x: 171, endPoint y: 215, distance: 42.9
click at [171, 62] on ul "[MEDICAL_DATA] / Beat Repeat : Répéter très rapidement le dernier kick ou le de…" at bounding box center [481, 43] width 722 height 37
click at [208, 474] on textarea "J'aimerais introduire deux glitch dans mon track un avant le drop et" at bounding box center [476, 469] width 734 height 20
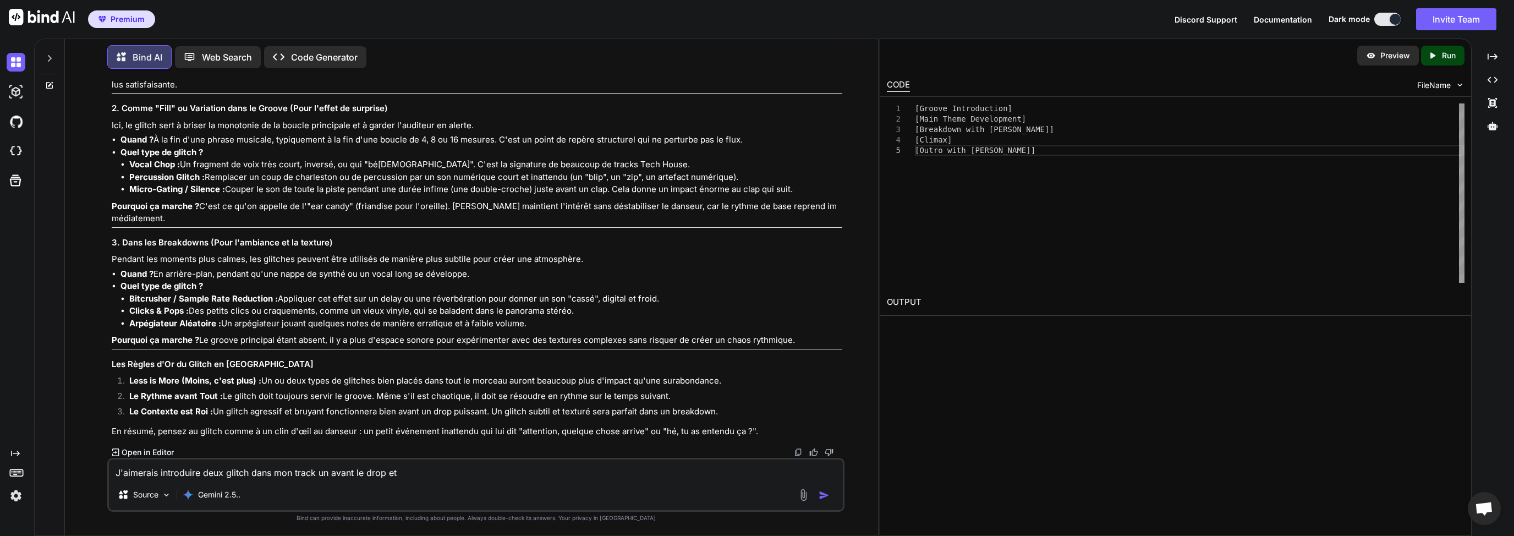
click at [239, 473] on textarea "J'aimerais introduire deux glitch dans mon track un avant le drop et" at bounding box center [476, 469] width 734 height 20
click at [228, 472] on textarea "J'aimerais introduire deux glitch dans mon track un avant le drop et" at bounding box center [476, 469] width 734 height 20
drag, startPoint x: 226, startPoint y: 473, endPoint x: 202, endPoint y: 473, distance: 23.7
click at [202, 473] on textarea "J'aimerais introduire deux glitch dans mon track un avant le drop et" at bounding box center [476, 469] width 734 height 20
paste textarea "Tape Stop"
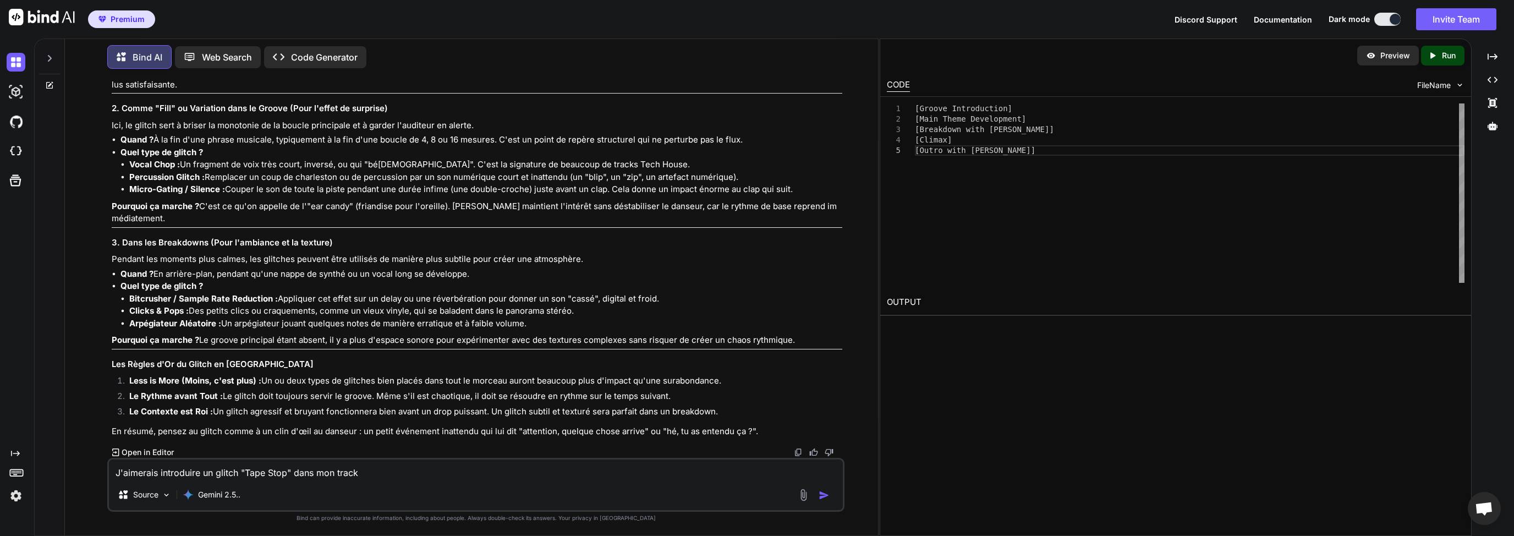
drag, startPoint x: 194, startPoint y: 474, endPoint x: 231, endPoint y: 474, distance: 36.9
click at [196, 474] on textarea "J'aimerais introduire un glitch "Tape Stop" dans mon track" at bounding box center [476, 469] width 734 height 20
click at [237, 474] on textarea "J'aimerais introduire un glitch "Tape Stop" dans mon track" at bounding box center [476, 469] width 734 height 20
click at [281, 474] on textarea "J'aimerais introduire un glitch "Tape Stop" dans mon track" at bounding box center [476, 469] width 734 height 20
click at [387, 470] on textarea "J'aimerais introduire un glitch "Tape Stop" dans mon track" at bounding box center [476, 469] width 734 height 20
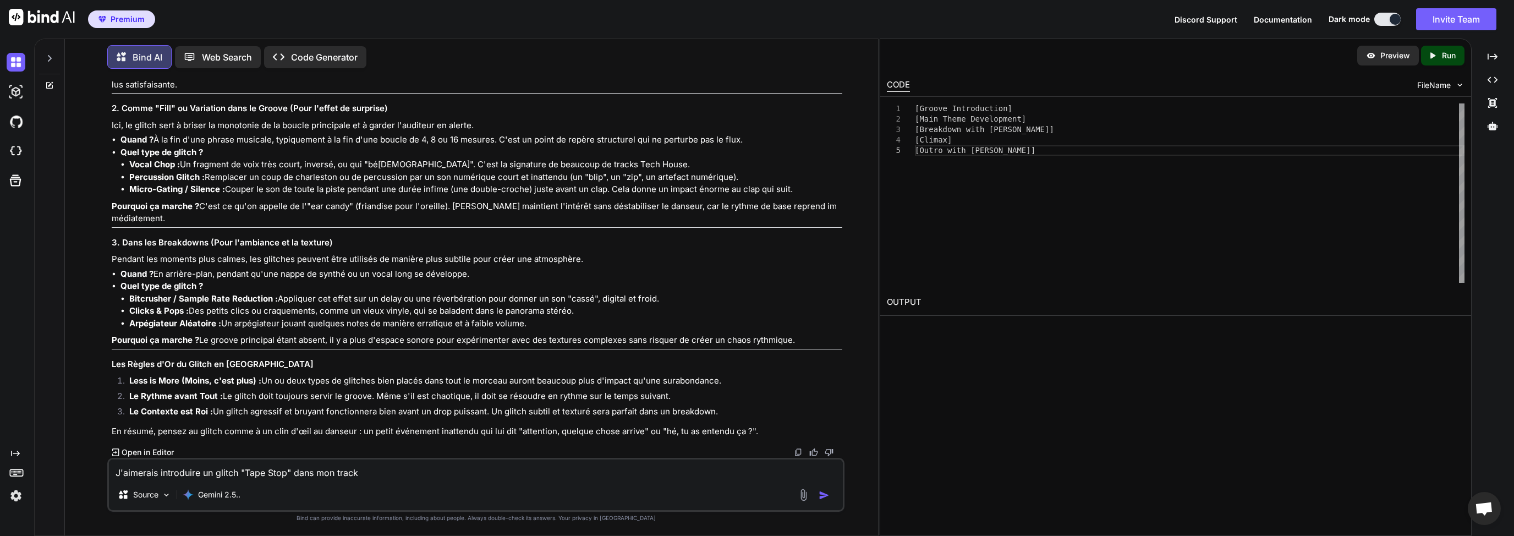
click at [187, 473] on textarea "J'aimerais introduire un glitch "Tape Stop" dans mon track" at bounding box center [476, 469] width 734 height 20
drag, startPoint x: 257, startPoint y: 471, endPoint x: 302, endPoint y: 473, distance: 44.6
click at [257, 471] on textarea "J'aimerais introduire un glitch "Tape Stop" dans mon track" at bounding box center [476, 469] width 734 height 20
click at [391, 471] on textarea "J'aimerais introduire un glitch "Tape Stop" dans mon track" at bounding box center [476, 469] width 734 height 20
click at [344, 475] on textarea "J'aimerais introduire un glitch "Tape Stop" dans mon track" at bounding box center [476, 469] width 734 height 20
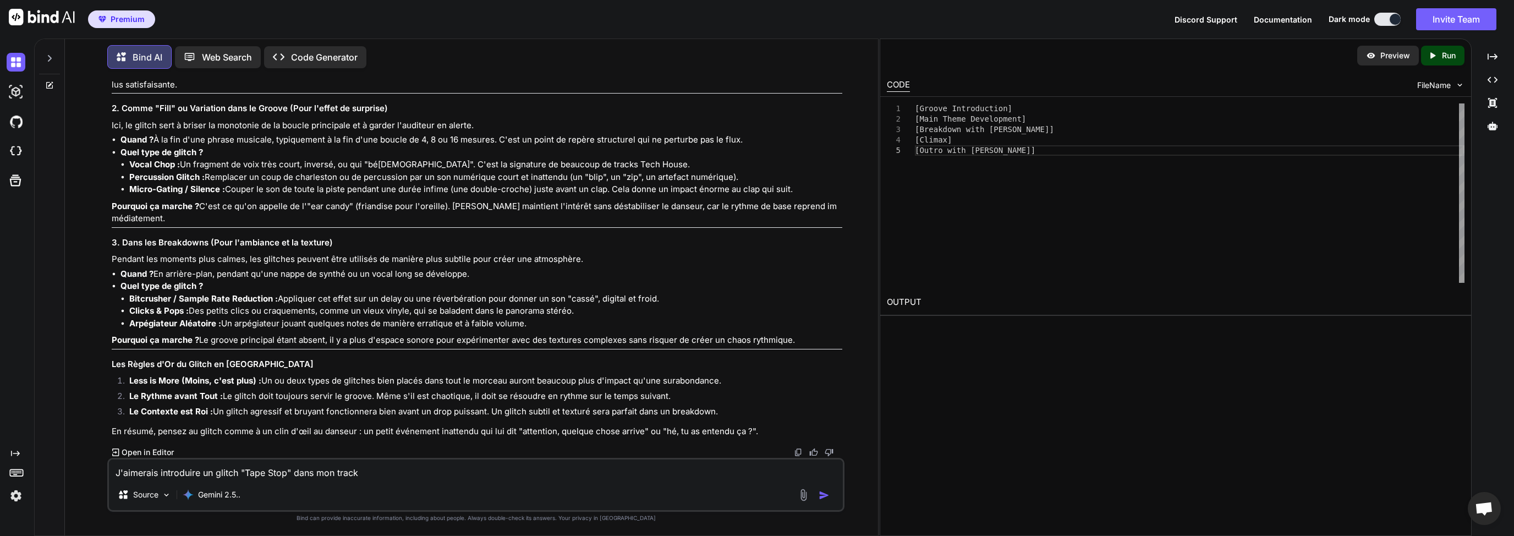
click at [387, 473] on textarea "J'aimerais introduire un glitch "Tape Stop" dans mon track" at bounding box center [476, 469] width 734 height 20
type textarea "J'aimerais introduire un glitch "Tape Stop" dans mon track juste avant le drop …"
click at [826, 493] on img "button" at bounding box center [824, 495] width 11 height 11
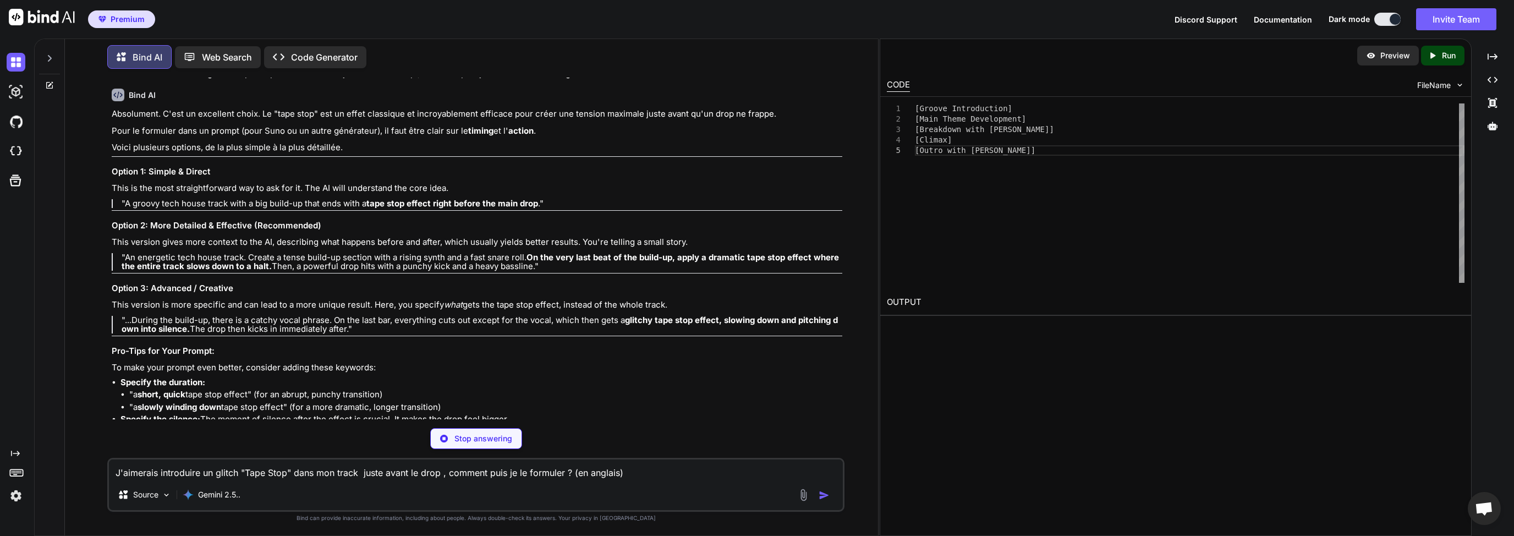
scroll to position [14049, 0]
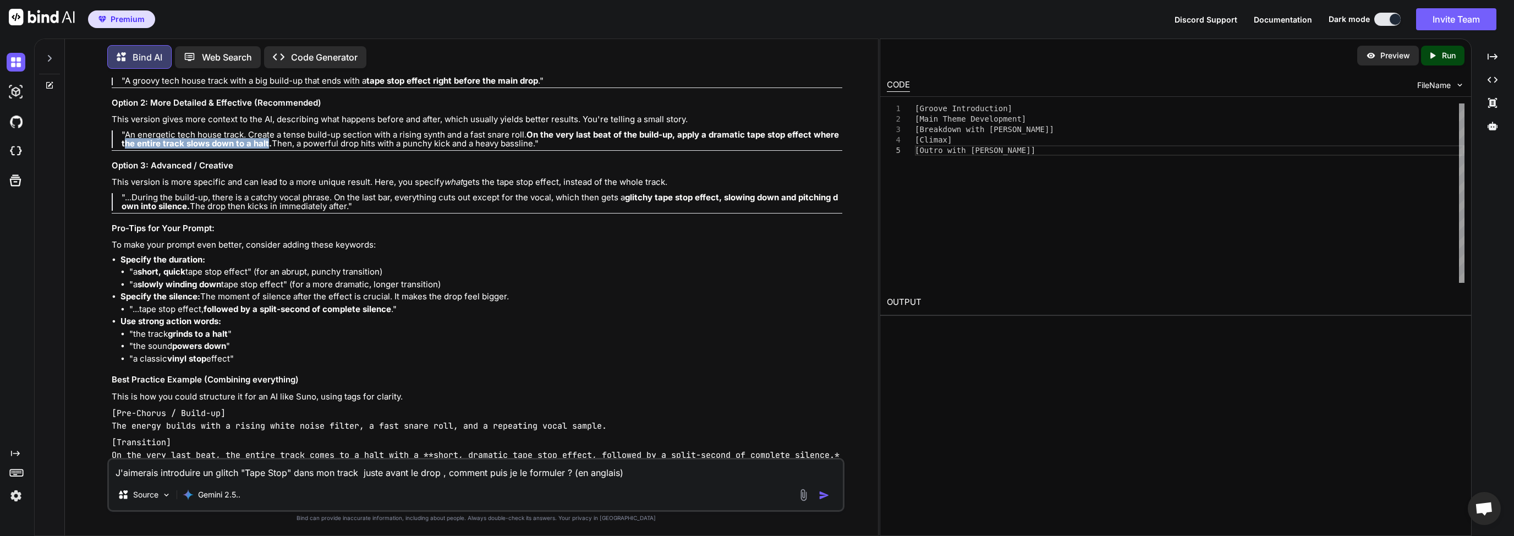
drag, startPoint x: 119, startPoint y: 353, endPoint x: 263, endPoint y: 352, distance: 144.7
click at [263, 148] on blockquote ""An energetic tech house track. Create a tense build-up section with a rising s…" at bounding box center [477, 139] width 731 height 18
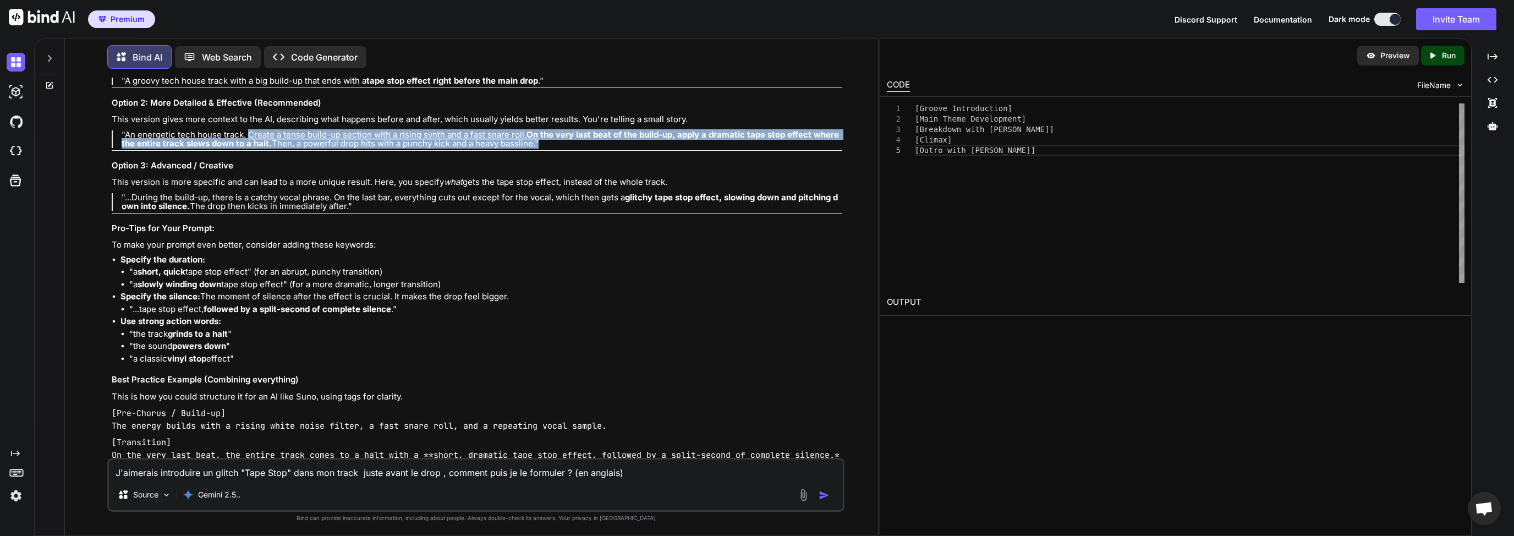
drag, startPoint x: 245, startPoint y: 345, endPoint x: 531, endPoint y: 354, distance: 286.7
click at [531, 148] on p ""An energetic tech house track. Create a tense build-up section with a rising s…" at bounding box center [482, 139] width 721 height 18
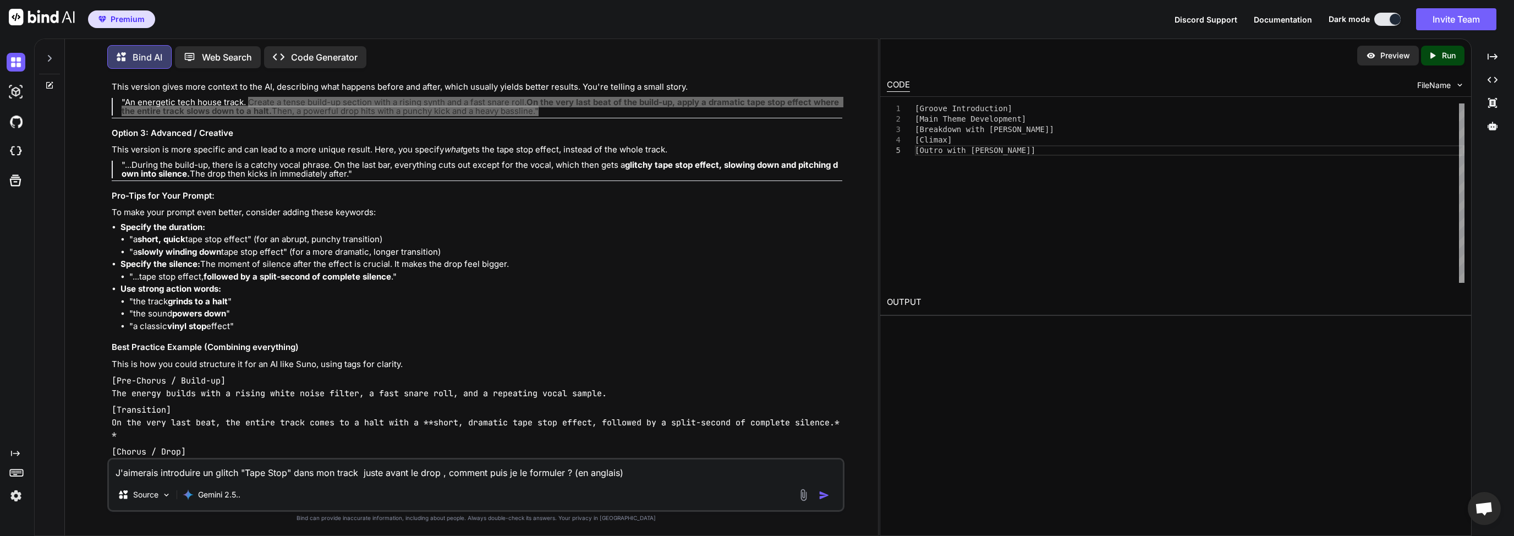
scroll to position [14077, 0]
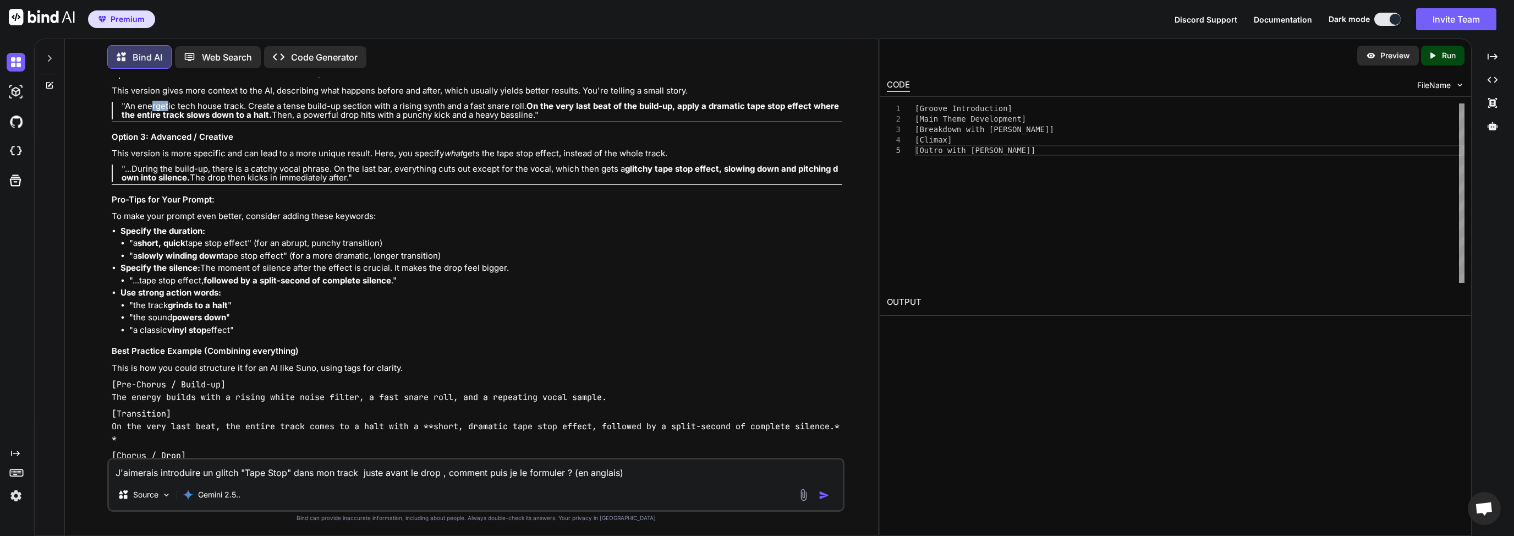
drag, startPoint x: 168, startPoint y: 318, endPoint x: 152, endPoint y: 317, distance: 16.0
click at [152, 119] on p ""An energetic tech house track. Create a tense build-up section with a rising s…" at bounding box center [482, 111] width 721 height 18
drag, startPoint x: 125, startPoint y: 262, endPoint x: 540, endPoint y: 265, distance: 414.2
click at [540, 57] on p ""A groovy tech house track with a big build-up that ends with a tape stop effec…" at bounding box center [482, 52] width 721 height 9
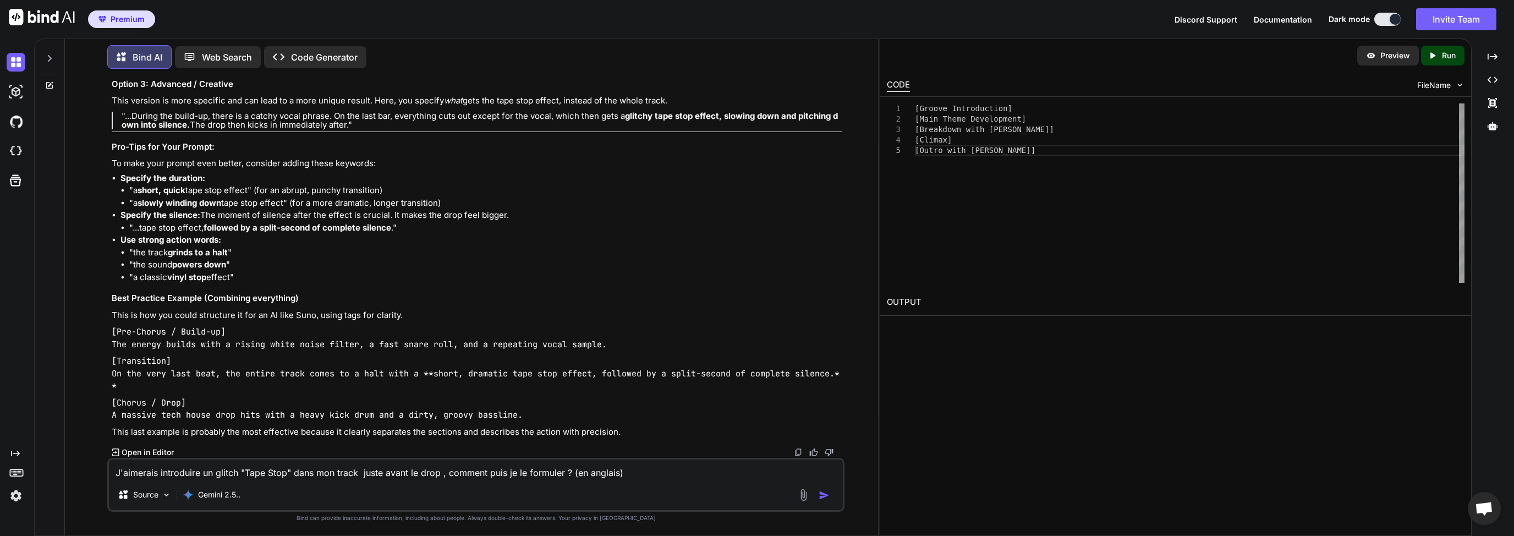
scroll to position [14341, 0]
click at [227, 477] on textarea "J'aimerais introduire un glitch "Tape Stop" dans mon track juste avant le drop …" at bounding box center [476, 469] width 734 height 20
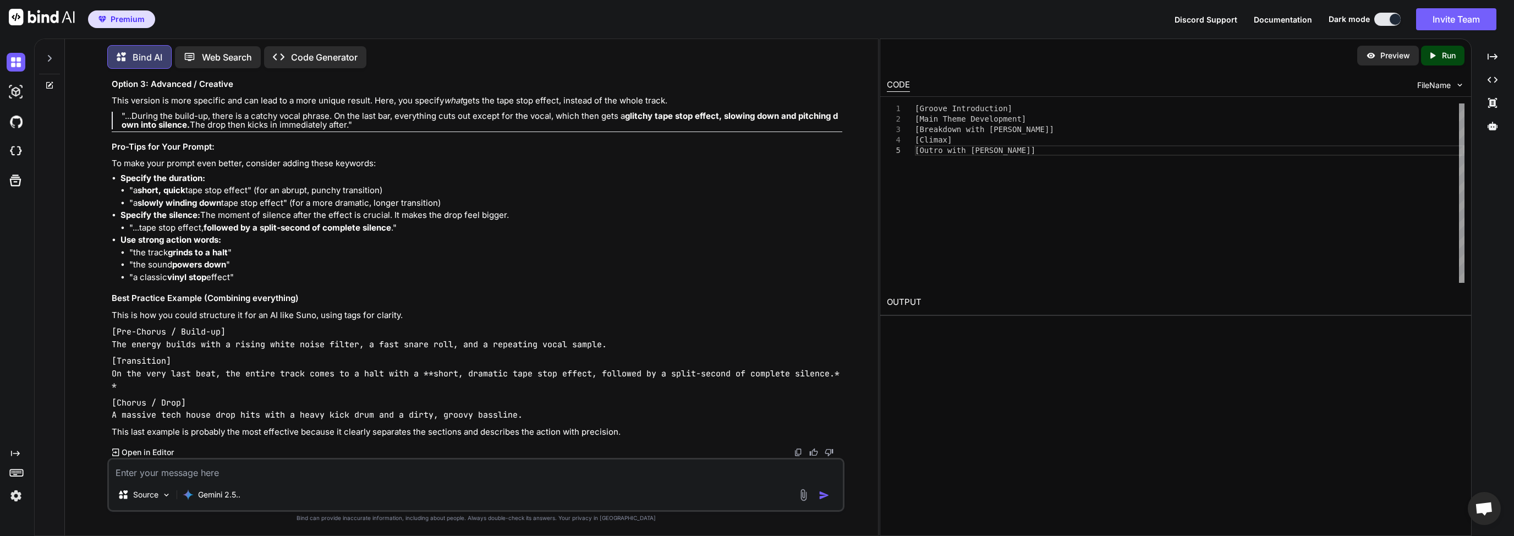
type textarea "D"
drag, startPoint x: 285, startPoint y: 473, endPoint x: 261, endPoint y: 474, distance: 23.7
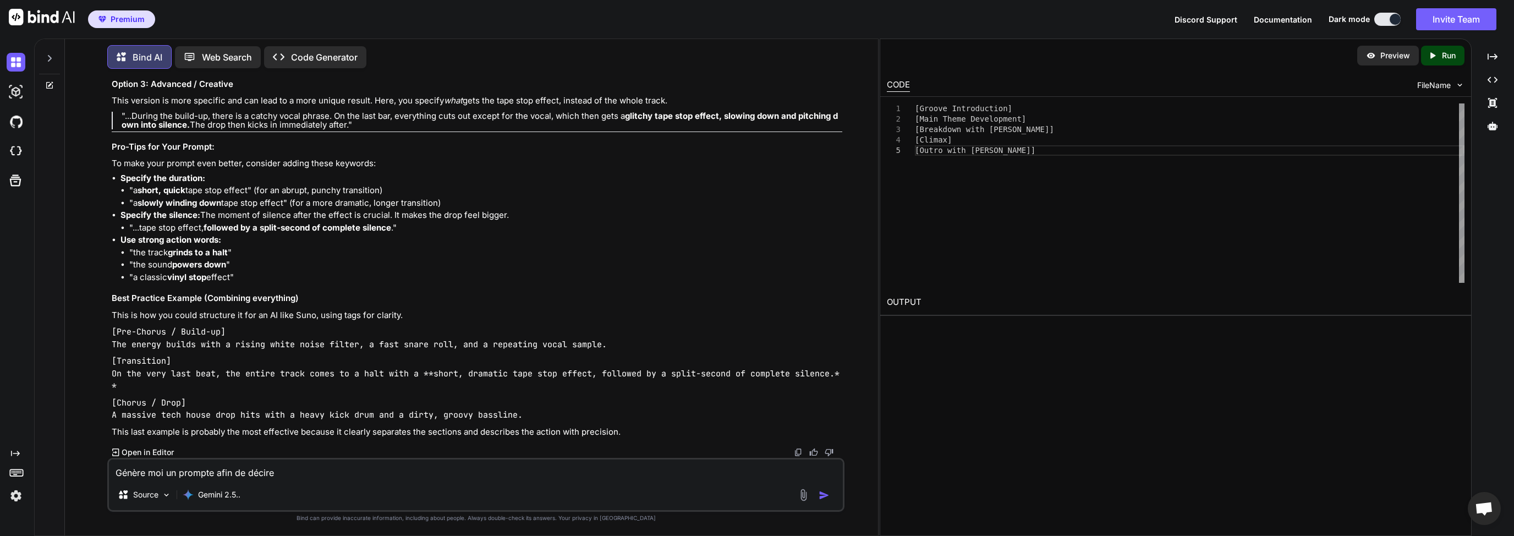
click at [262, 474] on textarea "Génère moi un prompte afin de décire" at bounding box center [476, 469] width 734 height 20
click at [332, 483] on div "Génère moi un prompte afin de décire Source Gemini 2.5.." at bounding box center [475, 485] width 737 height 54
drag, startPoint x: 304, startPoint y: 471, endPoint x: 247, endPoint y: 470, distance: 56.7
click at [247, 470] on textarea "Génère moi un prompte afin de décire" at bounding box center [476, 469] width 734 height 20
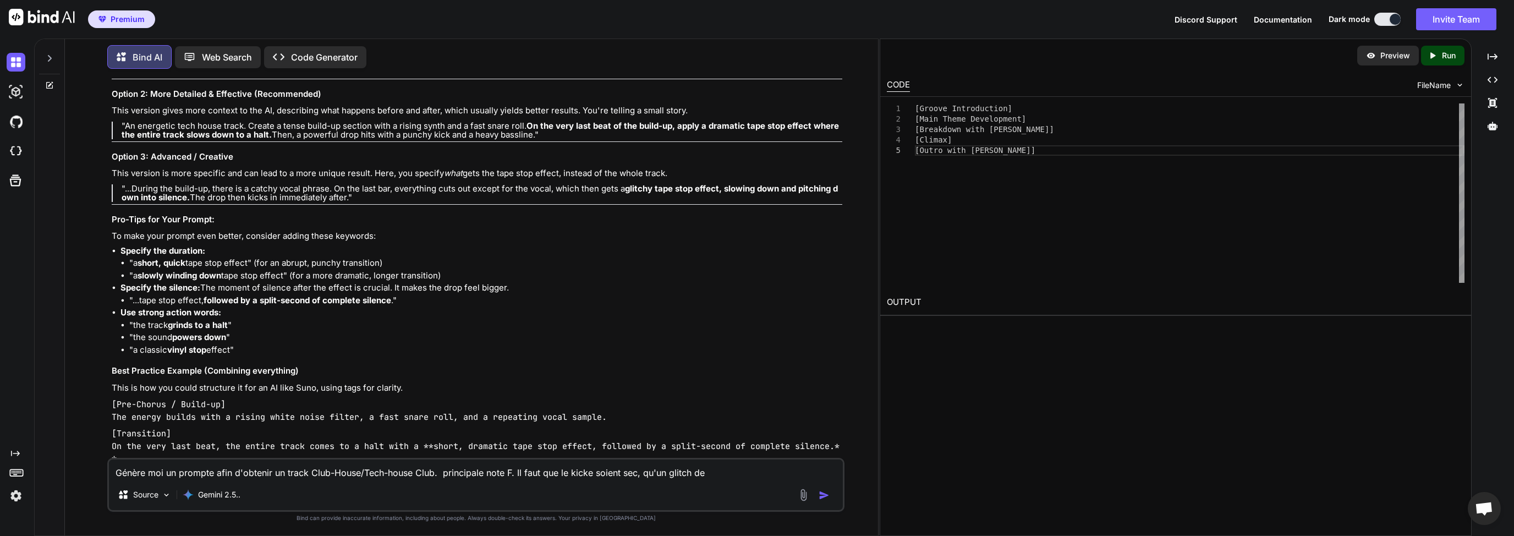
scroll to position [14130, 0]
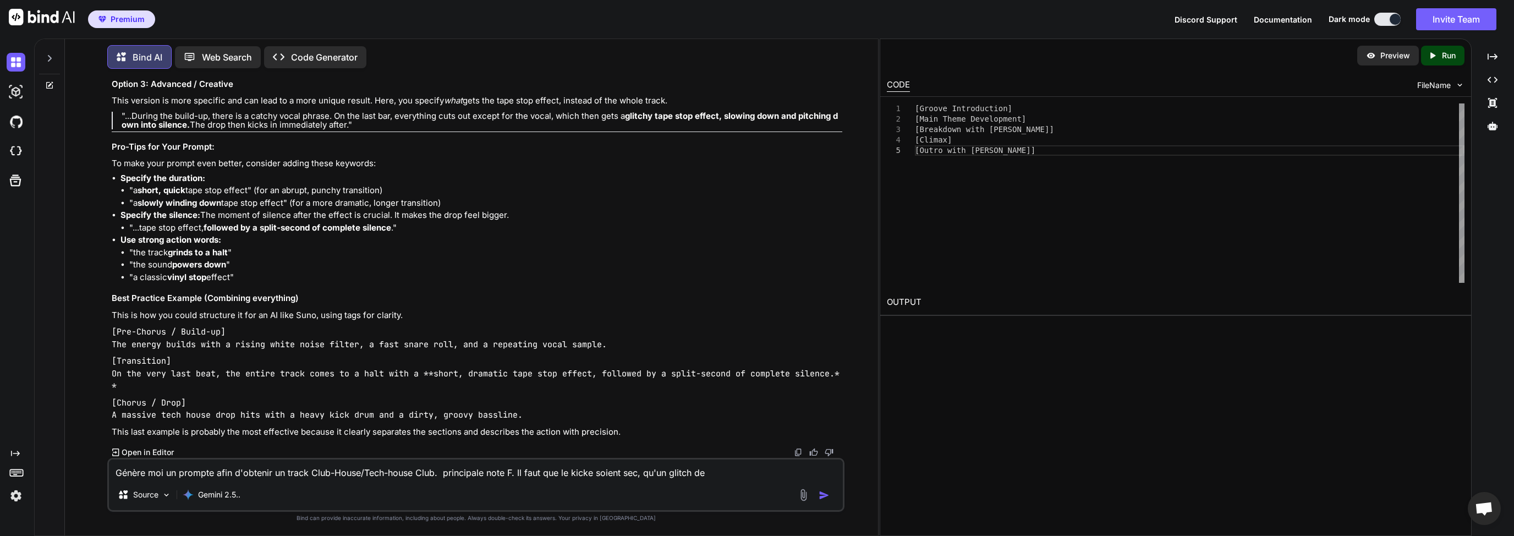
click at [746, 465] on textarea "Génère moi un prompte afin d'obtenir un track Club-House/Tech-house Club. princ…" at bounding box center [476, 469] width 734 height 20
click at [748, 469] on textarea "Génère moi un prompte afin d'obtenir un track Club-House/Tech-house Club. princ…" at bounding box center [476, 469] width 734 height 20
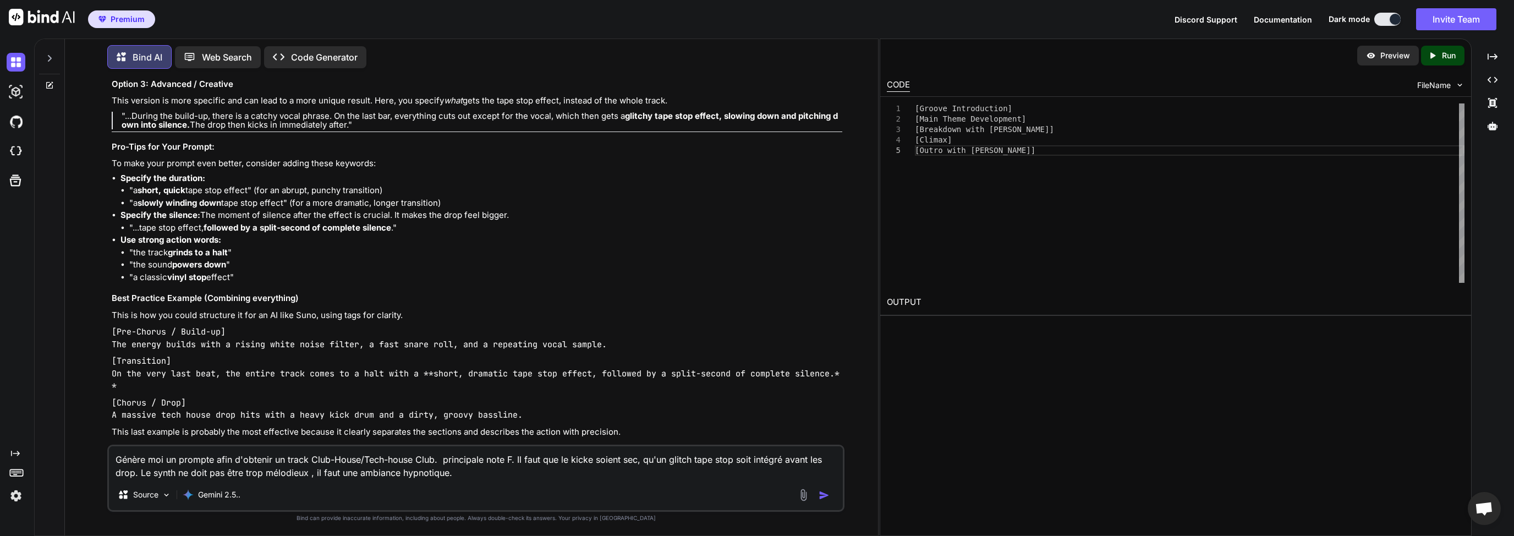
click at [590, 460] on textarea "Génère moi un prompte afin d'obtenir un track Club-House/Tech-house Club. princ…" at bounding box center [476, 462] width 734 height 33
type textarea "Génère moi un prompte afin d'obtenir un track Club-House/Tech-house Club. princ…"
drag, startPoint x: 825, startPoint y: 495, endPoint x: 816, endPoint y: 490, distance: 10.1
click at [825, 496] on img "button" at bounding box center [824, 495] width 11 height 11
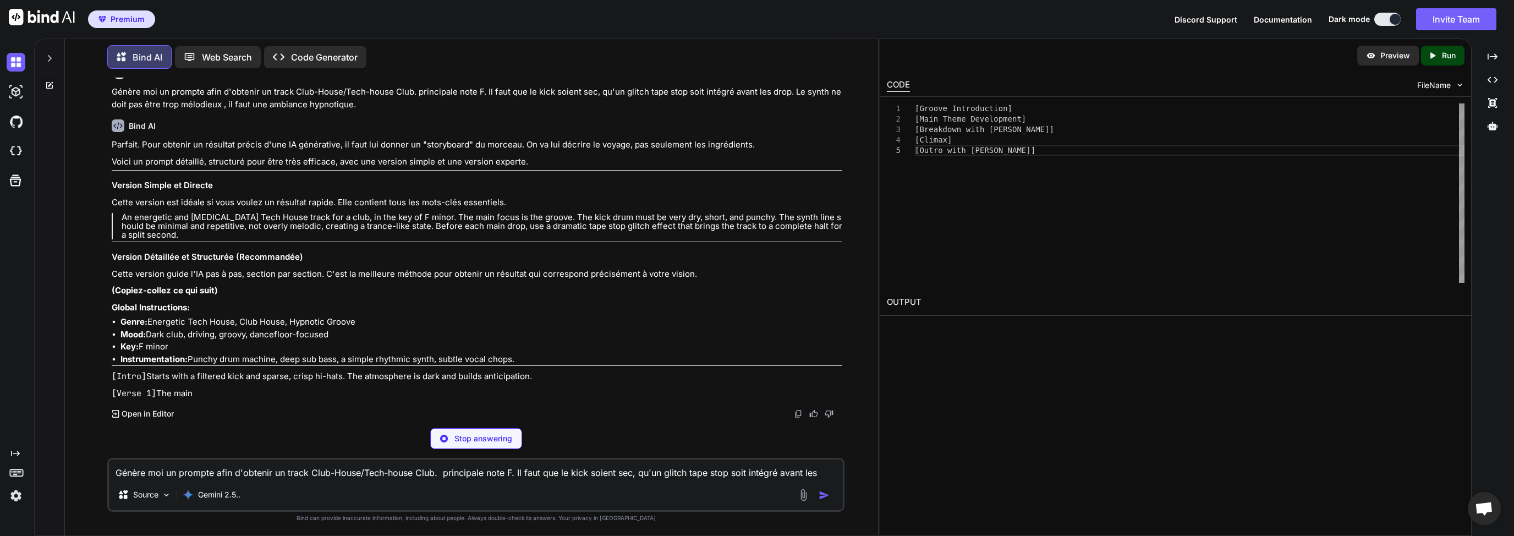
scroll to position [14628, 0]
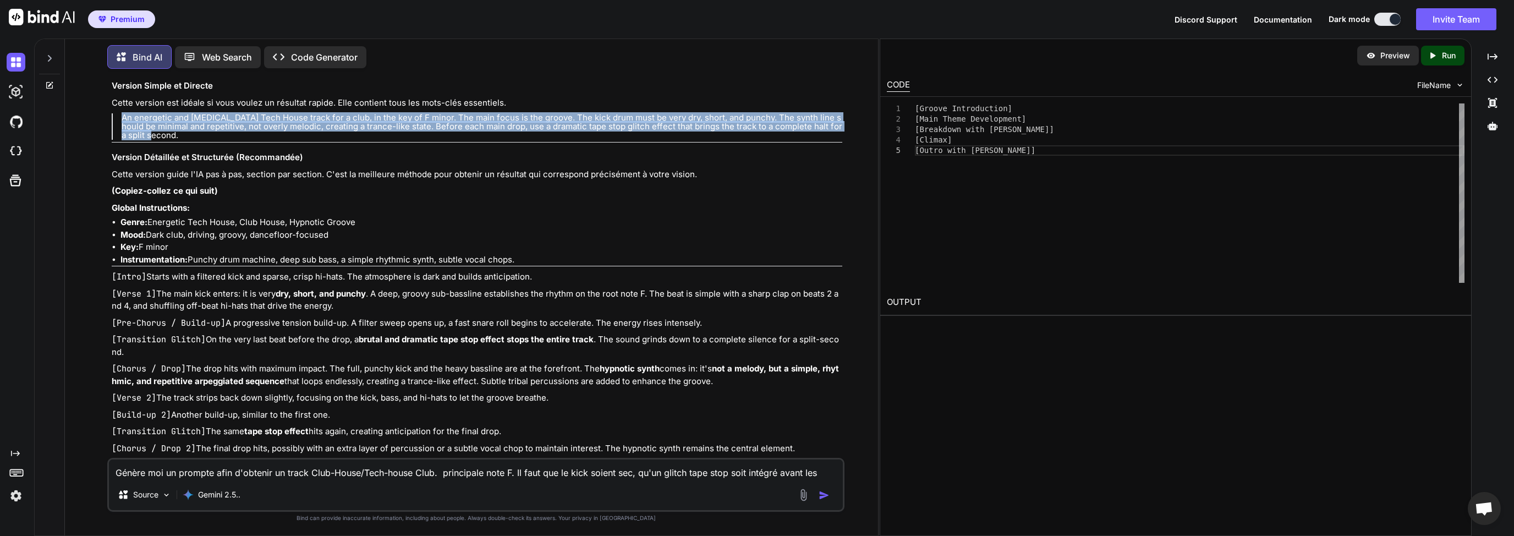
drag, startPoint x: 121, startPoint y: 331, endPoint x: 147, endPoint y: 348, distance: 31.7
click at [147, 140] on p "An energetic and [MEDICAL_DATA] Tech House track for a club, in the key of F mi…" at bounding box center [482, 126] width 721 height 26
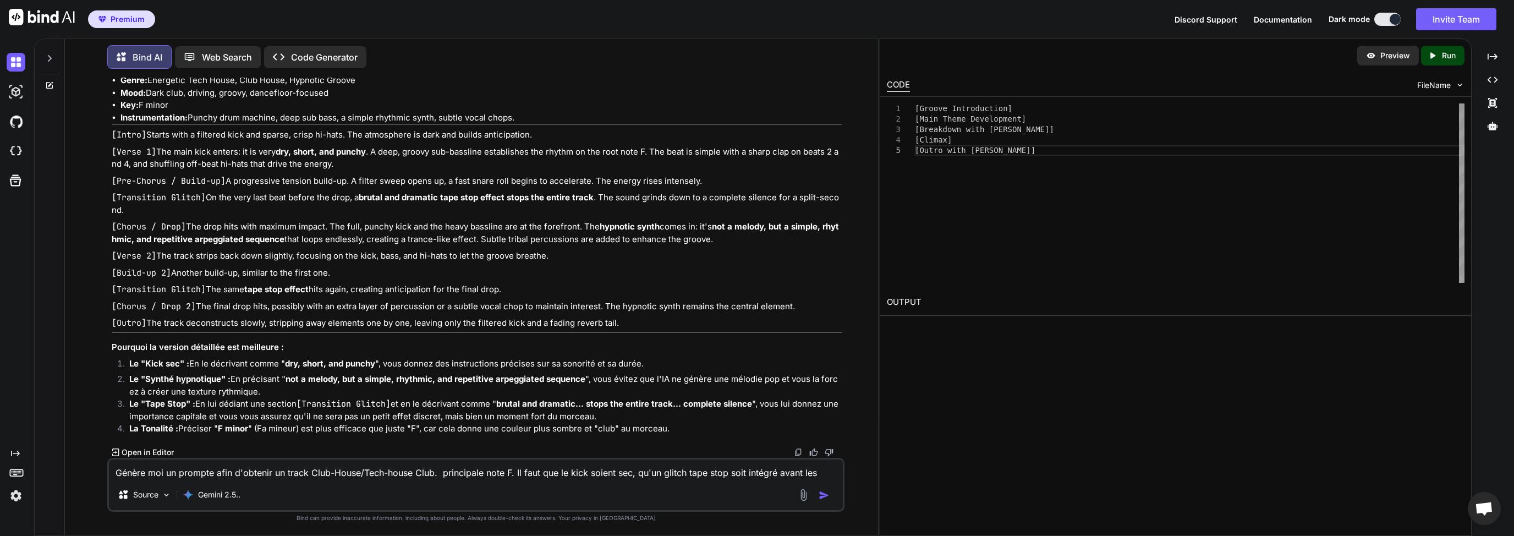
scroll to position [15092, 0]
click at [205, 471] on textarea "Génère moi un prompte afin d'obtenir un track Club-House/Tech-house Club. princ…" at bounding box center [476, 469] width 734 height 20
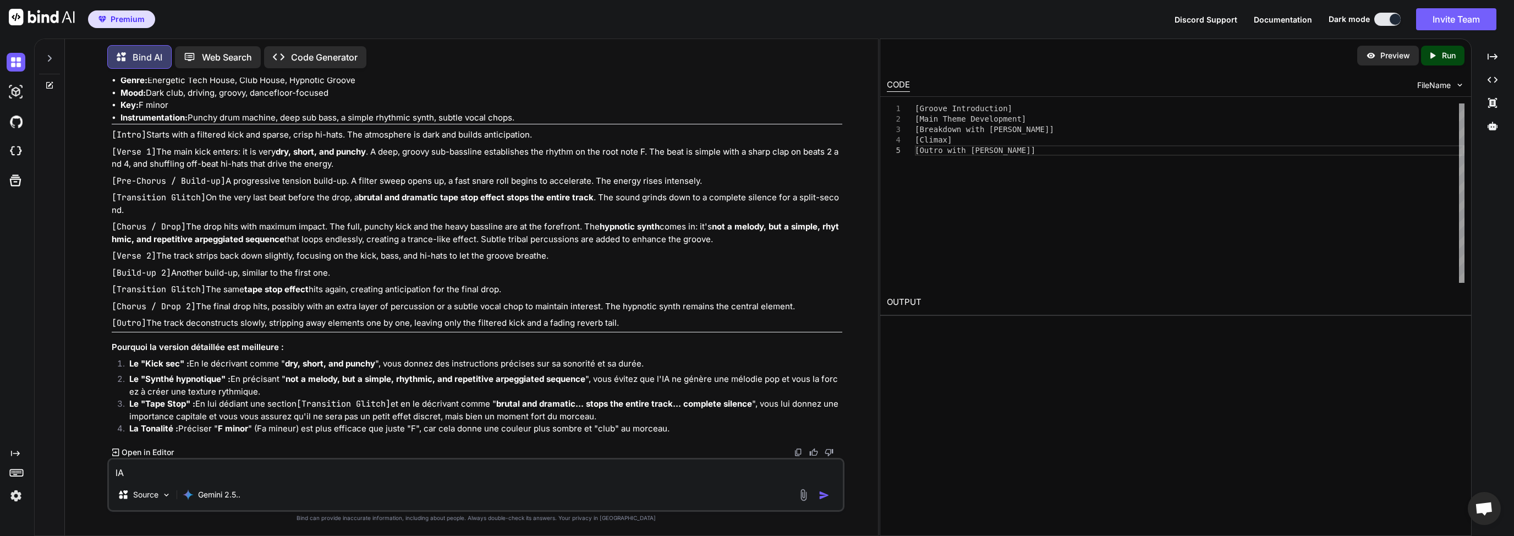
type textarea "l"
type textarea "c"
type textarea "C"
click at [352, 480] on div "Ce que tu ma donné produit un style trop vers la trance Source Gemini 2.5.." at bounding box center [475, 485] width 737 height 54
click at [334, 473] on textarea "Ce que tu ma donné produit un style trop vers la trance" at bounding box center [476, 469] width 734 height 20
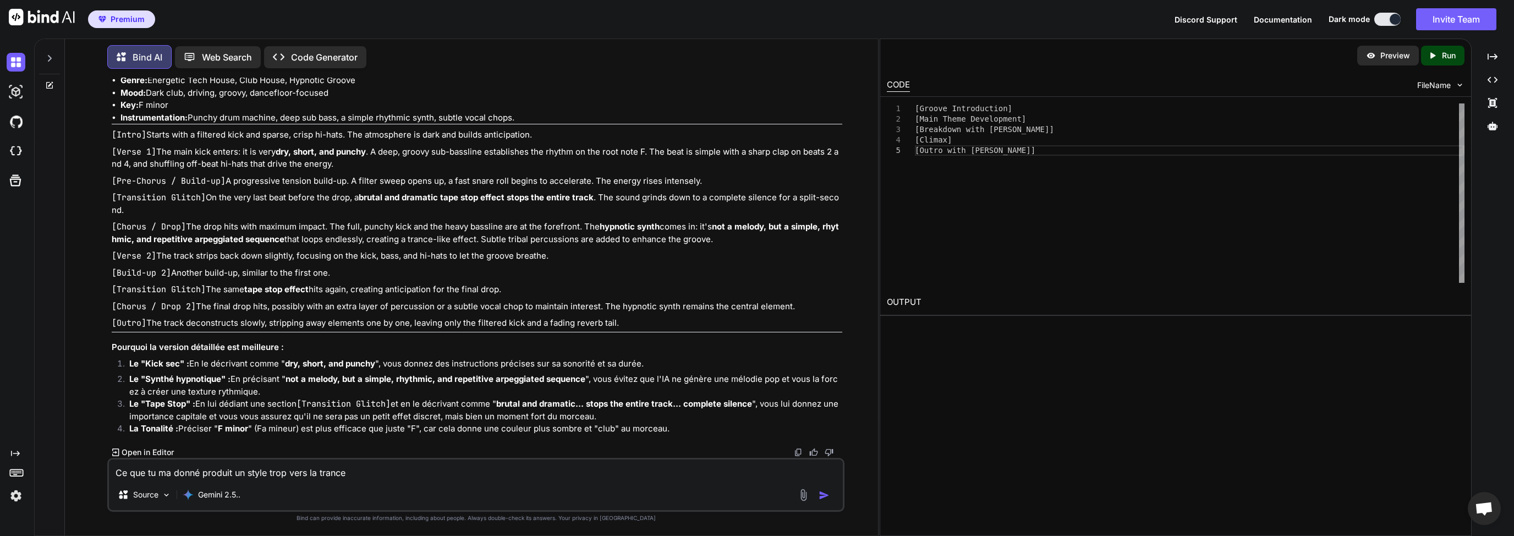
click at [365, 475] on textarea "Ce que tu ma donné produit un style trop vers la trance" at bounding box center [476, 469] width 734 height 20
click at [548, 475] on textarea "Ce que tu ma donné produit un style trop vers la trance. J'ai besoin de quelque…" at bounding box center [476, 469] width 734 height 20
click at [585, 474] on textarea "Ce que tu ma donné produit un style trop vers la trance. J'ai besoin de quelque…" at bounding box center [476, 469] width 734 height 20
click at [535, 472] on textarea "Ce que tu ma donné produit un style trop vers la trance. J'ai besoin de quelque…" at bounding box center [476, 469] width 734 height 20
click at [547, 473] on textarea "Ce que tu ma donné produit un style trop vers la trance. J'ai besoin de quelque…" at bounding box center [476, 469] width 734 height 20
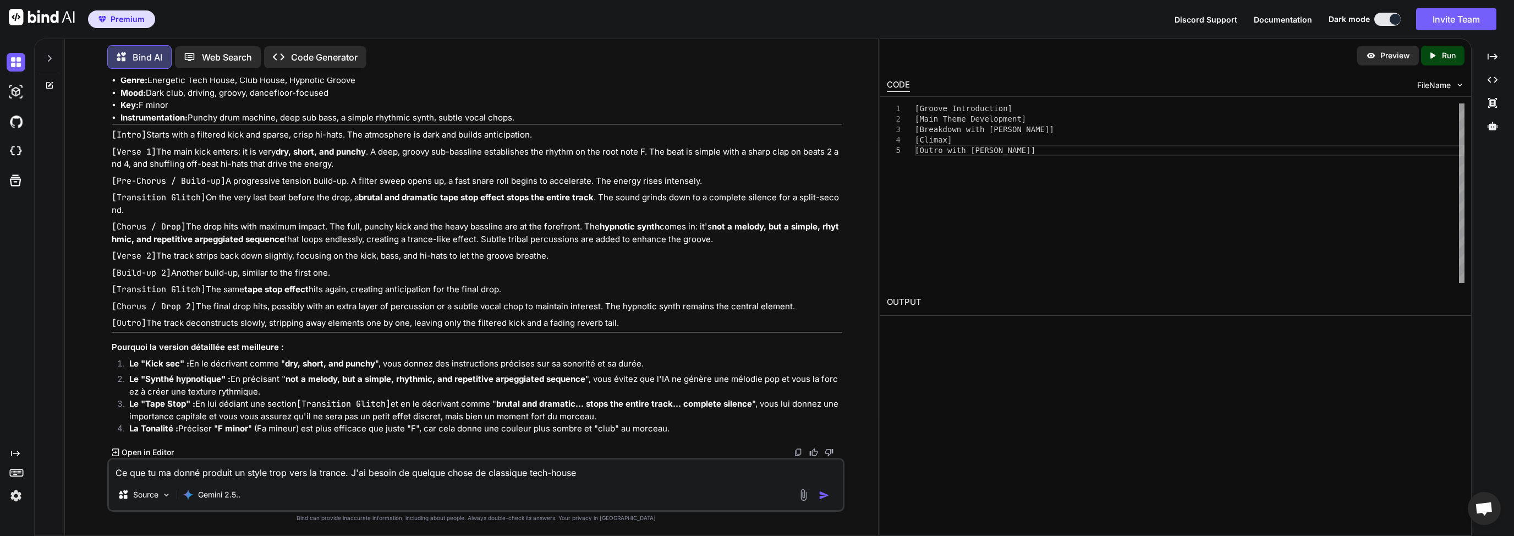
click at [583, 471] on textarea "Ce que tu ma donné produit un style trop vers la trance. J'ai besoin de quelque…" at bounding box center [476, 469] width 734 height 20
drag, startPoint x: 587, startPoint y: 476, endPoint x: 541, endPoint y: 476, distance: 46.2
click at [541, 476] on textarea "Ce que tu ma donné produit un style trop vers la trance. J'ai besoin de quelque…" at bounding box center [476, 469] width 734 height 20
type textarea "Ce que tu ma donné produit un style trop vers la trance. J'ai besoin de quelque…"
click at [587, 480] on div "Ce que tu ma donné produit un style trop vers la trance. J'ai besoin de quelque…" at bounding box center [475, 485] width 737 height 54
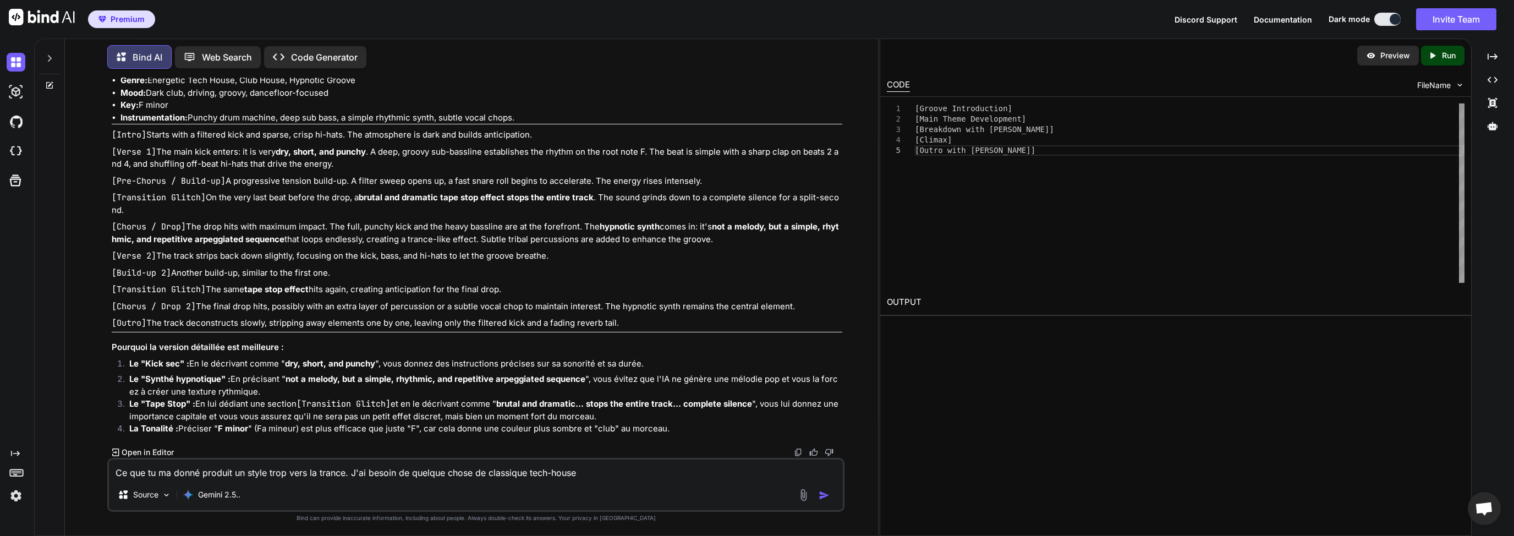
click at [611, 478] on textarea "Ce que tu ma donné produit un style trop vers la trance. J'ai besoin de quelque…" at bounding box center [476, 469] width 734 height 20
click at [823, 488] on div at bounding box center [815, 494] width 37 height 13
click at [823, 492] on img "button" at bounding box center [824, 495] width 11 height 11
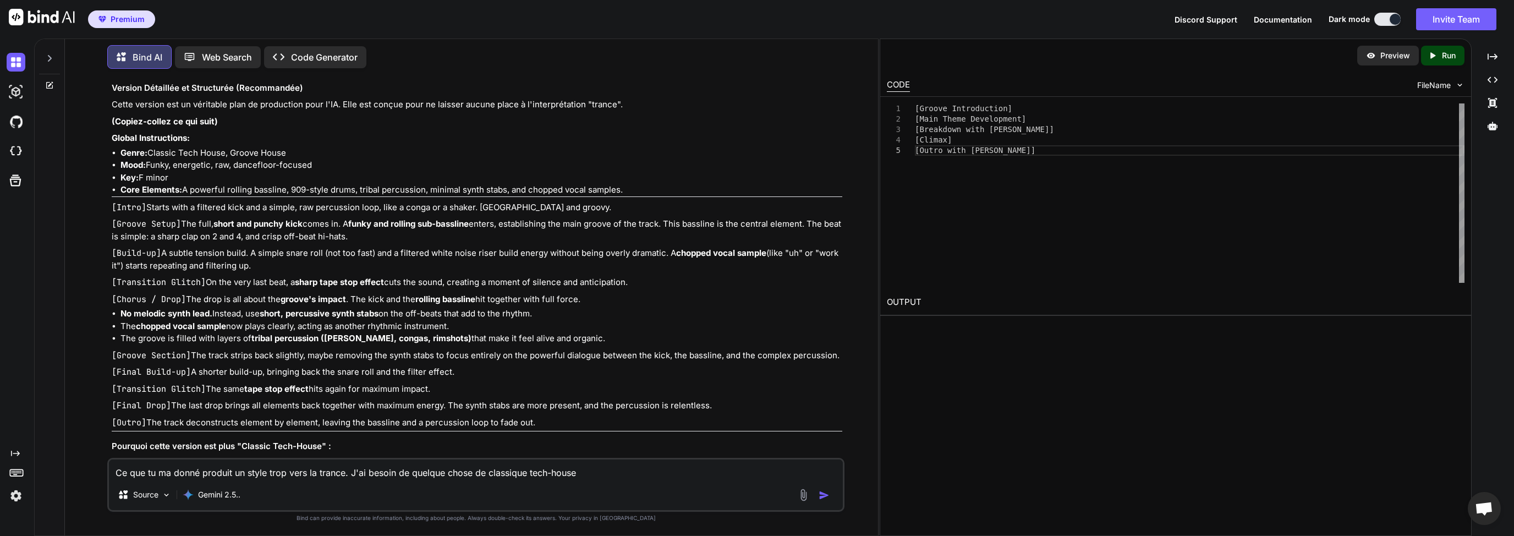
scroll to position [15367, 0]
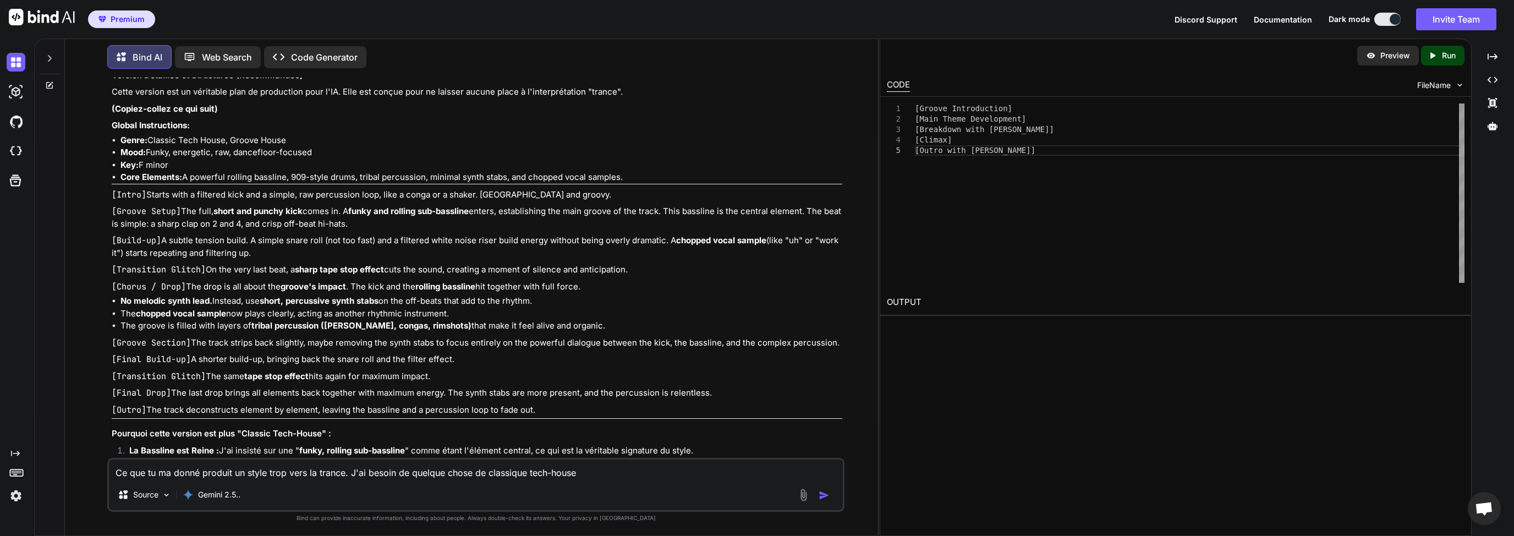
drag, startPoint x: 240, startPoint y: 254, endPoint x: 394, endPoint y: 260, distance: 154.1
drag, startPoint x: 409, startPoint y: 255, endPoint x: 703, endPoint y: 257, distance: 293.8
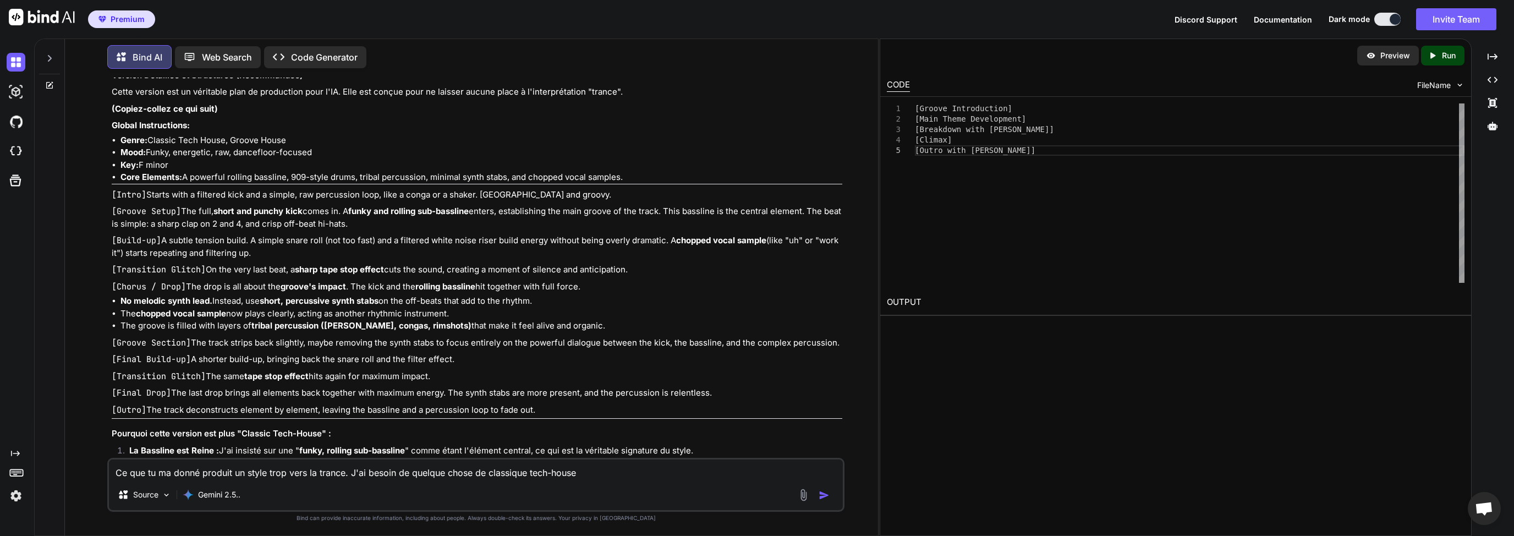
drag, startPoint x: 127, startPoint y: 276, endPoint x: 653, endPoint y: 276, distance: 525.9
drag, startPoint x: 122, startPoint y: 360, endPoint x: 206, endPoint y: 377, distance: 85.4
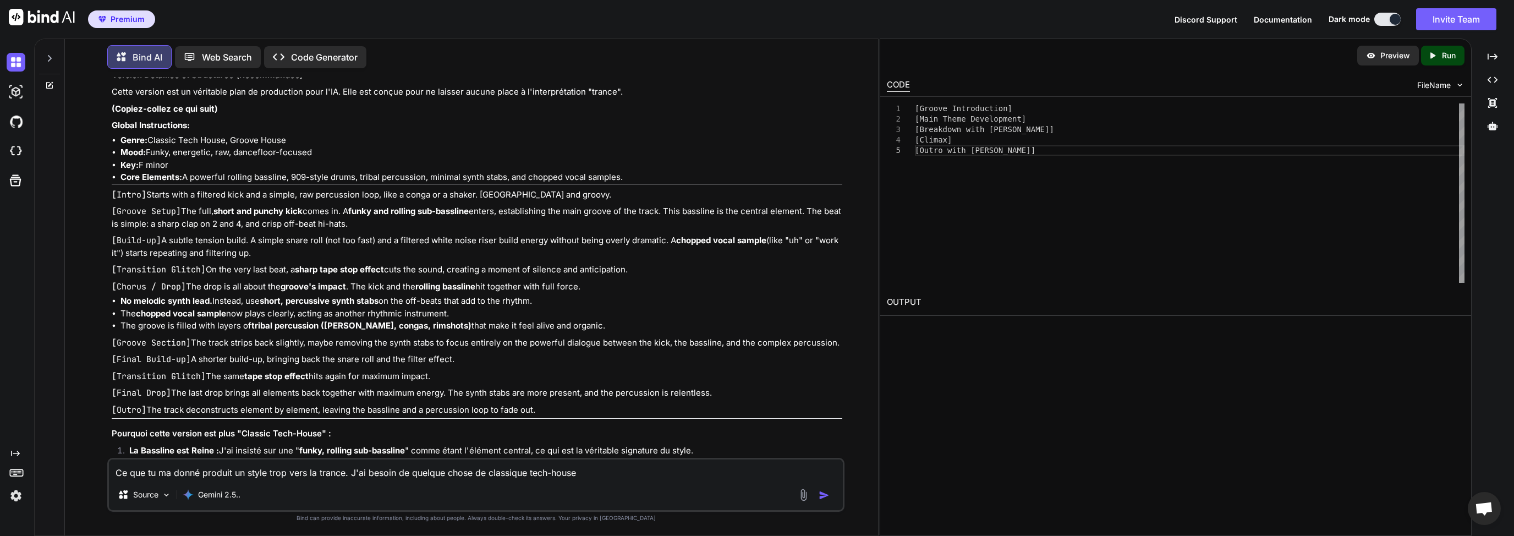
click at [206, 58] on p "A classic, groovy Tech House track for a club, in the key of F minor. The track…" at bounding box center [482, 44] width 721 height 26
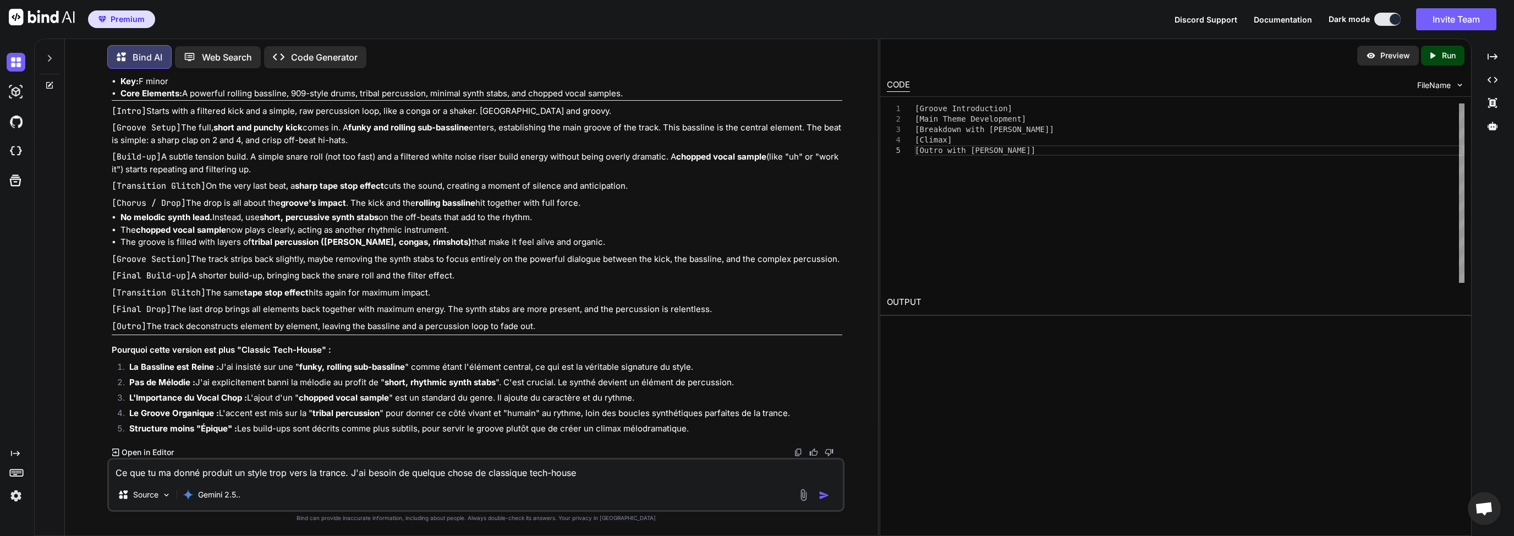
scroll to position [15895, 0]
click at [197, 473] on textarea "Ce que tu ma donné produit un style trop vers la trance. J'ai besoin de quelque…" at bounding box center [476, 469] width 734 height 20
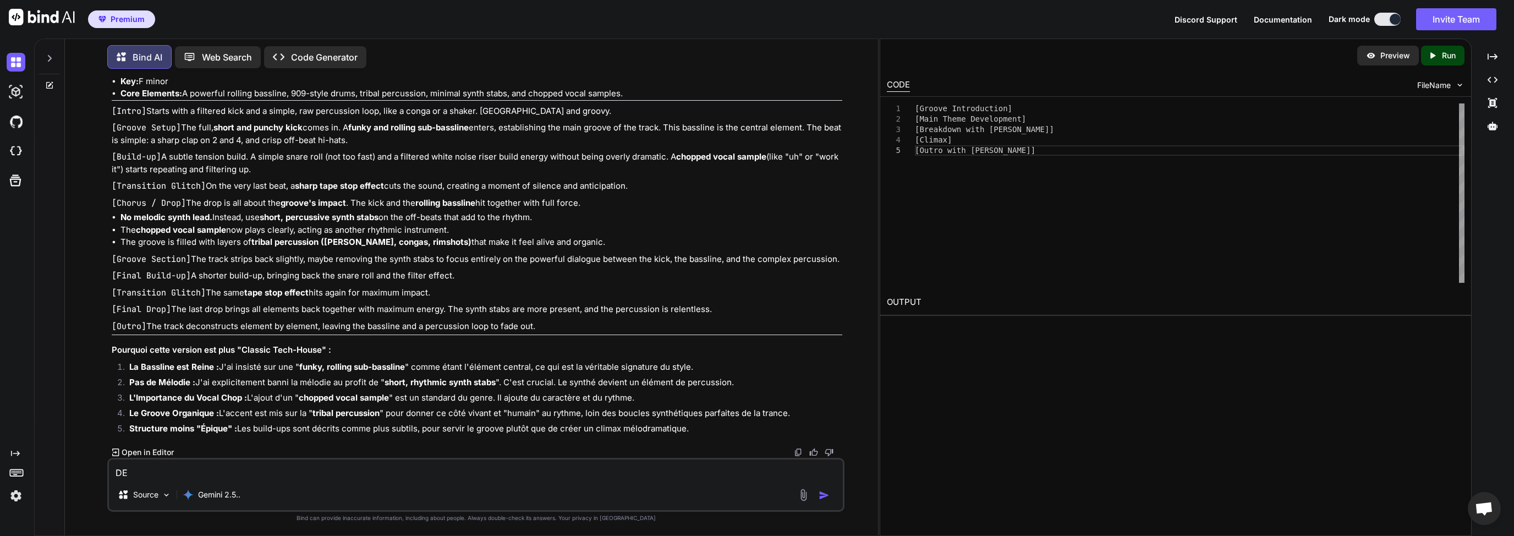
type textarea "D"
drag, startPoint x: 181, startPoint y: 476, endPoint x: 84, endPoint y: 475, distance: 97.4
click at [84, 475] on div "You Quel style de musique mélodique existe en musique Electronique ? Bind AI Bo…" at bounding box center [476, 307] width 804 height 458
type textarea "D"
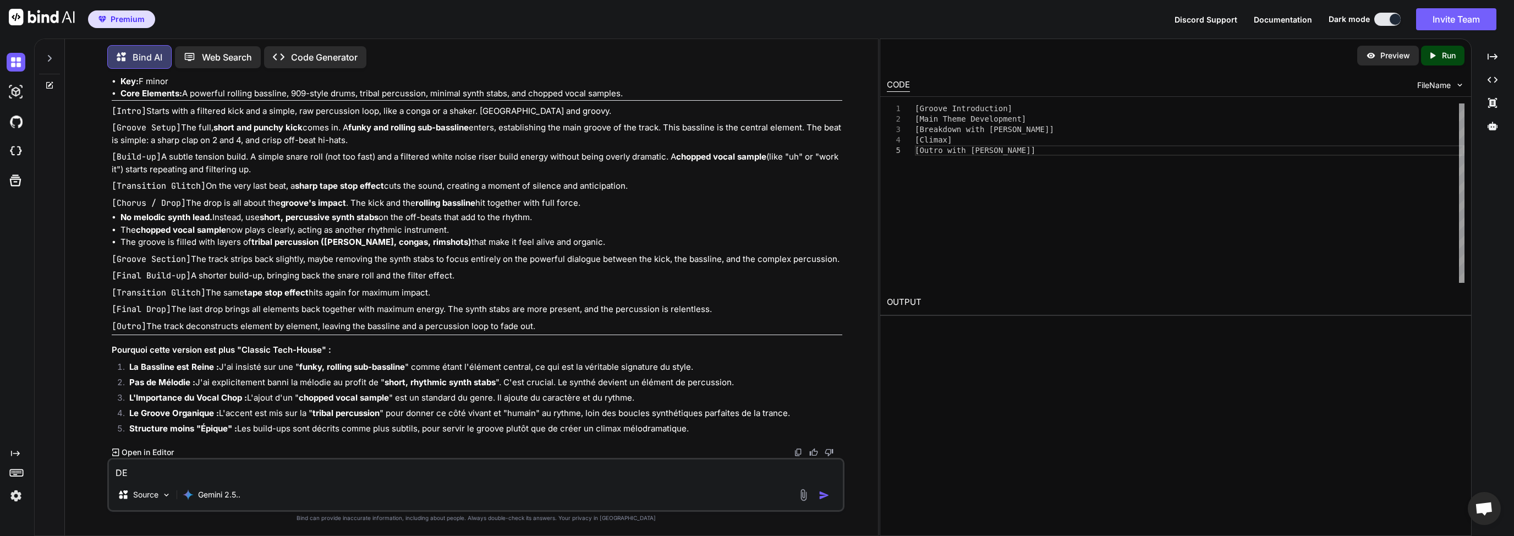
type textarea "D"
click at [200, 477] on textarea at bounding box center [476, 469] width 734 height 20
type textarea "q"
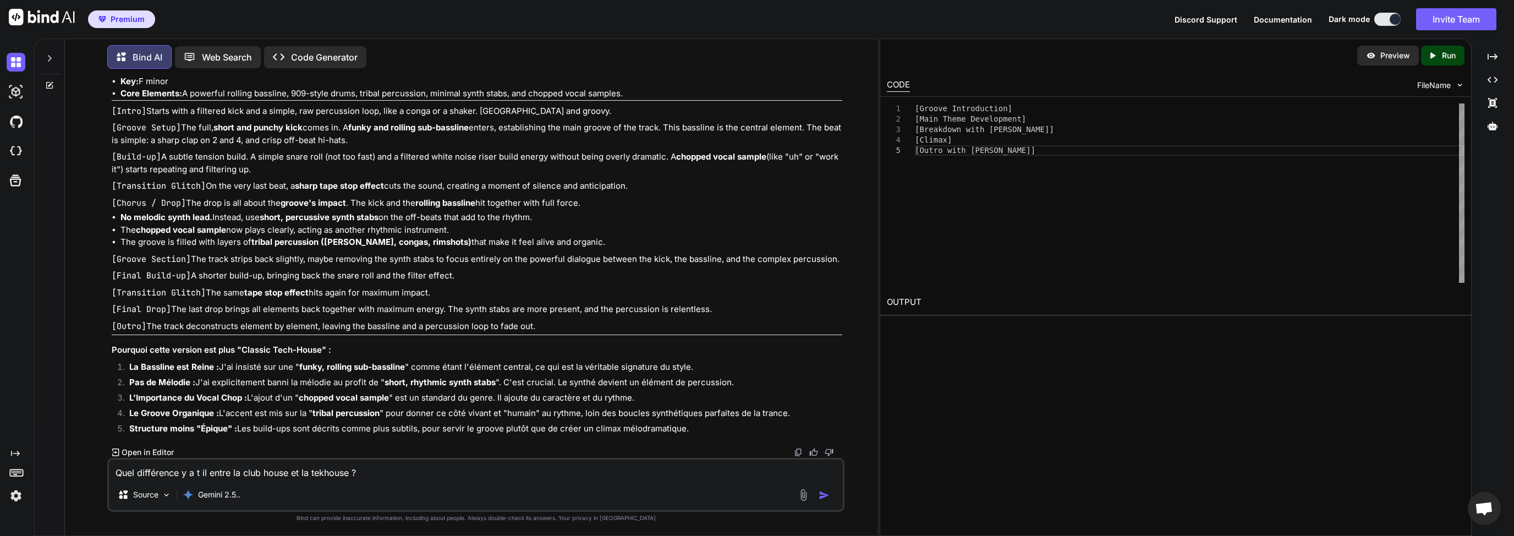
type textarea "Quel différence y a t il entre la club house et la tekhouse ?"
click at [828, 495] on img "button" at bounding box center [824, 495] width 11 height 11
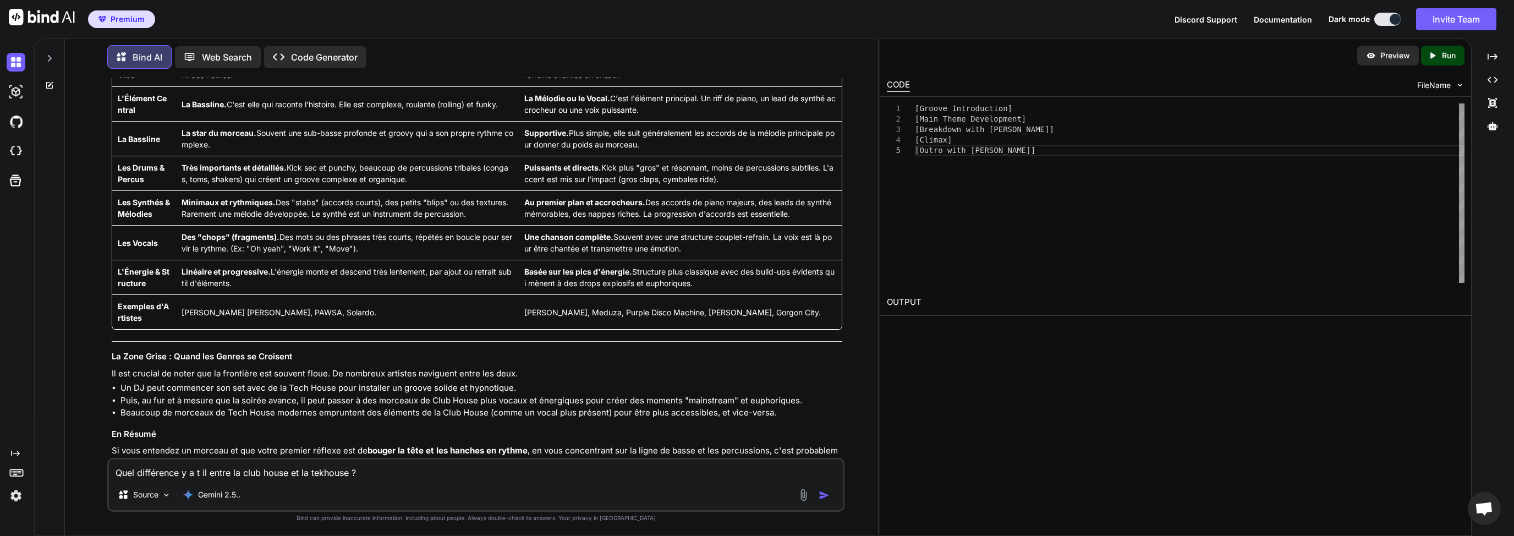
scroll to position [16118, 0]
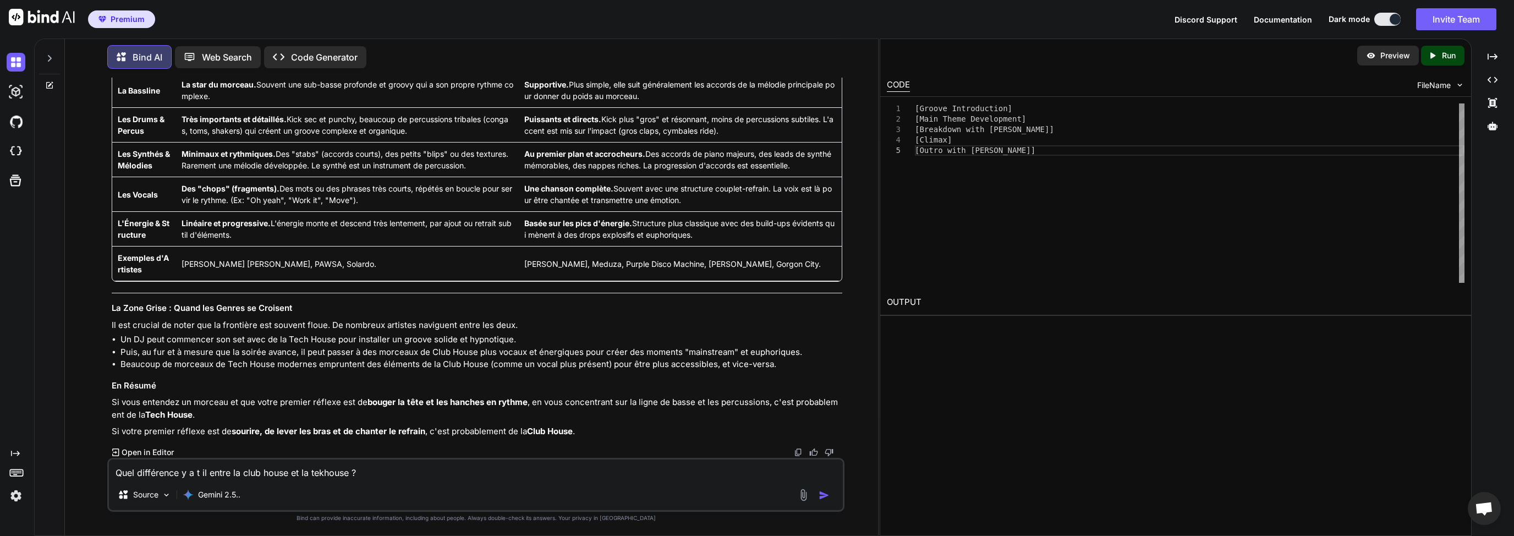
drag, startPoint x: 263, startPoint y: 344, endPoint x: 476, endPoint y: 342, distance: 212.9
drag, startPoint x: 354, startPoint y: 343, endPoint x: 469, endPoint y: 343, distance: 114.4
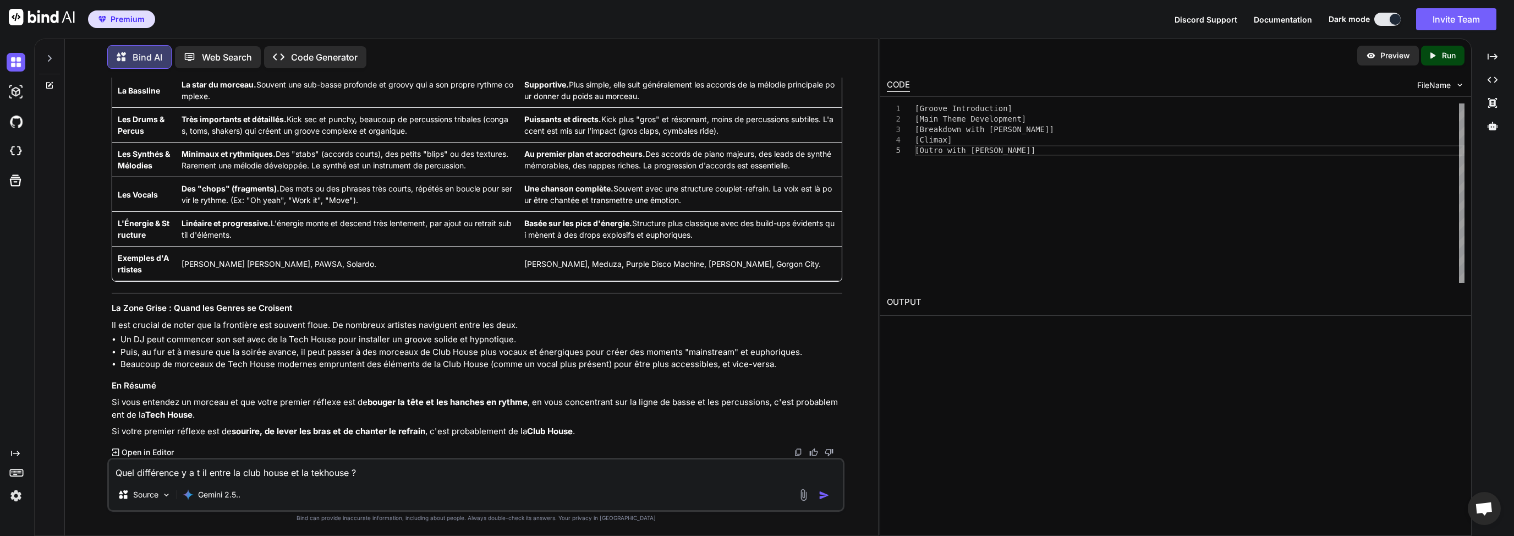
drag, startPoint x: 271, startPoint y: 354, endPoint x: 321, endPoint y: 356, distance: 50.1
drag, startPoint x: 351, startPoint y: 352, endPoint x: 476, endPoint y: 354, distance: 124.9
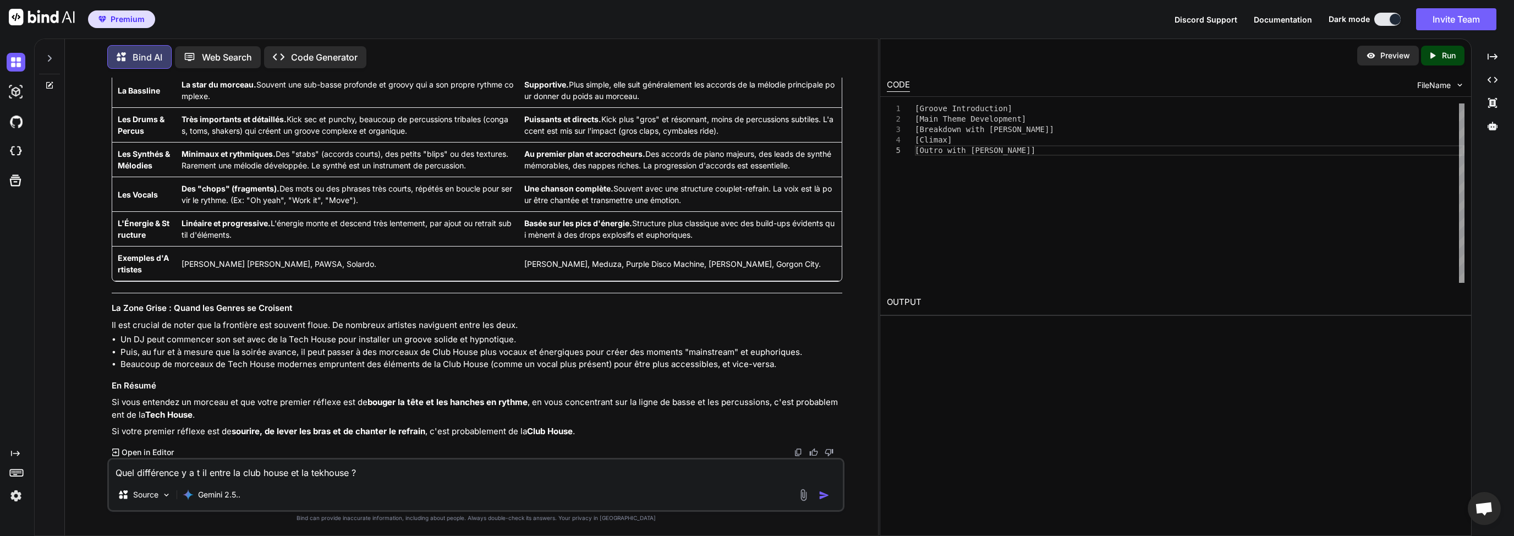
drag, startPoint x: 529, startPoint y: 354, endPoint x: 336, endPoint y: 350, distance: 193.1
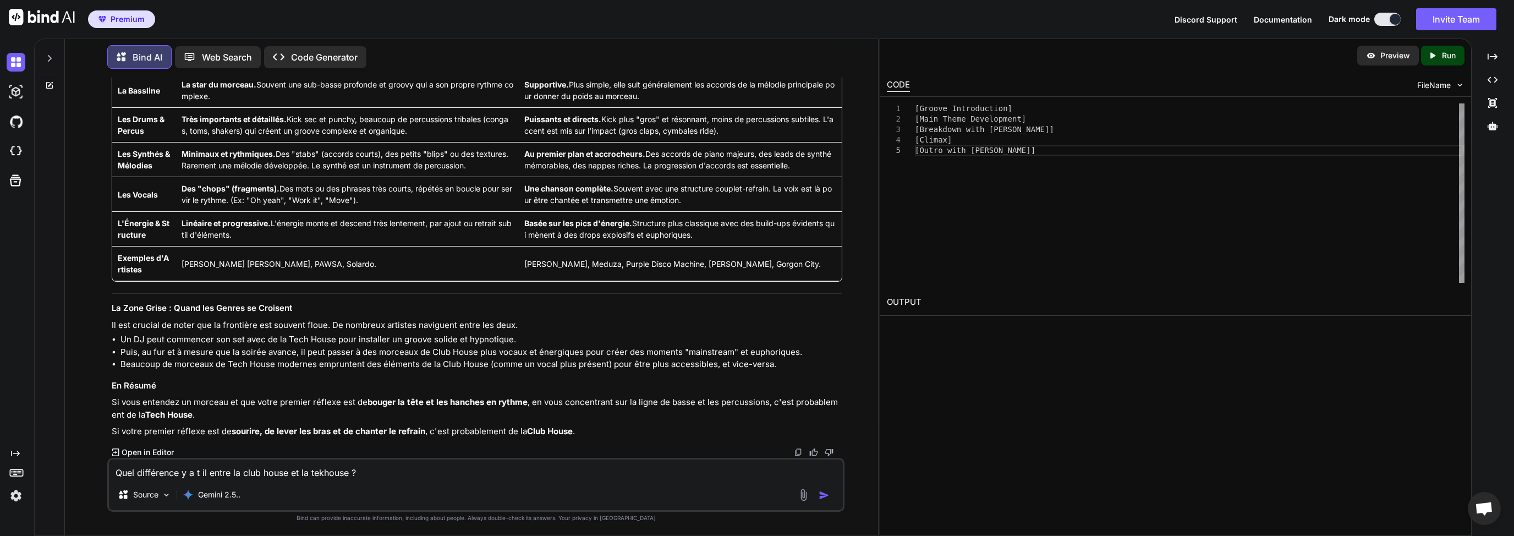
scroll to position [16276, 0]
drag, startPoint x: 528, startPoint y: 298, endPoint x: 623, endPoint y: 310, distance: 95.5
click at [618, 39] on td "Énergique, euphorique, mélodique, "hands-up". Conçue pour les moments forts et …" at bounding box center [680, 21] width 323 height 35
click at [623, 39] on td "Énergique, euphorique, mélodique, "hands-up". Conçue pour les moments forts et …" at bounding box center [680, 21] width 323 height 35
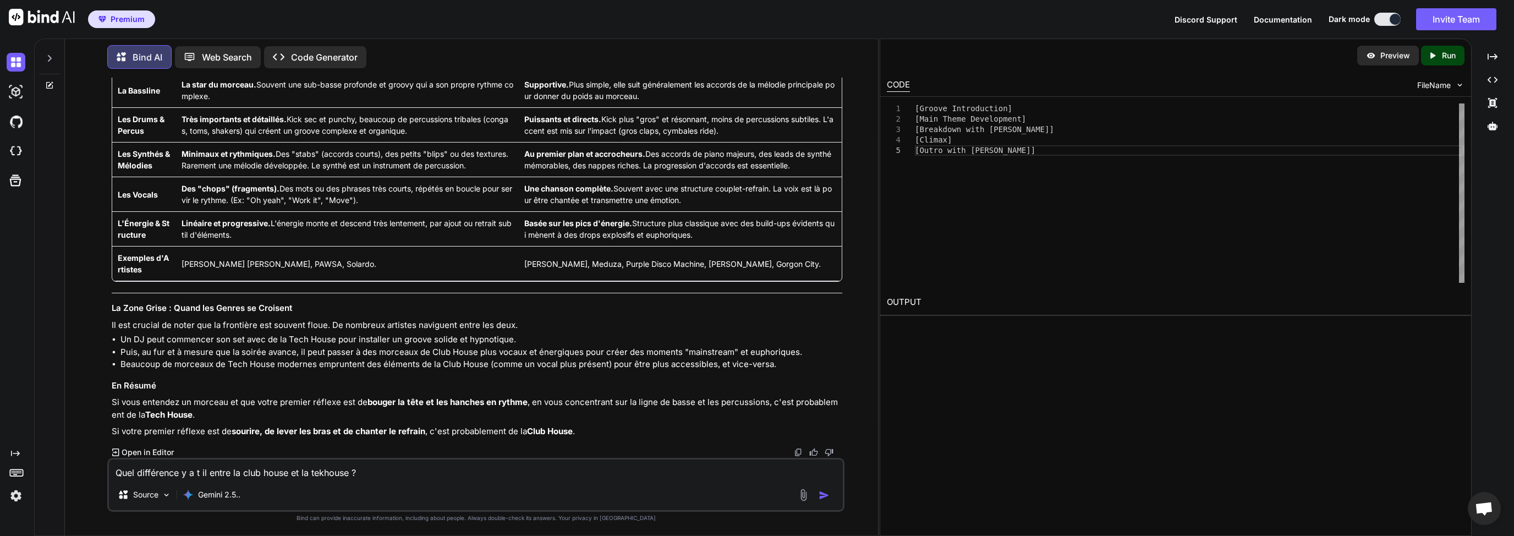
drag, startPoint x: 367, startPoint y: 287, endPoint x: 399, endPoint y: 289, distance: 31.4
click at [396, 73] on td "La Bassline. C'est elle qui raconte l'histoire. Elle est complexe, roulante (ro…" at bounding box center [347, 56] width 343 height 35
click at [419, 73] on td "La Bassline. C'est elle qui raconte l'histoire. Elle est complexe, roulante (ro…" at bounding box center [347, 56] width 343 height 35
drag, startPoint x: 491, startPoint y: 287, endPoint x: 420, endPoint y: 287, distance: 70.4
click at [426, 73] on td "La Bassline. C'est elle qui raconte l'histoire. Elle est complexe, roulante (ro…" at bounding box center [347, 56] width 343 height 35
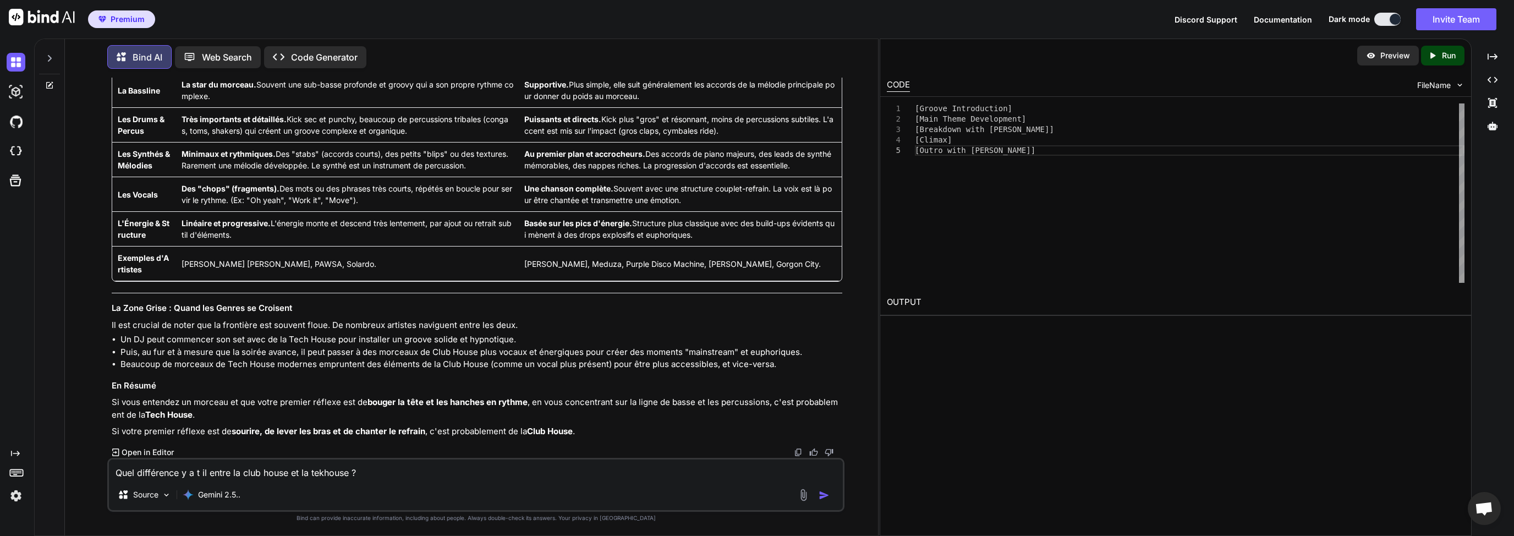
click at [420, 73] on td "La Bassline. C'est elle qui raconte l'histoire. Elle est complexe, roulante (ro…" at bounding box center [347, 56] width 343 height 35
drag, startPoint x: 532, startPoint y: 278, endPoint x: 665, endPoint y: 301, distance: 135.1
click at [665, 73] on td "La Mélodie ou le Vocal. C'est l'élément principal. Un riff de piano, un lead de…" at bounding box center [680, 56] width 323 height 35
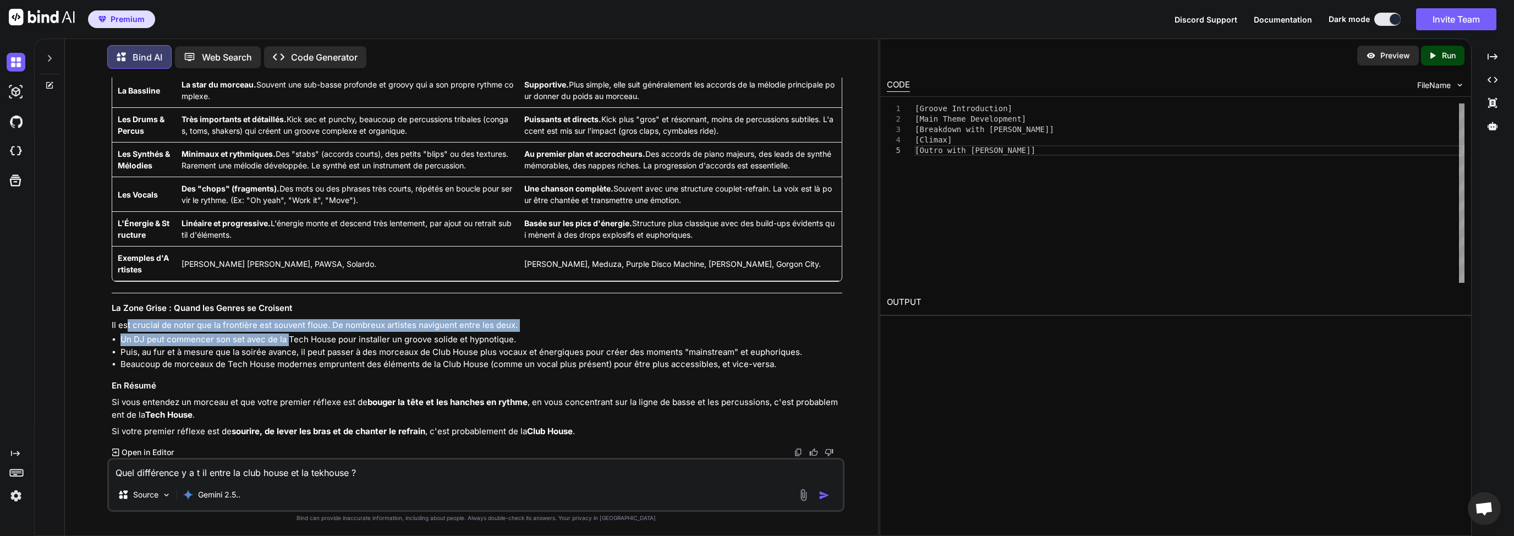
drag, startPoint x: 126, startPoint y: 326, endPoint x: 288, endPoint y: 341, distance: 163.0
click at [288, 341] on div "Excellente question ! C'est une distinction subtile mais fondamentale, car même…" at bounding box center [477, 149] width 731 height 577
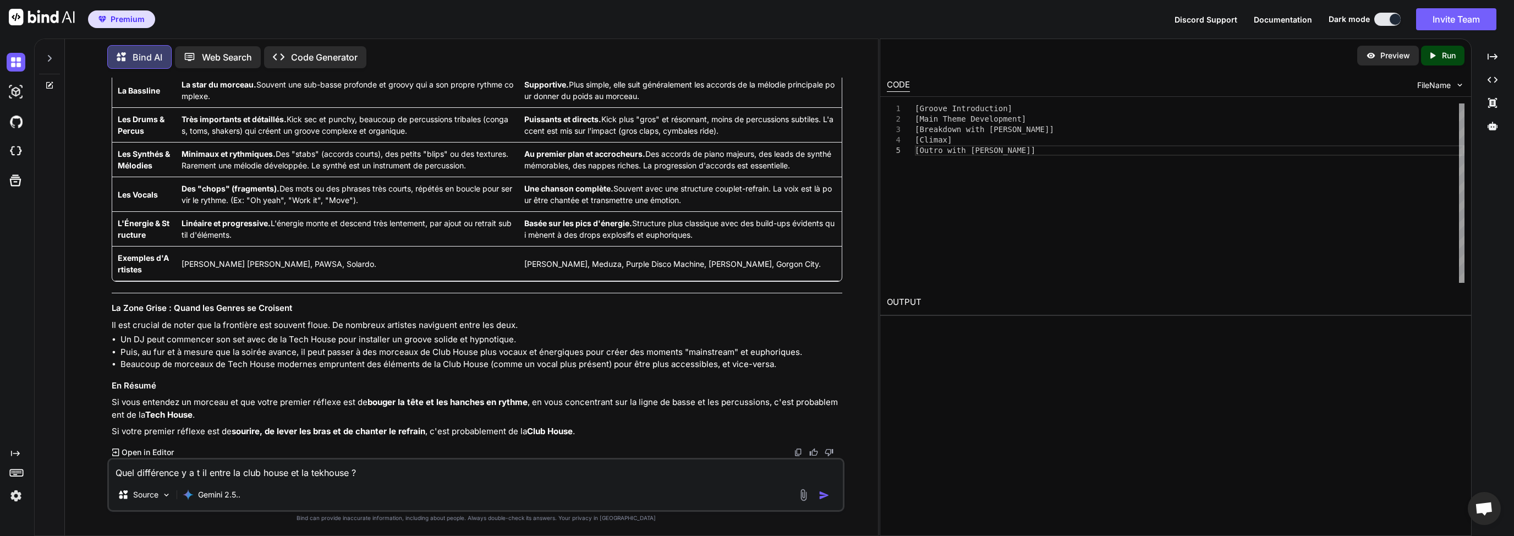
click at [301, 353] on li "Puis, au fur et à mesure que la soirée avance, il peut passer à des morceaux de…" at bounding box center [481, 352] width 722 height 13
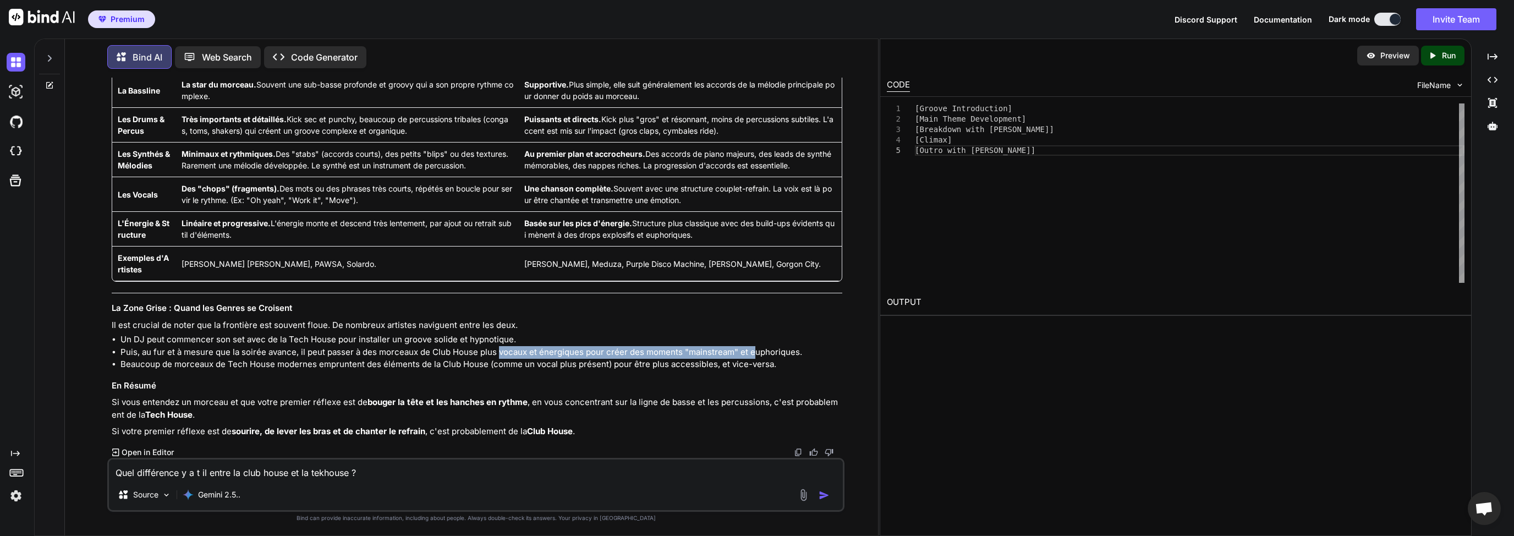
drag, startPoint x: 499, startPoint y: 353, endPoint x: 753, endPoint y: 358, distance: 254.2
click at [753, 358] on li "Puis, au fur et à mesure que la soirée avance, il peut passer à des morceaux de…" at bounding box center [481, 352] width 722 height 13
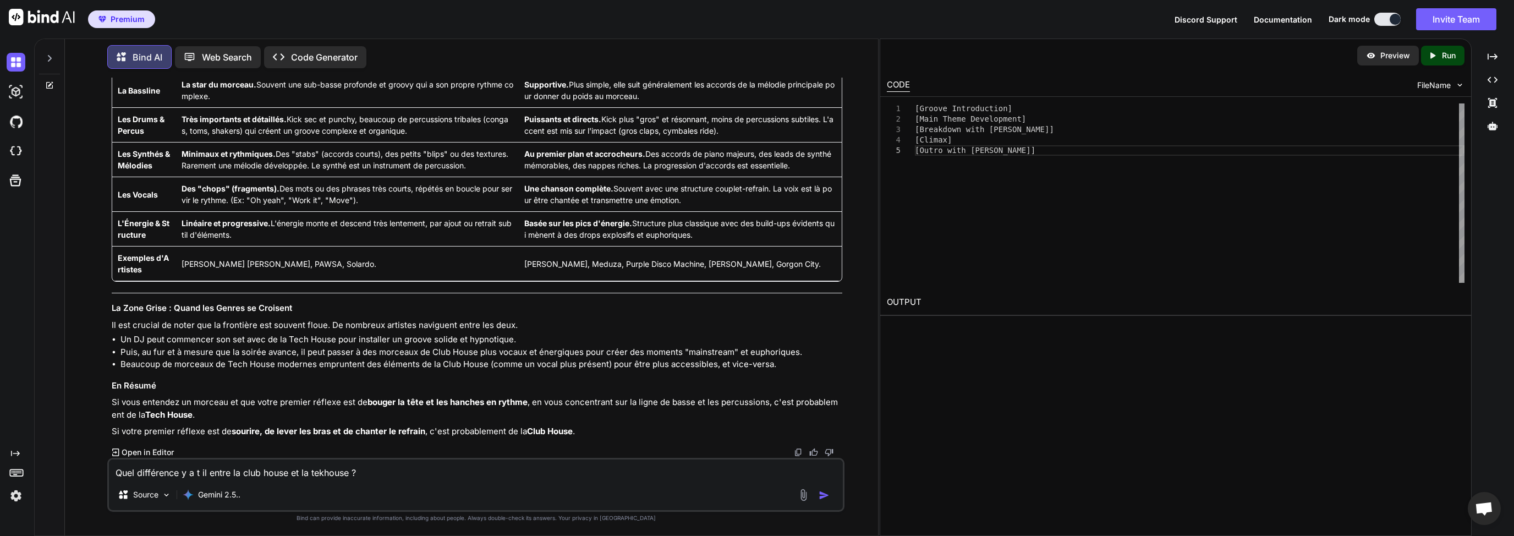
click at [811, 356] on li "Puis, au fur et à mesure que la soirée avance, il peut passer à des morceaux de…" at bounding box center [481, 352] width 722 height 13
drag, startPoint x: 143, startPoint y: 360, endPoint x: 252, endPoint y: 363, distance: 109.5
click at [248, 364] on li "Beaucoup de morceaux de Tech House modernes empruntent des éléments de la Club …" at bounding box center [481, 364] width 722 height 13
click at [252, 363] on li "Beaucoup de morceaux de Tech House modernes empruntent des éléments de la Club …" at bounding box center [481, 364] width 722 height 13
click at [310, 366] on li "Beaucoup de morceaux de Tech House modernes empruntent des éléments de la Club …" at bounding box center [481, 364] width 722 height 13
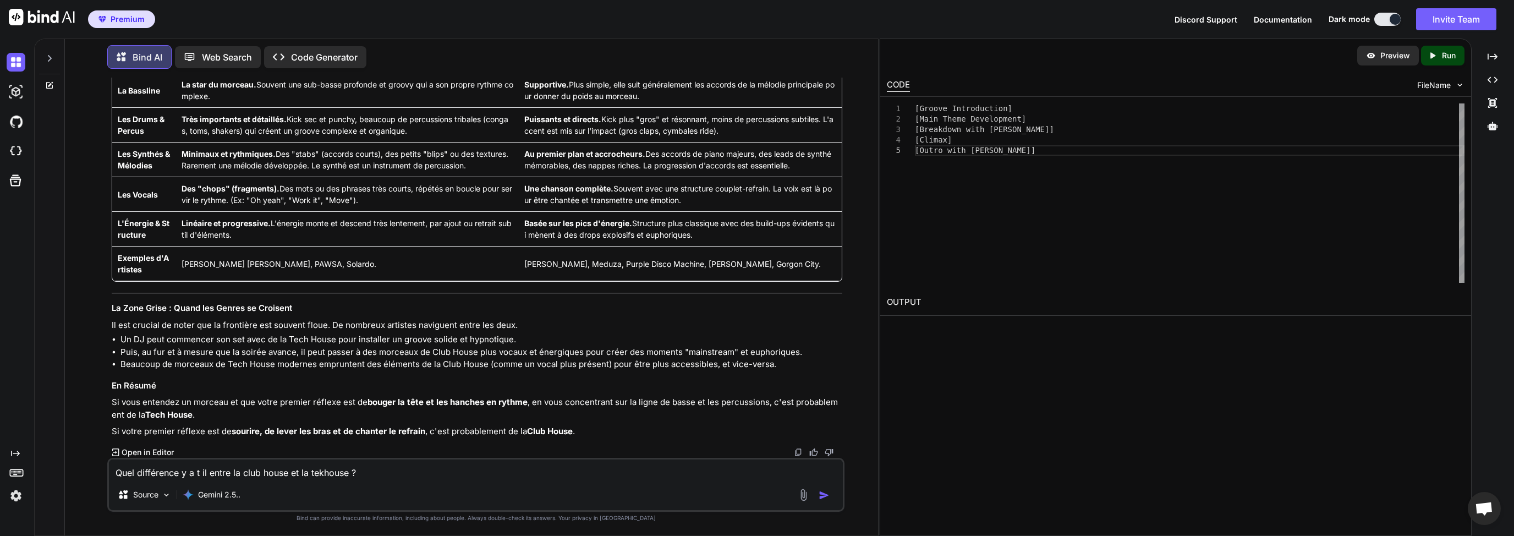
click at [370, 366] on li "Beaucoup de morceaux de Tech House modernes empruntent des éléments de la Club …" at bounding box center [481, 364] width 722 height 13
click at [479, 367] on li "Beaucoup de morceaux de Tech House modernes empruntent des éléments de la Club …" at bounding box center [481, 364] width 722 height 13
click at [293, 469] on textarea "Quel différence y a t il entre la club house et la tekhouse ?" at bounding box center [476, 469] width 734 height 20
type textarea "D"
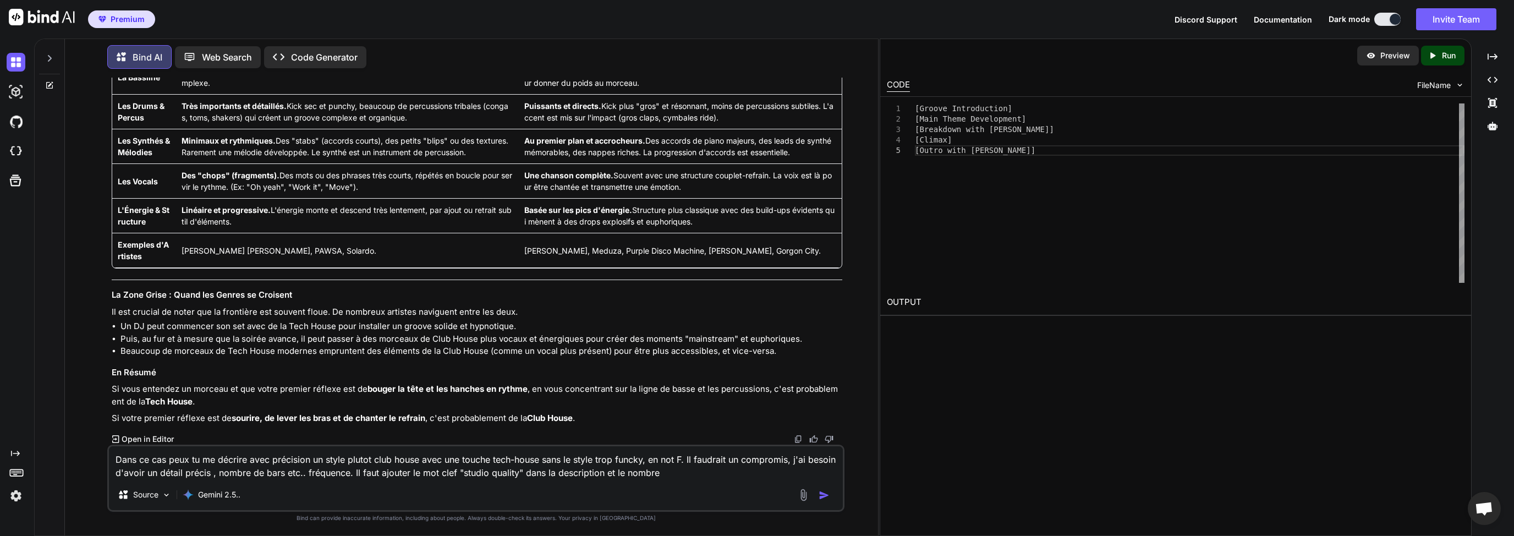
click at [650, 477] on textarea "Dans ce cas peux tu me décrire avec précision un style plutot club house avec u…" at bounding box center [476, 462] width 734 height 33
click at [681, 471] on textarea "Dans ce cas peux tu me décrire avec précision un style plutot club house avec u…" at bounding box center [476, 462] width 734 height 33
type textarea "Dans ce cas peux tu me décrire avec précision un style plutot club house avec u…"
click at [827, 497] on img "button" at bounding box center [824, 495] width 11 height 11
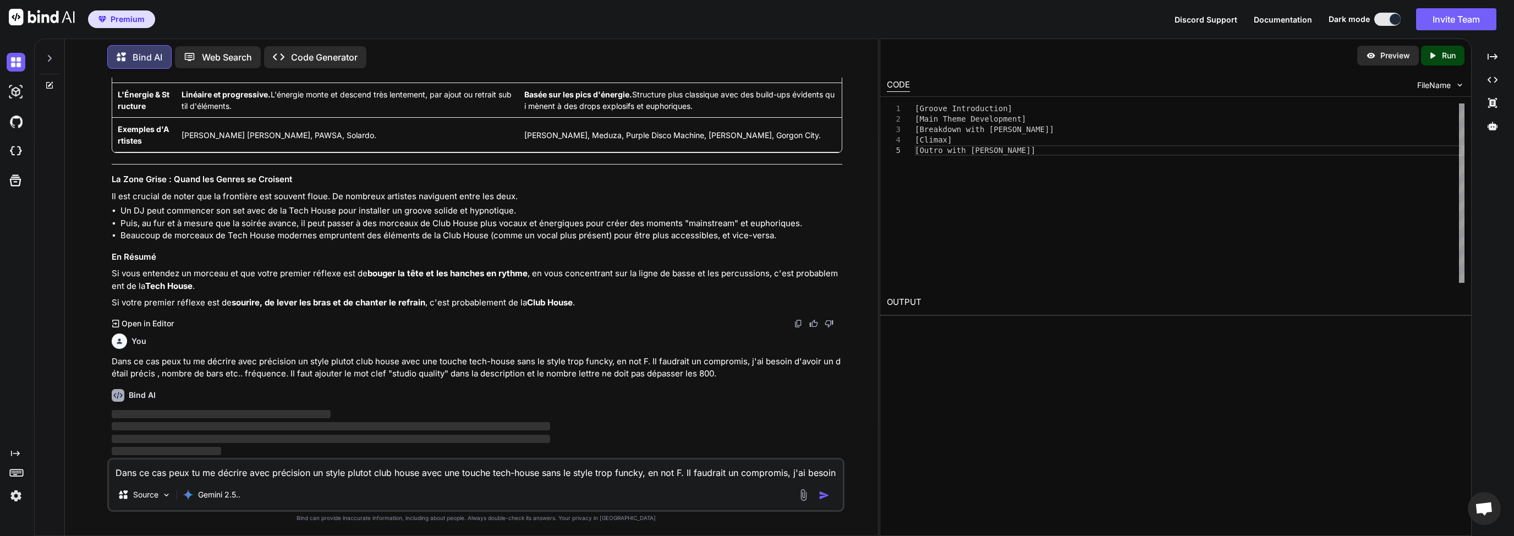
scroll to position [16686, 0]
drag, startPoint x: 254, startPoint y: 134, endPoint x: 295, endPoint y: 135, distance: 40.7
click at [295, 135] on td "[PERSON_NAME] [PERSON_NAME], PAWSA, Solardo." at bounding box center [347, 135] width 343 height 35
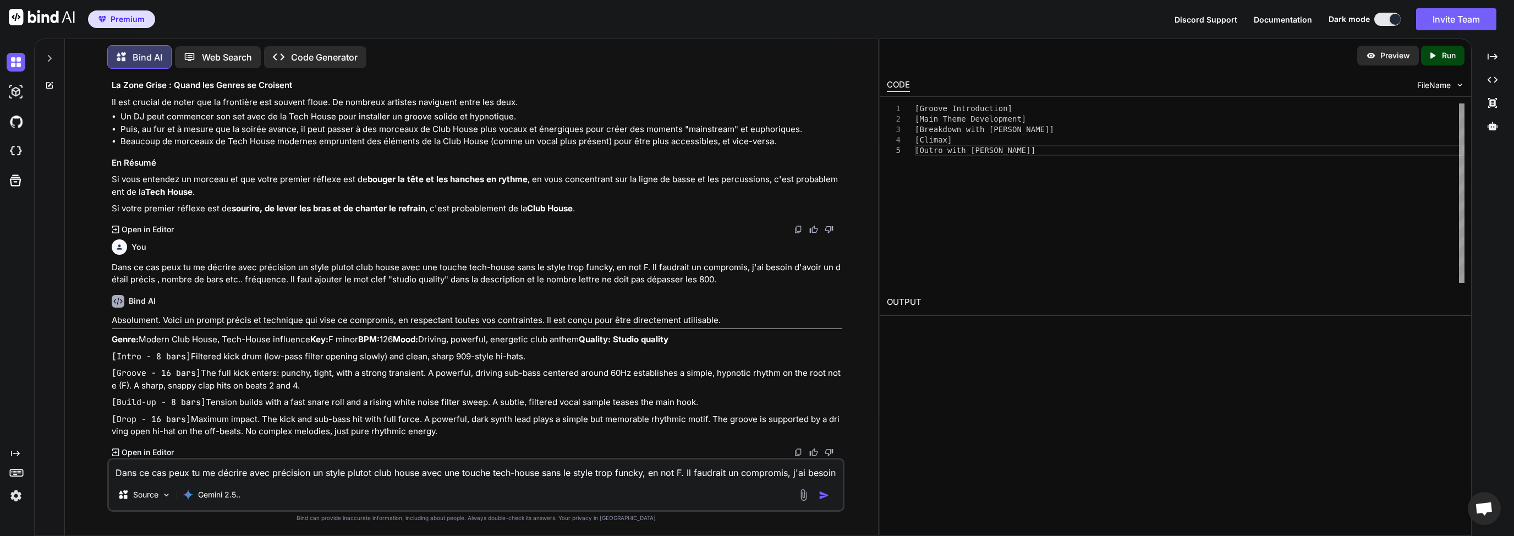
scroll to position [16879, 0]
drag, startPoint x: 113, startPoint y: 306, endPoint x: 380, endPoint y: 436, distance: 296.5
click at [380, 436] on div "Absolument. Voici un prompt précis et technique qui vise ce compromis, en respe…" at bounding box center [477, 376] width 731 height 124
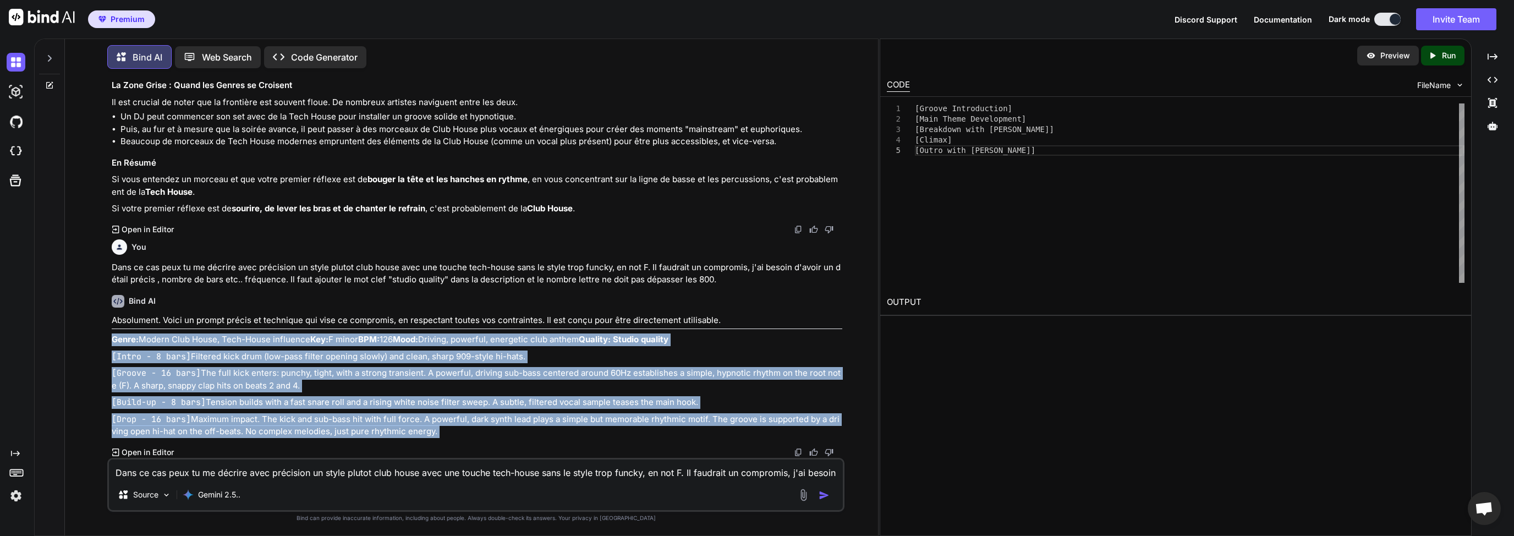
drag, startPoint x: 114, startPoint y: 242, endPoint x: 384, endPoint y: 438, distance: 333.9
click at [384, 438] on div "Bind AI Absolument. Voici un prompt précis et technique qui vise ce compromis, …" at bounding box center [477, 372] width 731 height 172
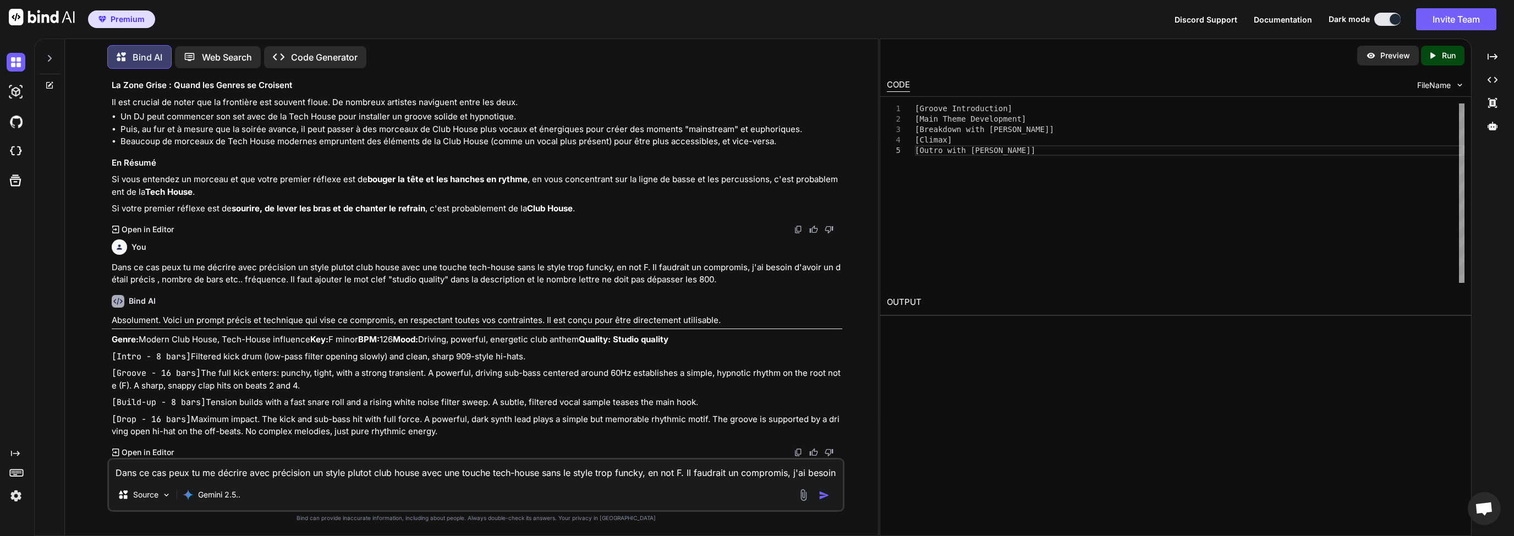
click at [201, 470] on textarea "Dans ce cas peux tu me décrire avec précision un style plutot club house avec u…" at bounding box center [476, 469] width 734 height 20
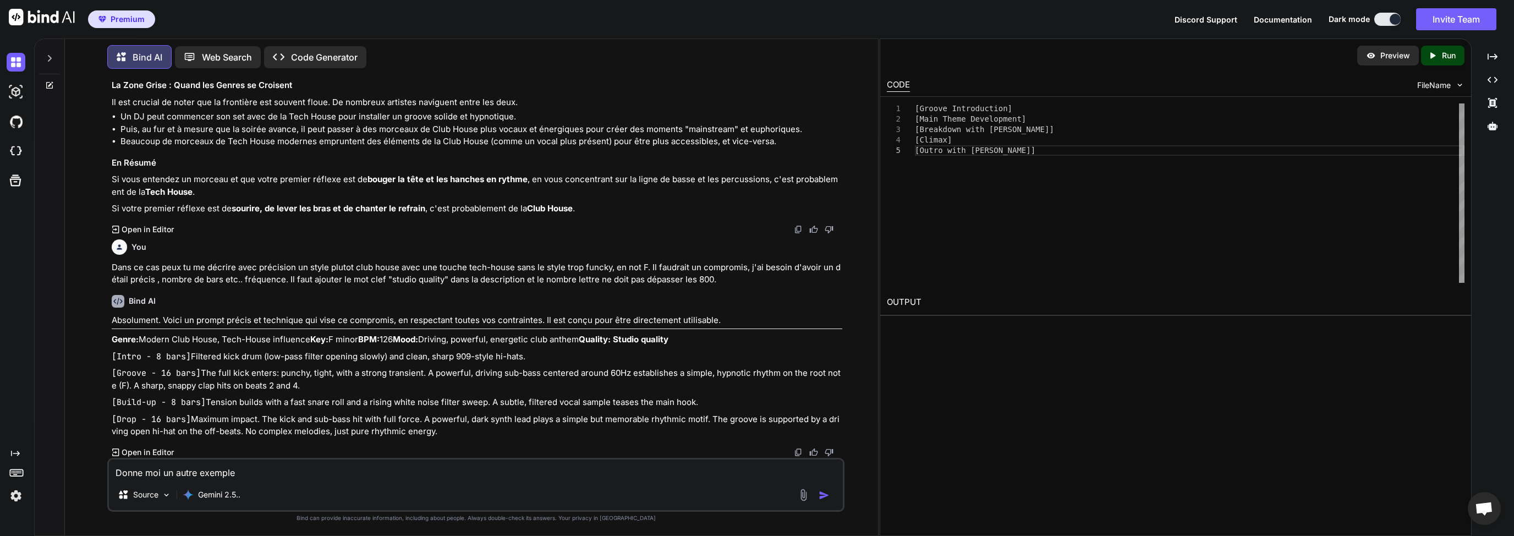
type textarea "Donne moi un autre exemple"
click at [824, 497] on img "button" at bounding box center [824, 495] width 11 height 11
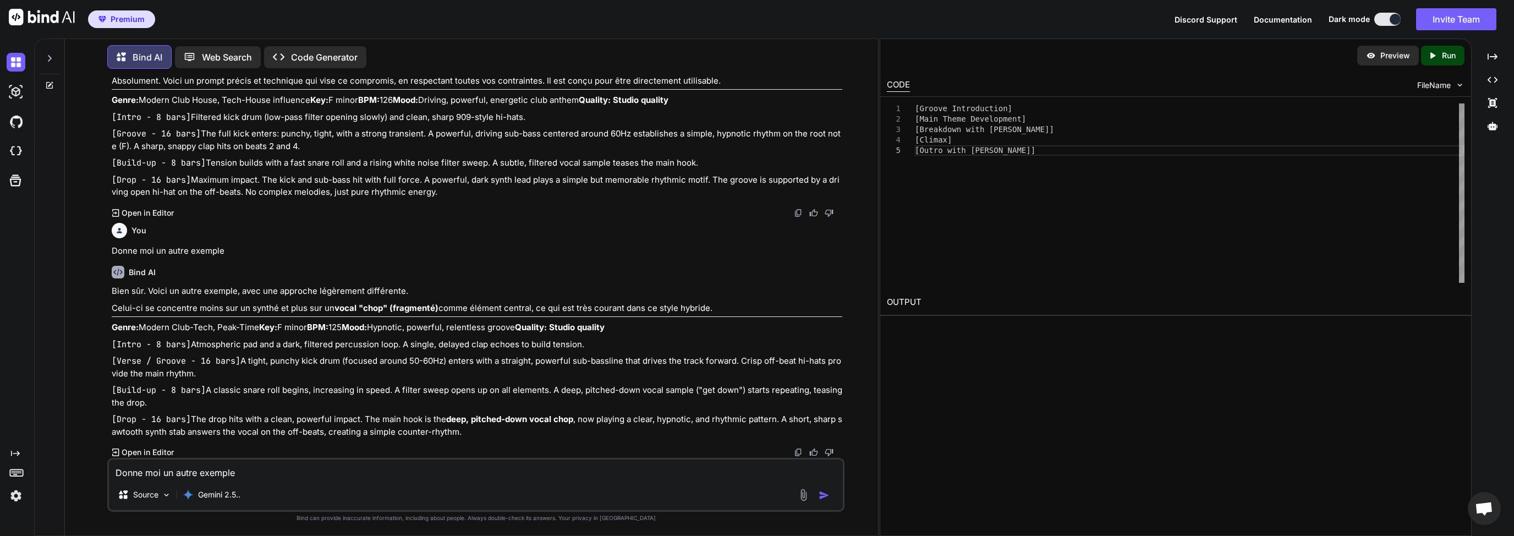
scroll to position [17193, 0]
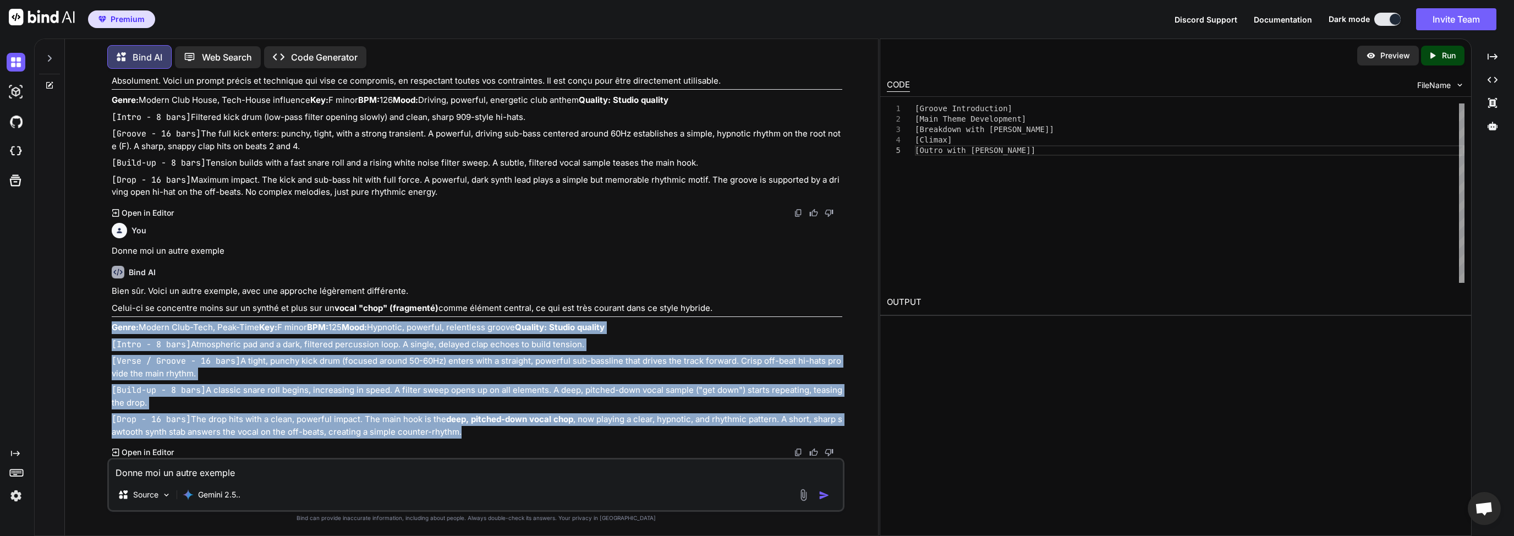
drag, startPoint x: 111, startPoint y: 252, endPoint x: 394, endPoint y: 432, distance: 335.1
click at [394, 432] on div "Bien sûr. Voici un autre exemple, avec une approche légèrement différente. Celu…" at bounding box center [477, 361] width 731 height 153
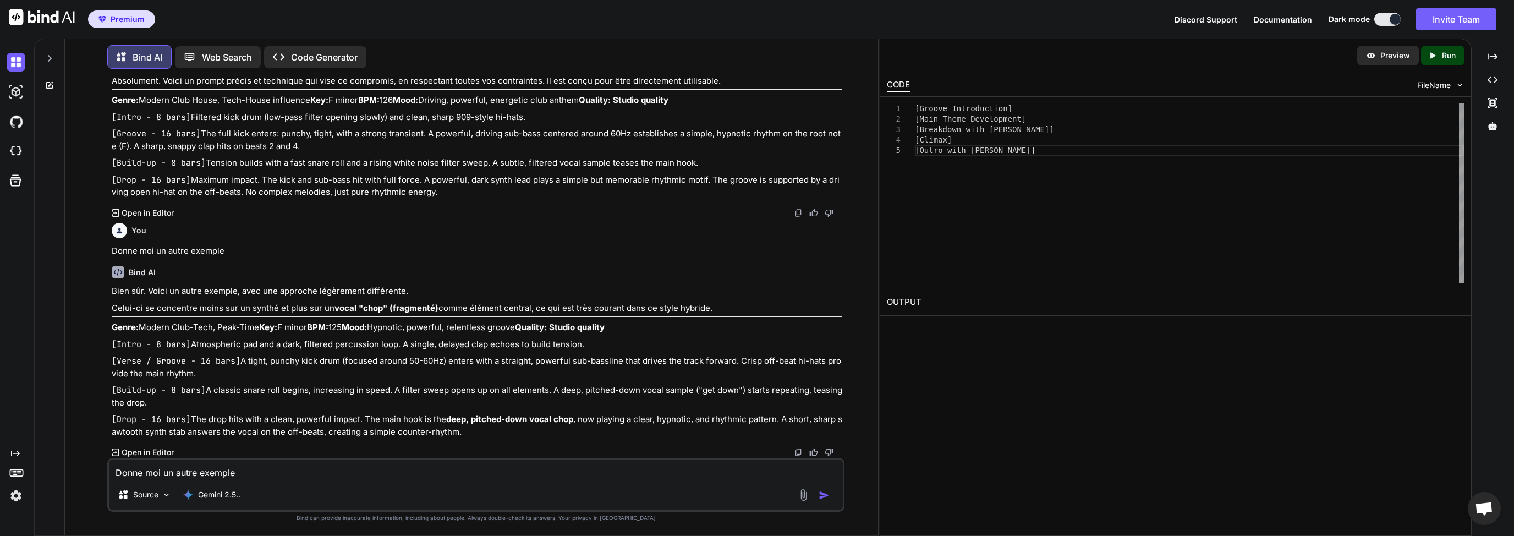
drag, startPoint x: 200, startPoint y: 471, endPoint x: 208, endPoint y: 469, distance: 8.0
click at [200, 472] on textarea "Donne moi un autre exemple" at bounding box center [476, 469] width 734 height 20
type textarea "Encor eun autre stp"
click at [832, 499] on button "button" at bounding box center [826, 495] width 15 height 11
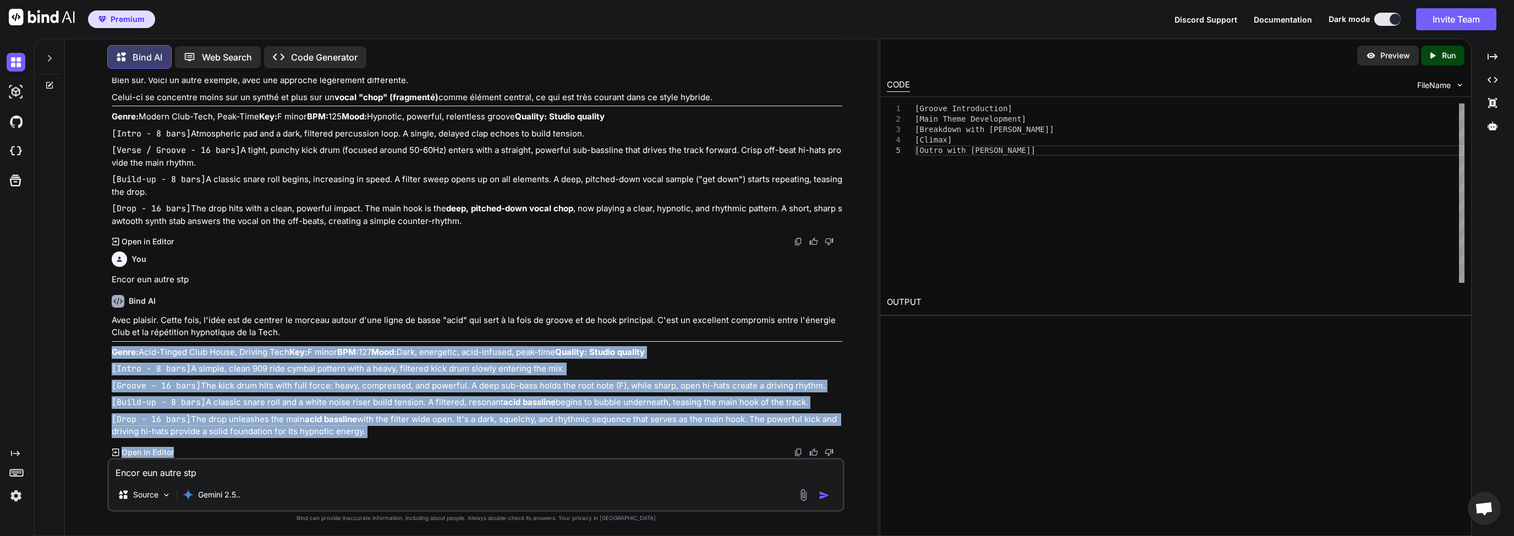
scroll to position [17502, 0]
drag, startPoint x: 114, startPoint y: 255, endPoint x: 296, endPoint y: 432, distance: 254.0
click at [296, 432] on div "Avec plaisir. Cette fois, l'idée est de centrer le morceau autour d'une ligne d…" at bounding box center [477, 376] width 731 height 124
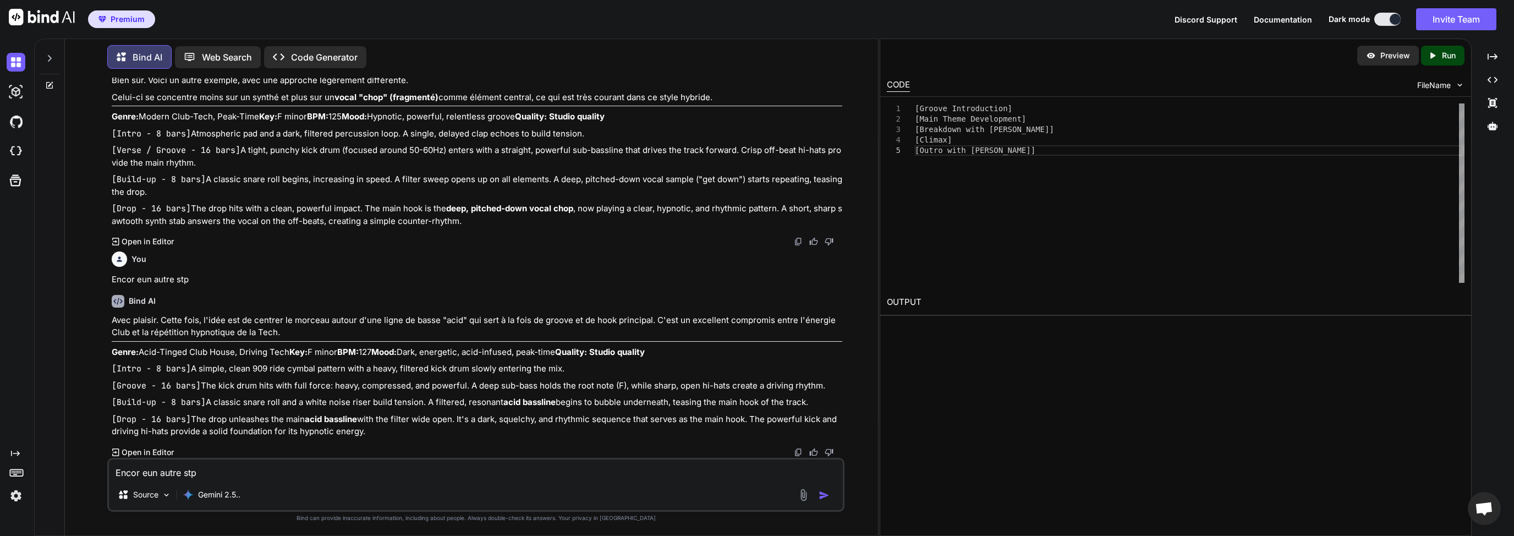
click at [201, 473] on textarea "Encor eun autre stp" at bounding box center [476, 469] width 734 height 20
drag, startPoint x: 112, startPoint y: 147, endPoint x: 146, endPoint y: 146, distance: 33.6
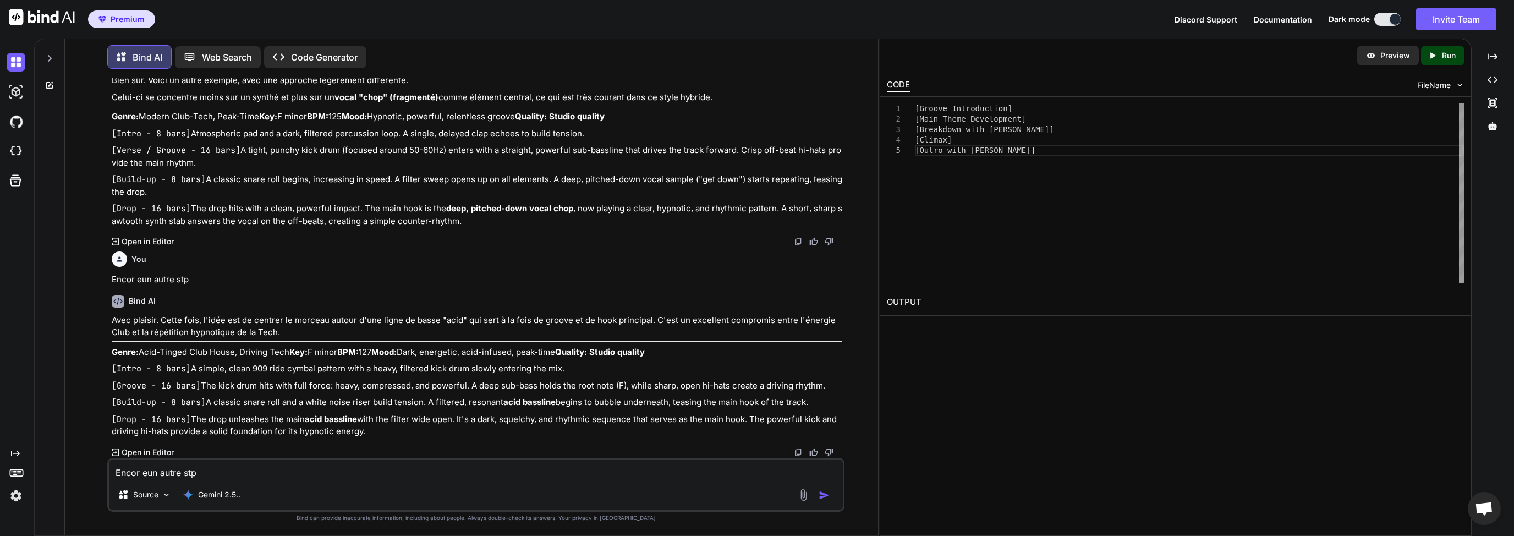
scroll to position [17502, 0]
click at [194, 472] on textarea "Encor eun autre stp" at bounding box center [476, 469] width 734 height 20
click at [510, 471] on textarea "J'aimerais finalement une description plutôt tek-house club avec des influence …" at bounding box center [476, 469] width 734 height 20
type textarea "J'aimerais finalement une description plutôt tek-house club avec des influence …"
click at [825, 496] on img "button" at bounding box center [824, 495] width 11 height 11
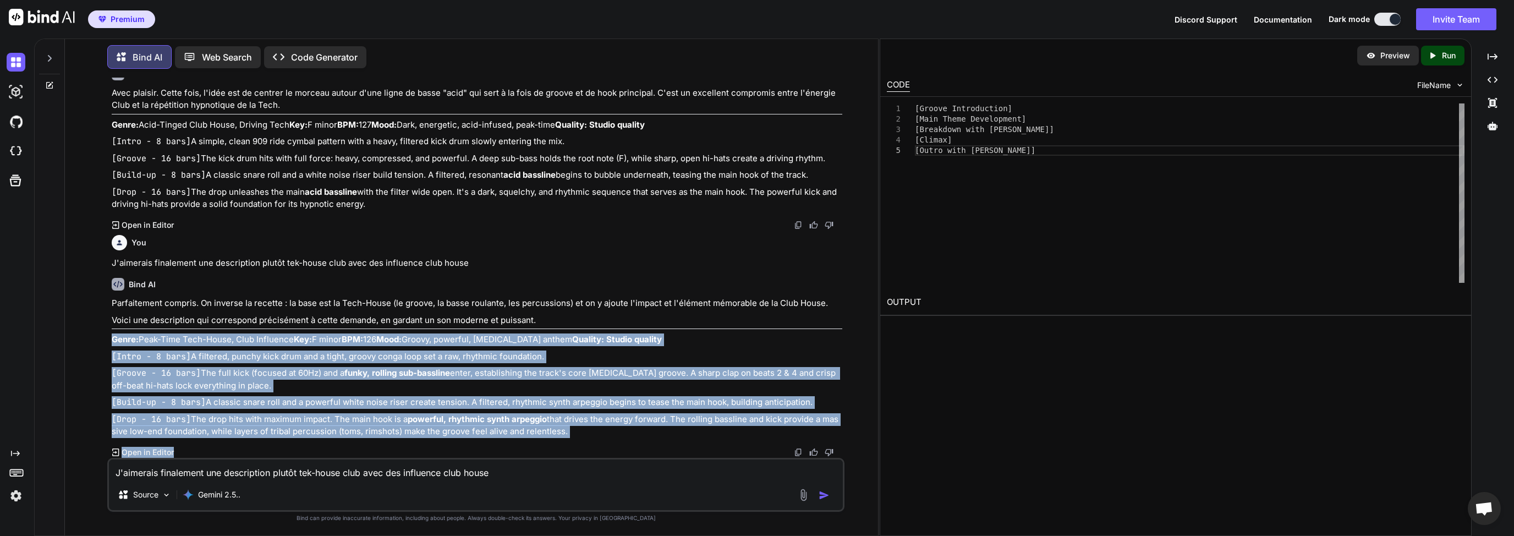
scroll to position [17828, 0]
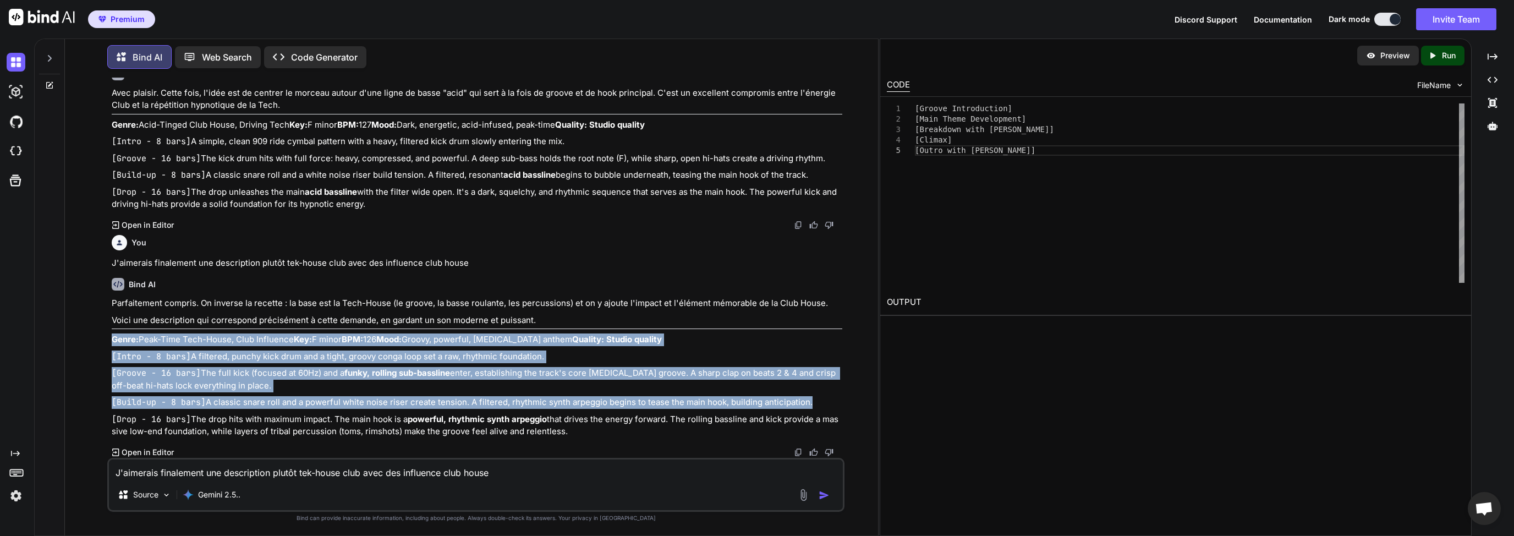
drag, startPoint x: 112, startPoint y: 242, endPoint x: 215, endPoint y: 398, distance: 186.6
click at [215, 398] on div "Parfaitement compris. On inverse la recette : la base est la Tech-House (le gro…" at bounding box center [477, 367] width 731 height 141
click at [202, 333] on p "Genre: Peak-Time Tech-House, Club Influence Key: F minor BPM: 126 Mood: Groovy,…" at bounding box center [477, 339] width 731 height 13
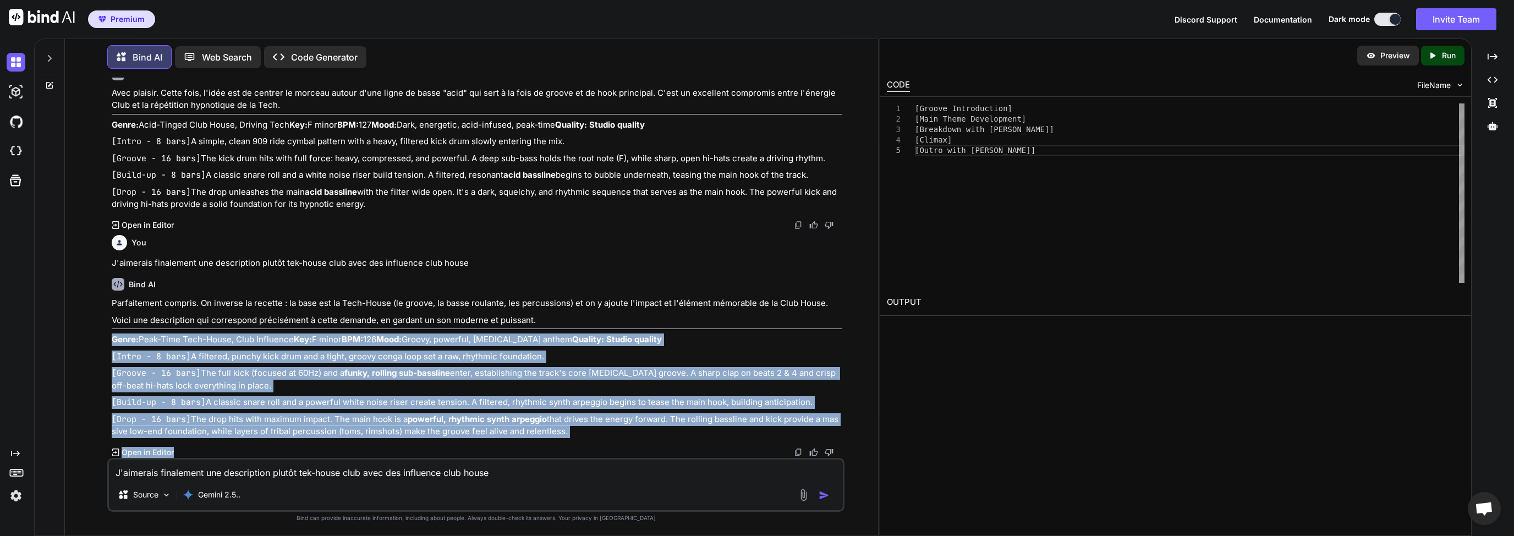
scroll to position [17828, 0]
drag, startPoint x: 113, startPoint y: 240, endPoint x: 465, endPoint y: 430, distance: 400.2
click at [499, 435] on div "Parfaitement compris. On inverse la recette : la base est la Tech-House (le gro…" at bounding box center [477, 367] width 731 height 141
